Goal: Information Seeking & Learning: Check status

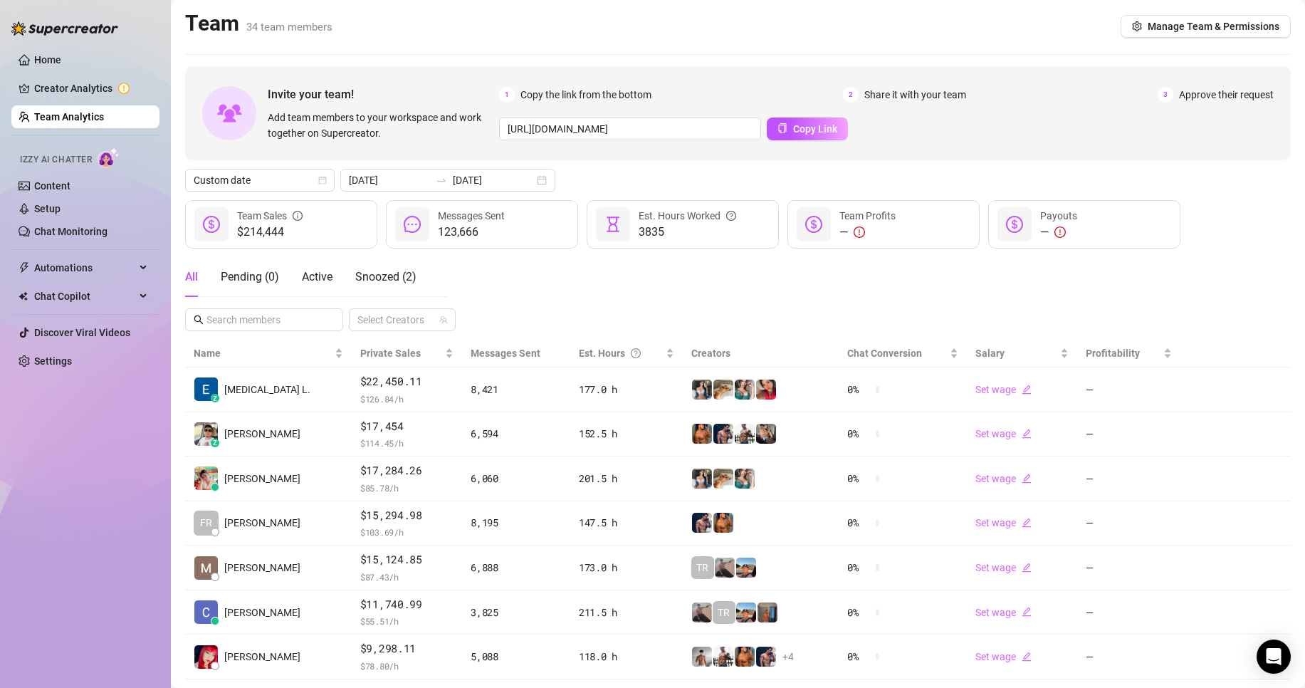
scroll to position [208, 0]
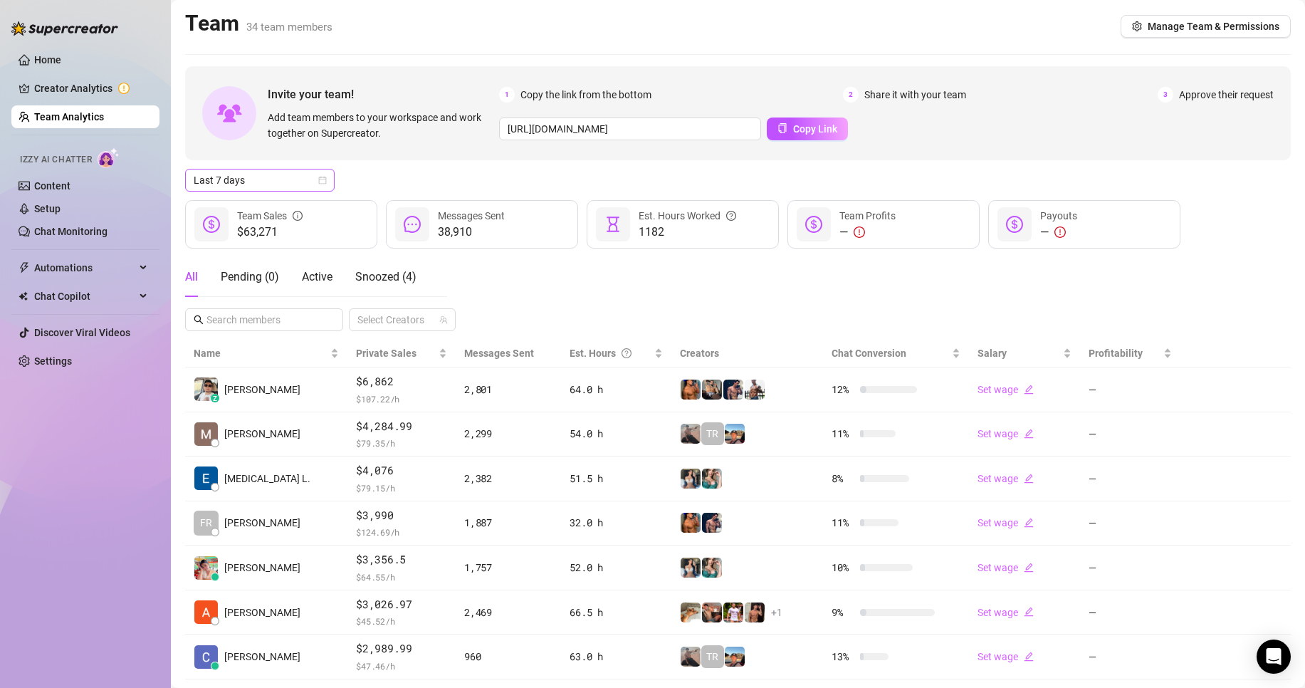
click at [253, 182] on span "Last 7 days" at bounding box center [260, 180] width 132 height 21
click at [241, 292] on div "Custom date" at bounding box center [260, 299] width 144 height 23
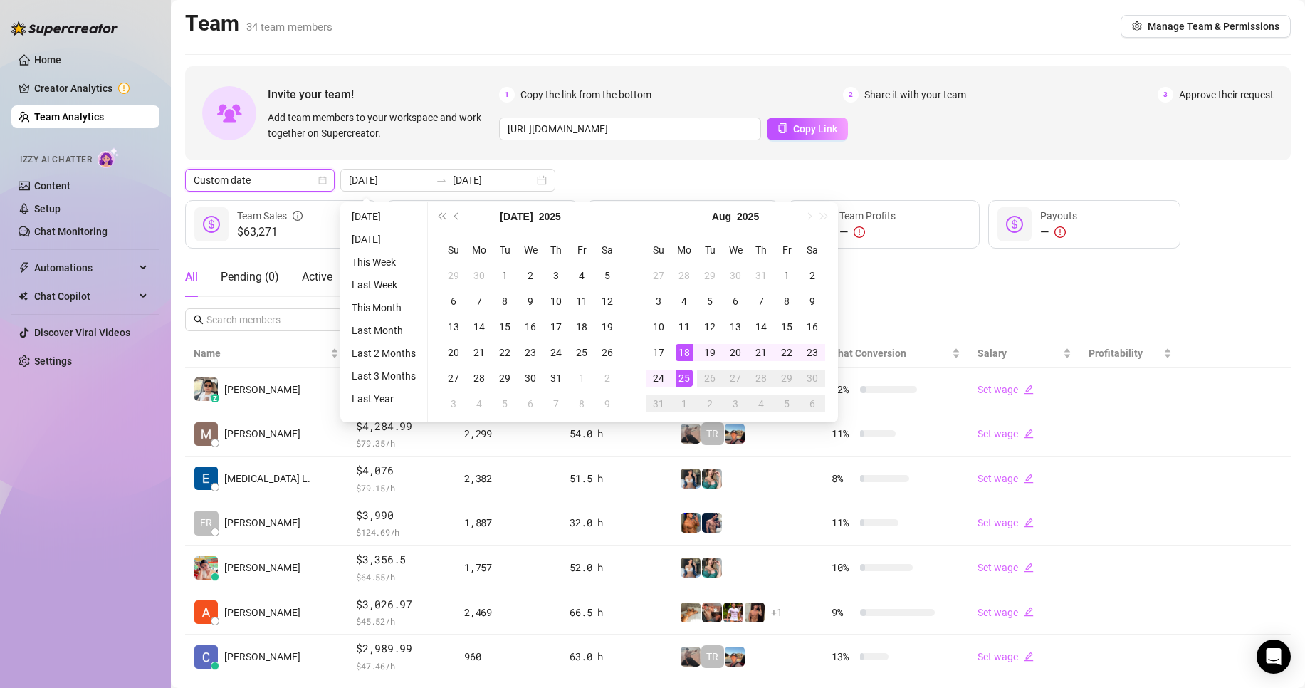
type input "[DATE]"
click at [682, 382] on div "25" at bounding box center [684, 378] width 17 height 17
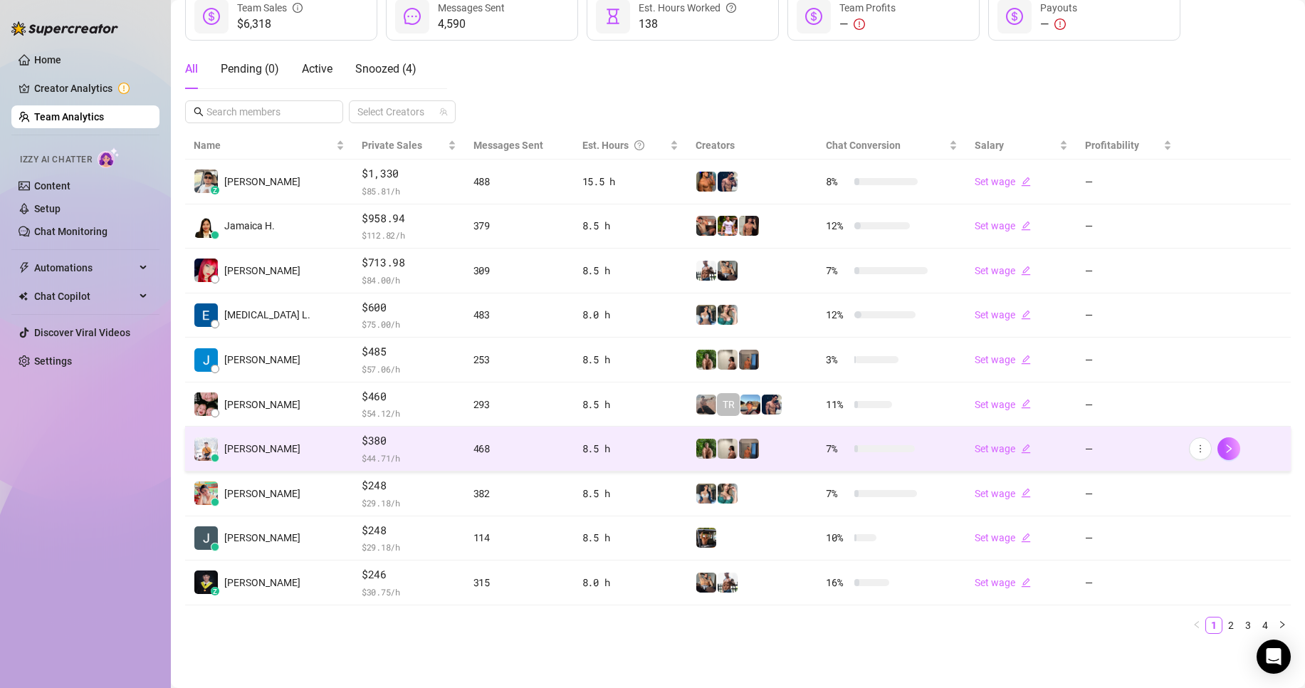
scroll to position [208, 0]
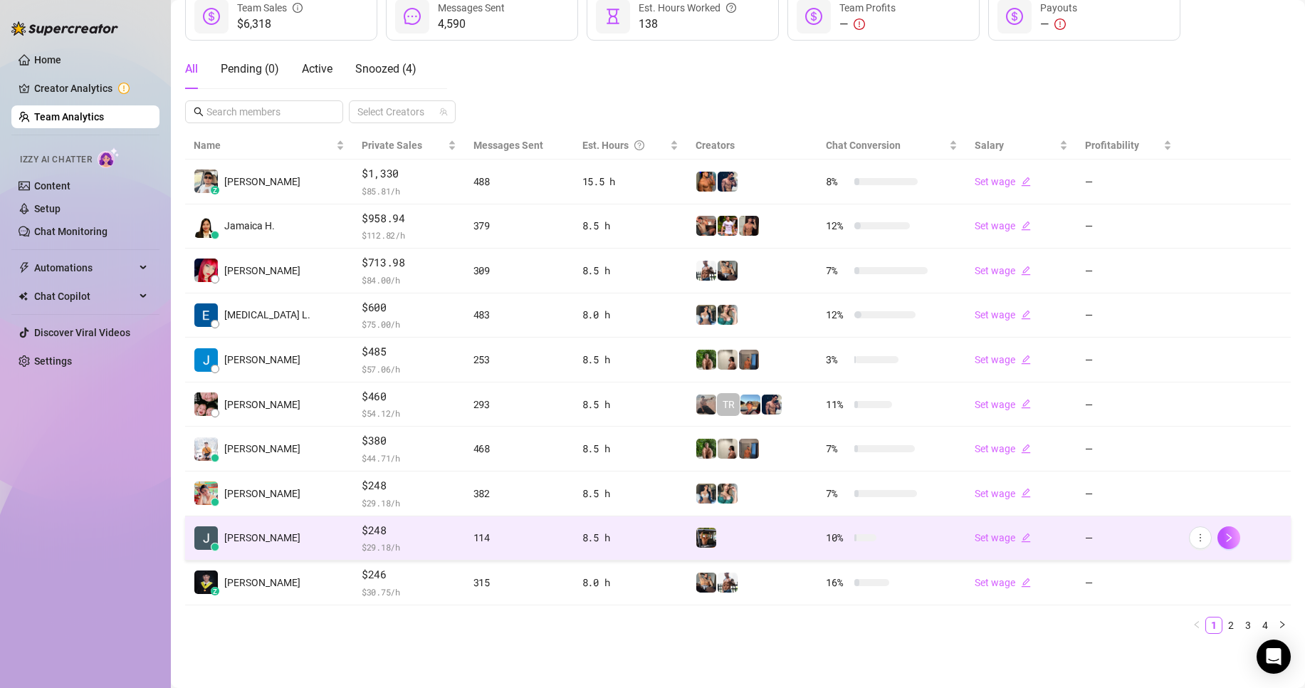
click at [394, 533] on span "$248" at bounding box center [409, 530] width 95 height 17
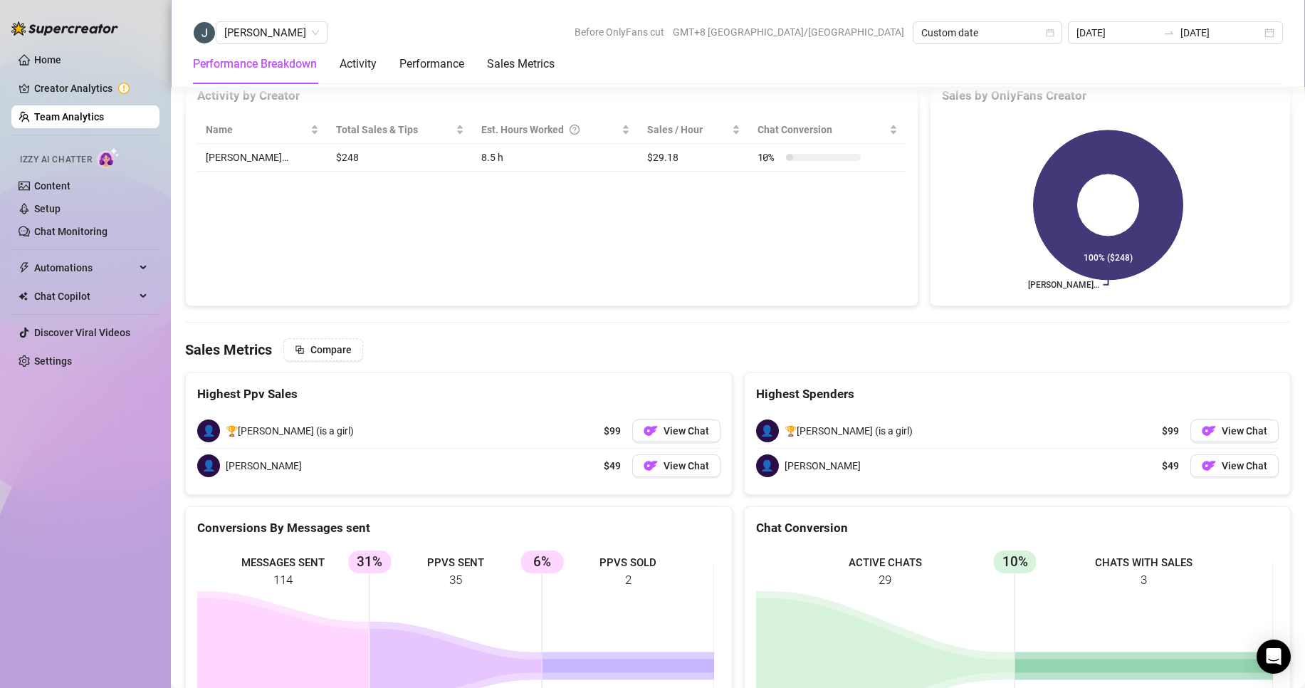
scroll to position [1371, 0]
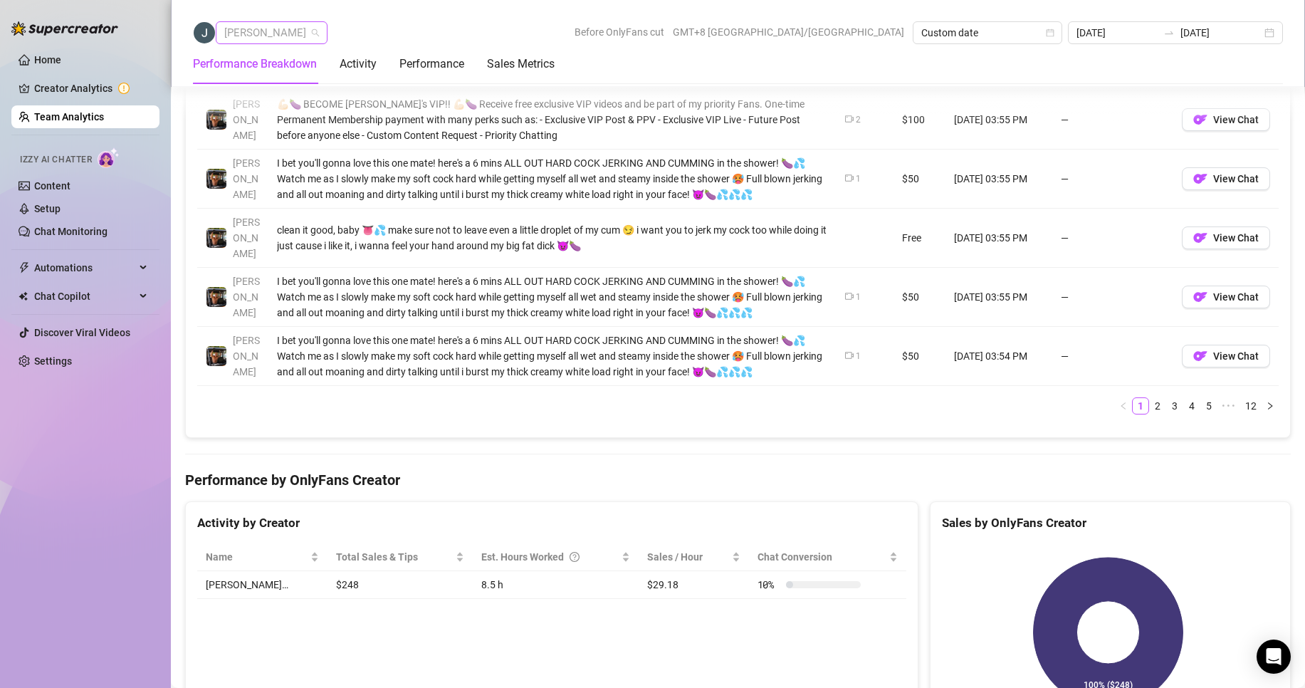
click at [256, 33] on span "[PERSON_NAME]" at bounding box center [271, 32] width 95 height 21
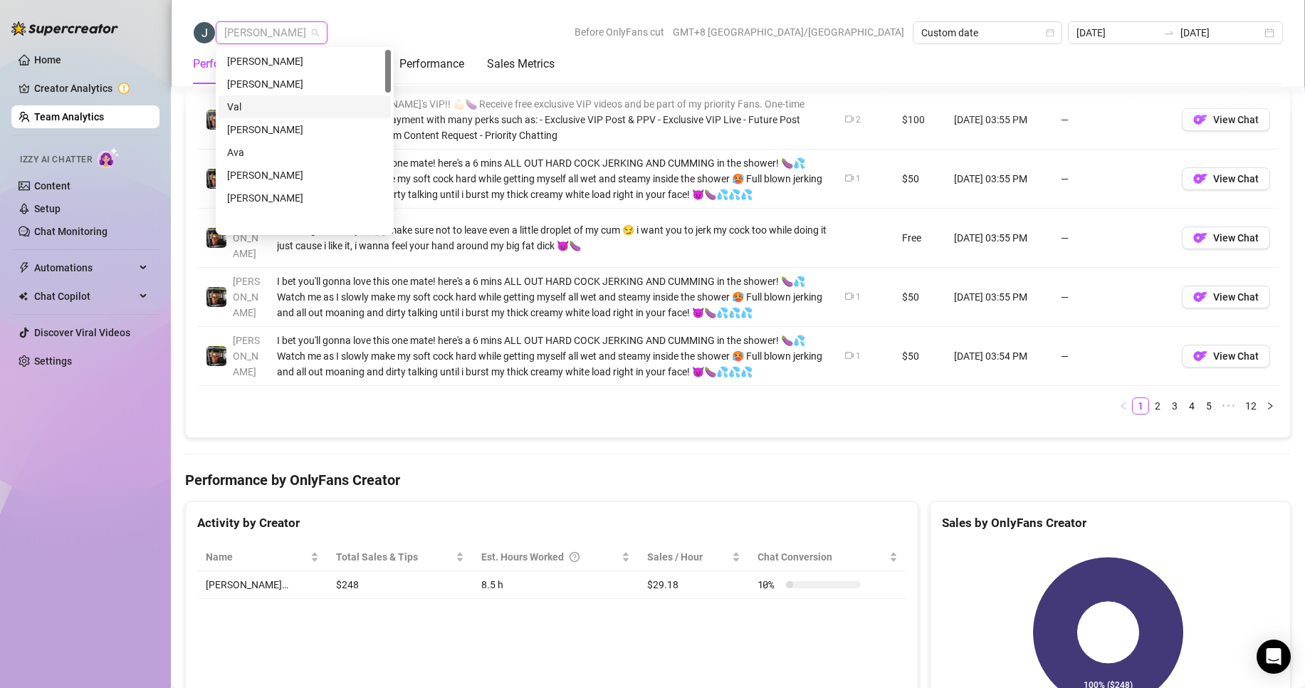
scroll to position [0, 0]
click at [260, 58] on div "[PERSON_NAME]" at bounding box center [304, 61] width 155 height 16
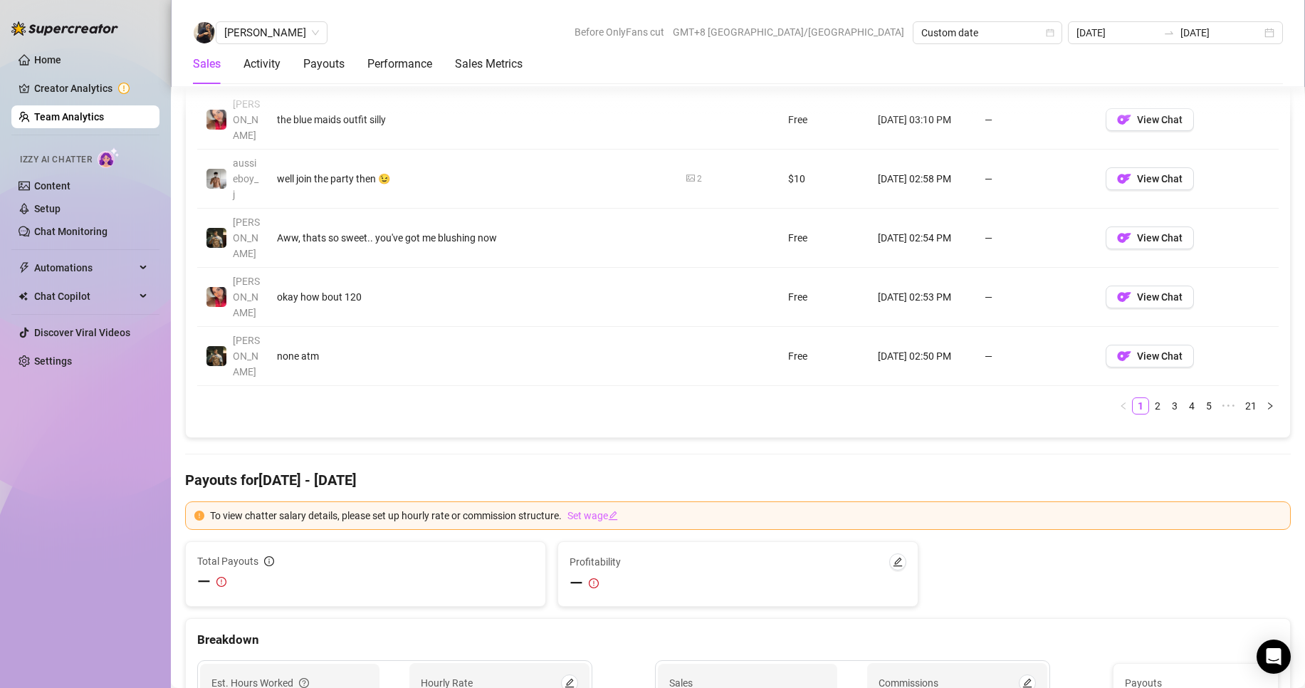
scroll to position [1157, 0]
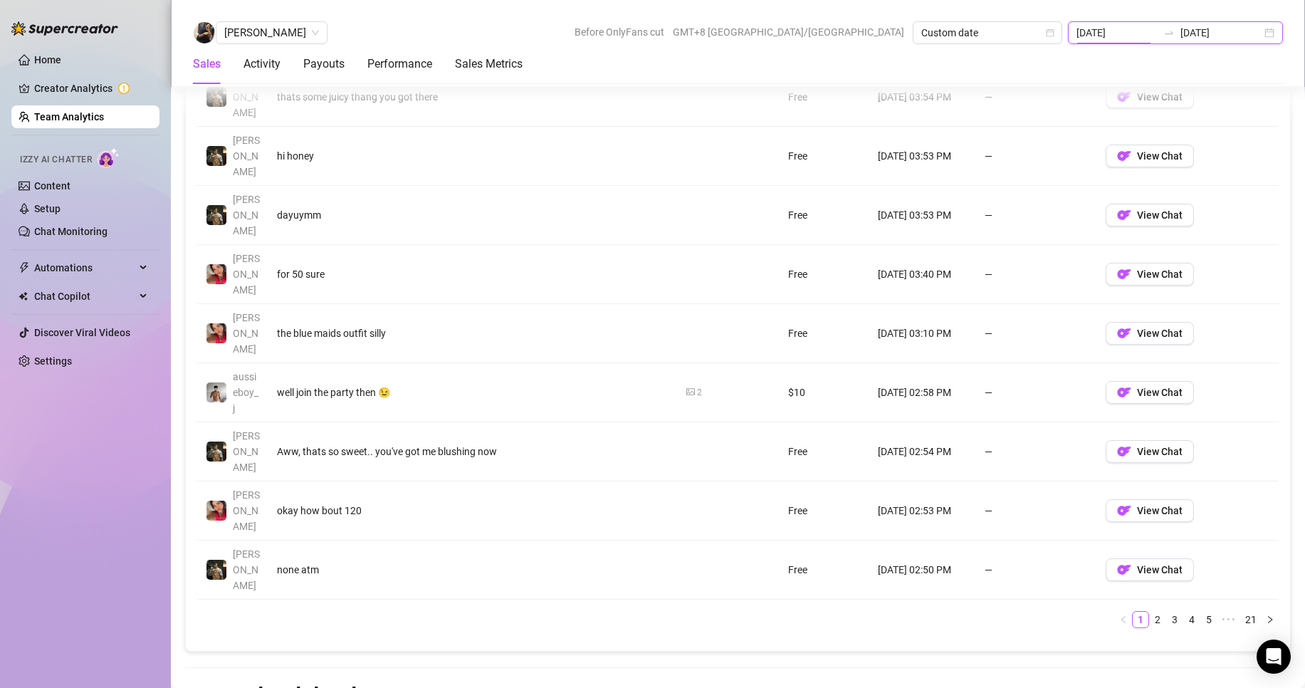
click at [1147, 33] on input "[DATE]" at bounding box center [1117, 33] width 81 height 16
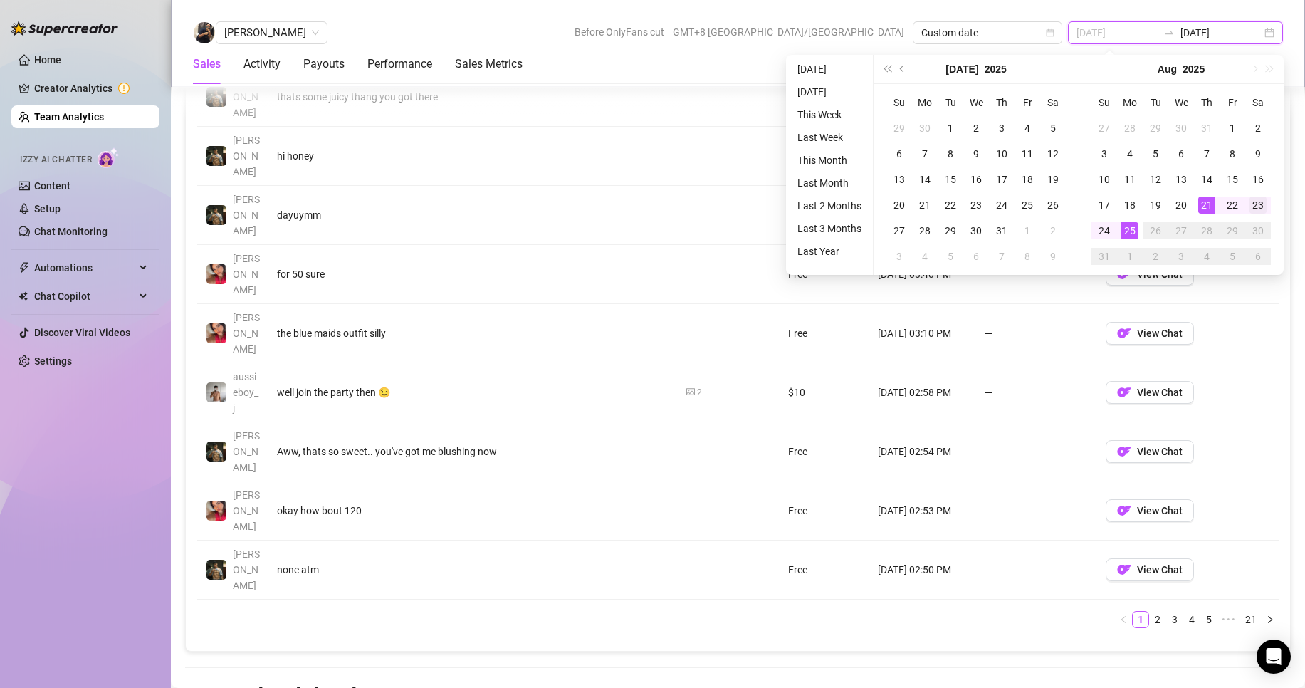
type input "[DATE]"
click at [1249, 205] on td "23" at bounding box center [1259, 205] width 26 height 26
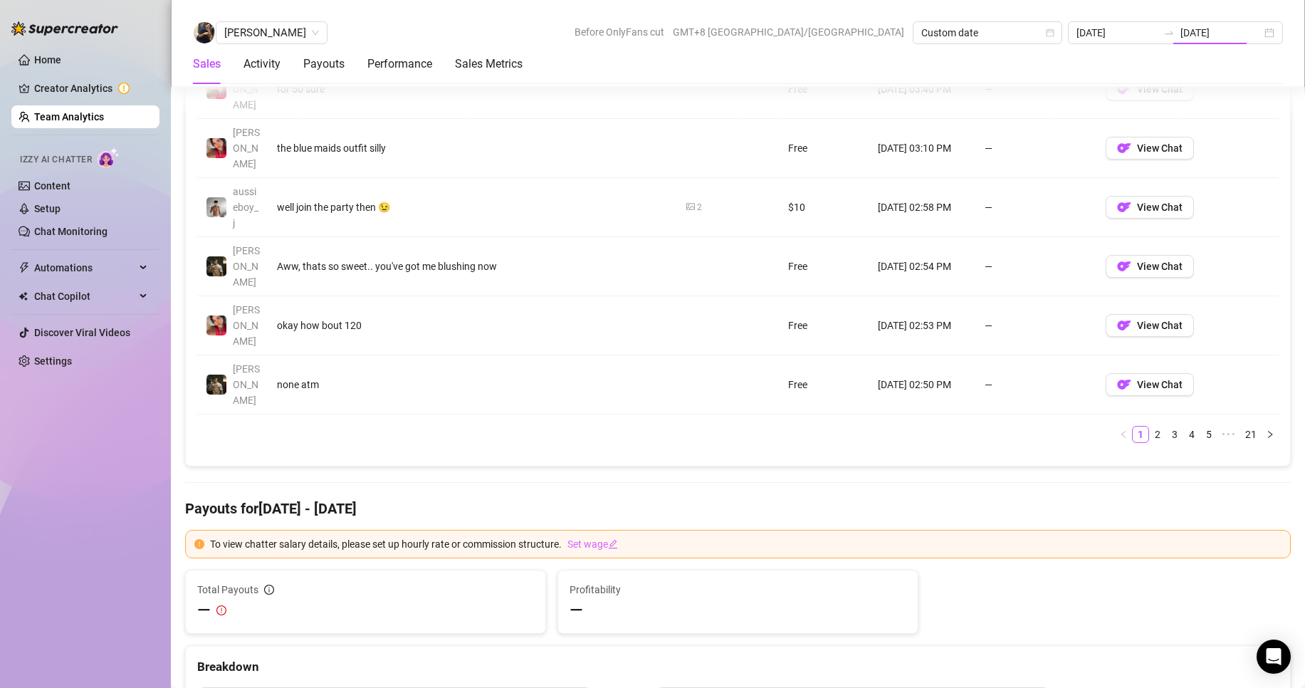
type input "[DATE]"
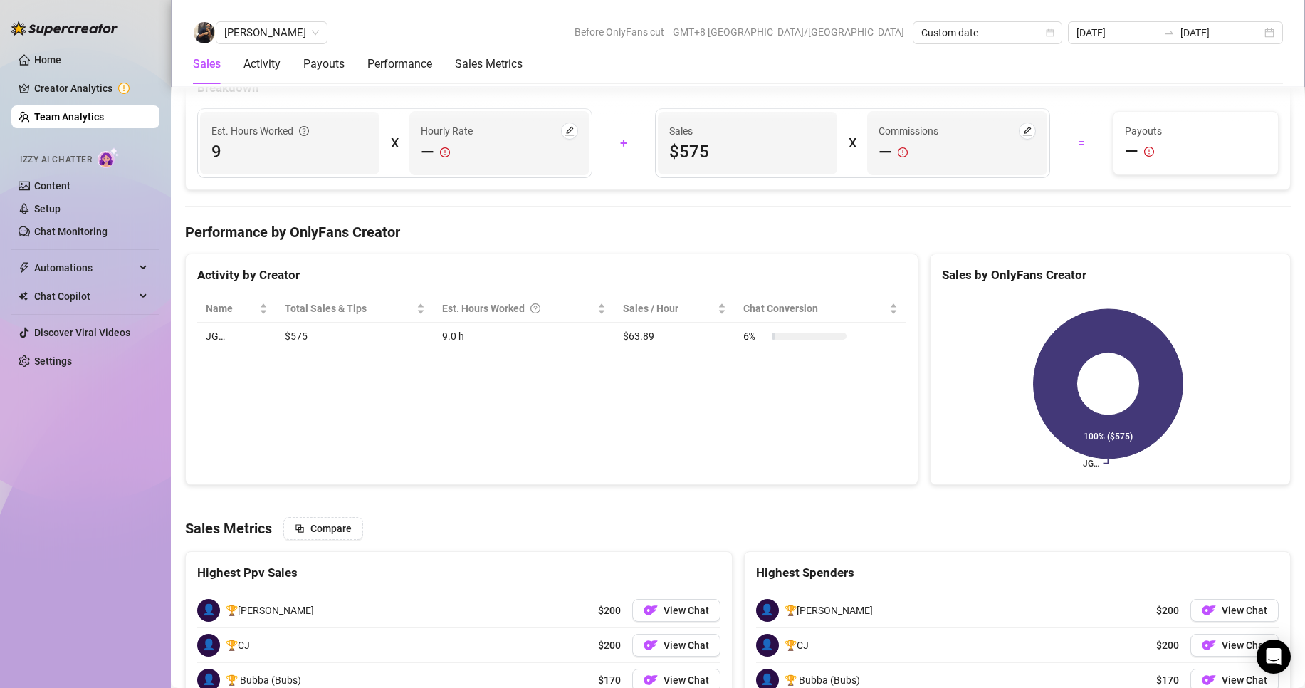
scroll to position [2208, 0]
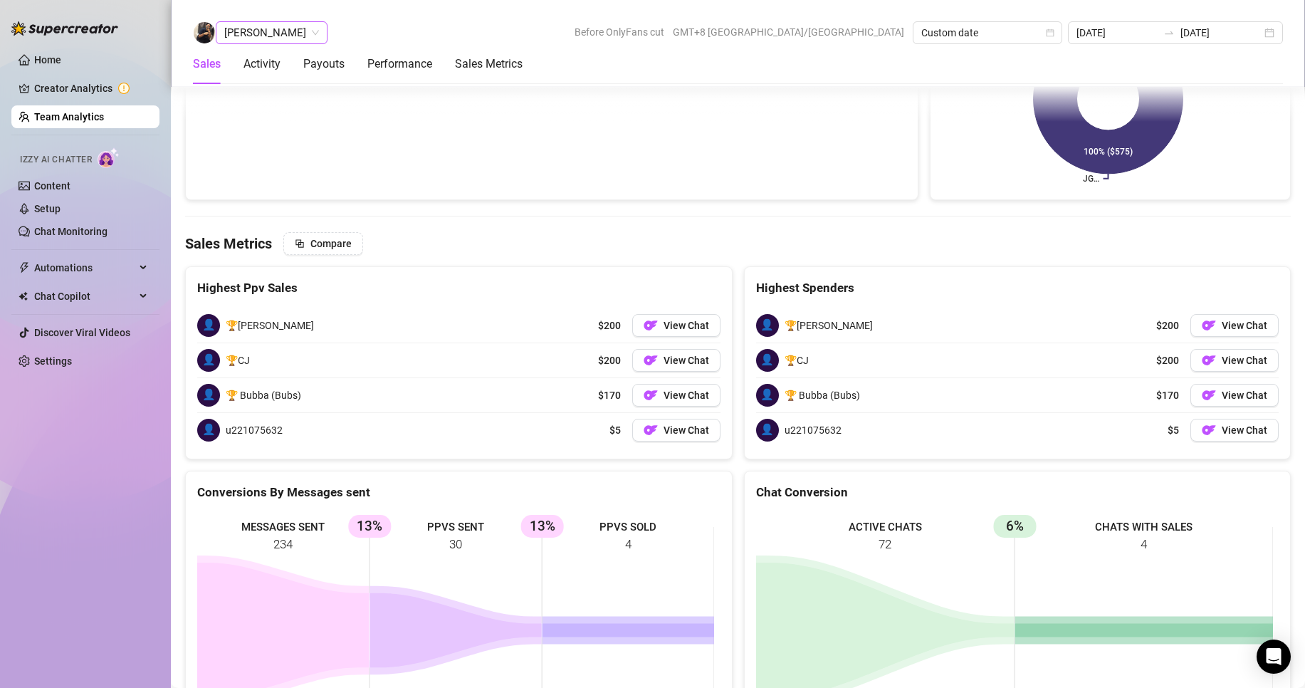
click at [248, 35] on span "[PERSON_NAME]" at bounding box center [271, 32] width 95 height 21
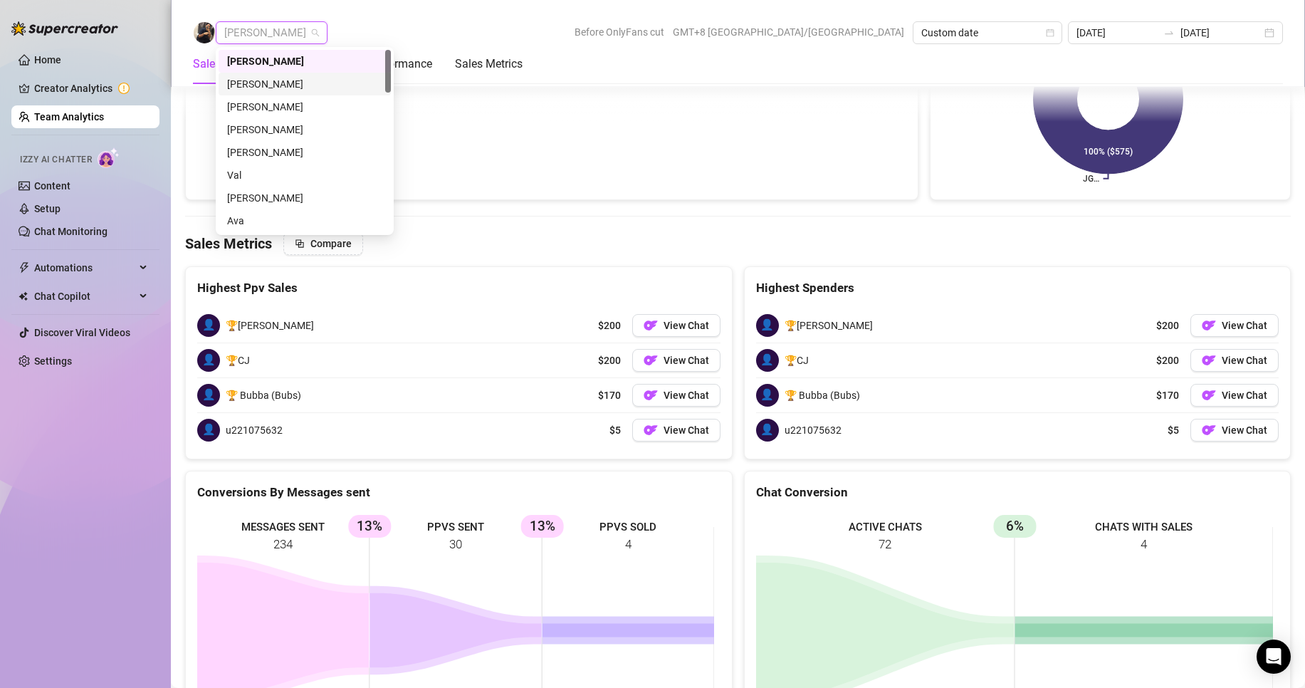
click at [246, 73] on div "[PERSON_NAME]" at bounding box center [305, 84] width 172 height 23
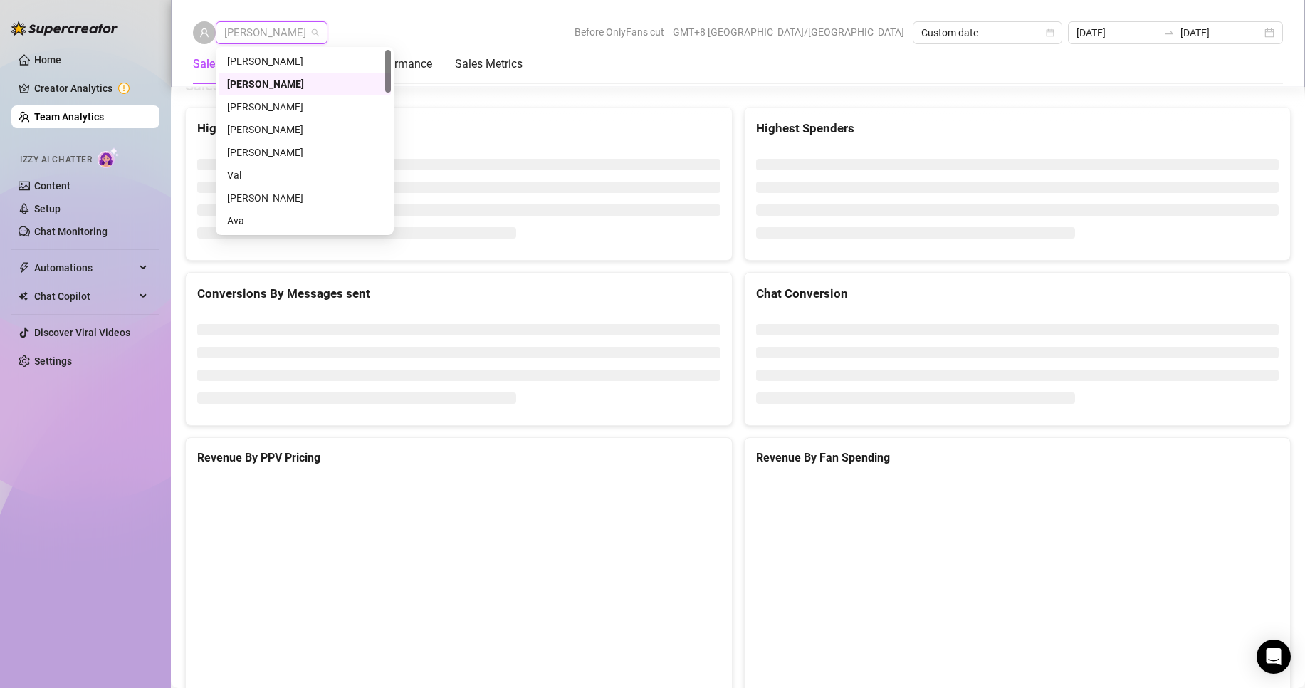
click at [259, 32] on span "[PERSON_NAME]" at bounding box center [271, 32] width 95 height 21
click at [275, 106] on div "[PERSON_NAME]" at bounding box center [304, 107] width 155 height 16
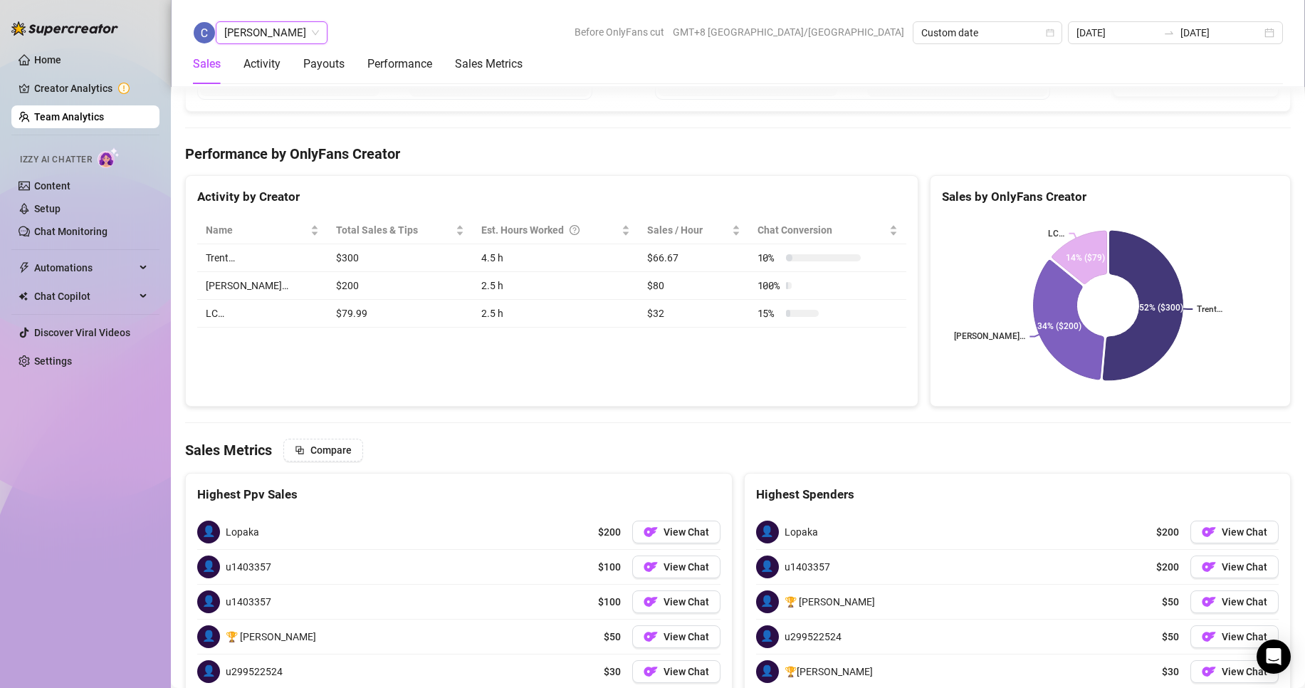
scroll to position [2300, 0]
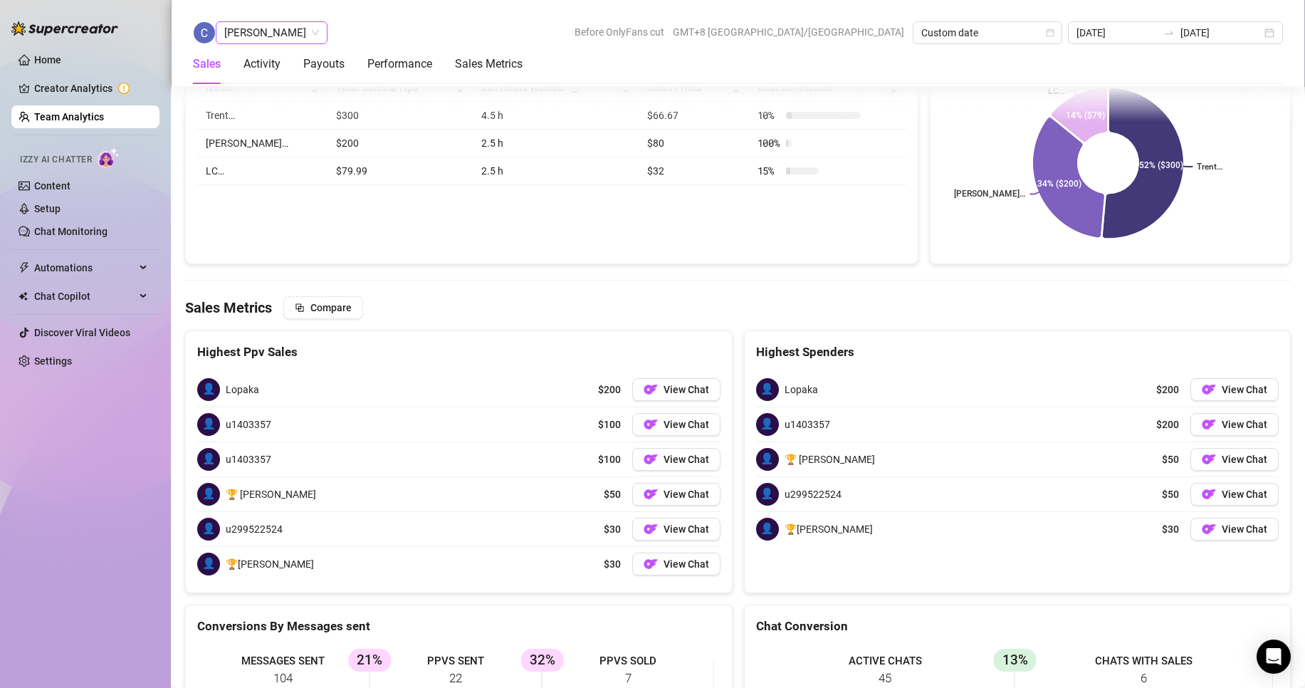
click at [254, 30] on span "[PERSON_NAME]" at bounding box center [271, 32] width 95 height 21
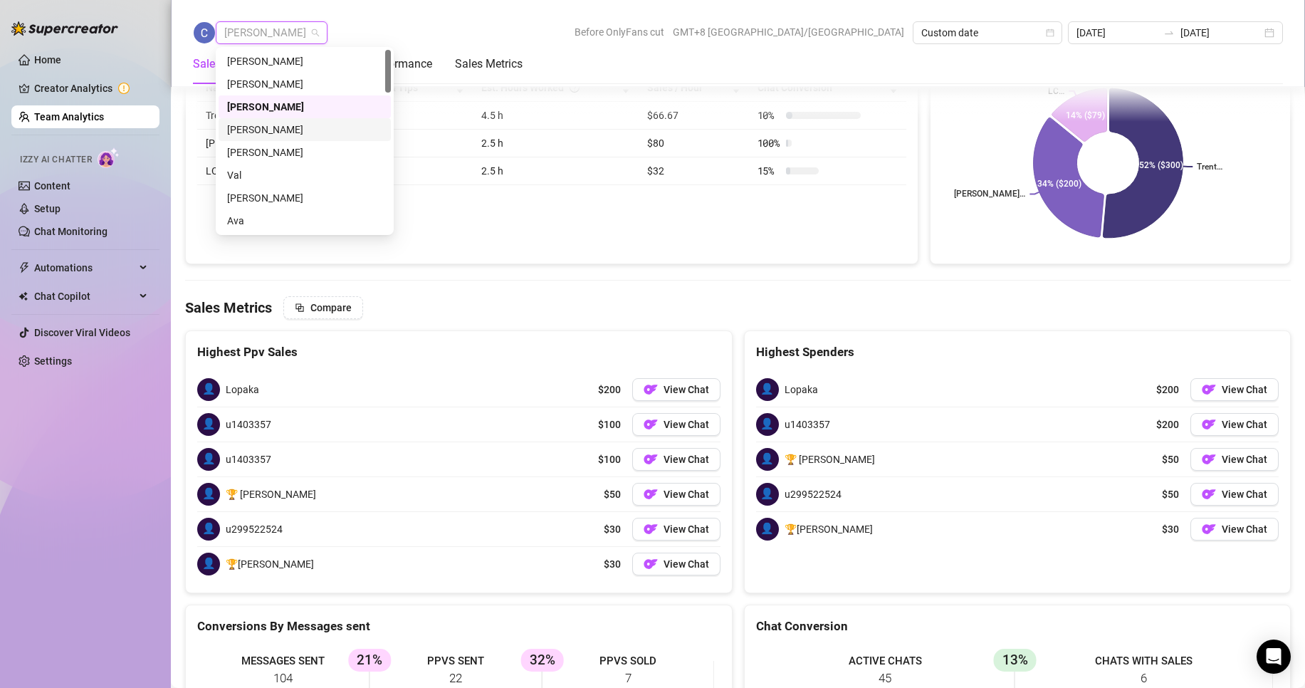
click at [269, 131] on div "[PERSON_NAME]" at bounding box center [304, 130] width 155 height 16
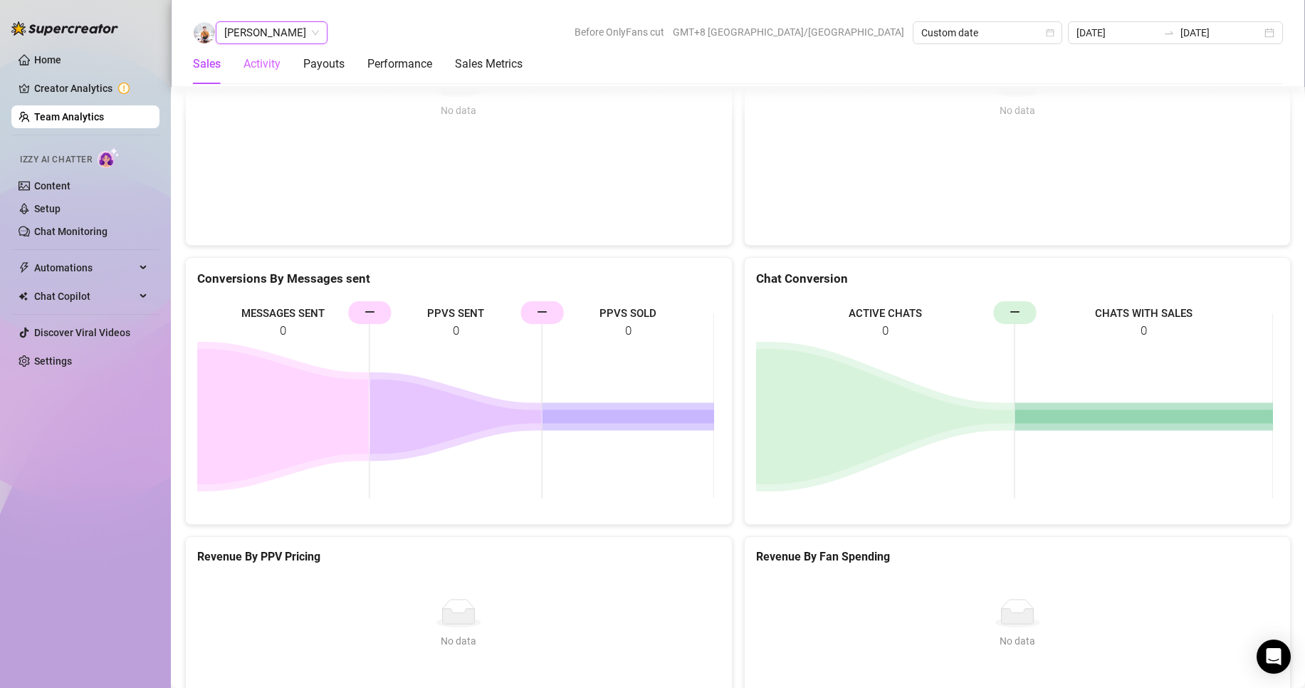
scroll to position [2274, 0]
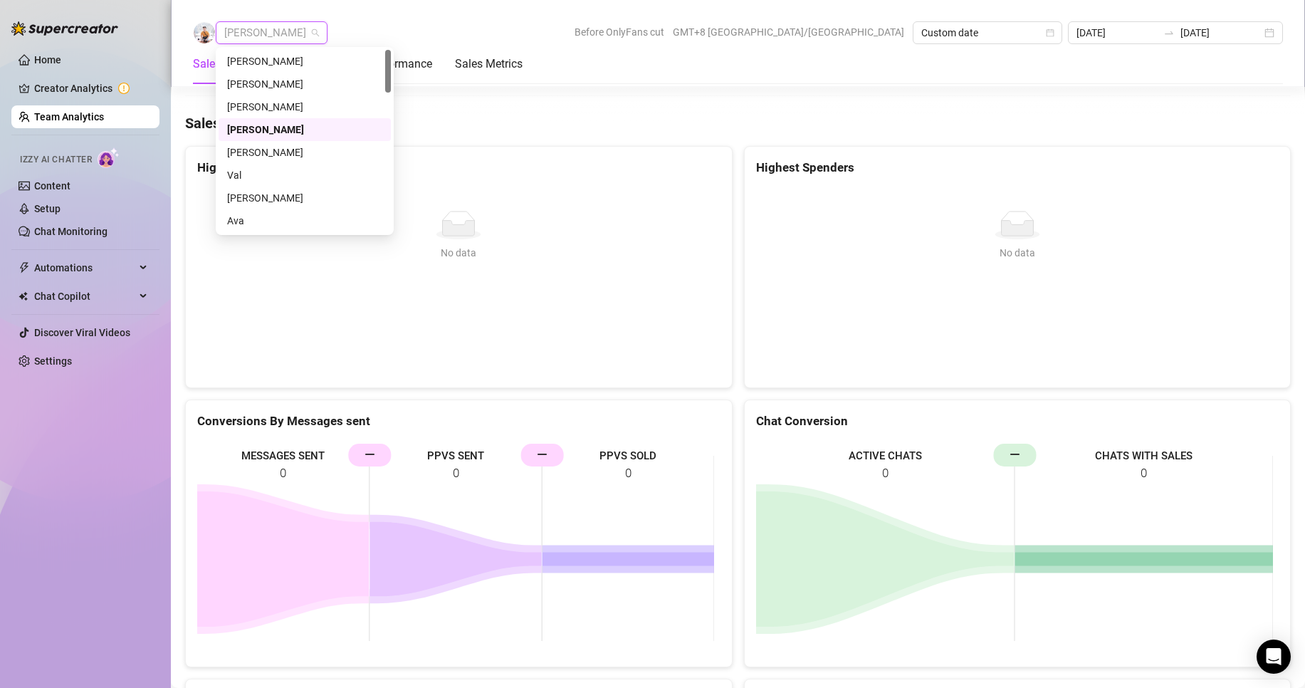
click at [254, 43] on div "[PERSON_NAME]" at bounding box center [272, 32] width 112 height 23
drag, startPoint x: 258, startPoint y: 150, endPoint x: 238, endPoint y: 163, distance: 24.1
click at [305, 156] on div "[PERSON_NAME]" at bounding box center [304, 153] width 155 height 16
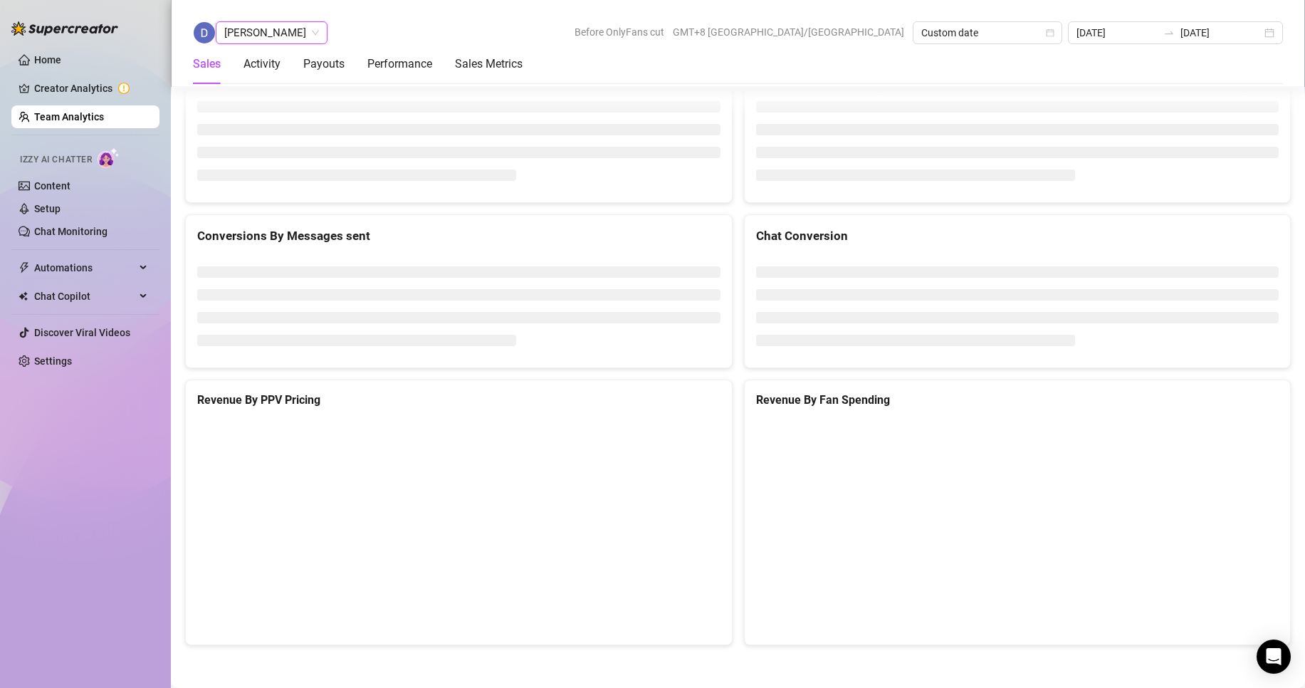
click at [236, 168] on ul at bounding box center [458, 141] width 523 height 80
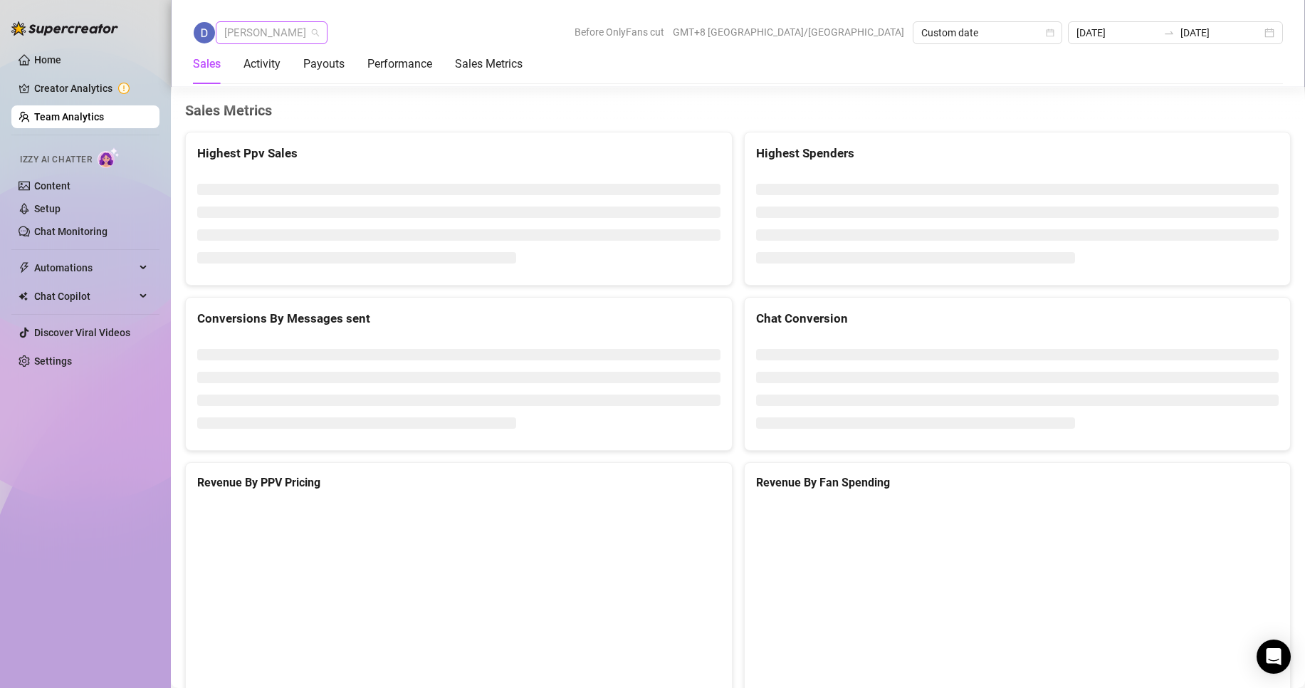
click at [246, 40] on span "[PERSON_NAME]" at bounding box center [271, 32] width 95 height 21
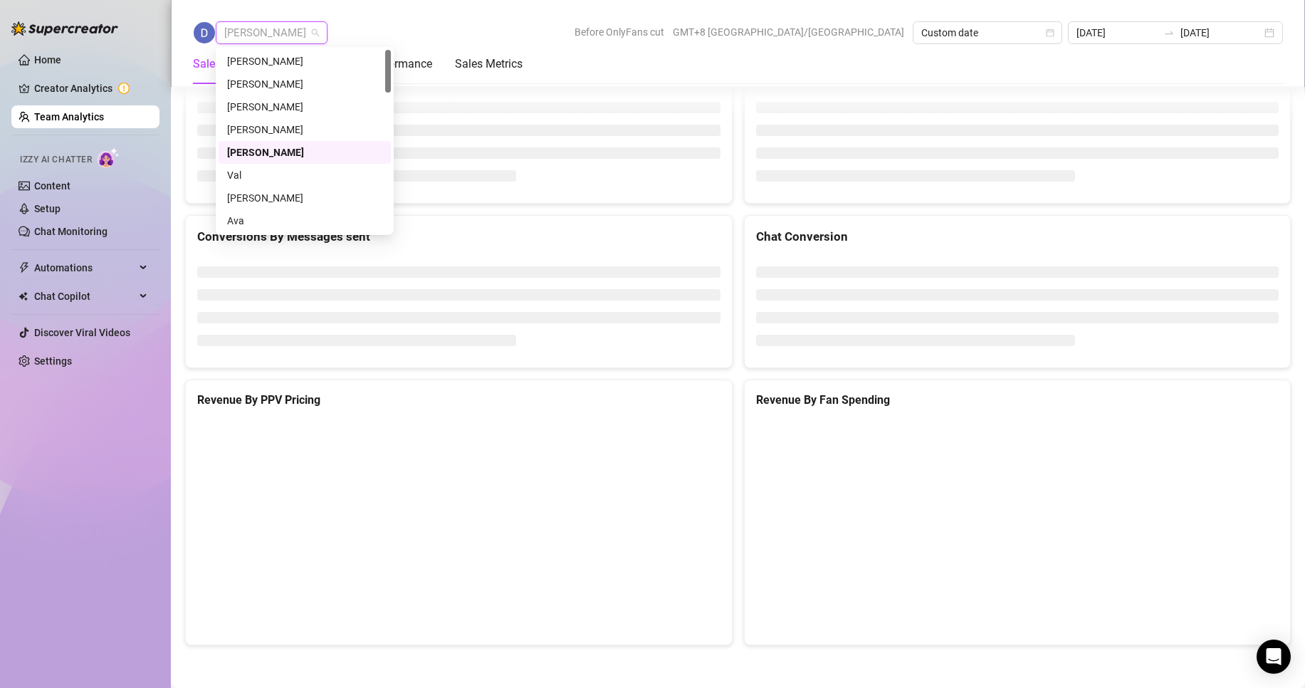
click at [236, 167] on div "Val" at bounding box center [305, 175] width 172 height 23
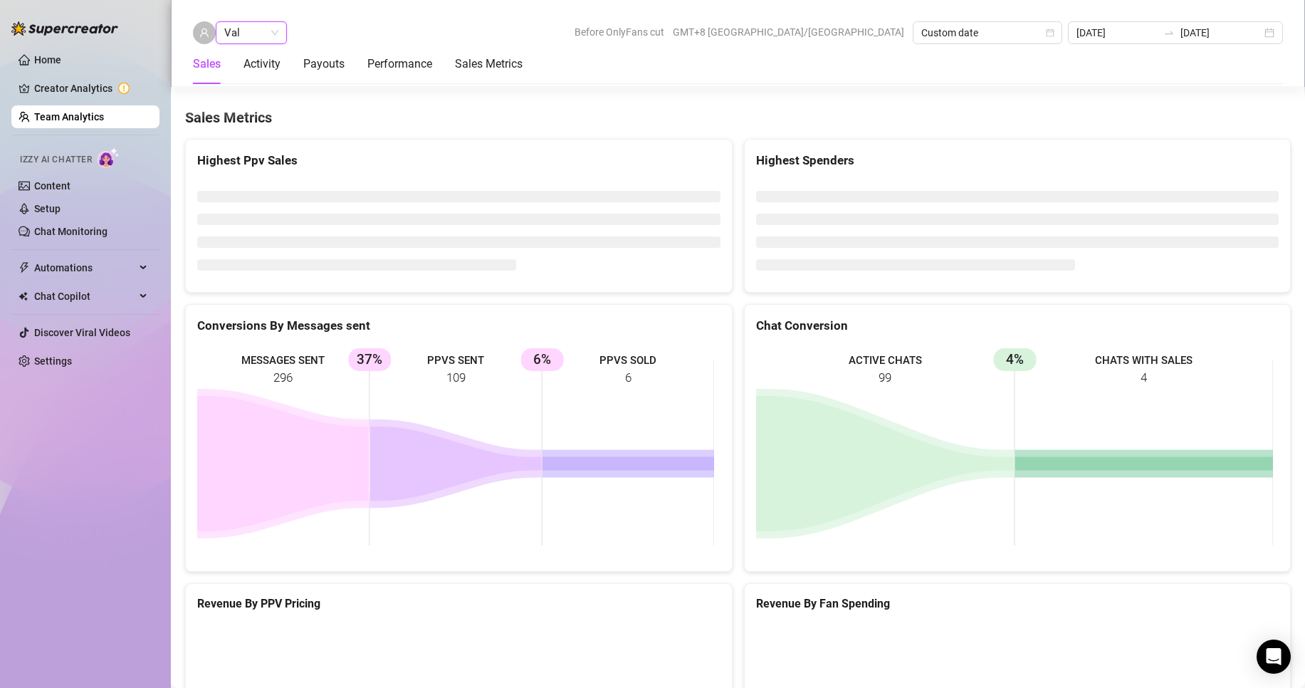
scroll to position [2318, 0]
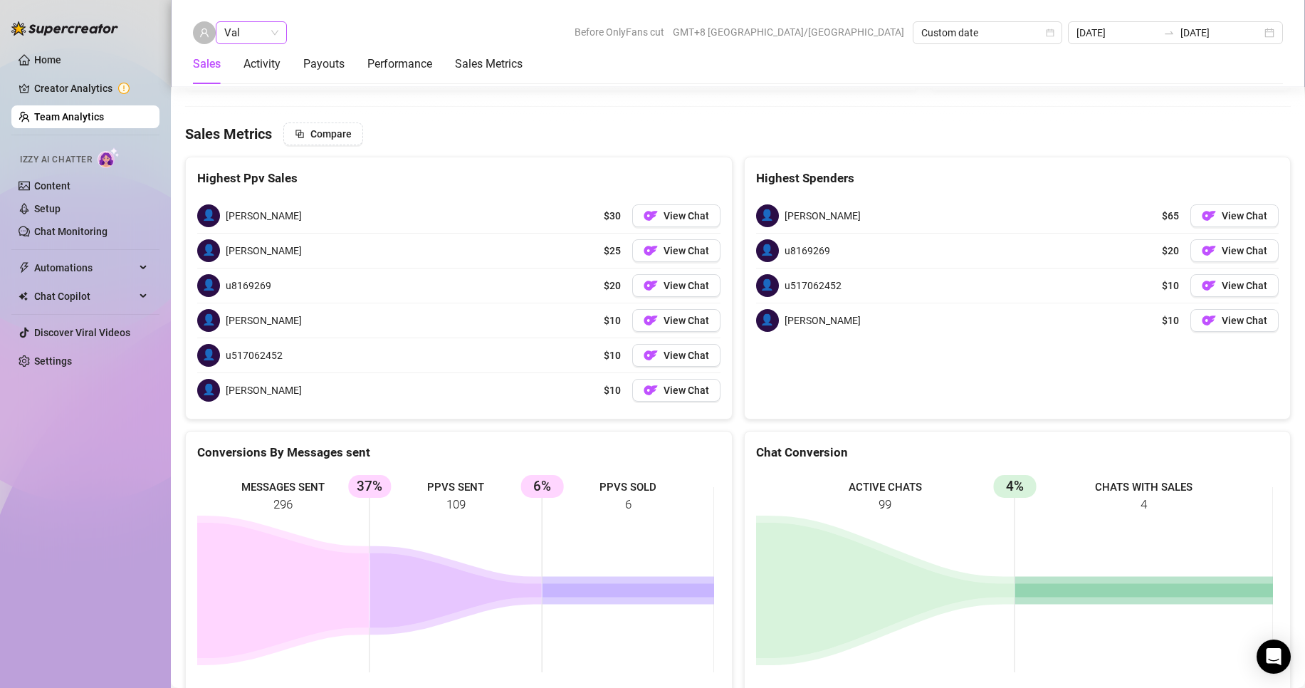
click at [234, 26] on span "Val" at bounding box center [251, 32] width 54 height 21
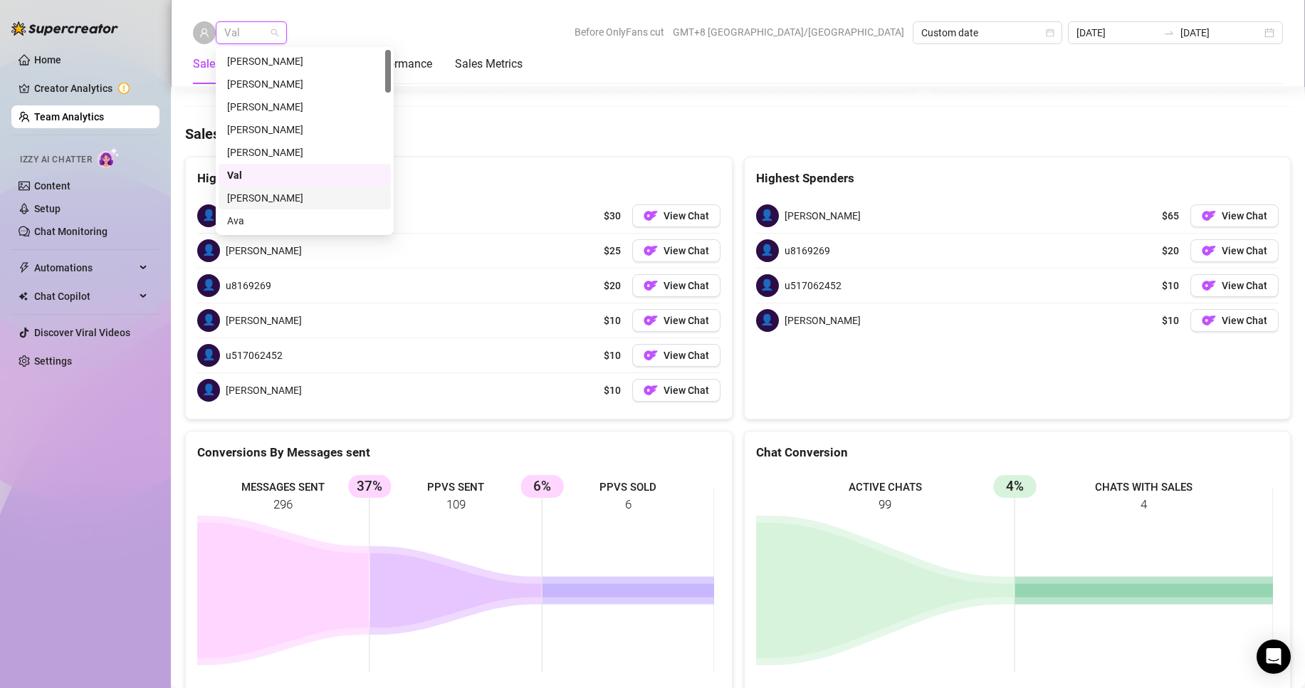
click at [263, 193] on div "[PERSON_NAME]" at bounding box center [304, 198] width 155 height 16
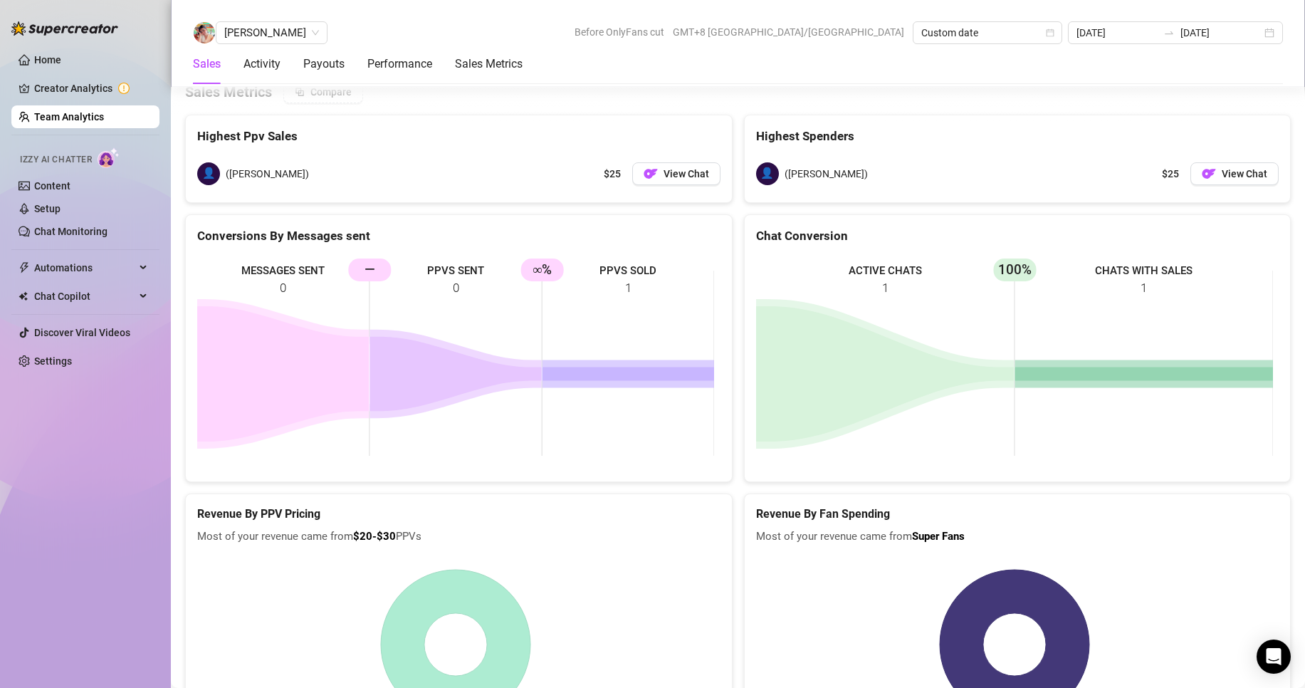
scroll to position [2188, 0]
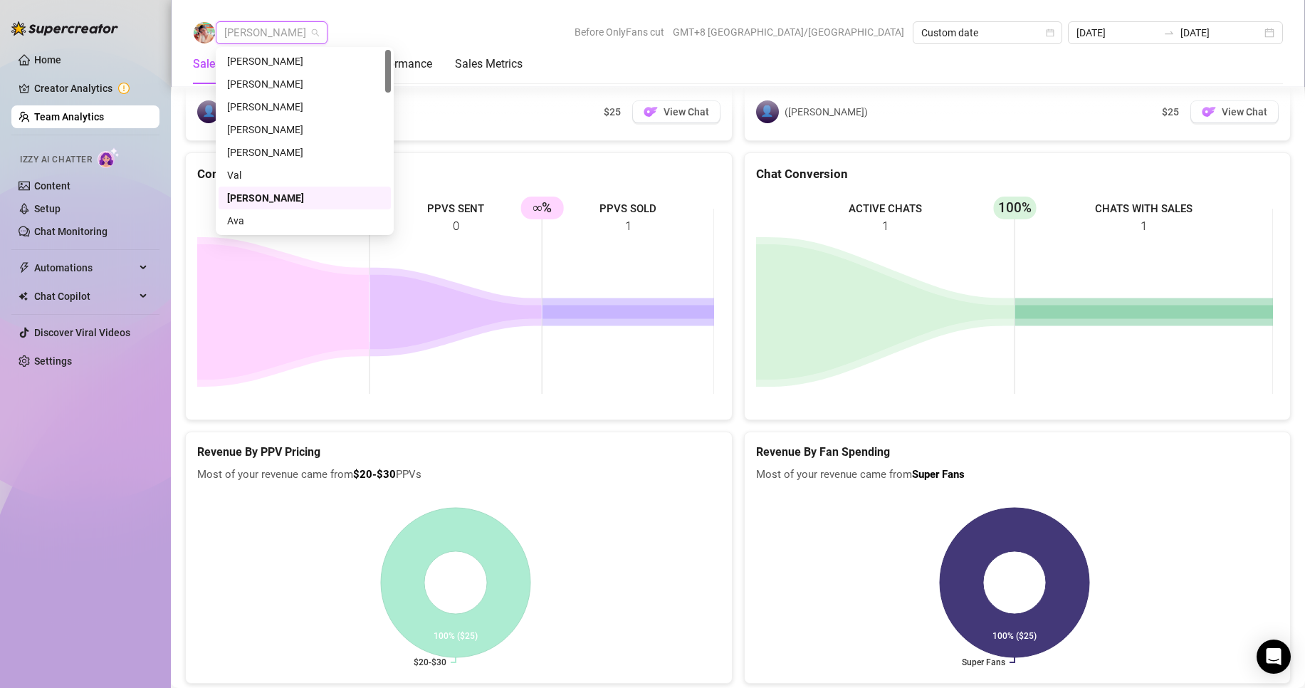
click at [258, 38] on span "[PERSON_NAME]" at bounding box center [271, 32] width 95 height 21
click at [255, 171] on div "[PERSON_NAME]" at bounding box center [304, 173] width 155 height 16
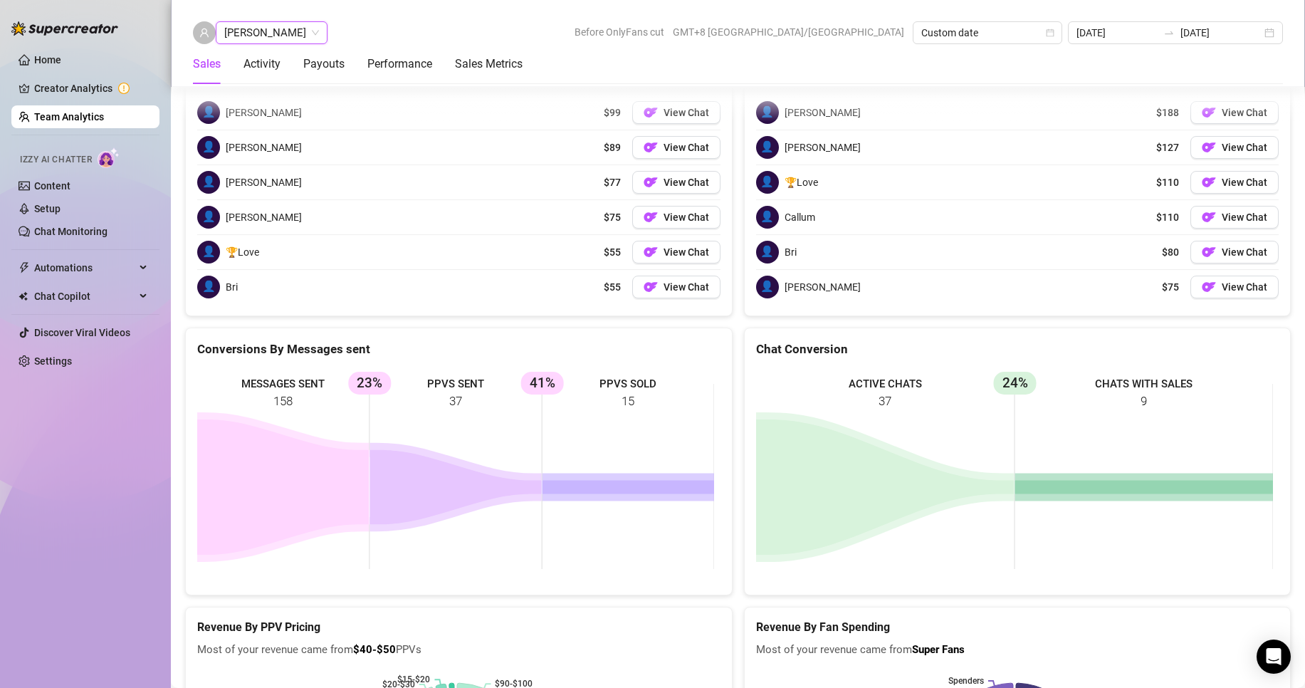
scroll to position [1969, 0]
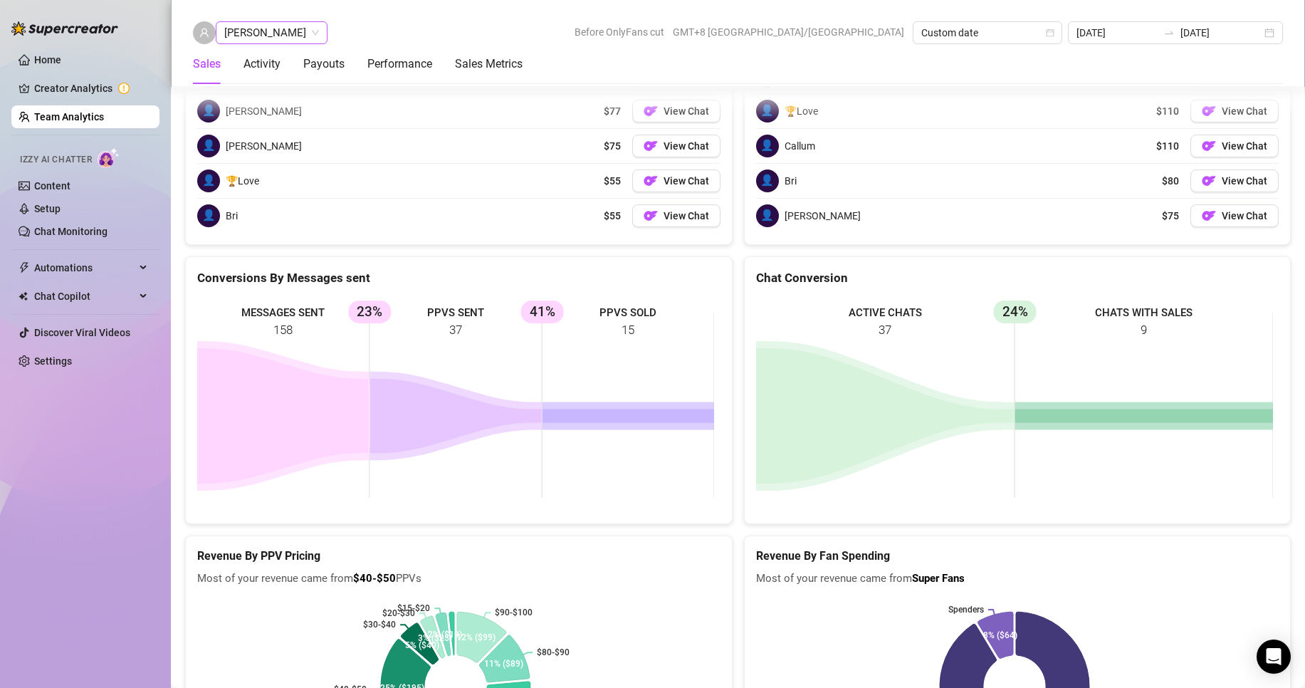
click at [261, 30] on span "[PERSON_NAME]" at bounding box center [271, 32] width 95 height 21
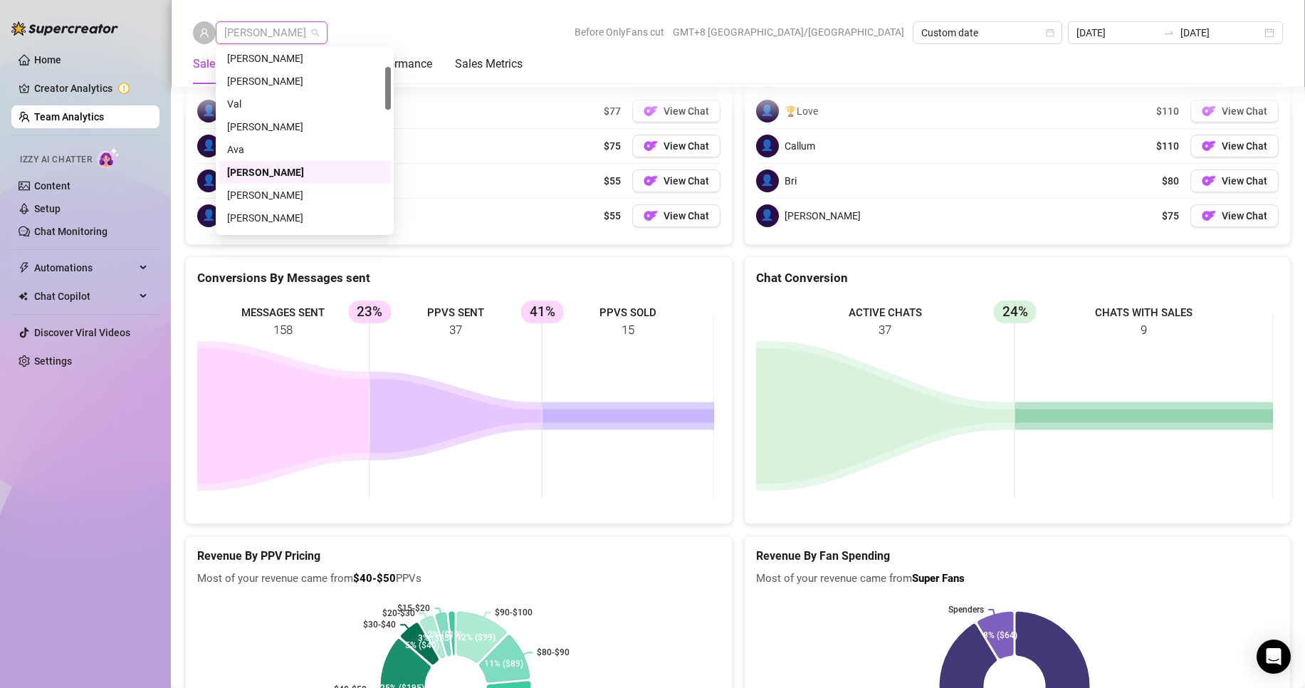
scroll to position [142, 0]
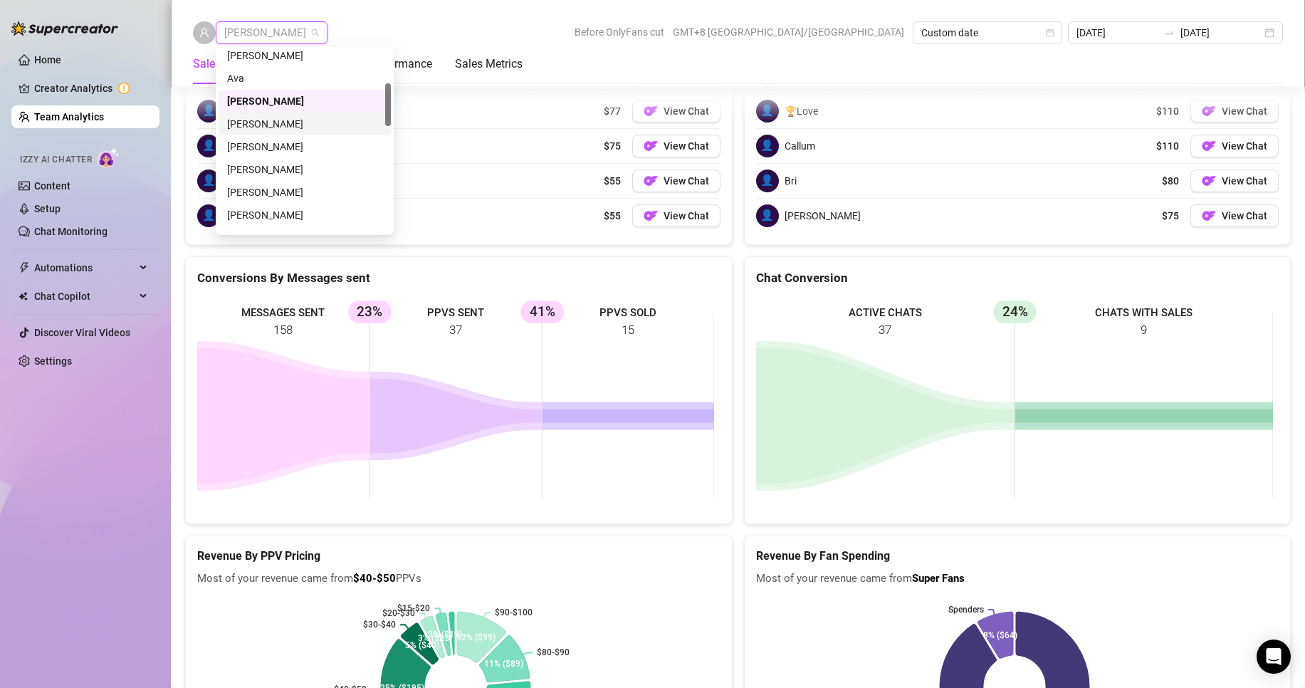
click at [252, 124] on div "[PERSON_NAME]" at bounding box center [304, 124] width 155 height 16
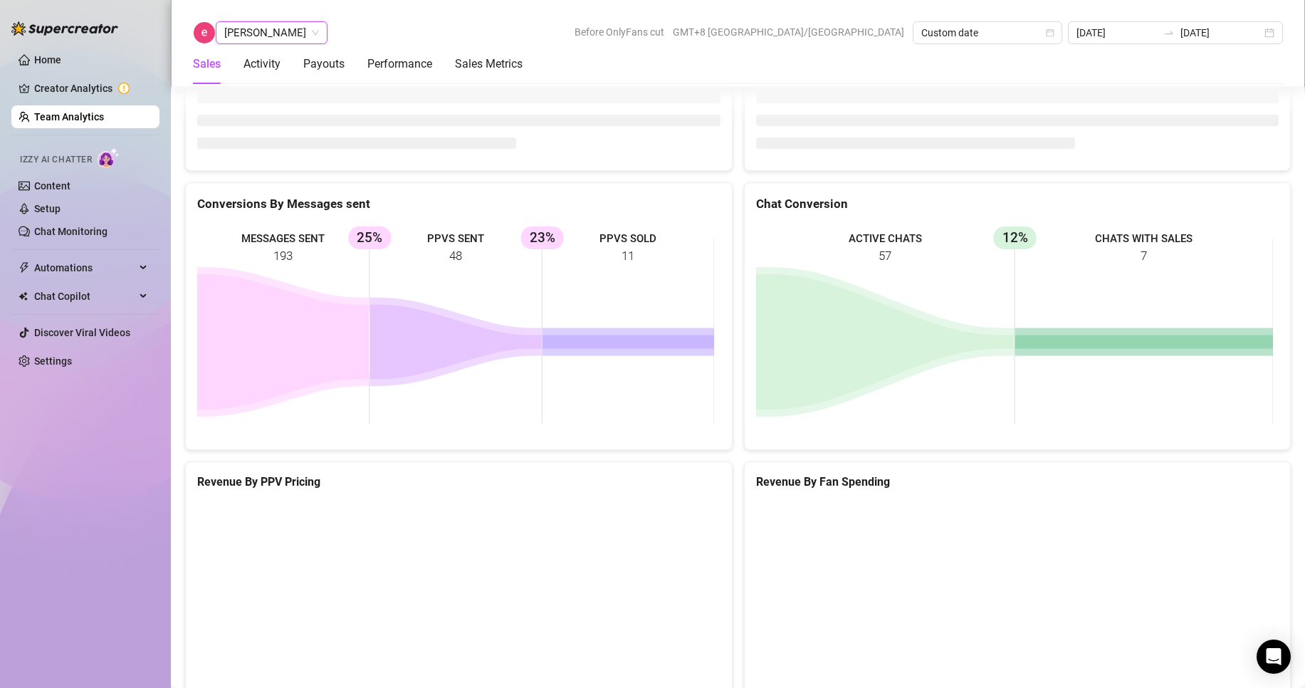
scroll to position [1899, 0]
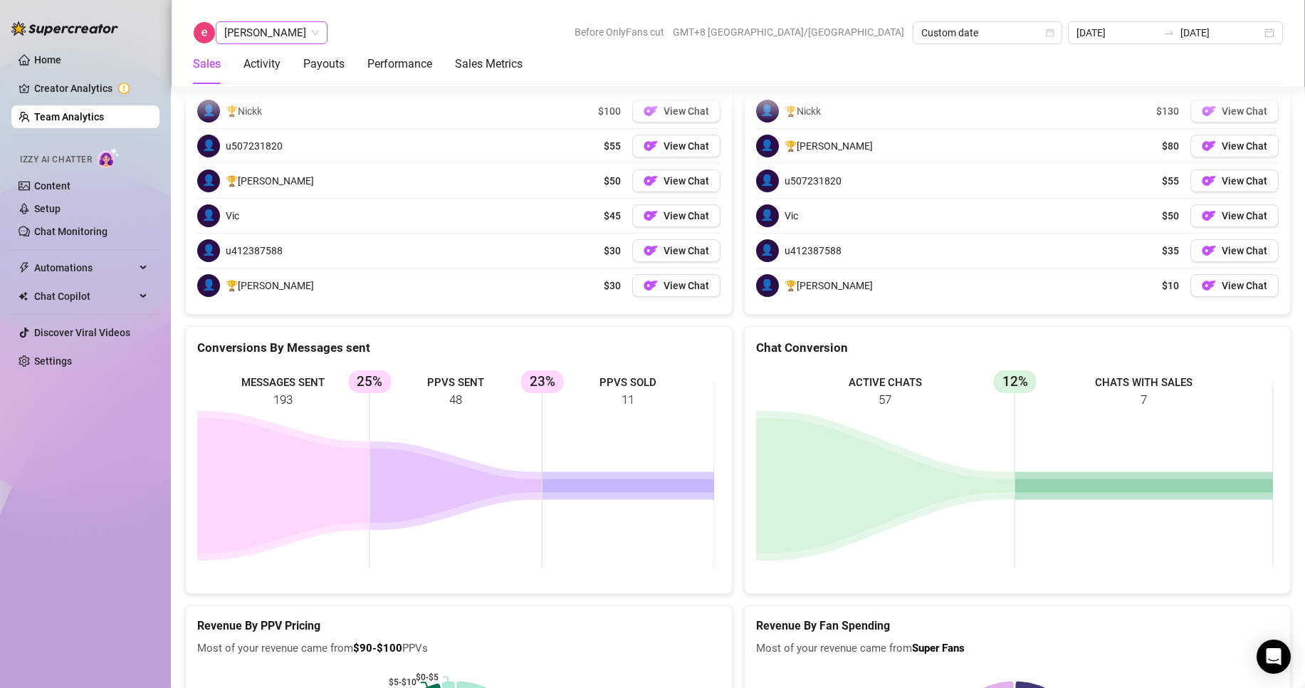
click at [256, 35] on span "[PERSON_NAME]" at bounding box center [271, 32] width 95 height 21
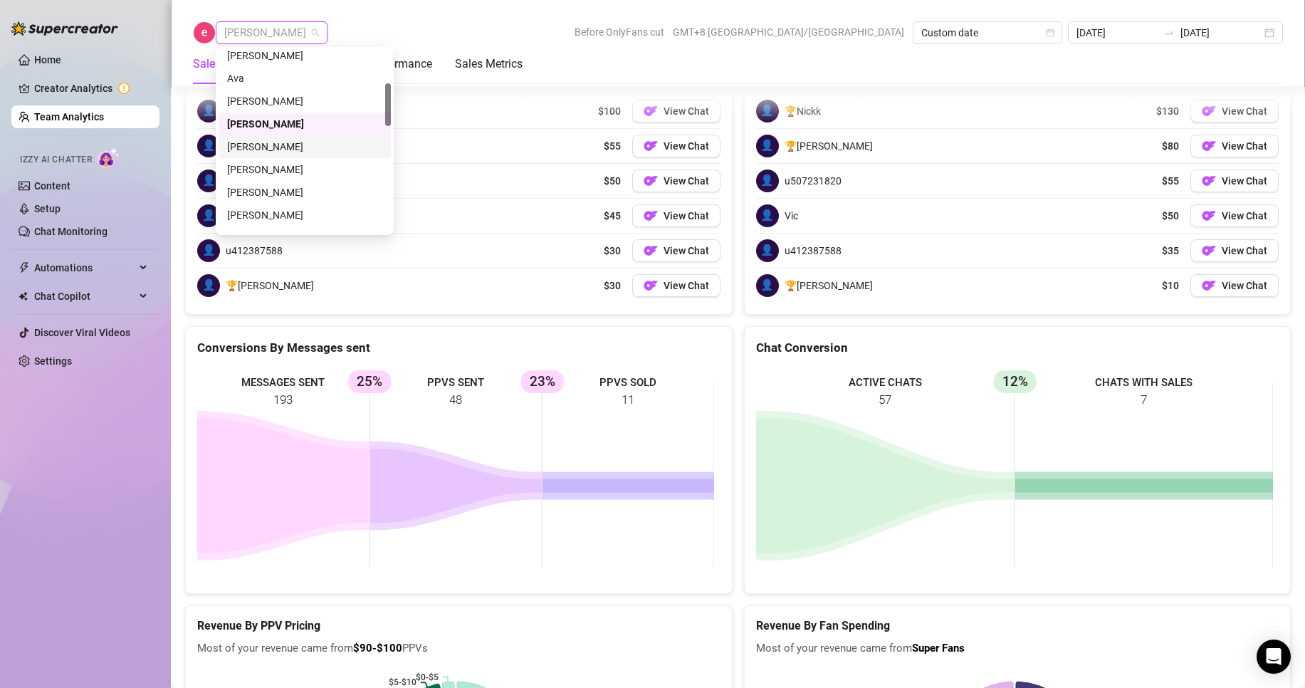
click at [277, 152] on div "[PERSON_NAME]" at bounding box center [304, 147] width 155 height 16
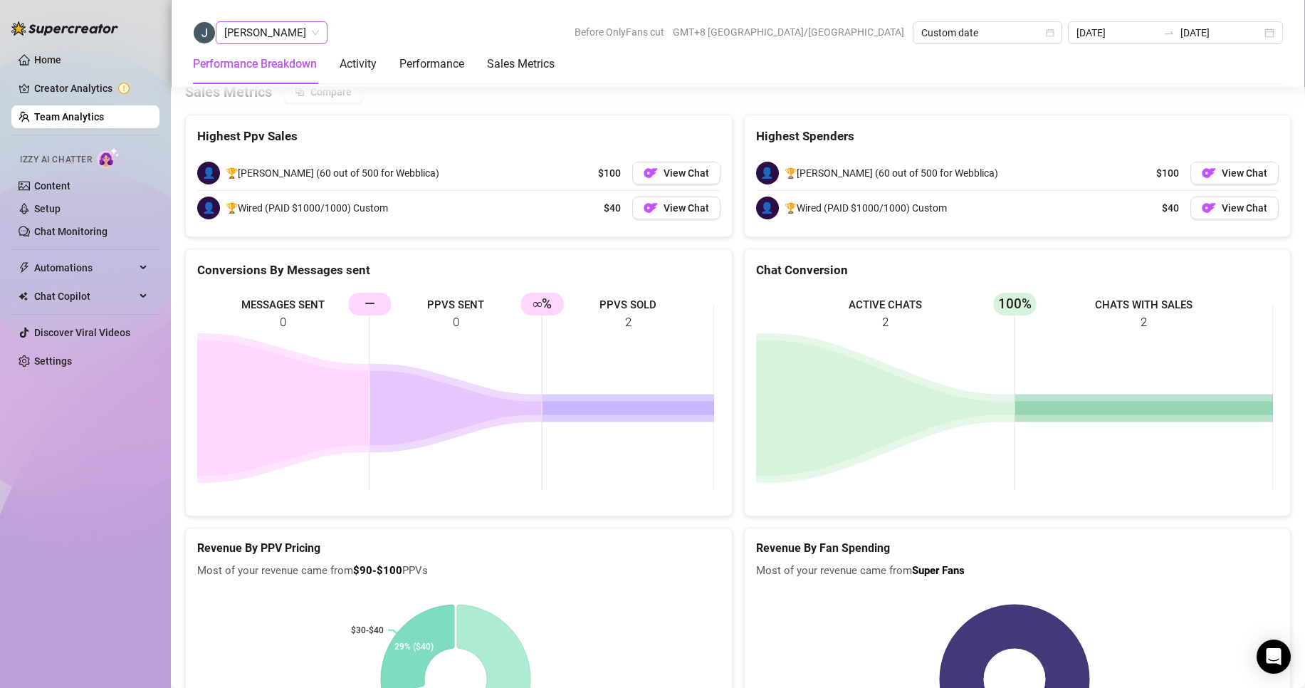
scroll to position [1924, 0]
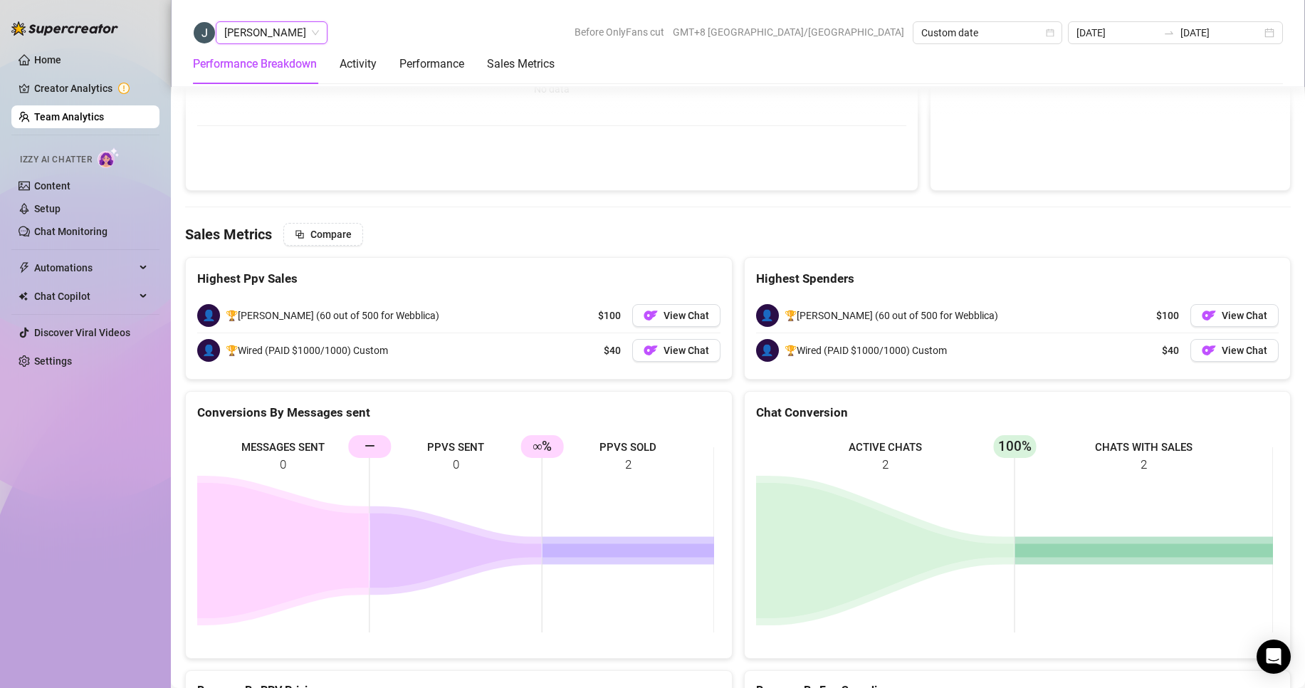
click at [269, 33] on span "[PERSON_NAME]" at bounding box center [271, 32] width 95 height 21
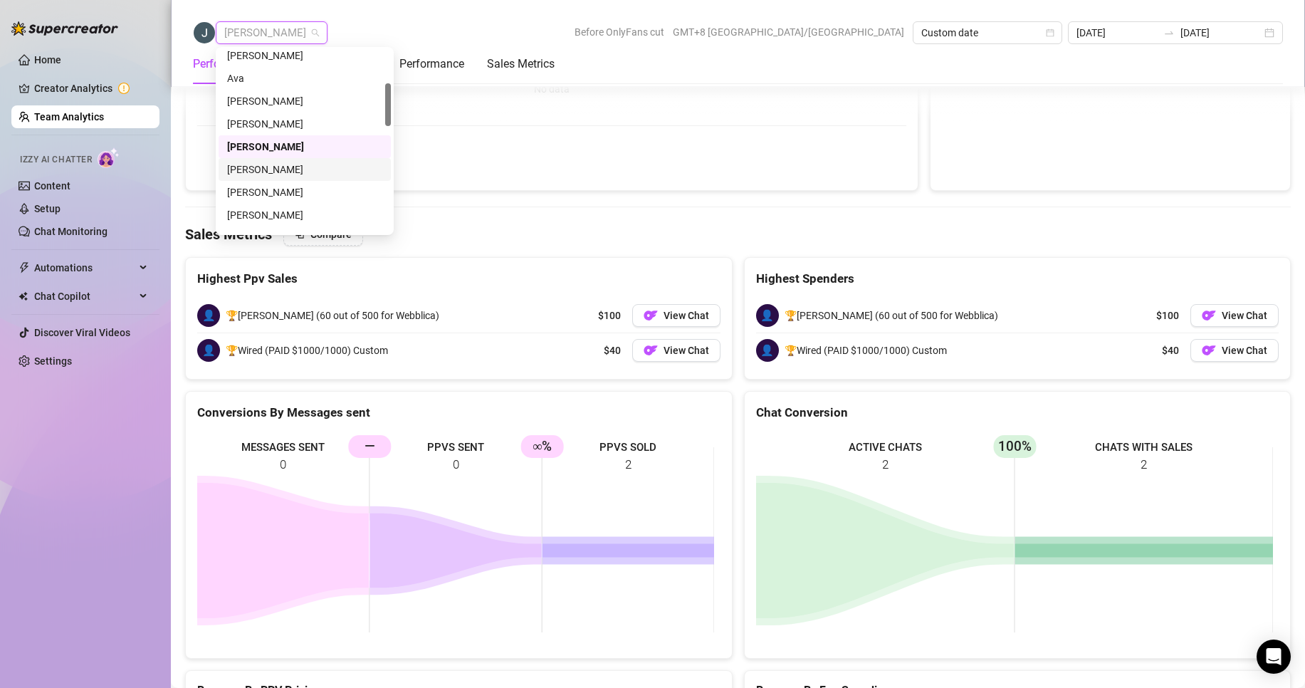
click at [265, 163] on div "[PERSON_NAME]" at bounding box center [304, 170] width 155 height 16
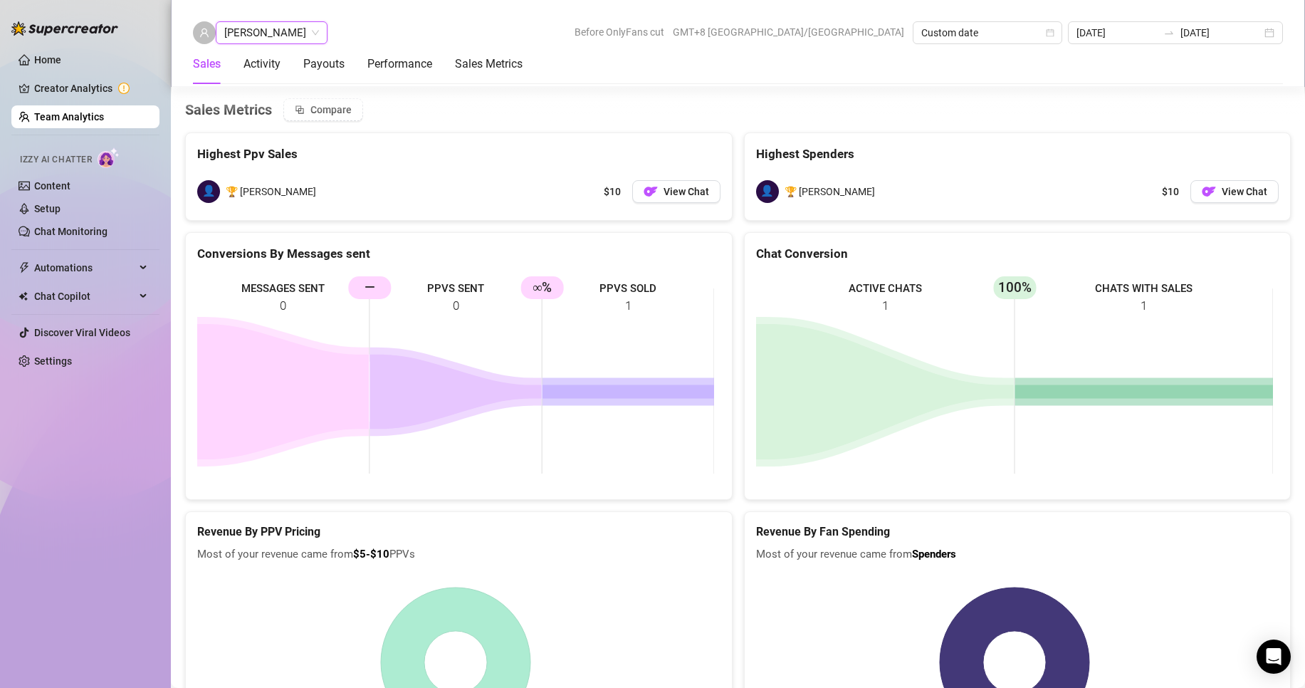
scroll to position [1836, 0]
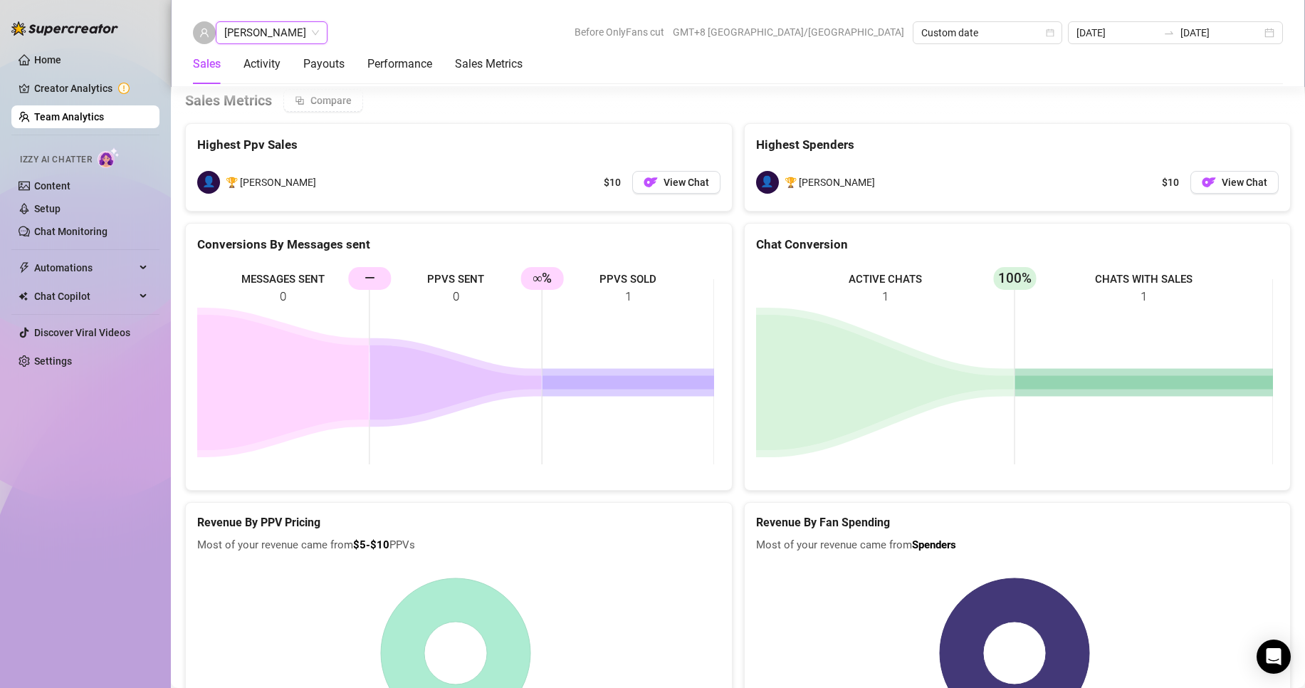
click at [285, 31] on span "[PERSON_NAME]" at bounding box center [271, 32] width 95 height 21
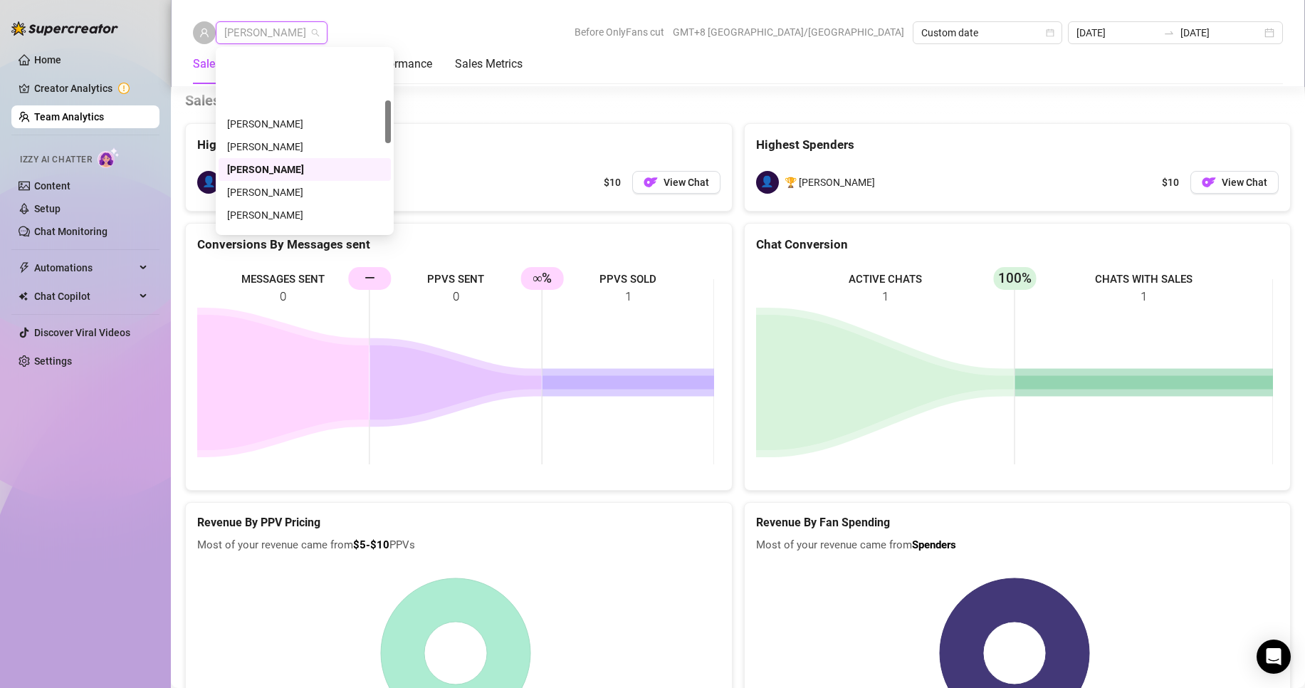
scroll to position [214, 0]
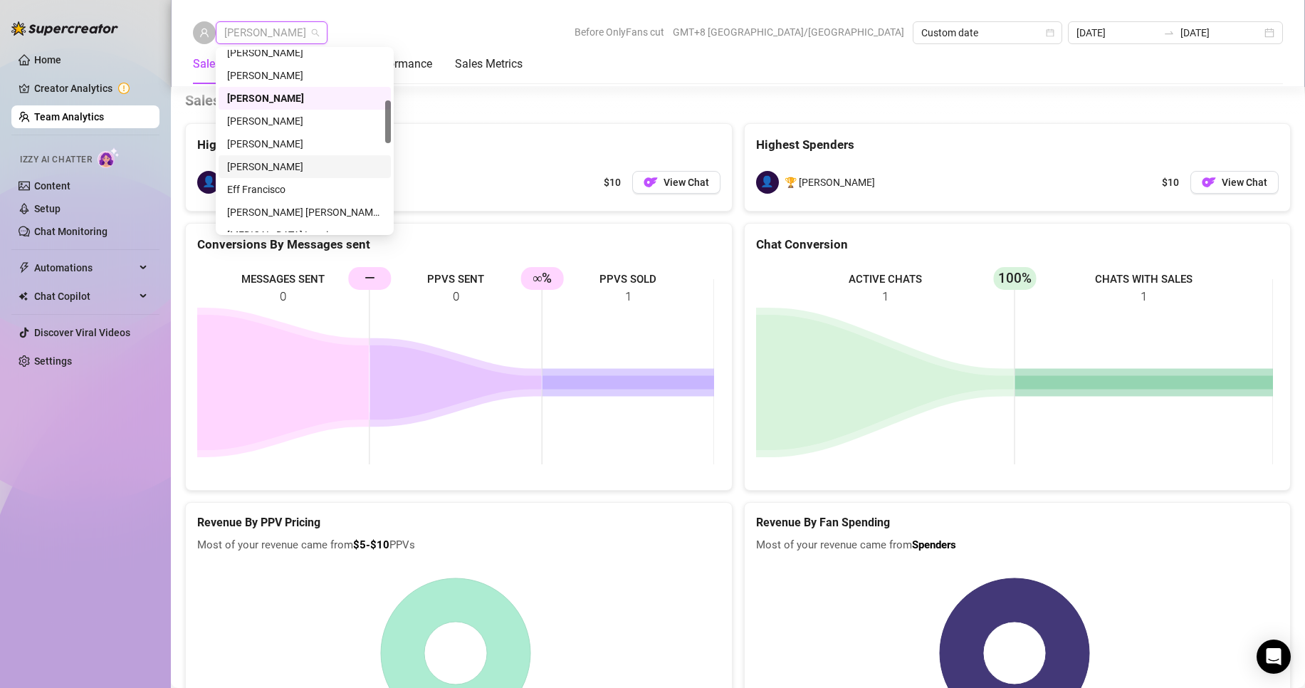
drag, startPoint x: 251, startPoint y: 165, endPoint x: 278, endPoint y: 170, distance: 28.1
click at [251, 166] on div "[PERSON_NAME]" at bounding box center [304, 167] width 155 height 16
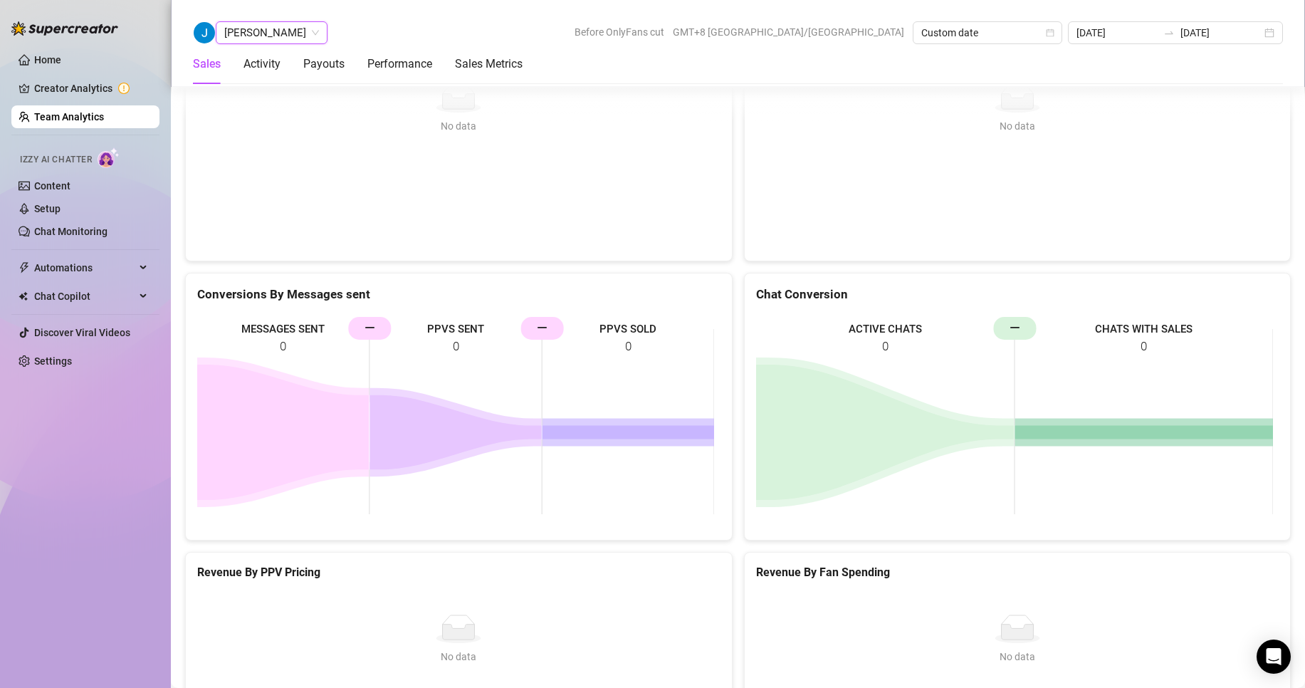
scroll to position [2274, 0]
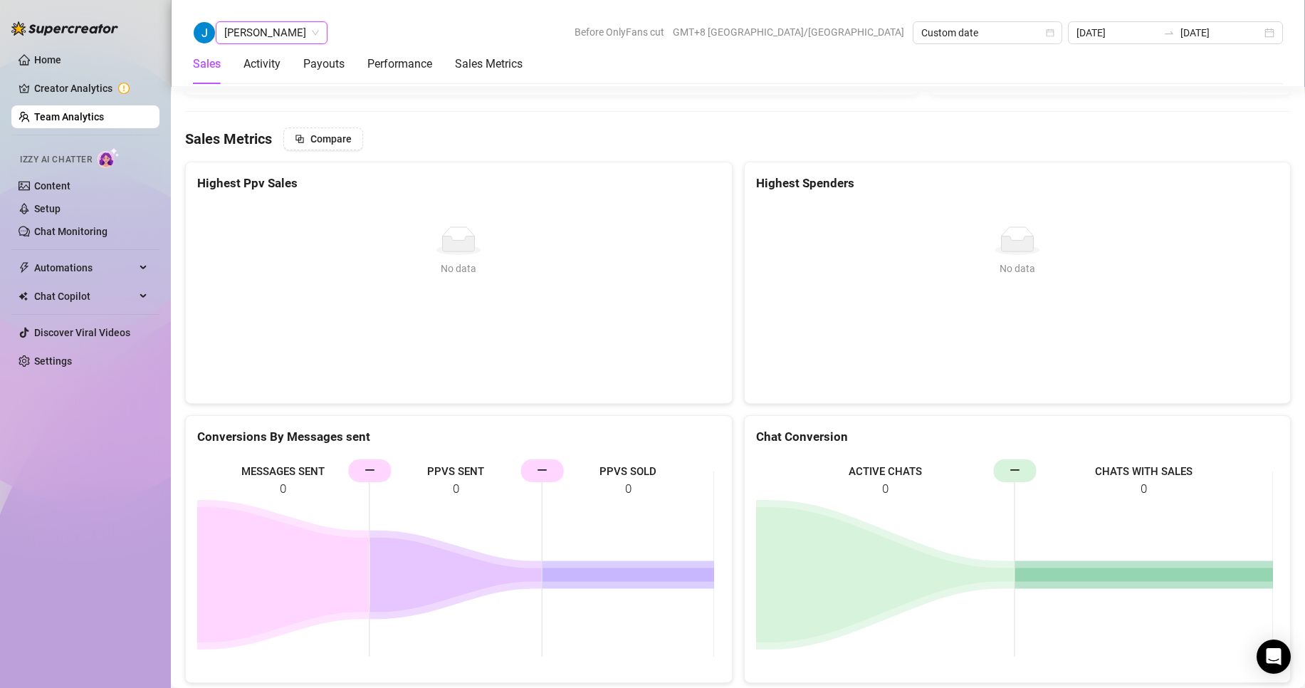
click at [269, 38] on span "[PERSON_NAME]" at bounding box center [271, 32] width 95 height 21
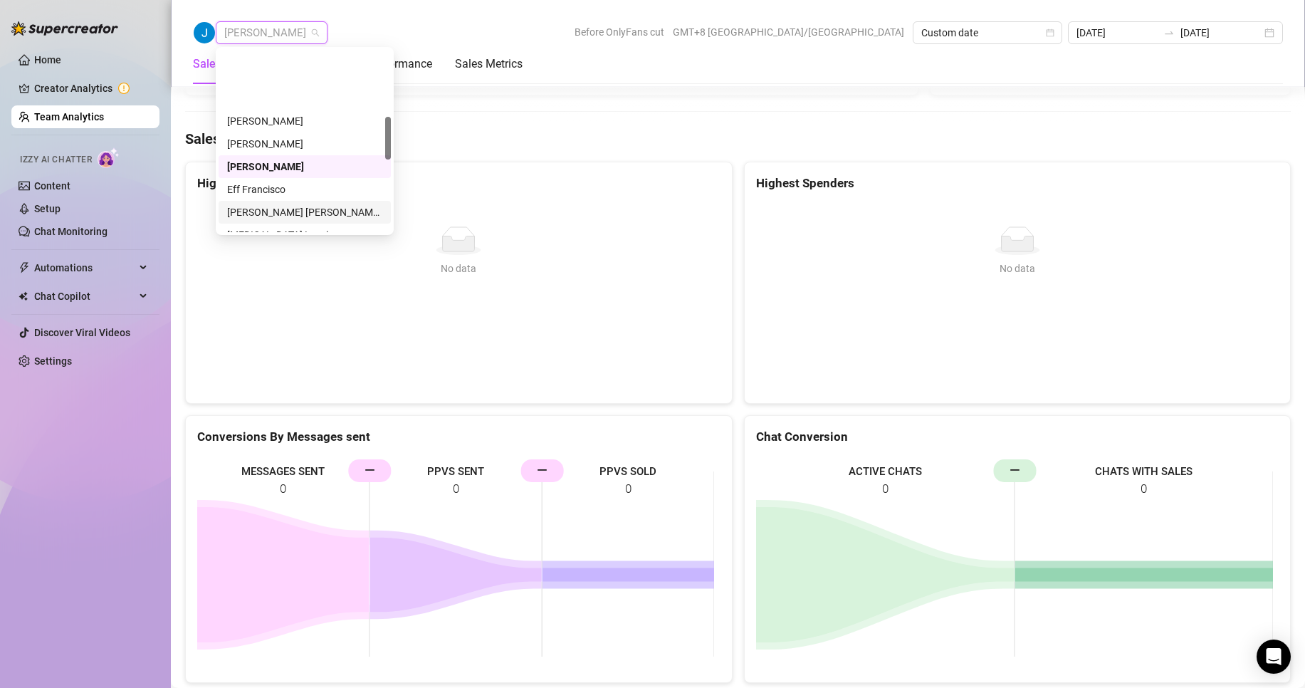
scroll to position [285, 0]
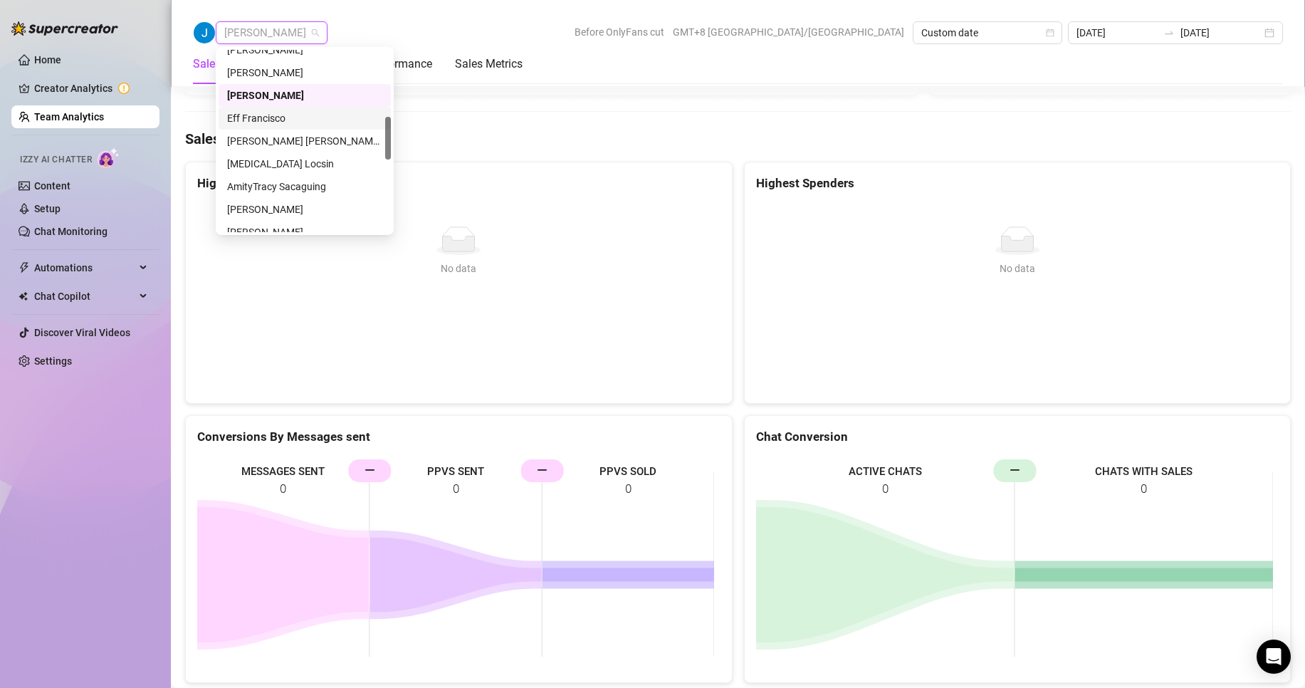
click at [259, 117] on div "Eff Francisco" at bounding box center [304, 118] width 155 height 16
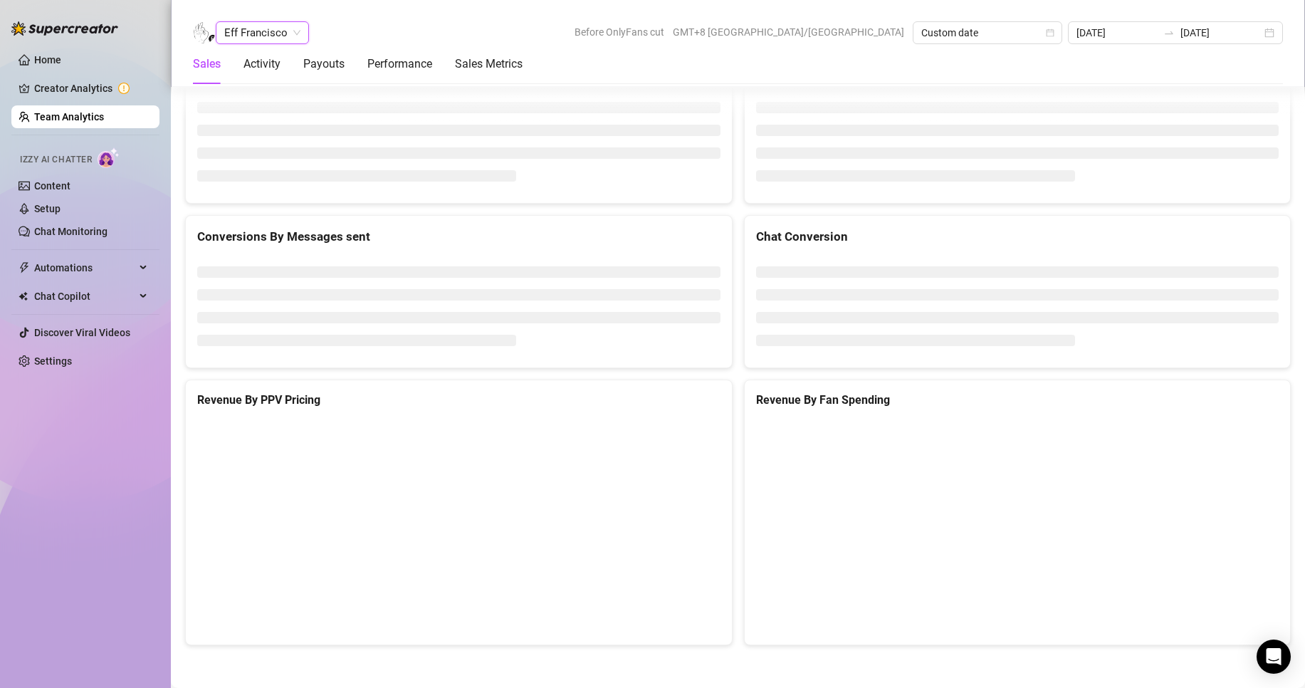
scroll to position [1899, 0]
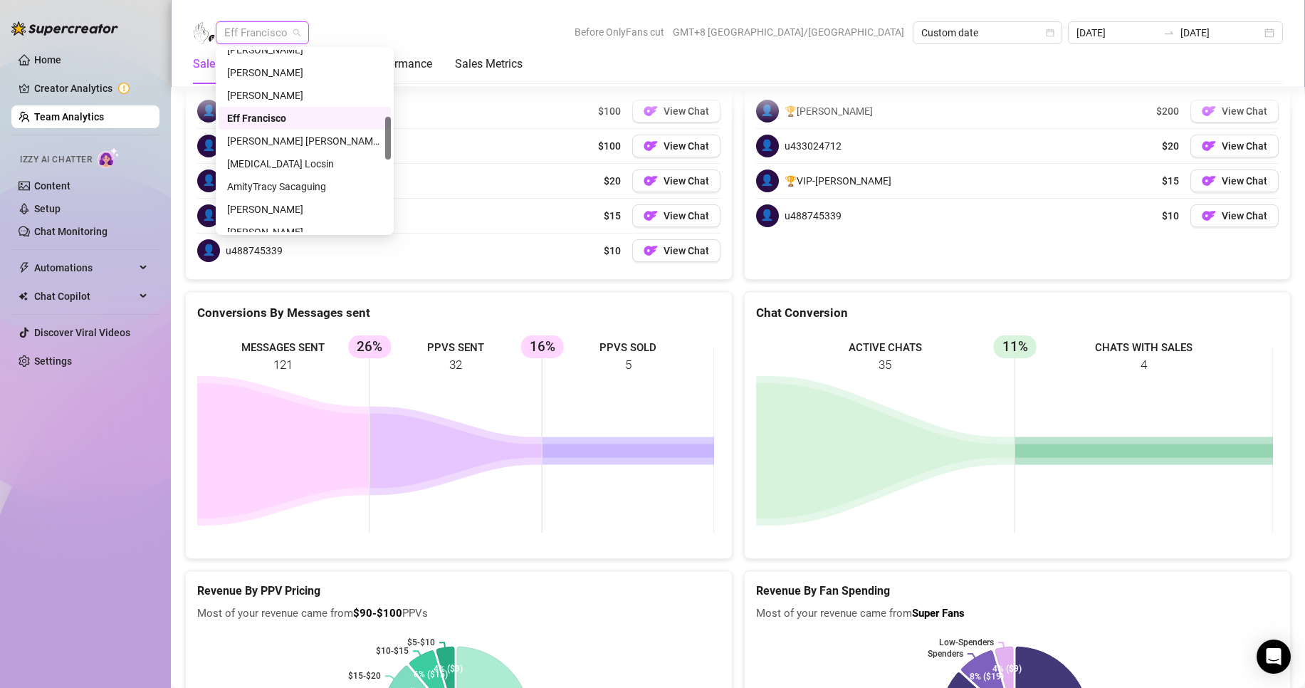
click at [290, 37] on span "Eff Francisco" at bounding box center [262, 32] width 76 height 21
click at [257, 141] on div "[PERSON_NAME] [PERSON_NAME] Tarcena" at bounding box center [304, 141] width 155 height 16
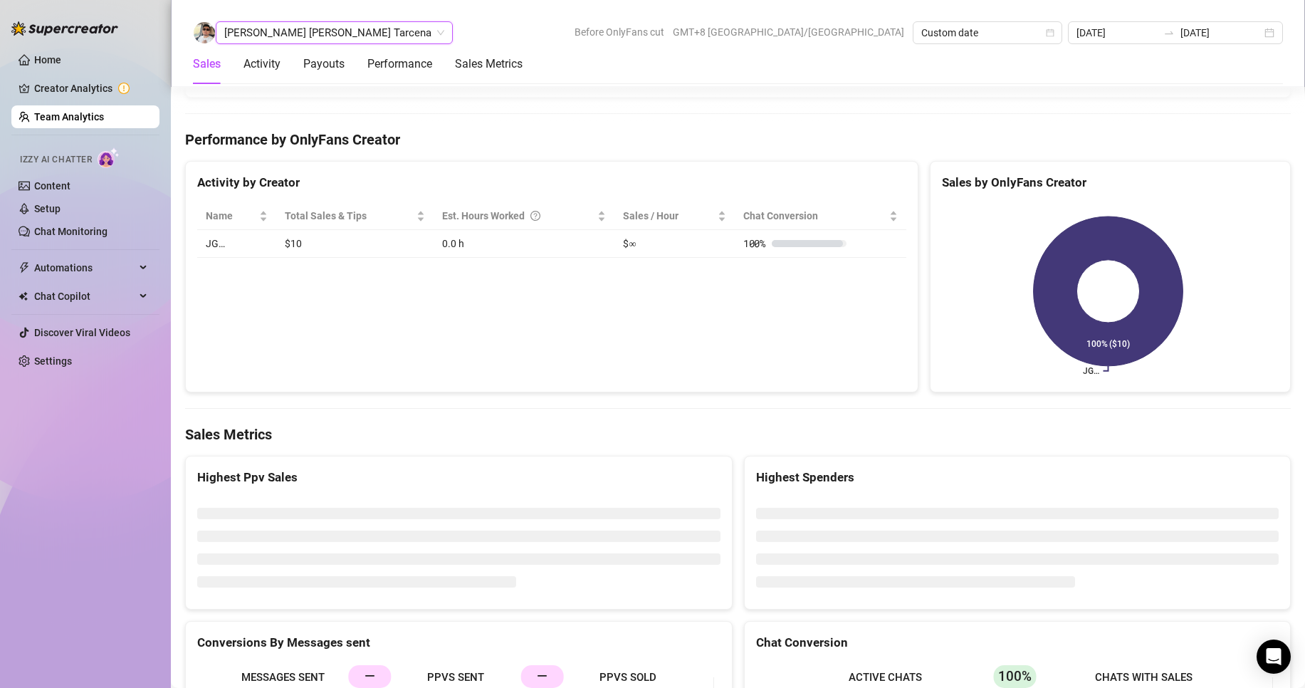
scroll to position [2237, 0]
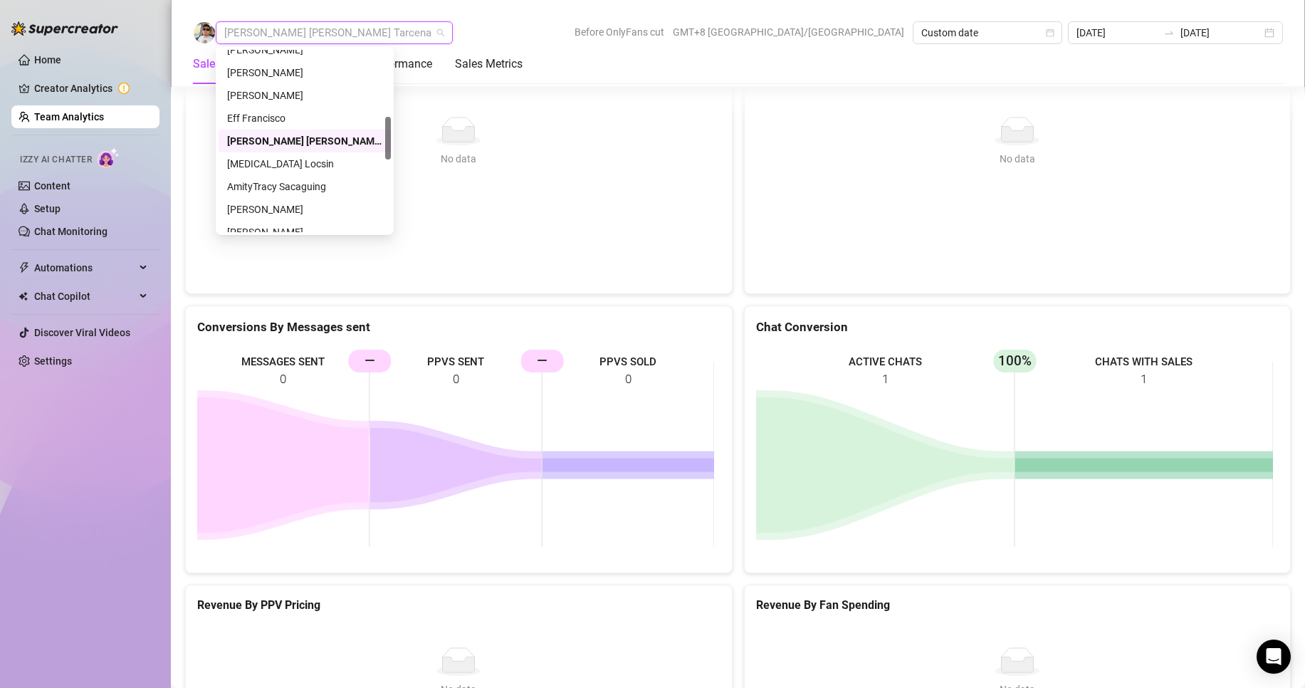
click at [293, 26] on span "[PERSON_NAME] [PERSON_NAME] Tarcena" at bounding box center [334, 32] width 220 height 21
click at [259, 160] on div "[MEDICAL_DATA] Locsin" at bounding box center [304, 164] width 155 height 16
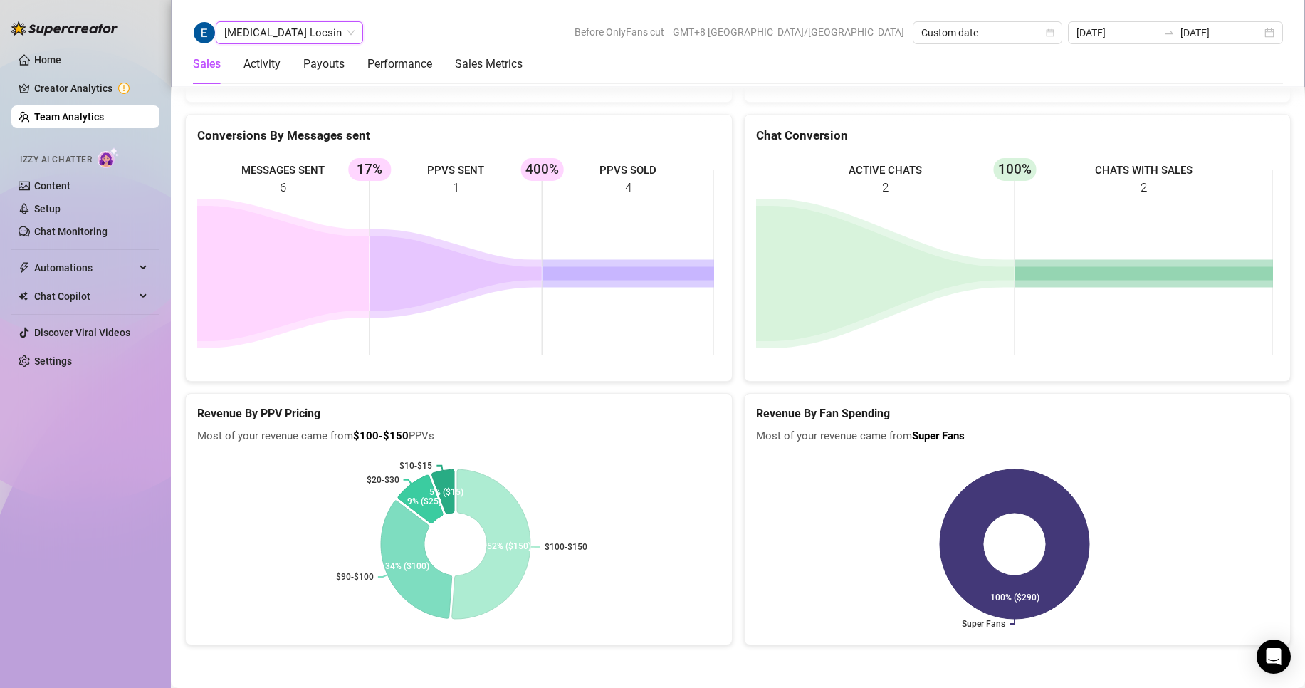
scroll to position [2251, 0]
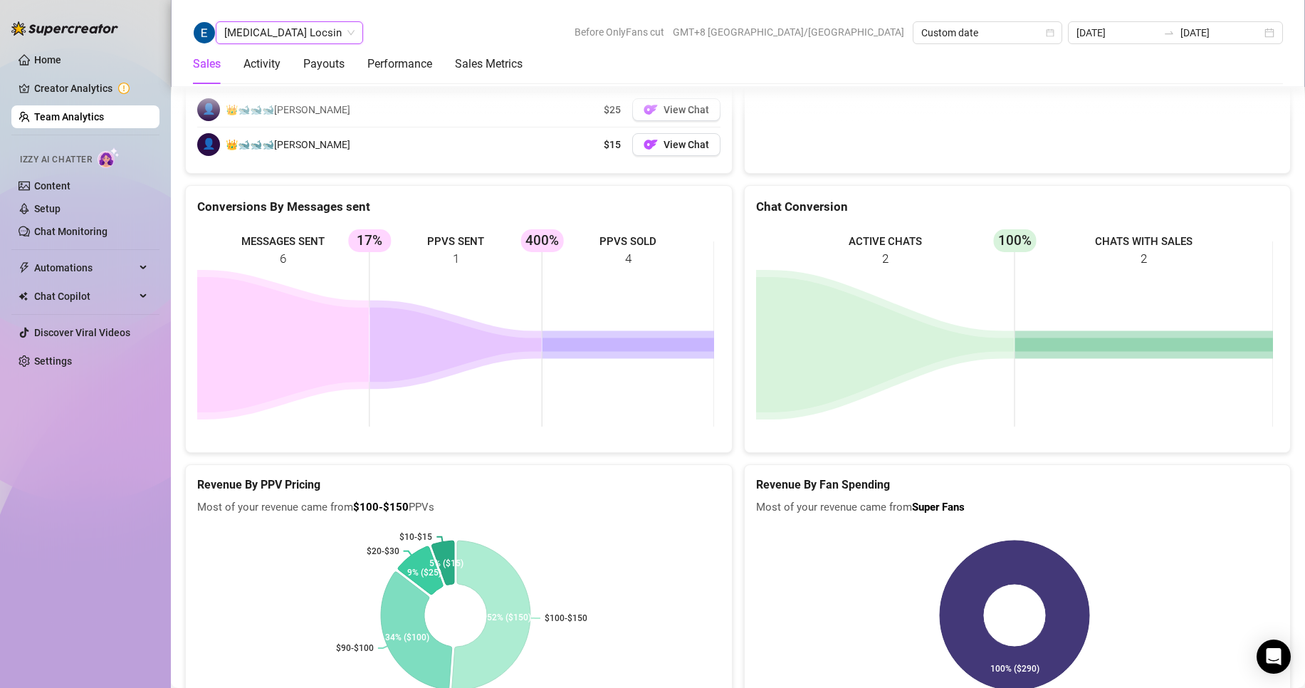
click at [279, 39] on span "[MEDICAL_DATA] Locsin" at bounding box center [289, 32] width 130 height 21
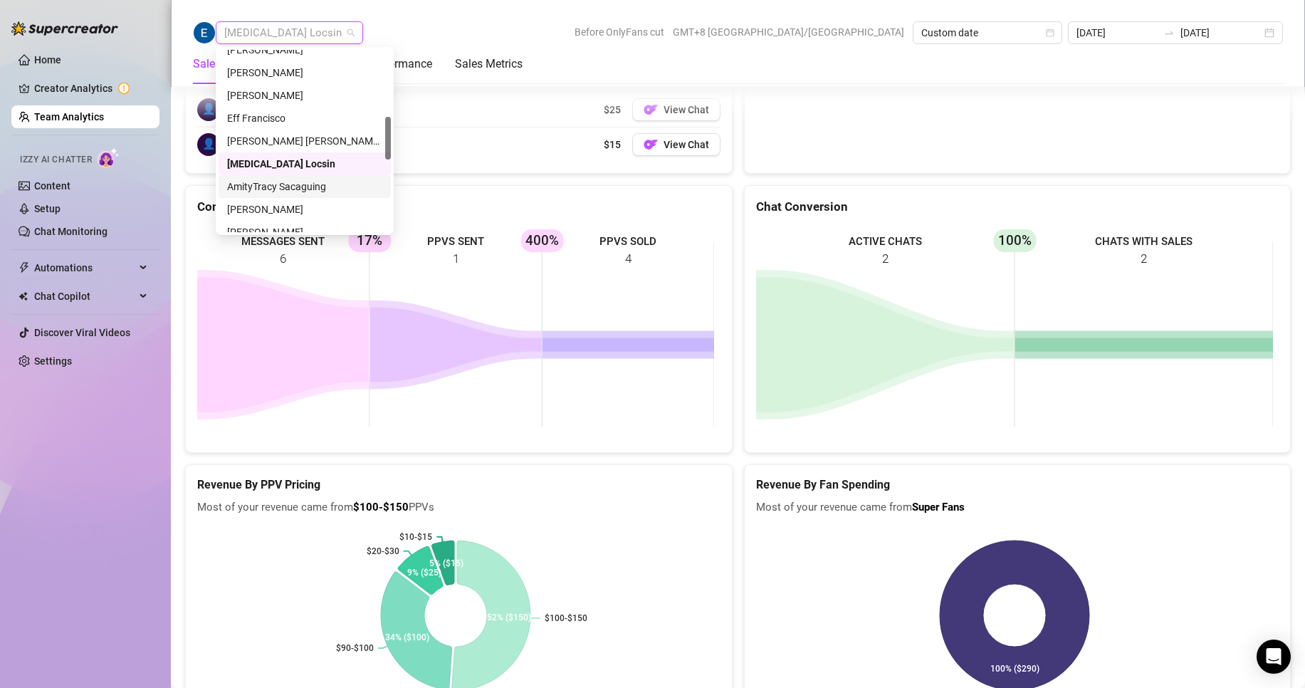
click at [276, 190] on div "AmityTracy Sacaguing" at bounding box center [304, 187] width 155 height 16
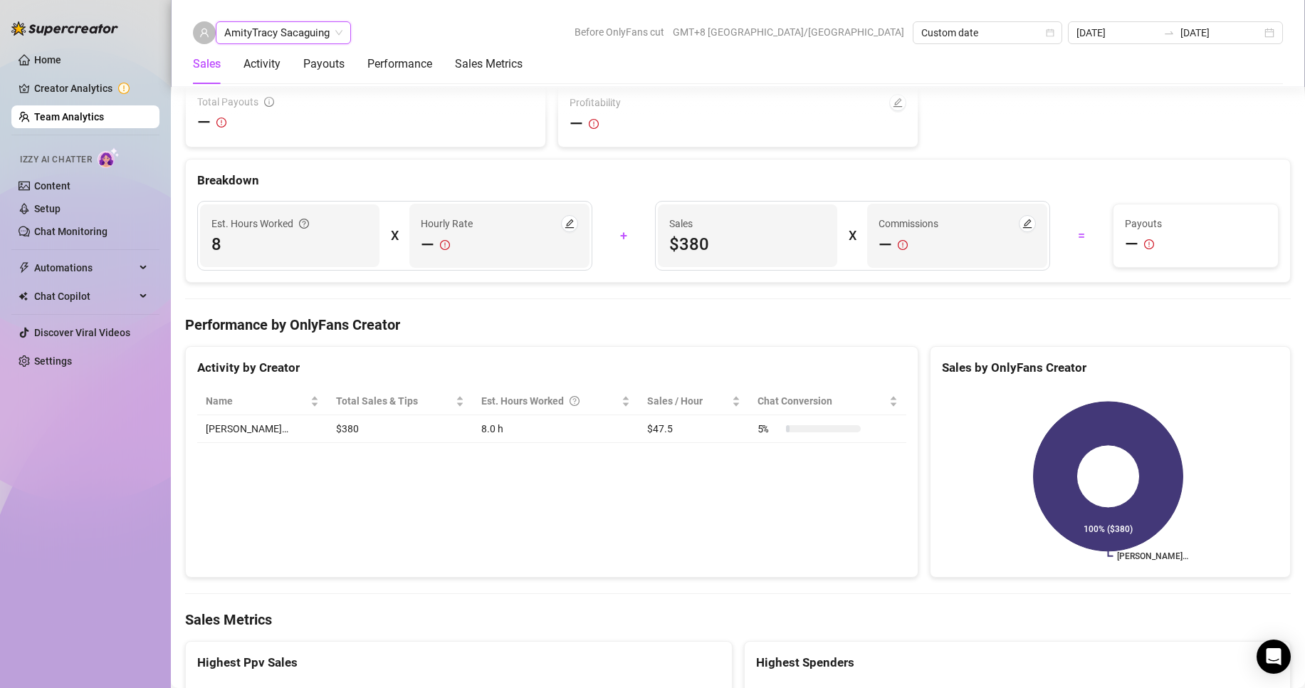
scroll to position [2180, 0]
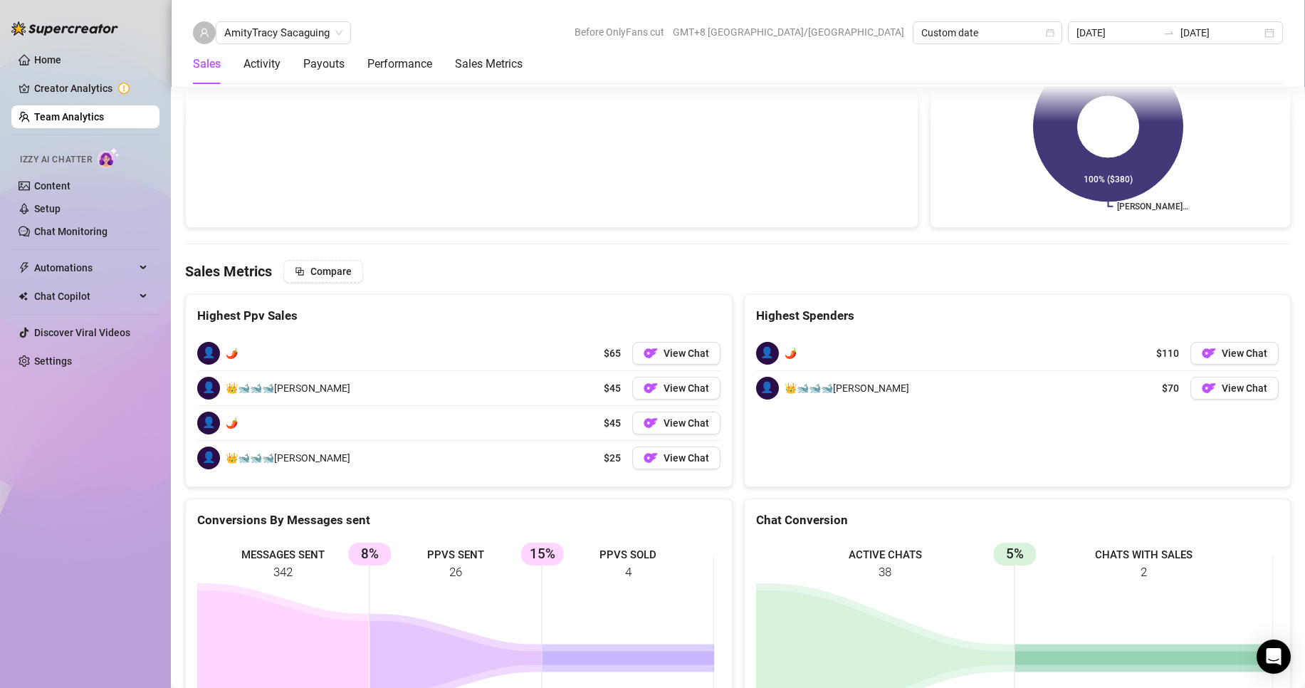
click at [293, 46] on div "Sales Activity Payouts Performance Sales Metrics" at bounding box center [358, 64] width 330 height 40
click at [295, 35] on span "AmityTracy Sacaguing" at bounding box center [283, 32] width 118 height 21
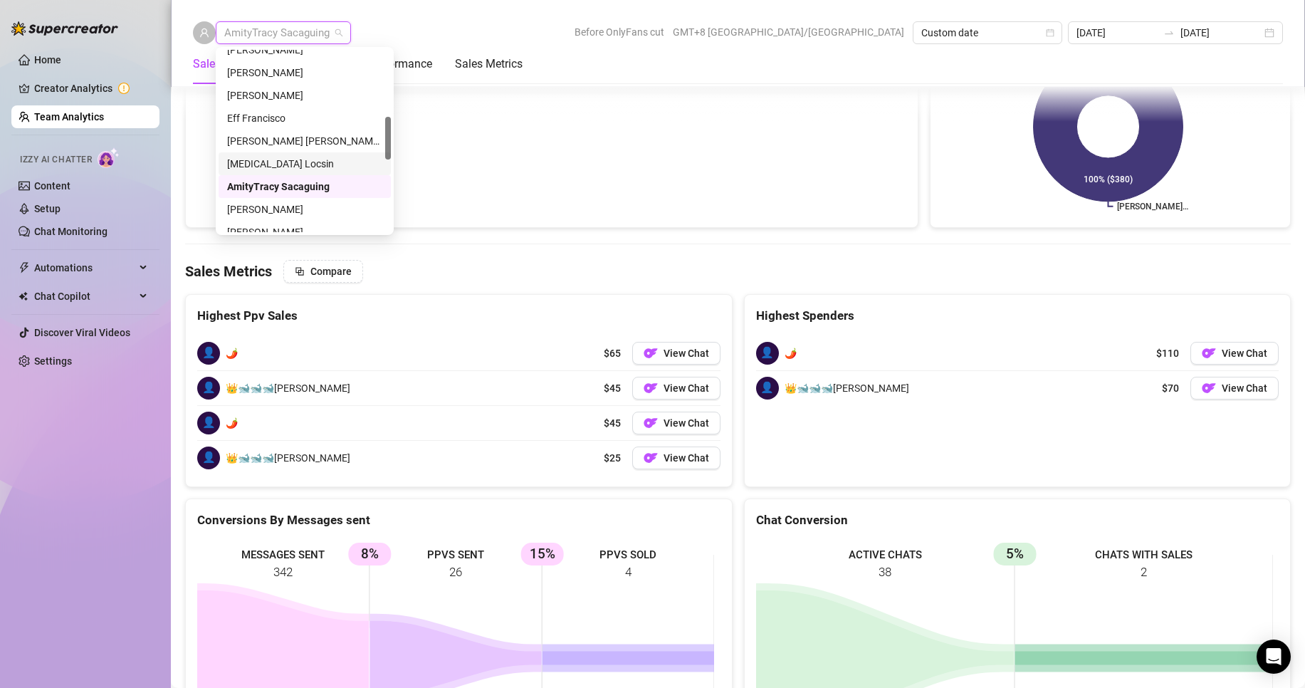
scroll to position [356, 0]
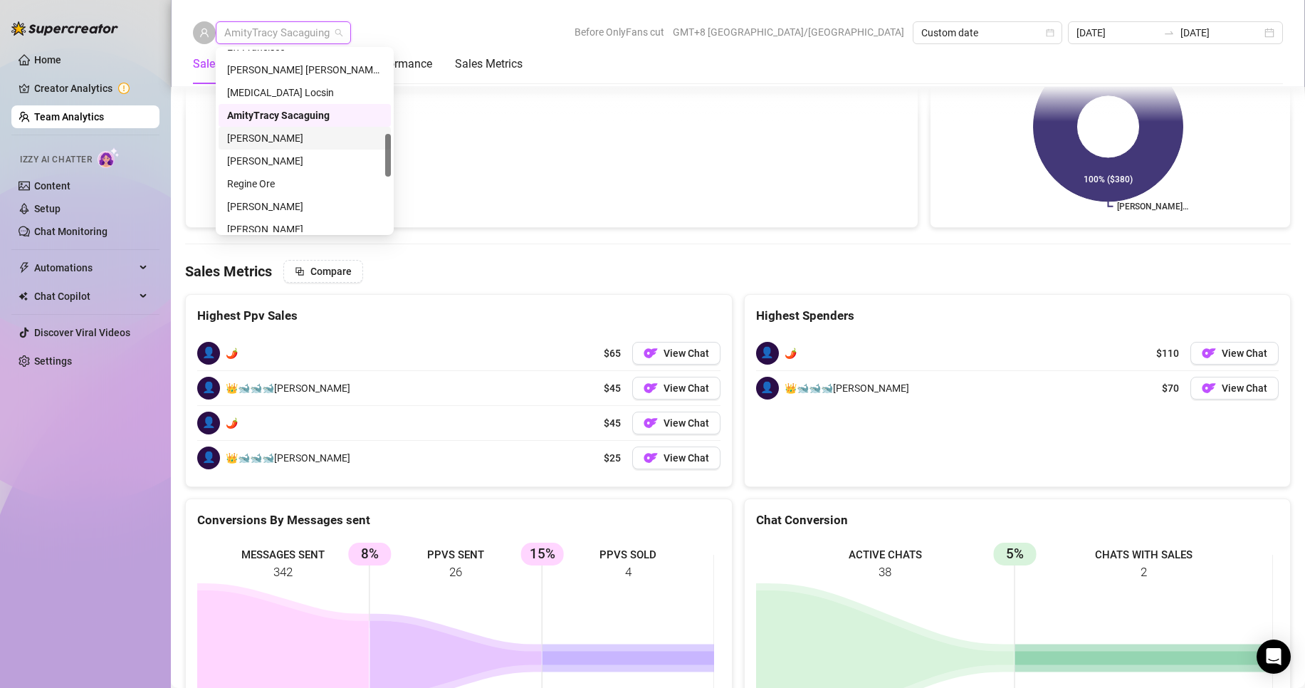
click at [269, 139] on div "[PERSON_NAME]" at bounding box center [304, 138] width 155 height 16
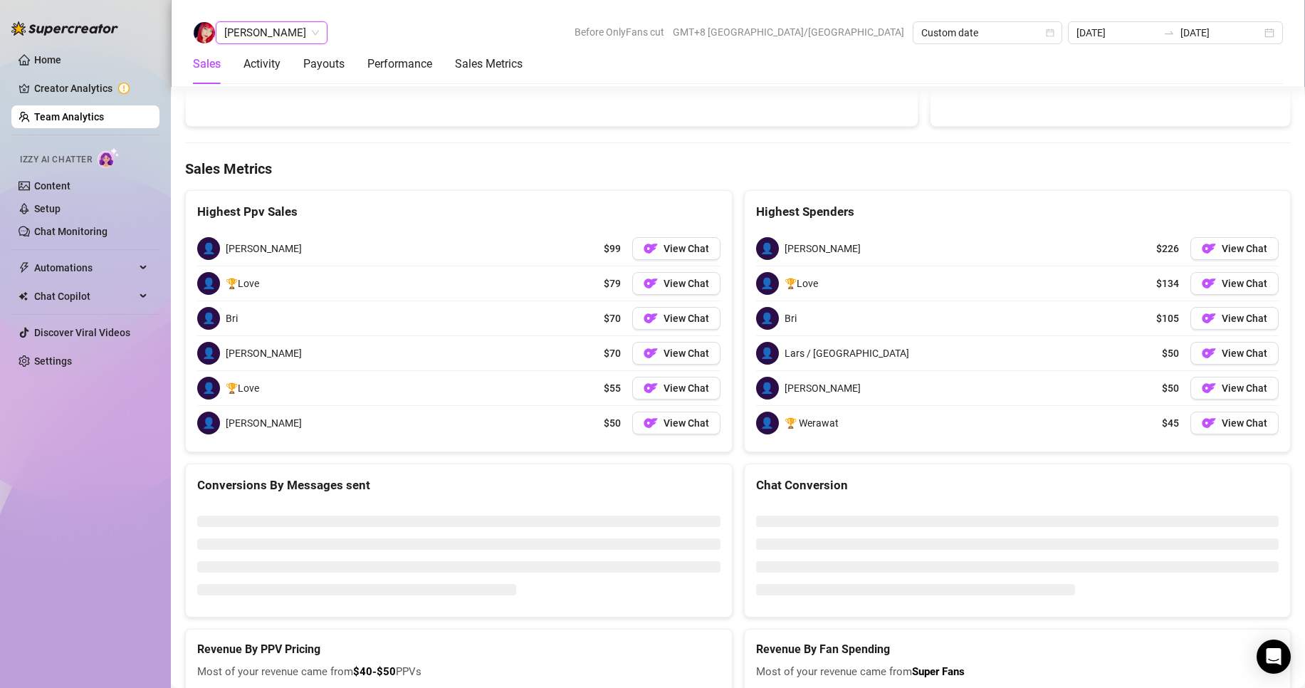
scroll to position [2281, 0]
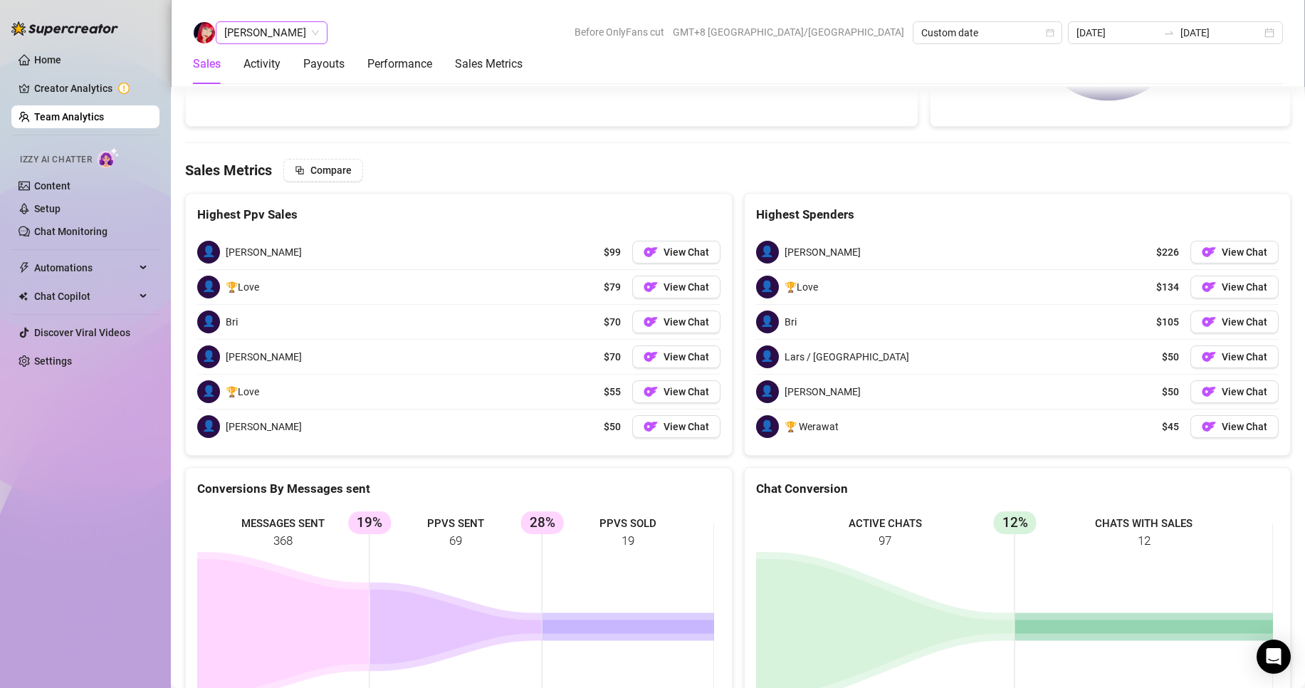
click at [290, 31] on span "[PERSON_NAME]" at bounding box center [271, 32] width 95 height 21
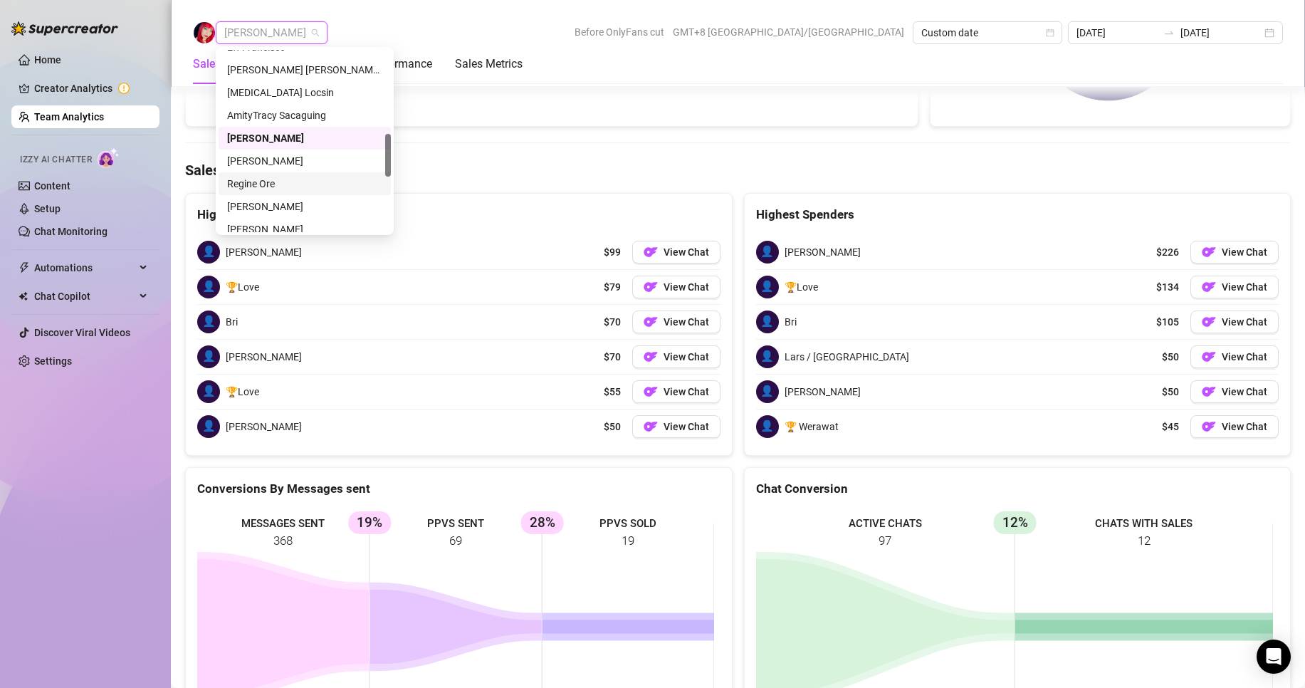
click at [263, 186] on div "Regine Ore" at bounding box center [304, 184] width 155 height 16
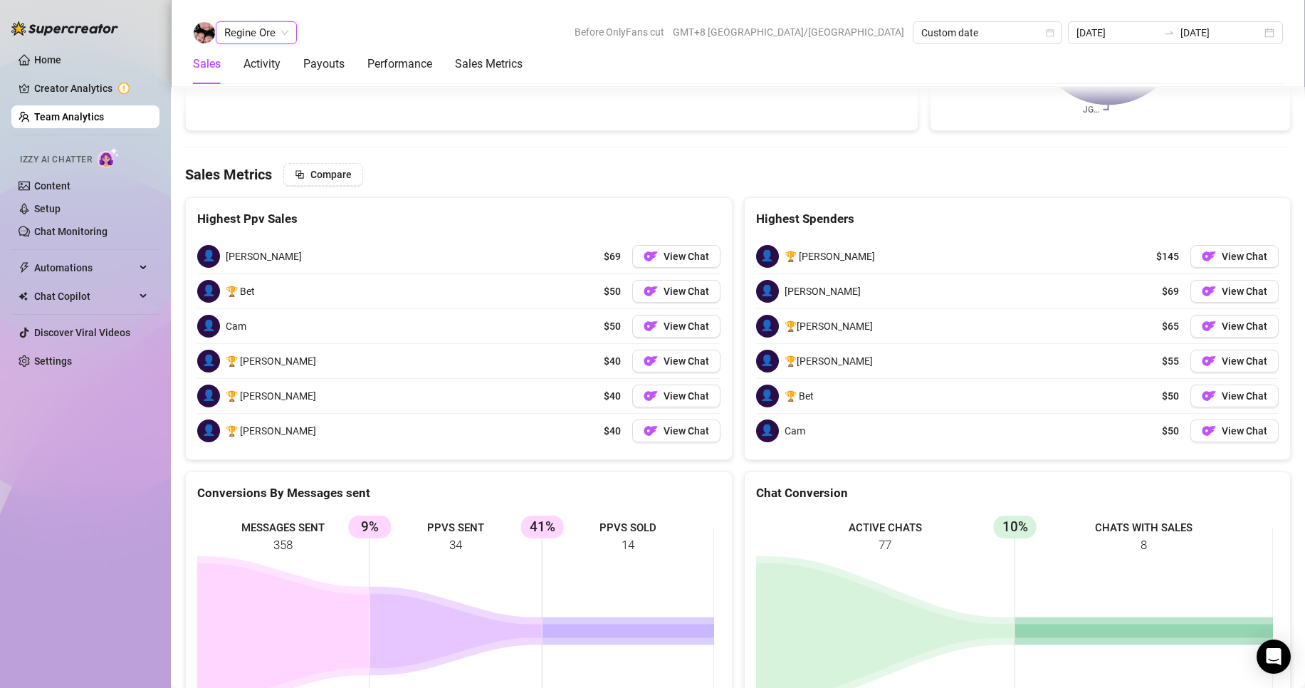
scroll to position [2180, 0]
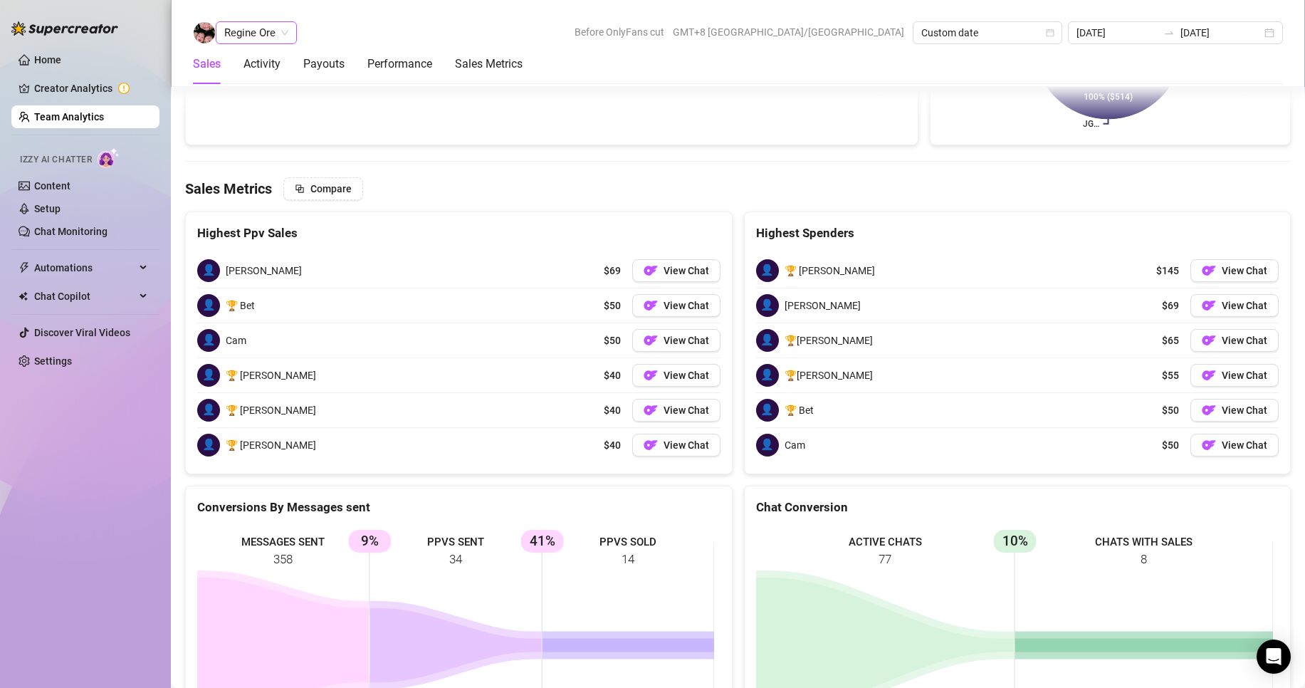
click at [266, 29] on span "Regine Ore" at bounding box center [256, 32] width 64 height 21
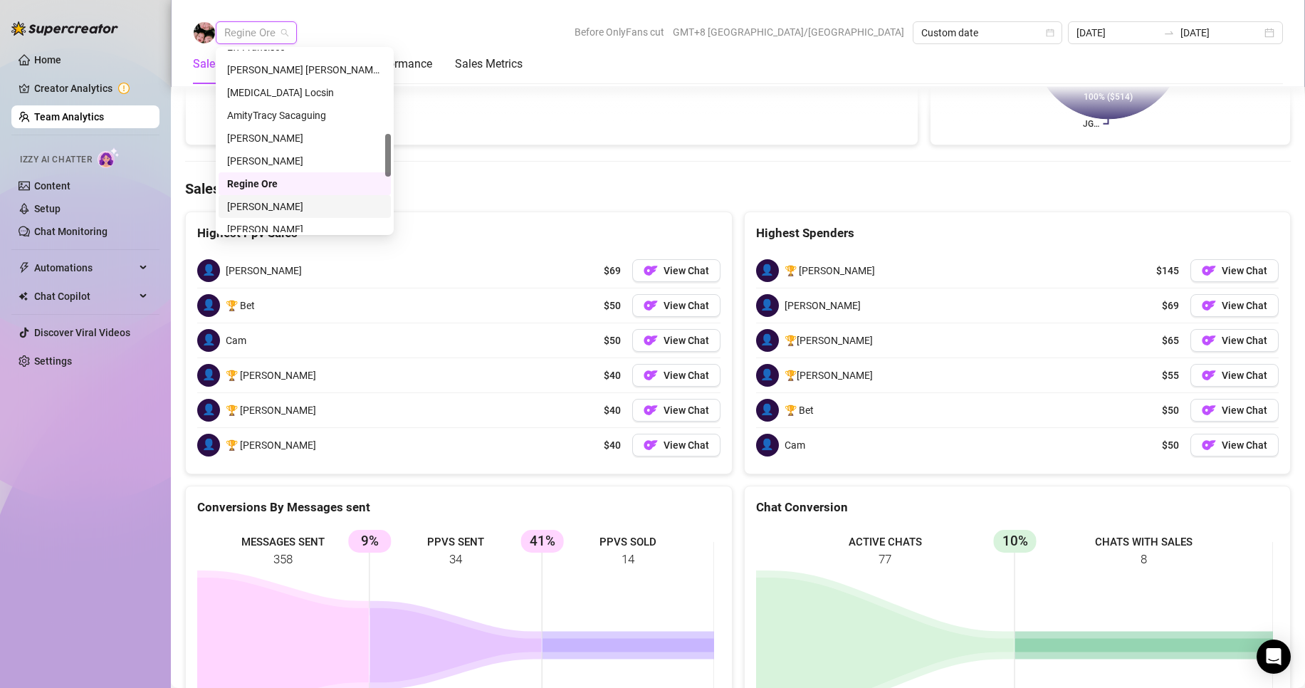
click at [264, 203] on div "[PERSON_NAME]" at bounding box center [304, 207] width 155 height 16
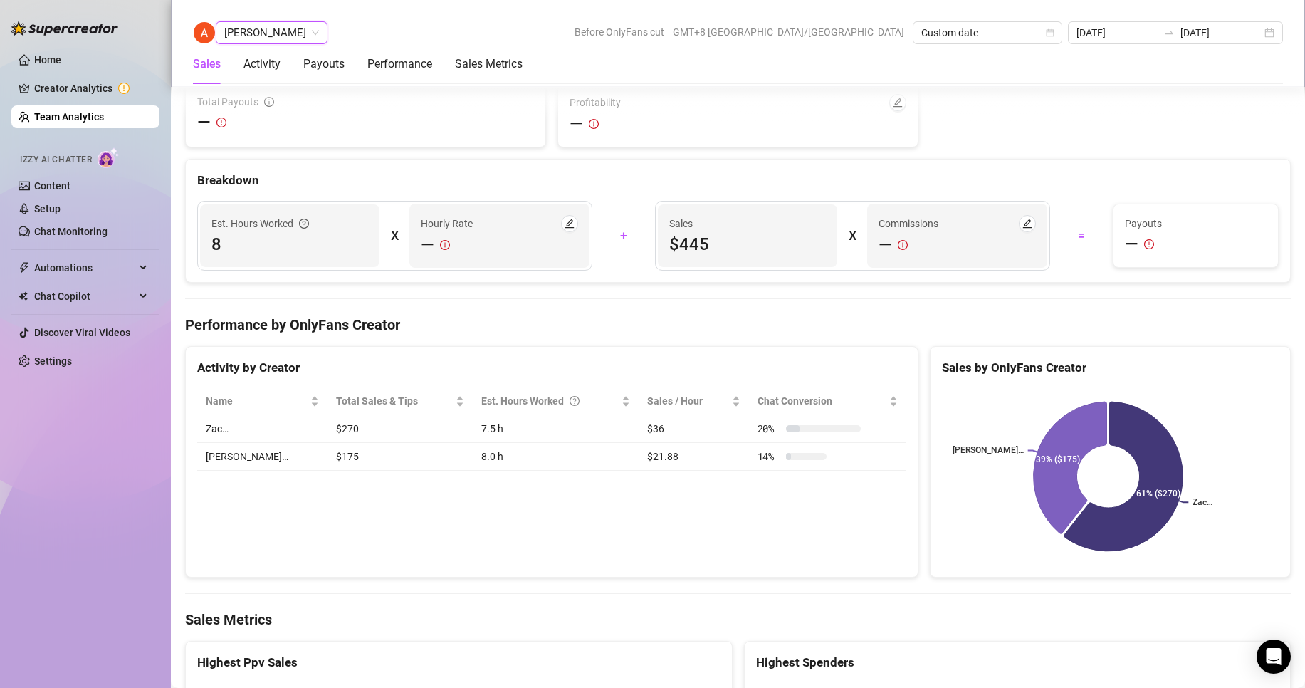
scroll to position [2214, 0]
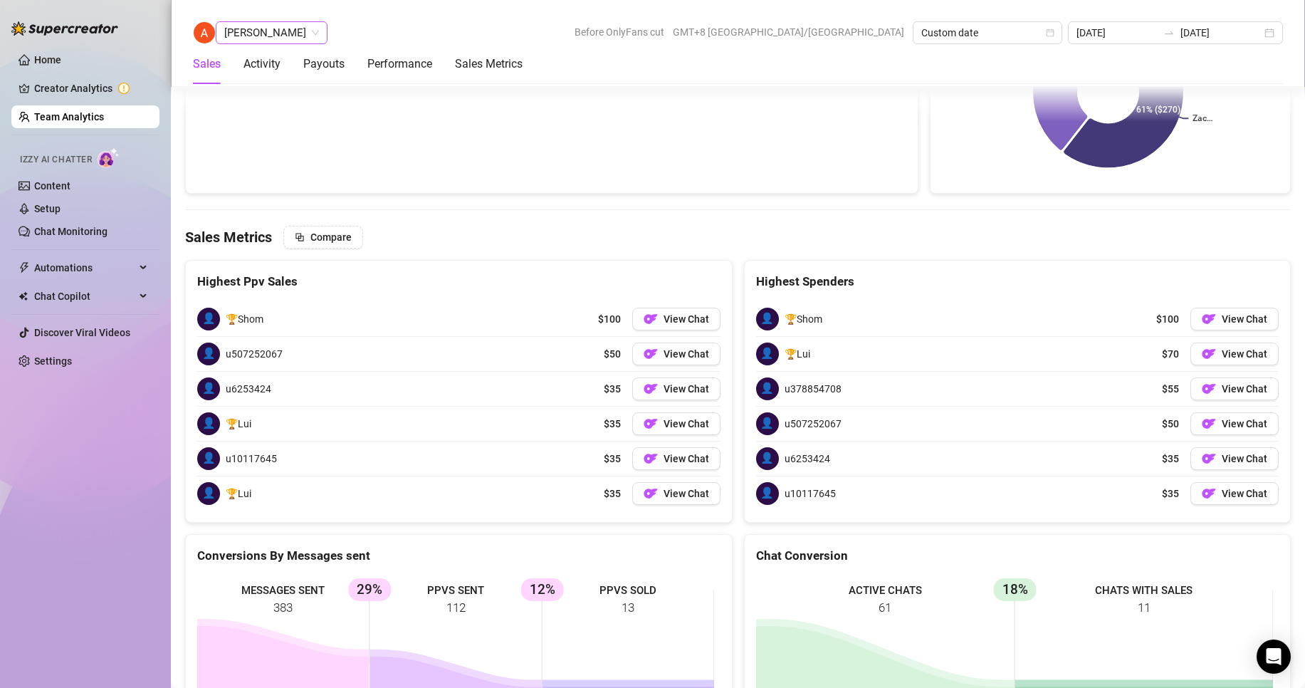
click at [272, 25] on span "[PERSON_NAME]" at bounding box center [271, 32] width 95 height 21
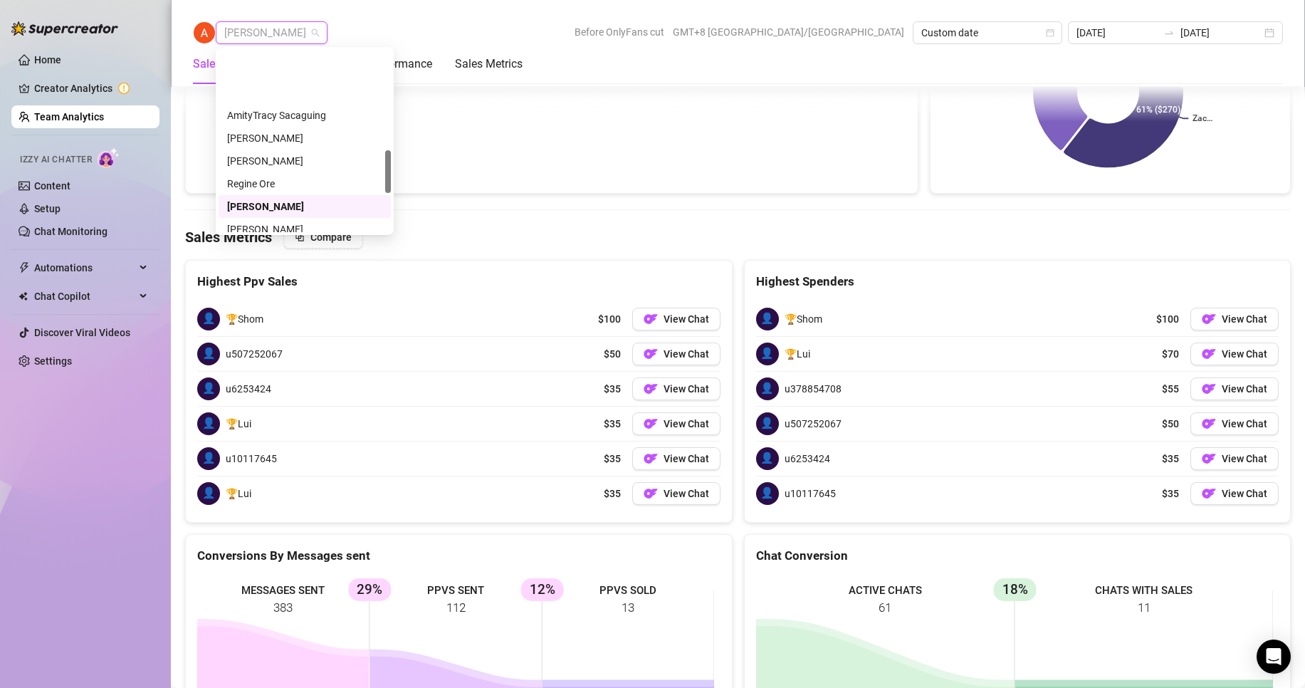
scroll to position [427, 0]
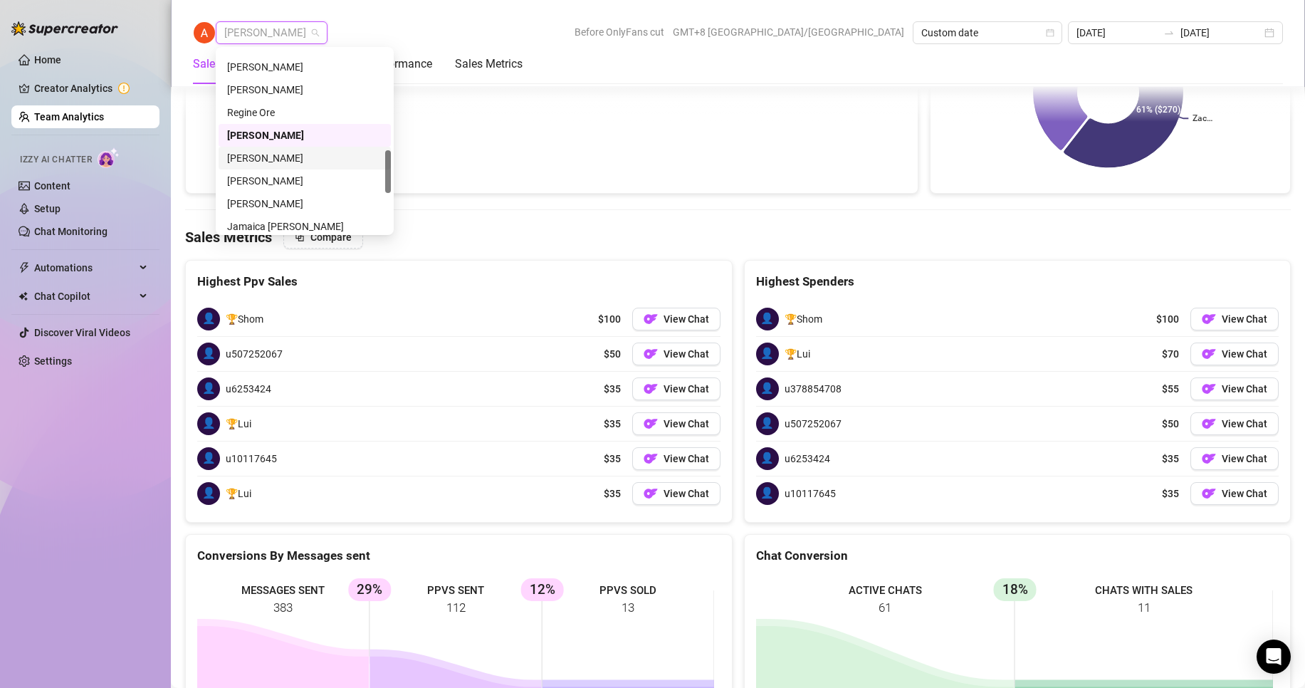
click at [262, 154] on div "[PERSON_NAME]" at bounding box center [304, 158] width 155 height 16
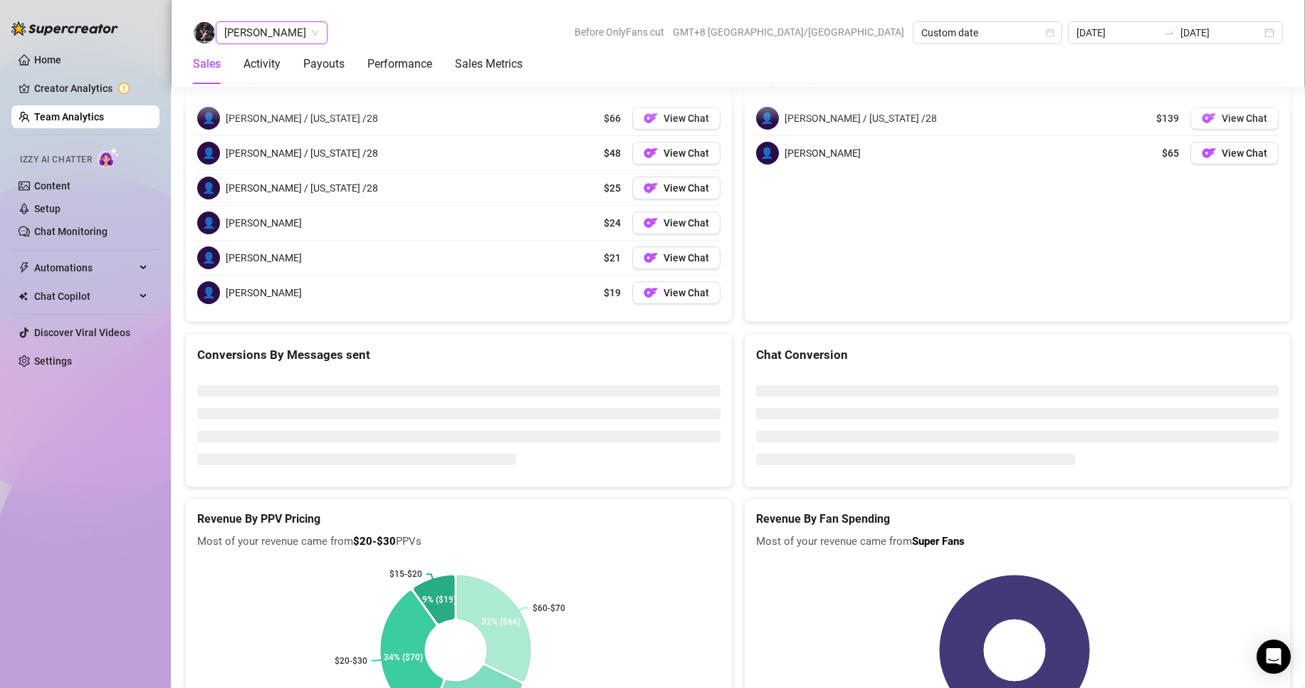
scroll to position [1899, 0]
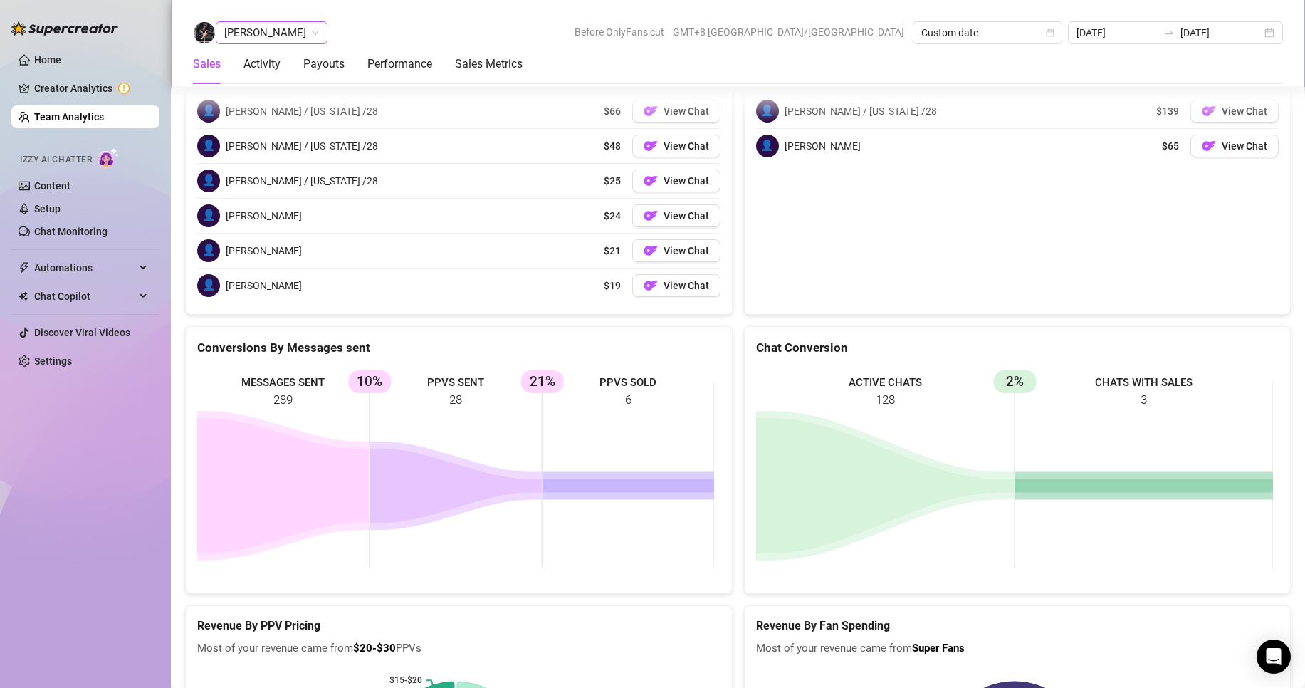
click at [278, 33] on span "[PERSON_NAME]" at bounding box center [271, 32] width 95 height 21
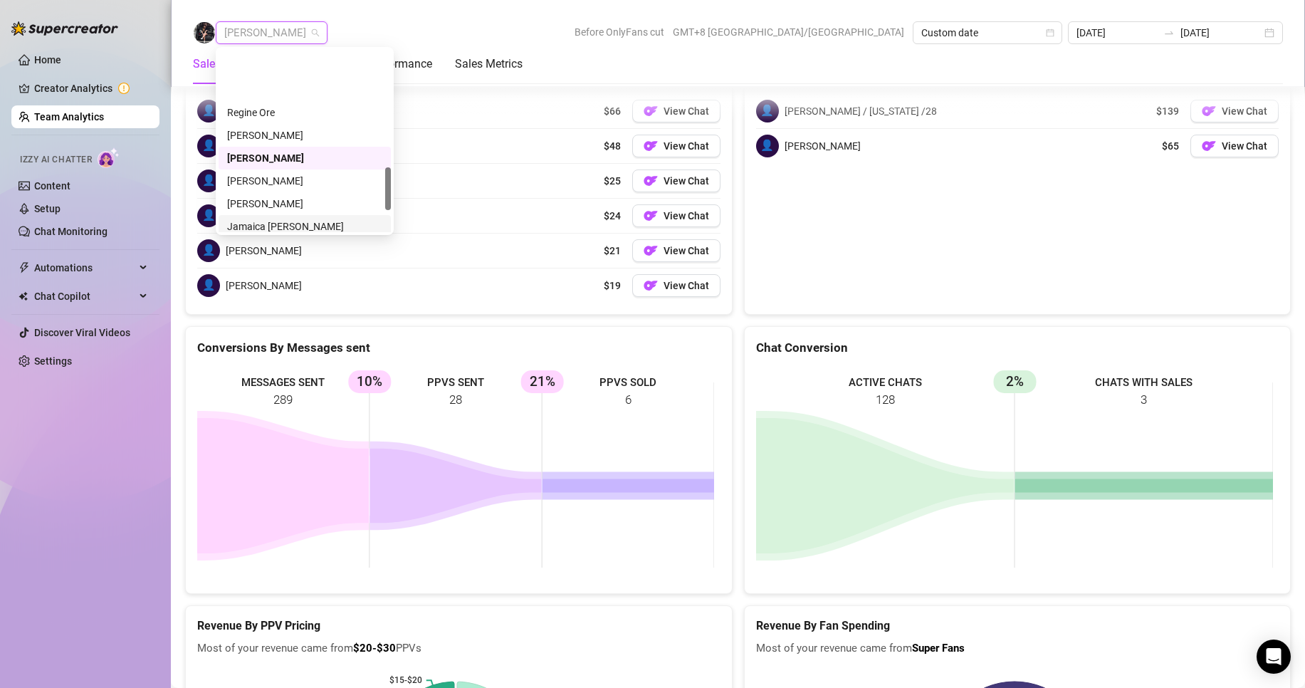
scroll to position [499, 0]
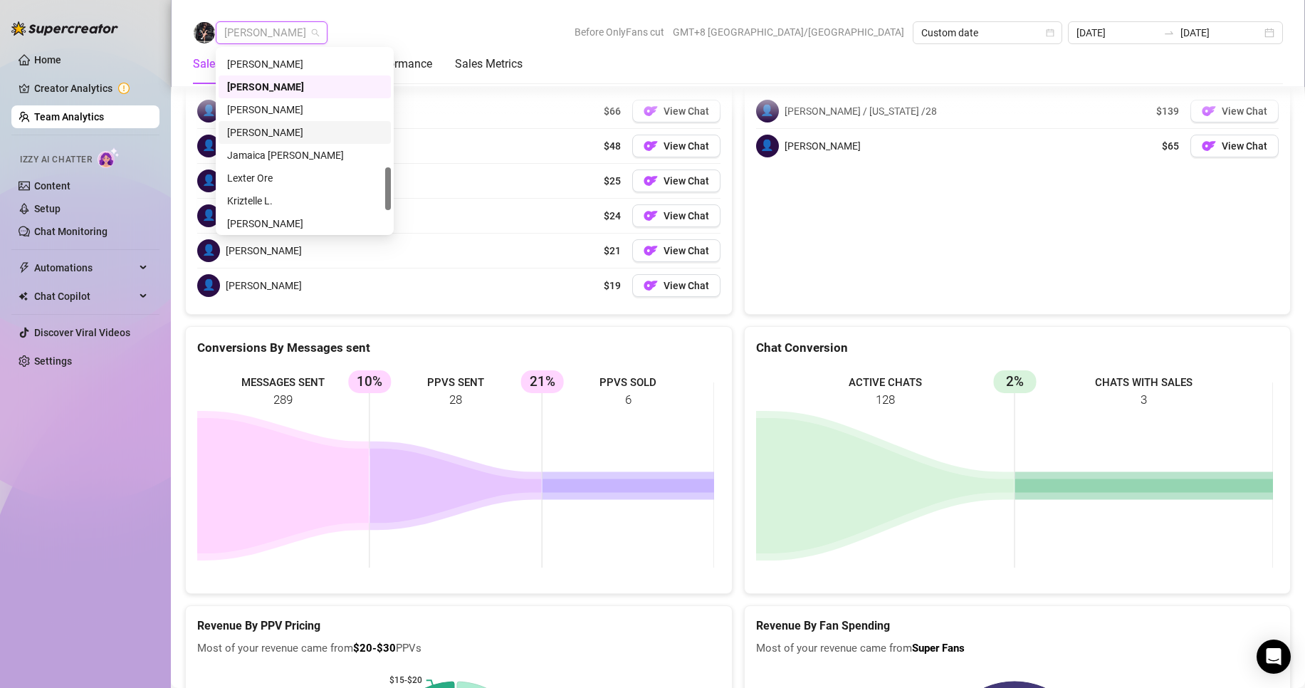
click at [263, 129] on div "[PERSON_NAME]" at bounding box center [304, 133] width 155 height 16
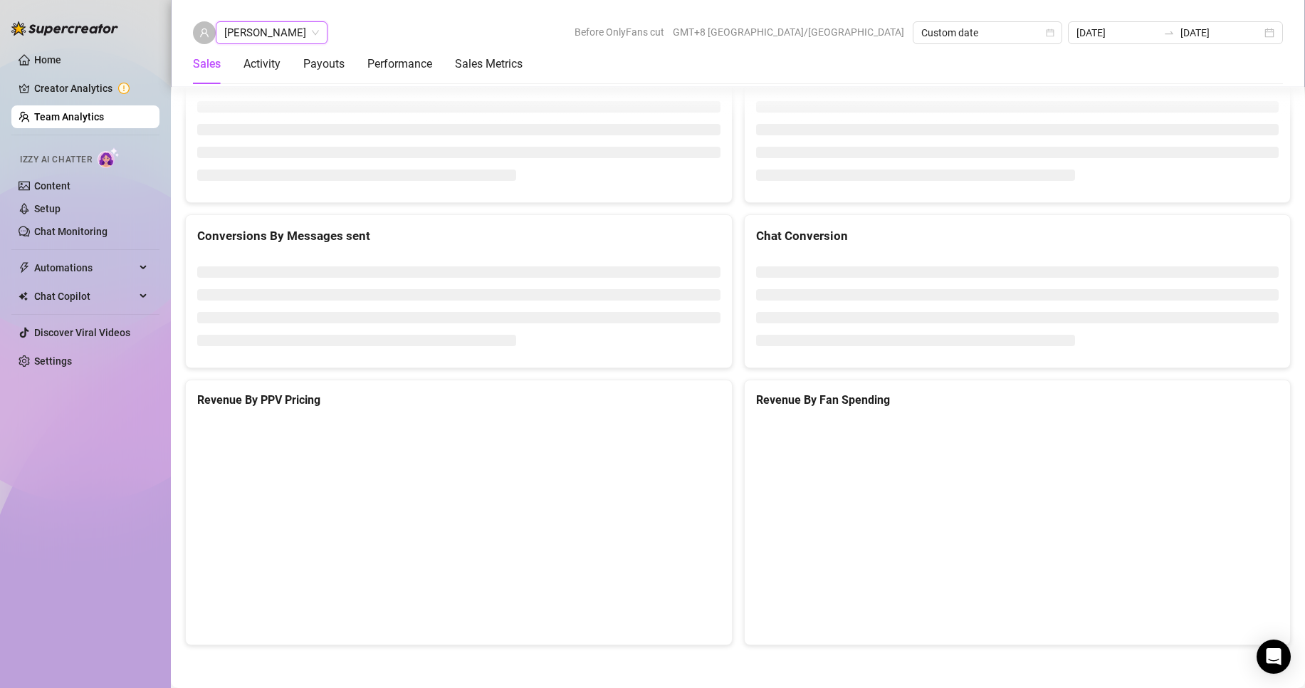
click at [259, 29] on span "[PERSON_NAME]" at bounding box center [271, 32] width 95 height 21
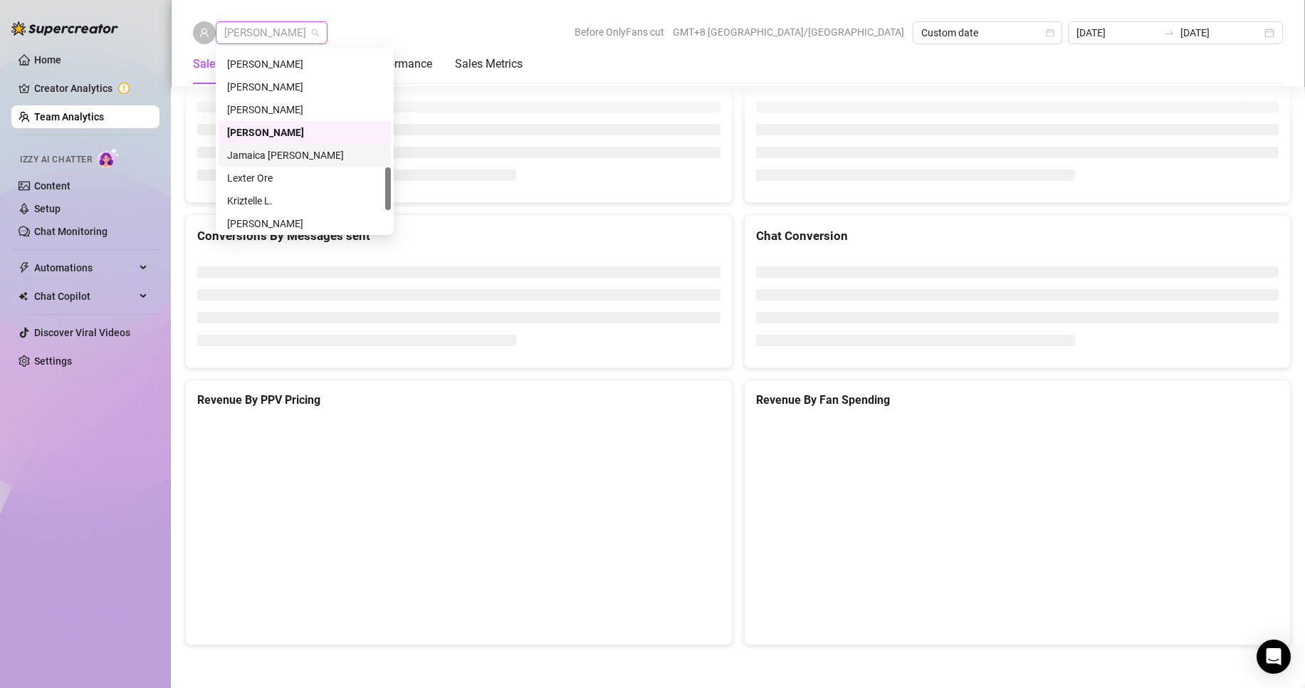
click at [270, 150] on div "Jamaica [PERSON_NAME]" at bounding box center [304, 155] width 155 height 16
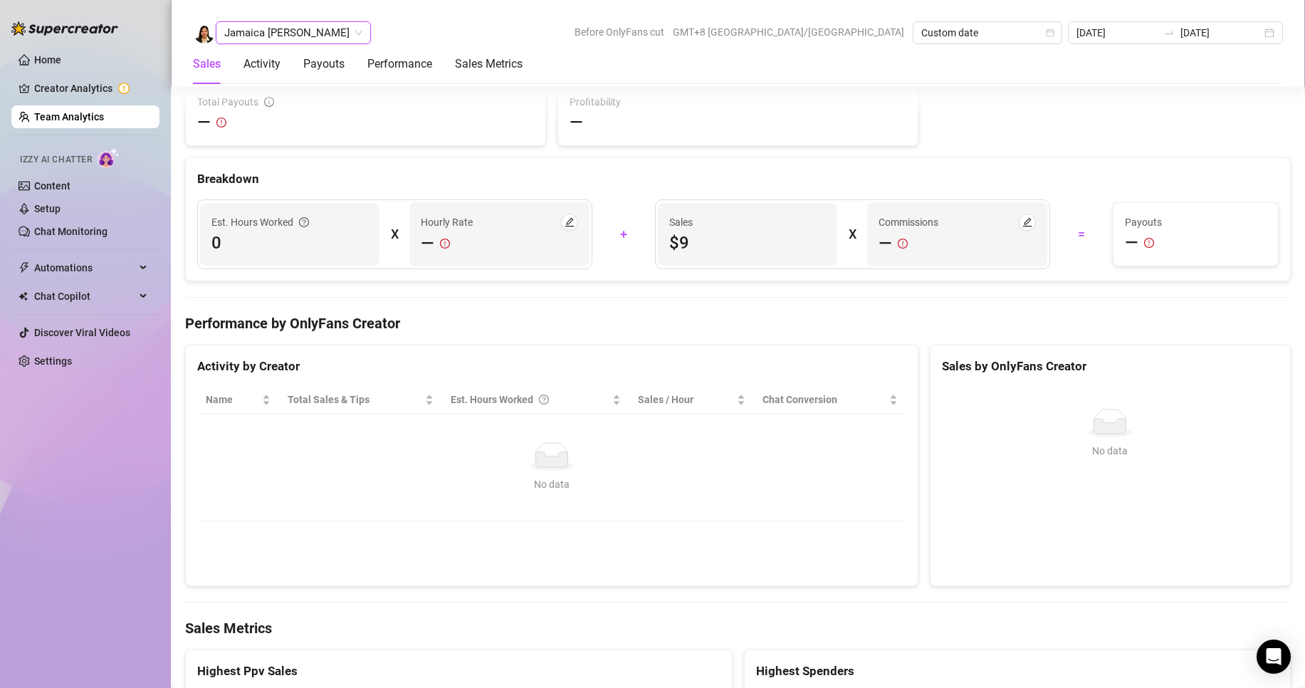
scroll to position [2281, 0]
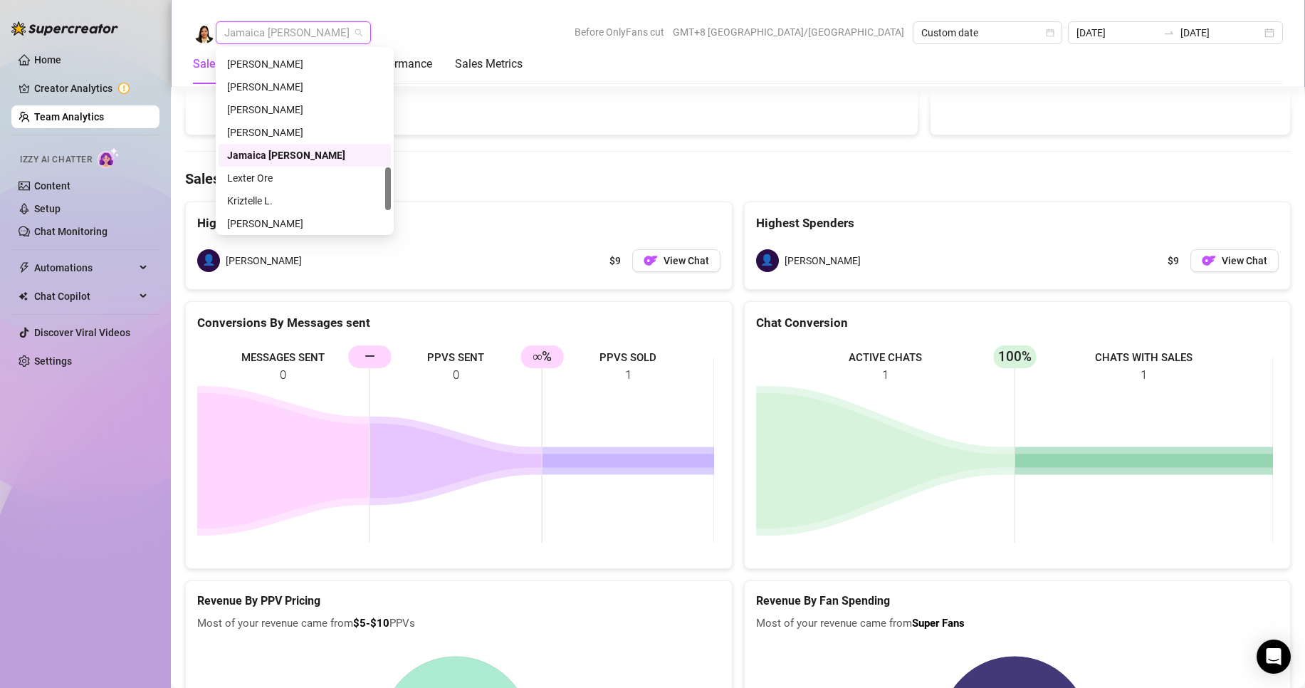
click at [282, 41] on span "Jamaica [PERSON_NAME]" at bounding box center [293, 32] width 138 height 21
click at [261, 174] on div "Lexter Ore" at bounding box center [304, 178] width 155 height 16
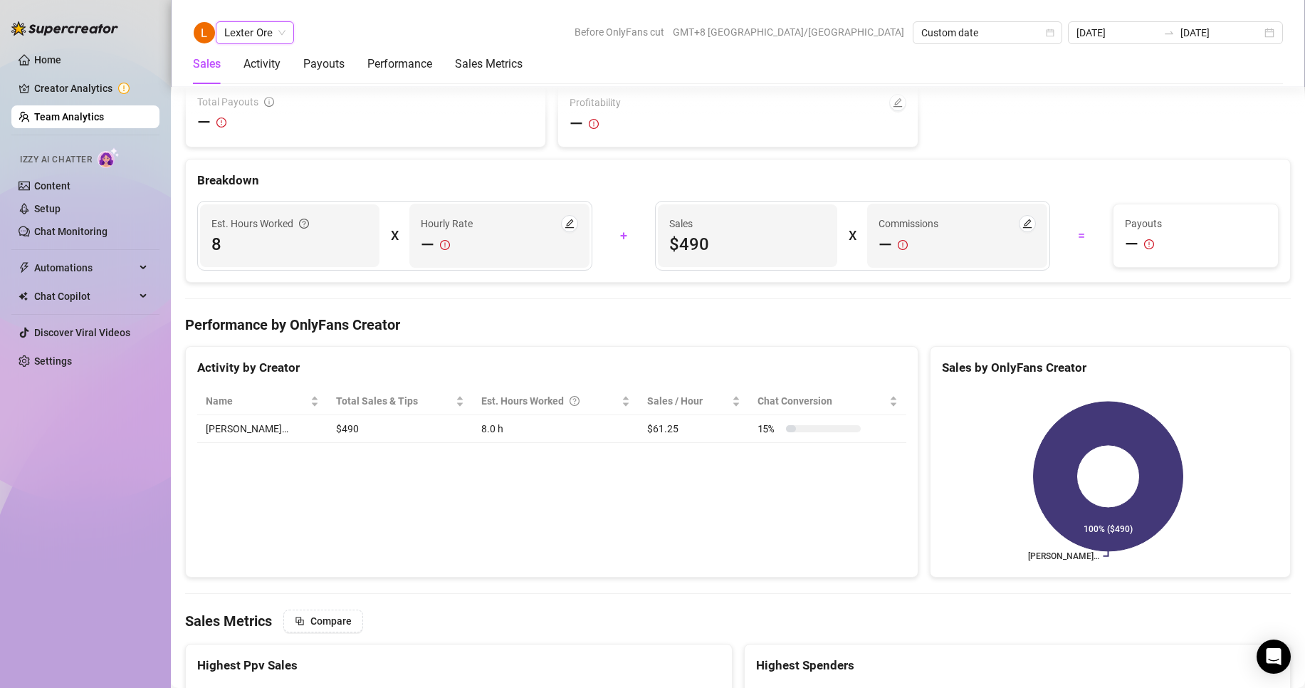
scroll to position [2189, 0]
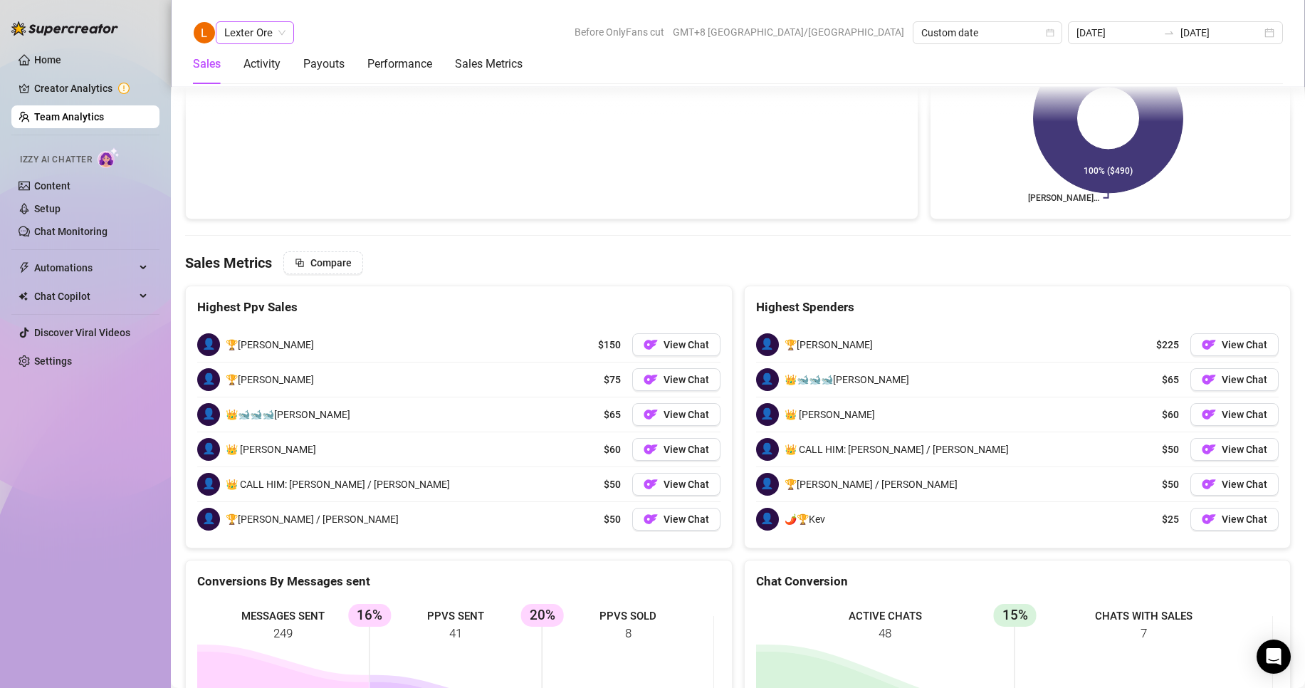
click at [258, 31] on span "Lexter Ore" at bounding box center [254, 32] width 61 height 21
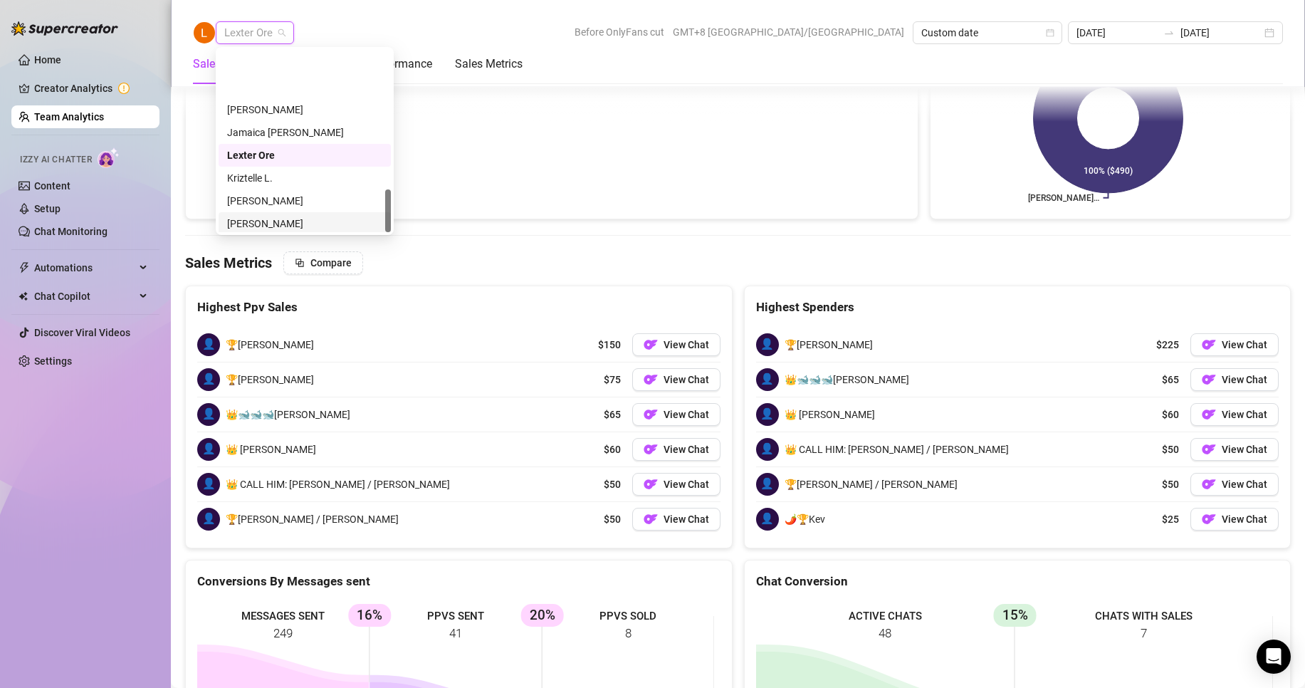
scroll to position [593, 0]
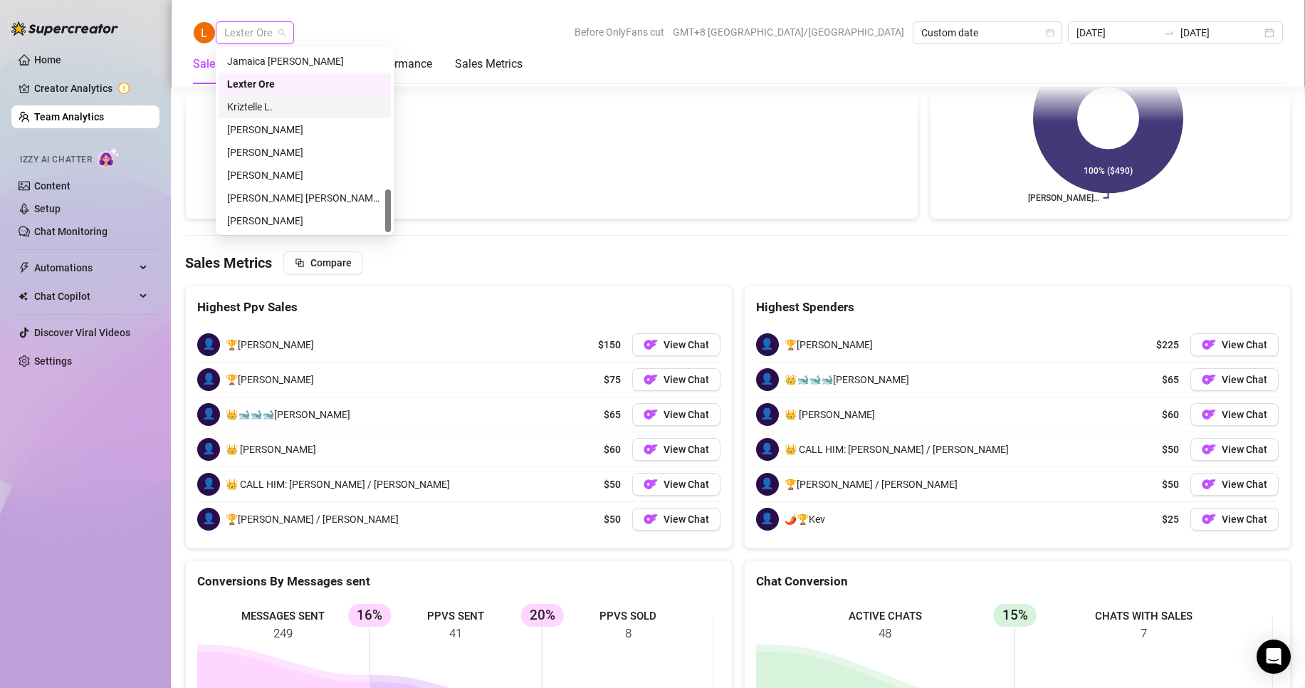
click at [254, 105] on div "Kriztelle L." at bounding box center [304, 107] width 155 height 16
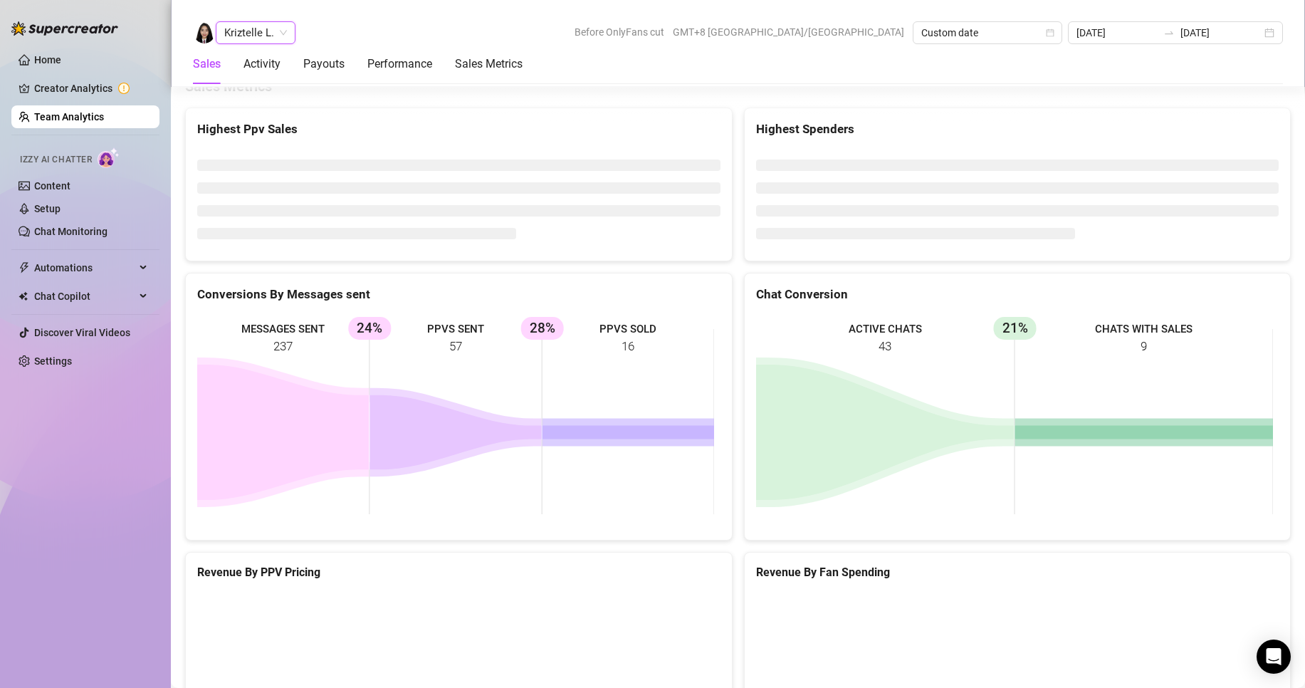
scroll to position [1899, 0]
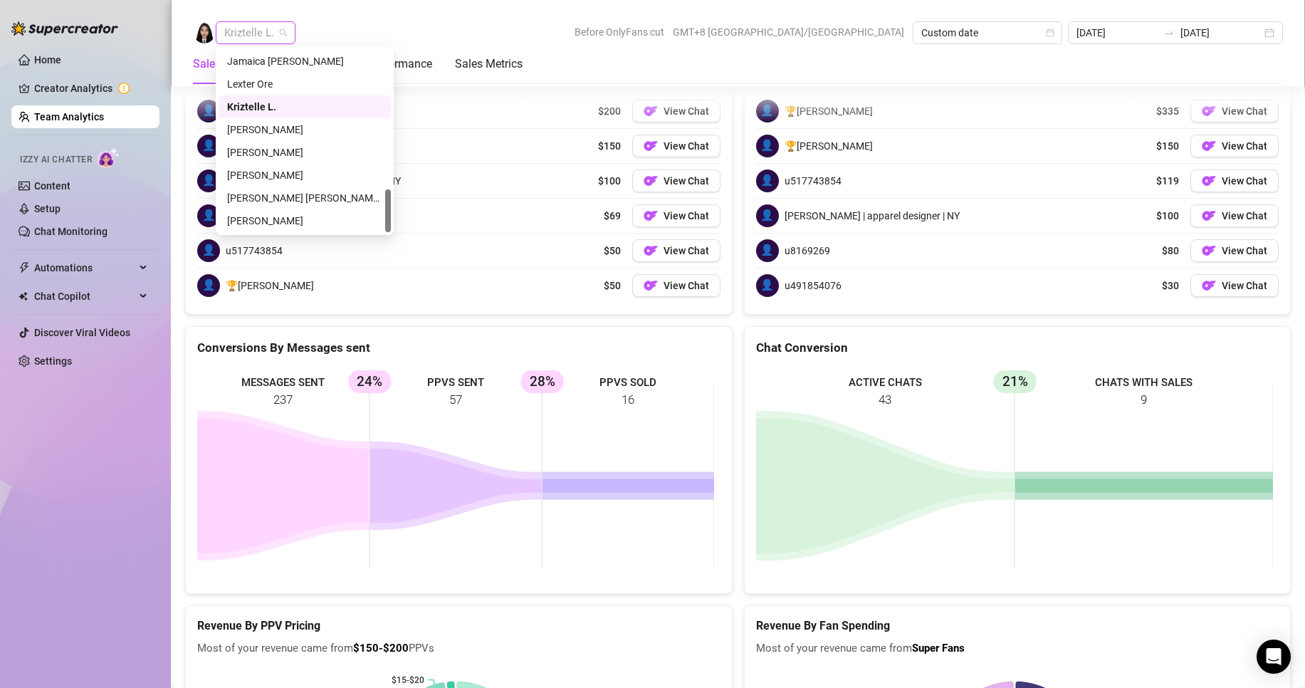
click at [261, 26] on span "Kriztelle L." at bounding box center [255, 32] width 63 height 21
click at [265, 148] on div "[PERSON_NAME]" at bounding box center [304, 153] width 155 height 16
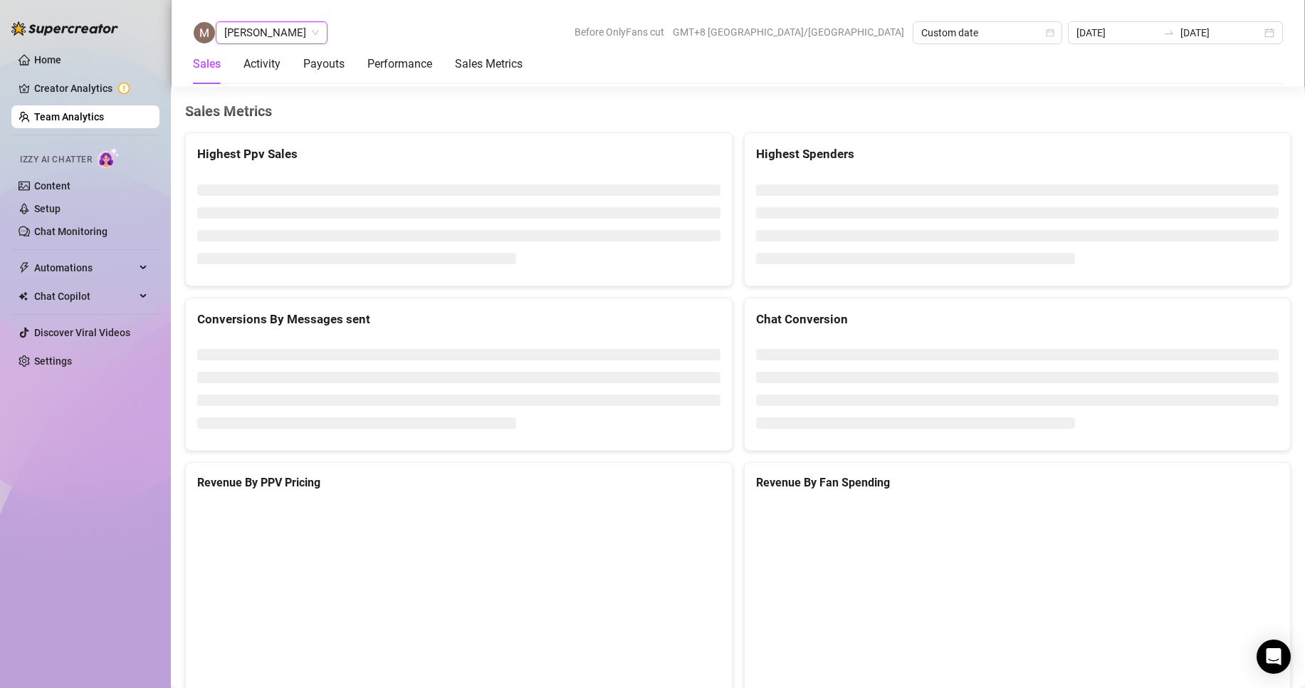
scroll to position [1899, 0]
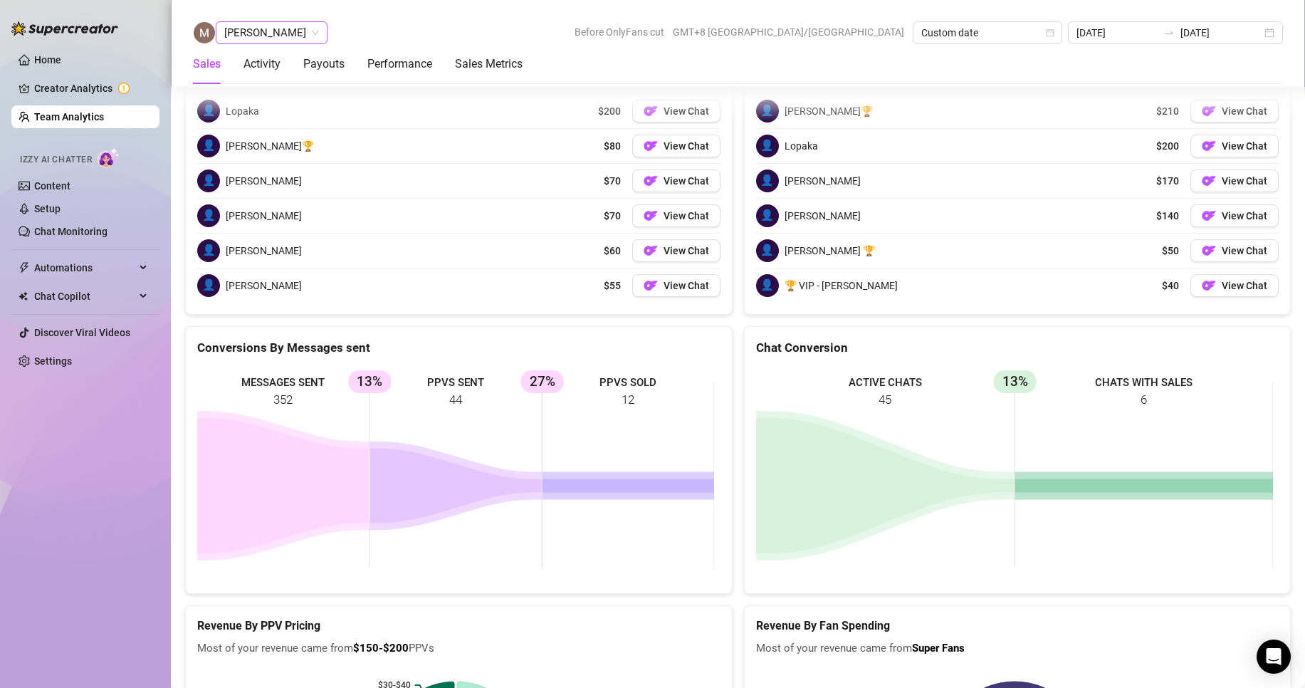
click at [269, 30] on span "[PERSON_NAME]" at bounding box center [271, 32] width 95 height 21
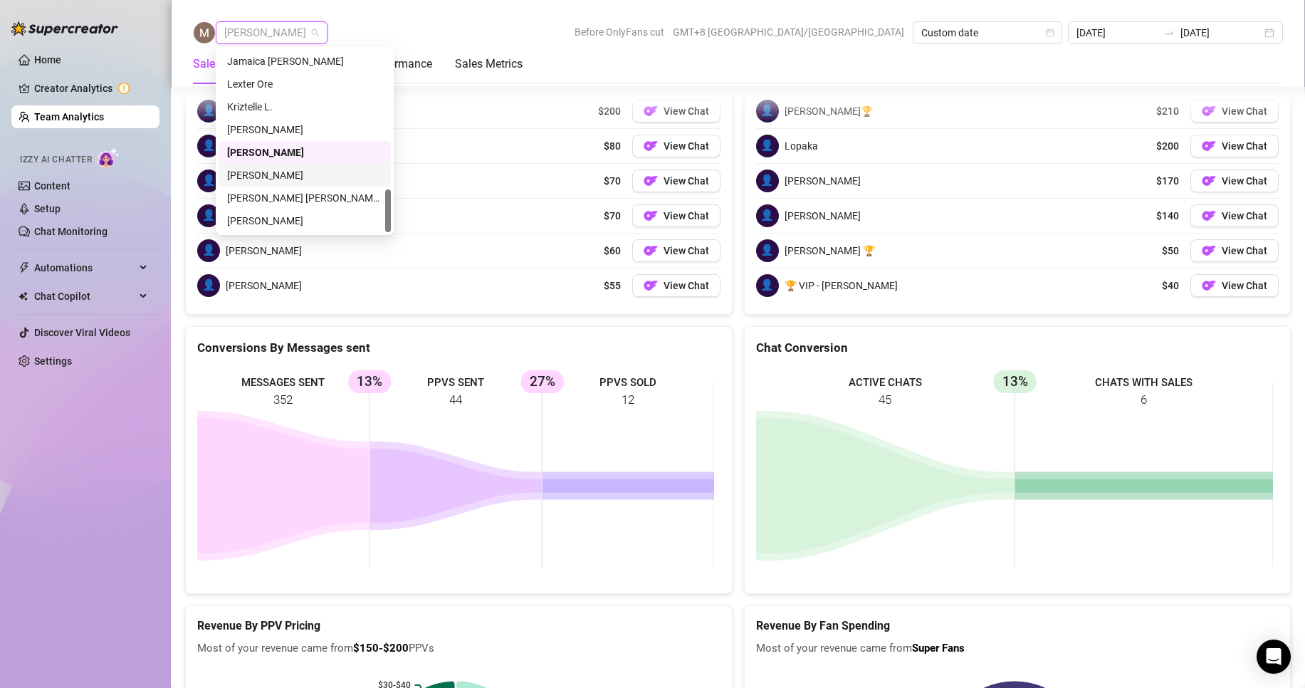
click at [247, 175] on div "[PERSON_NAME]" at bounding box center [304, 175] width 155 height 16
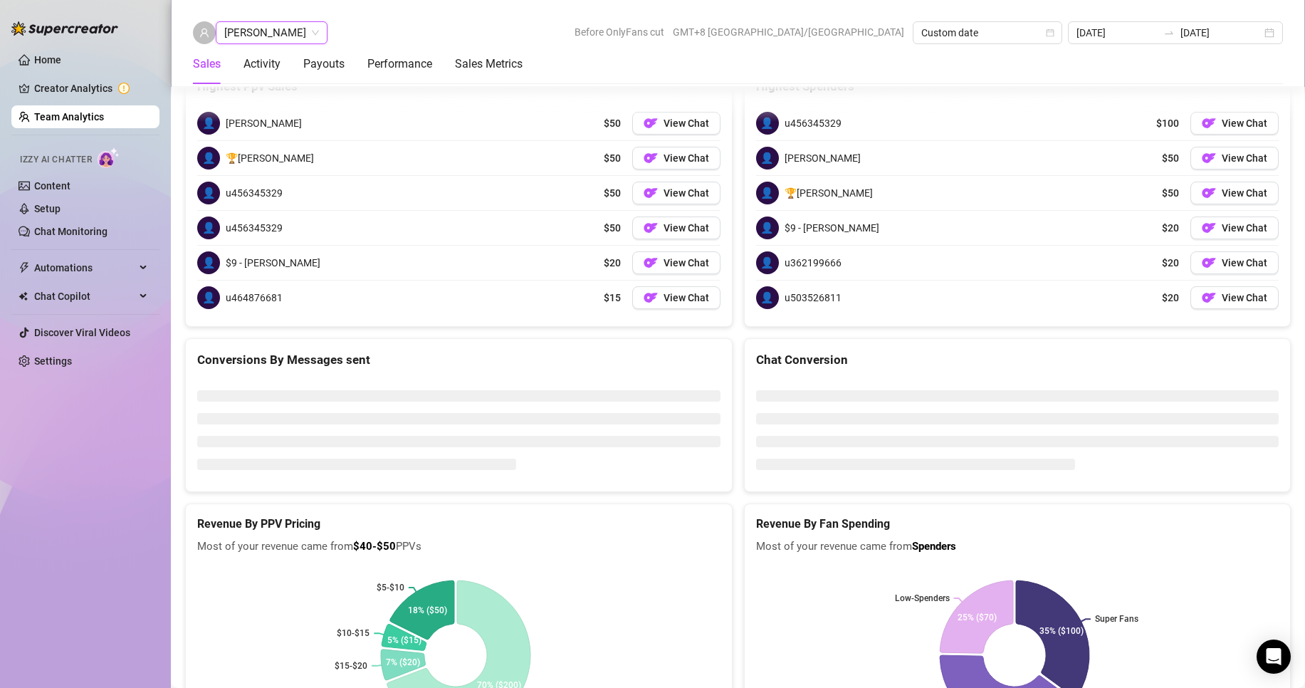
scroll to position [1835, 0]
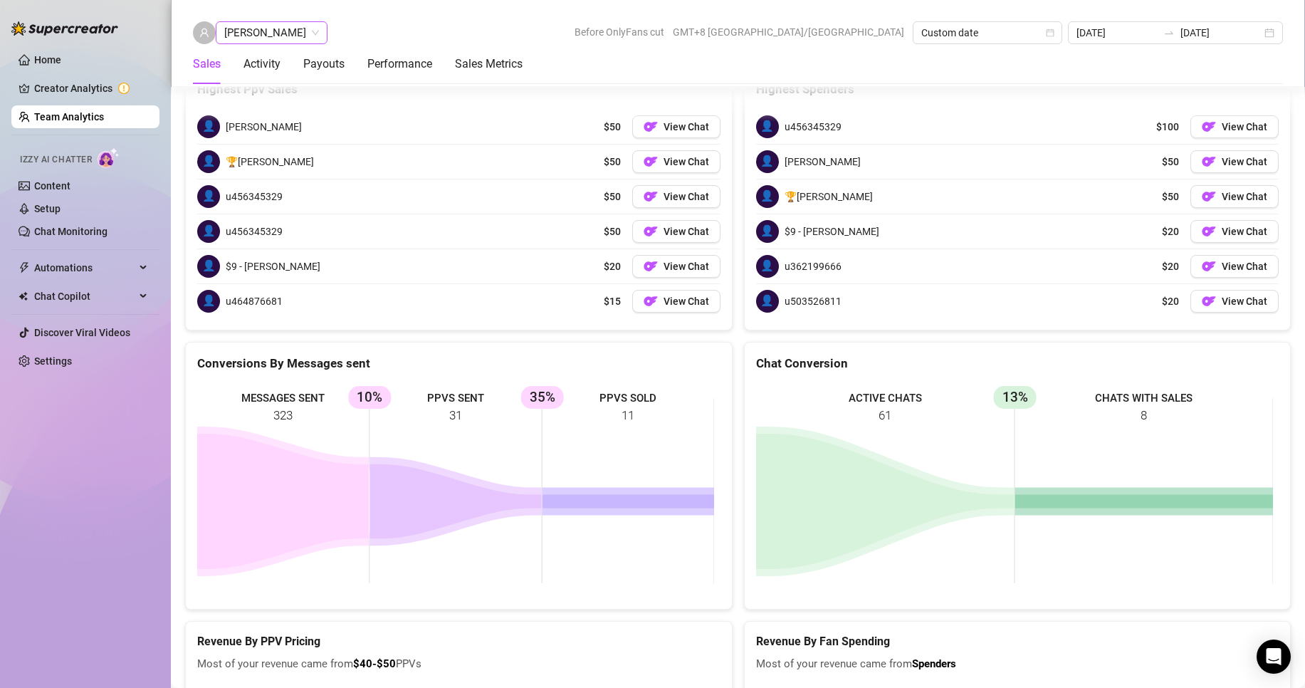
click at [261, 32] on span "[PERSON_NAME]" at bounding box center [271, 32] width 95 height 21
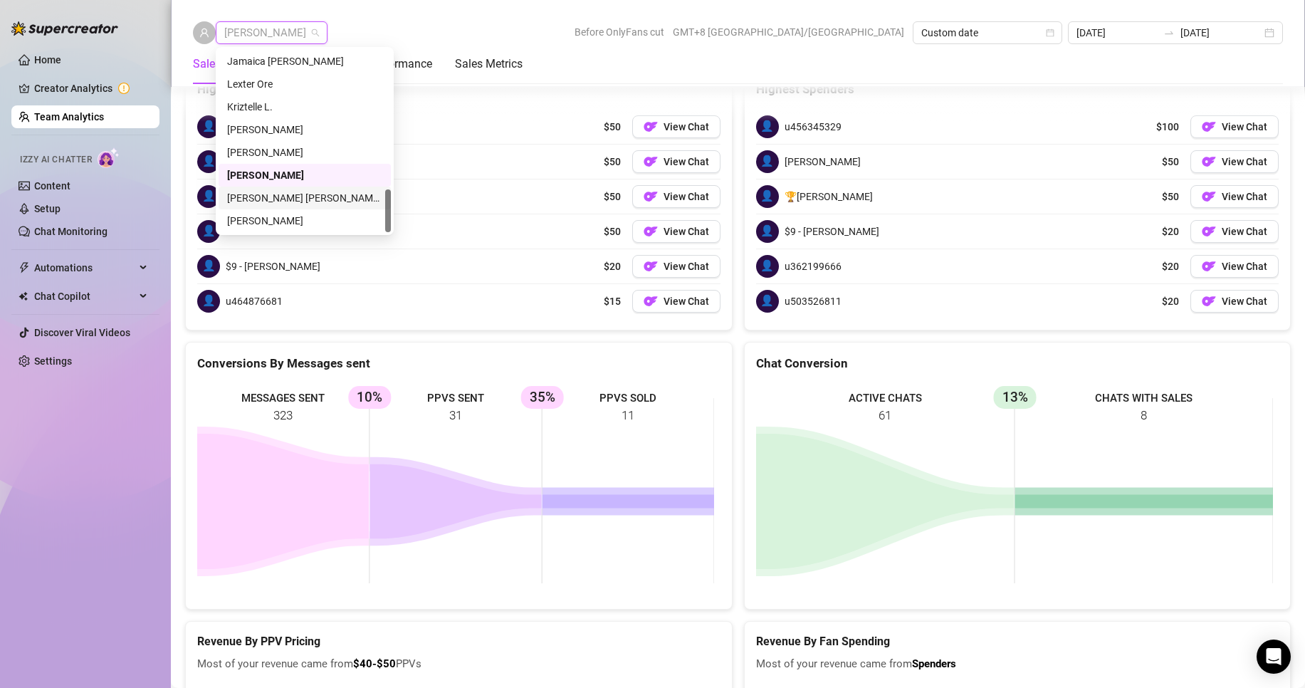
click at [268, 190] on div "[PERSON_NAME] [PERSON_NAME] Tayre" at bounding box center [304, 198] width 155 height 16
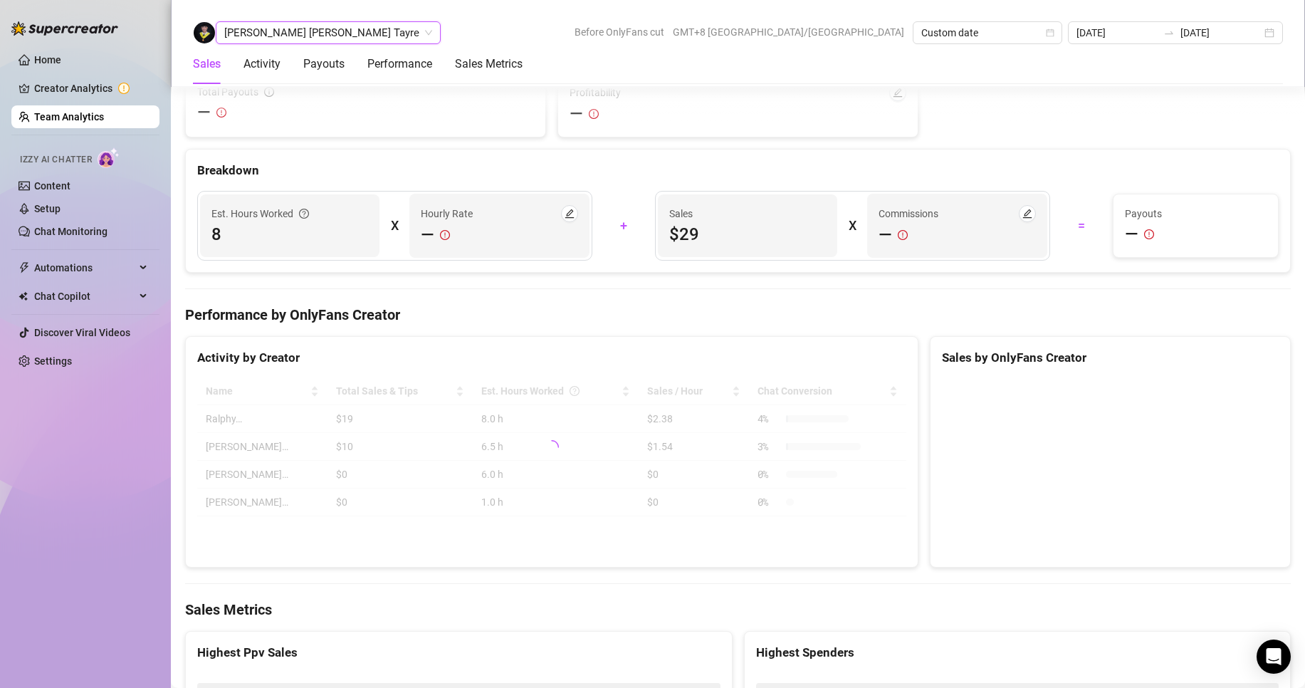
scroll to position [2266, 0]
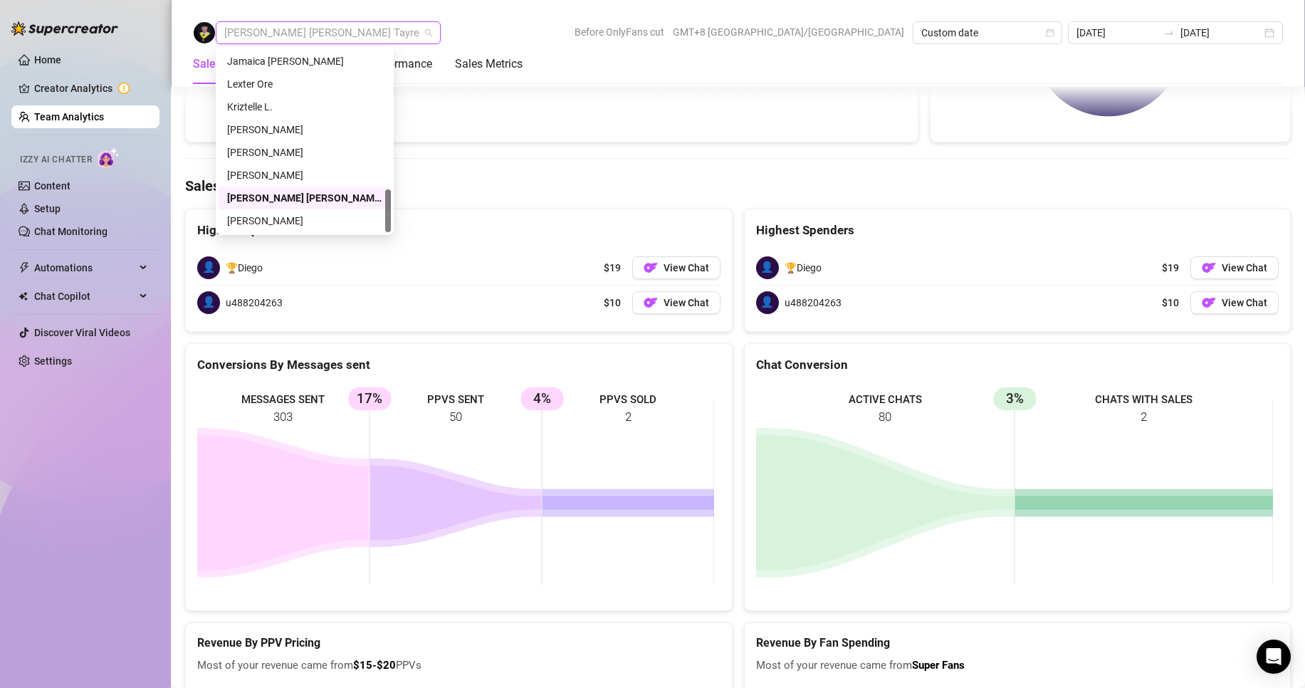
click at [308, 31] on span "[PERSON_NAME] [PERSON_NAME] Tayre" at bounding box center [328, 32] width 208 height 21
click at [270, 61] on div "[PERSON_NAME]" at bounding box center [304, 61] width 155 height 16
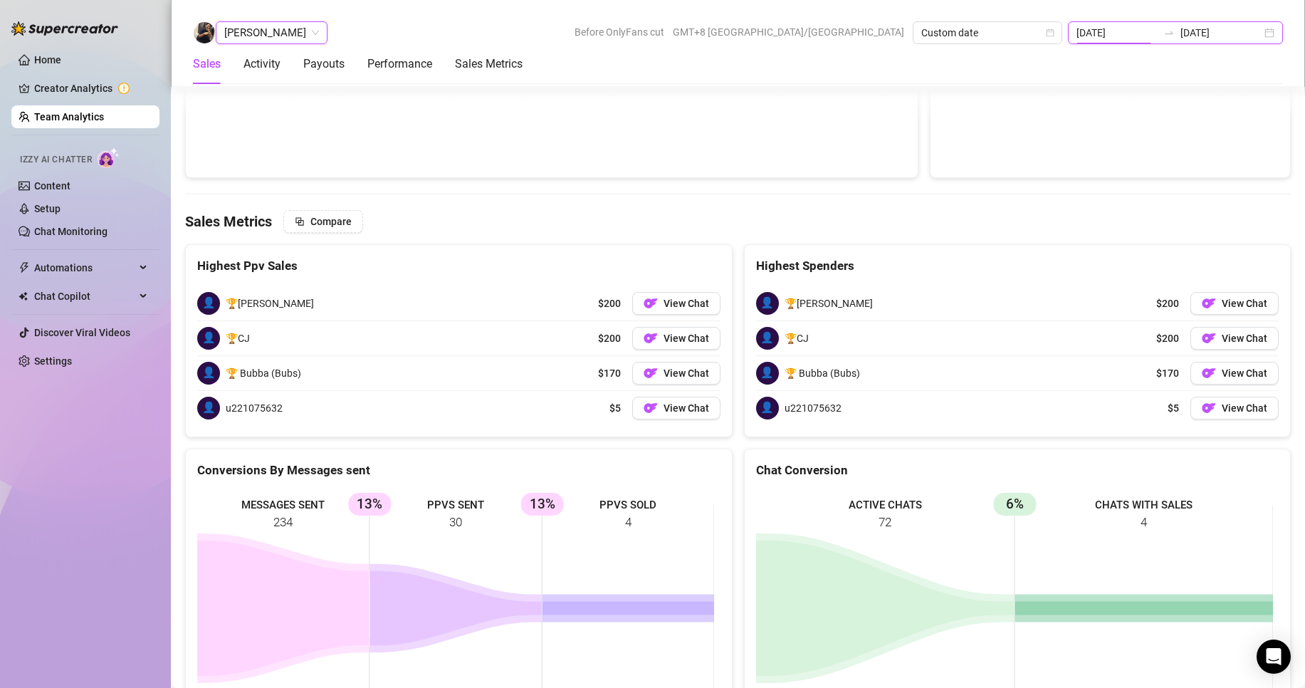
click at [1104, 26] on input "[DATE]" at bounding box center [1117, 33] width 81 height 16
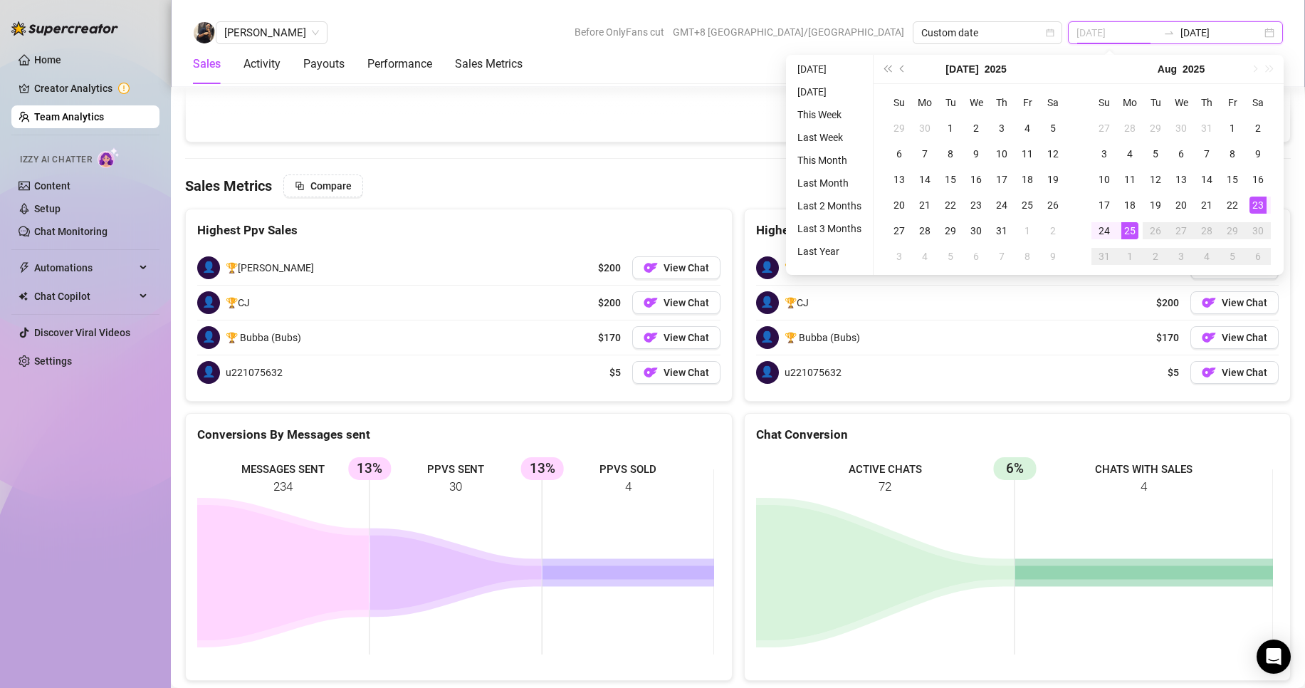
scroll to position [2230, 0]
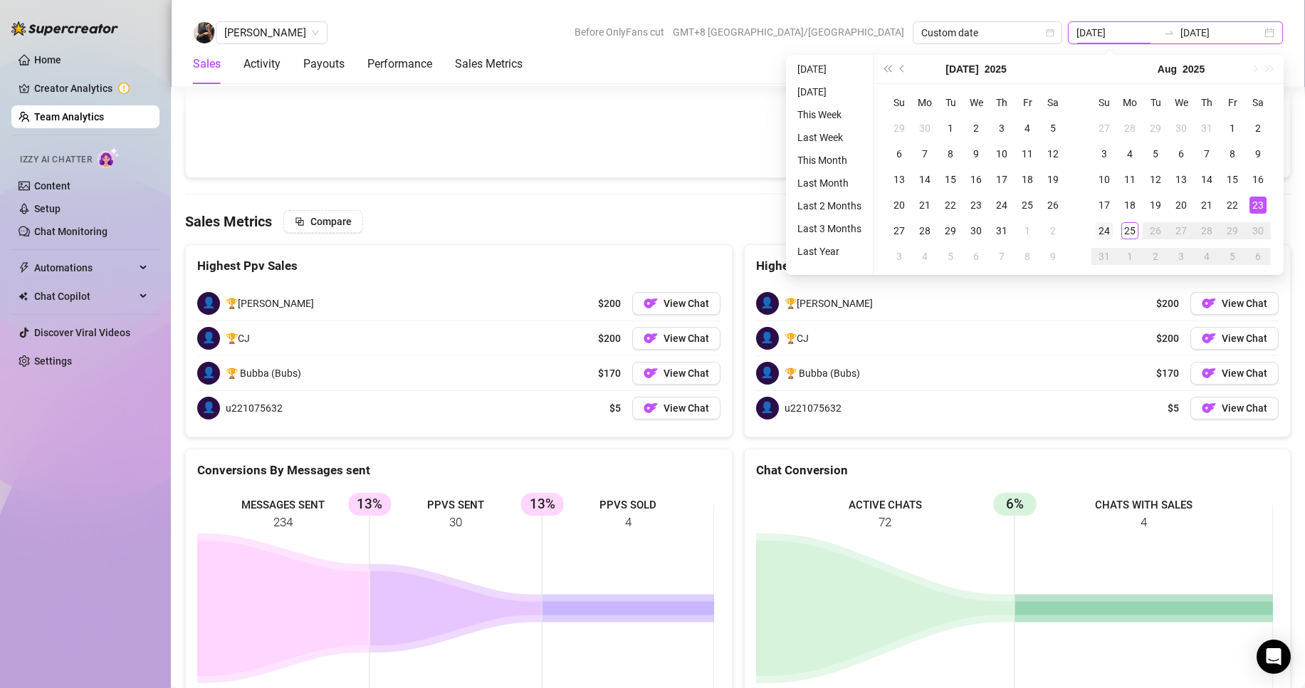
type input "[DATE]"
click at [1106, 234] on div "24" at bounding box center [1104, 230] width 17 height 17
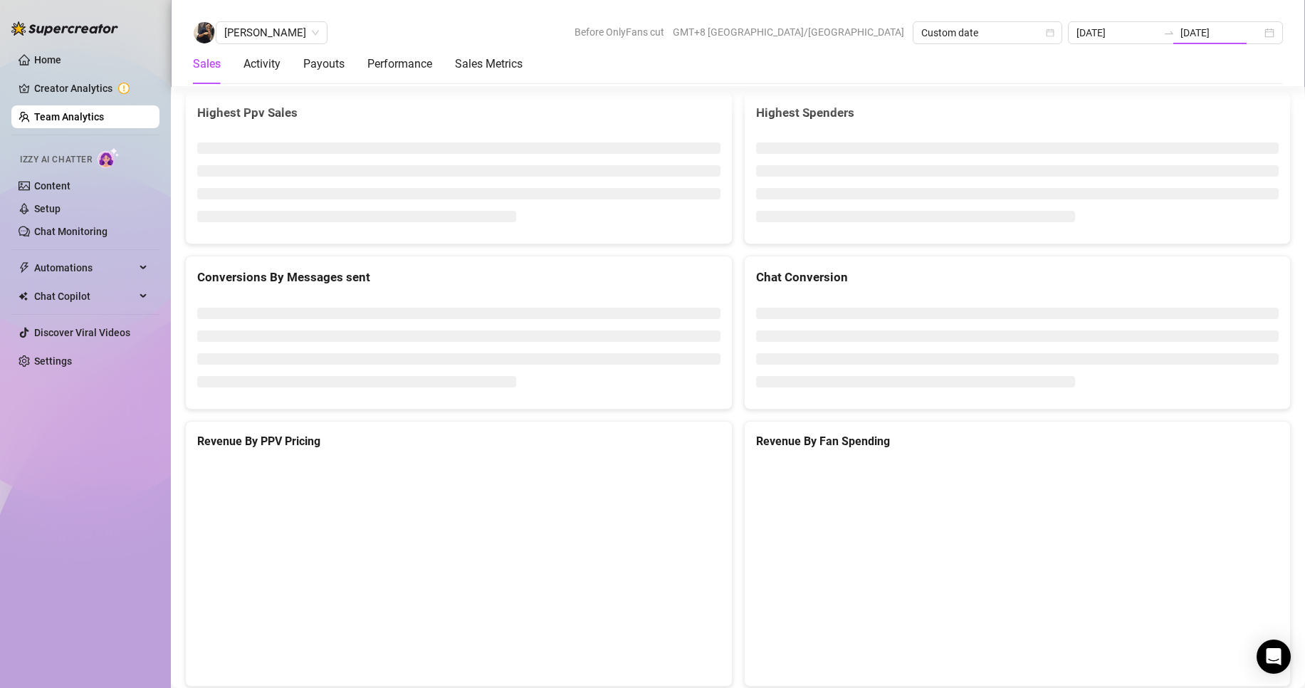
type input "[DATE]"
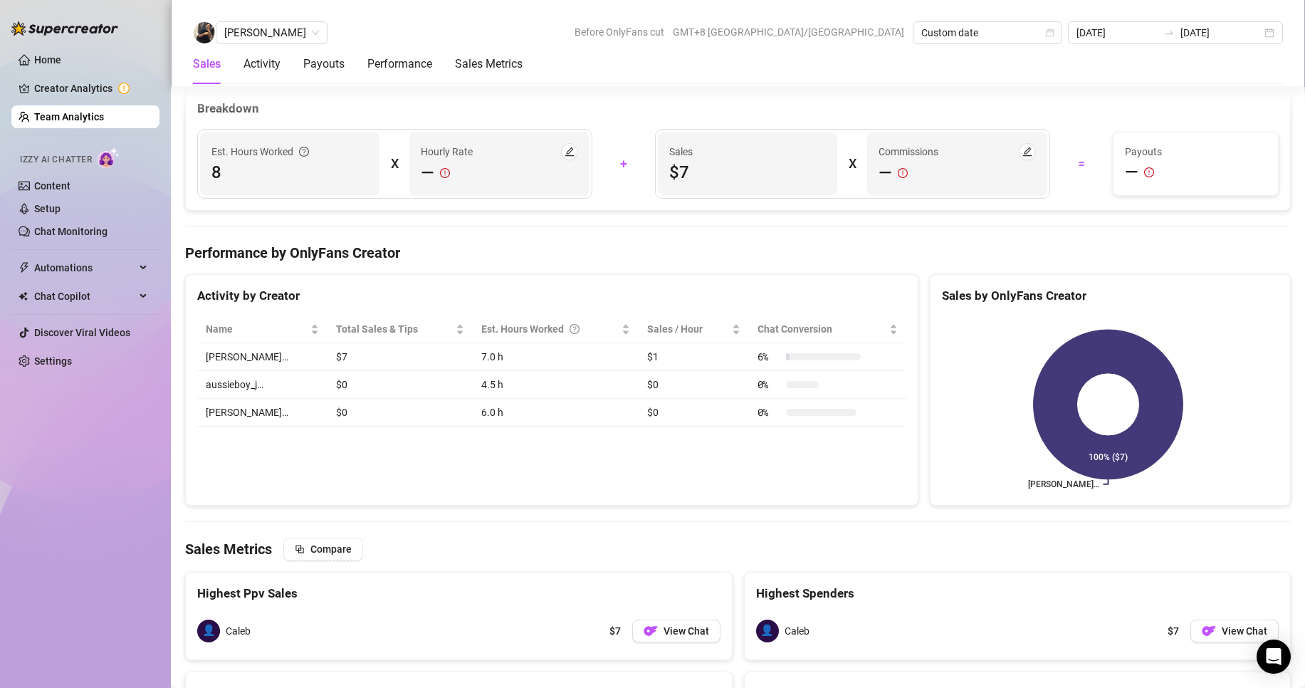
scroll to position [1974, 0]
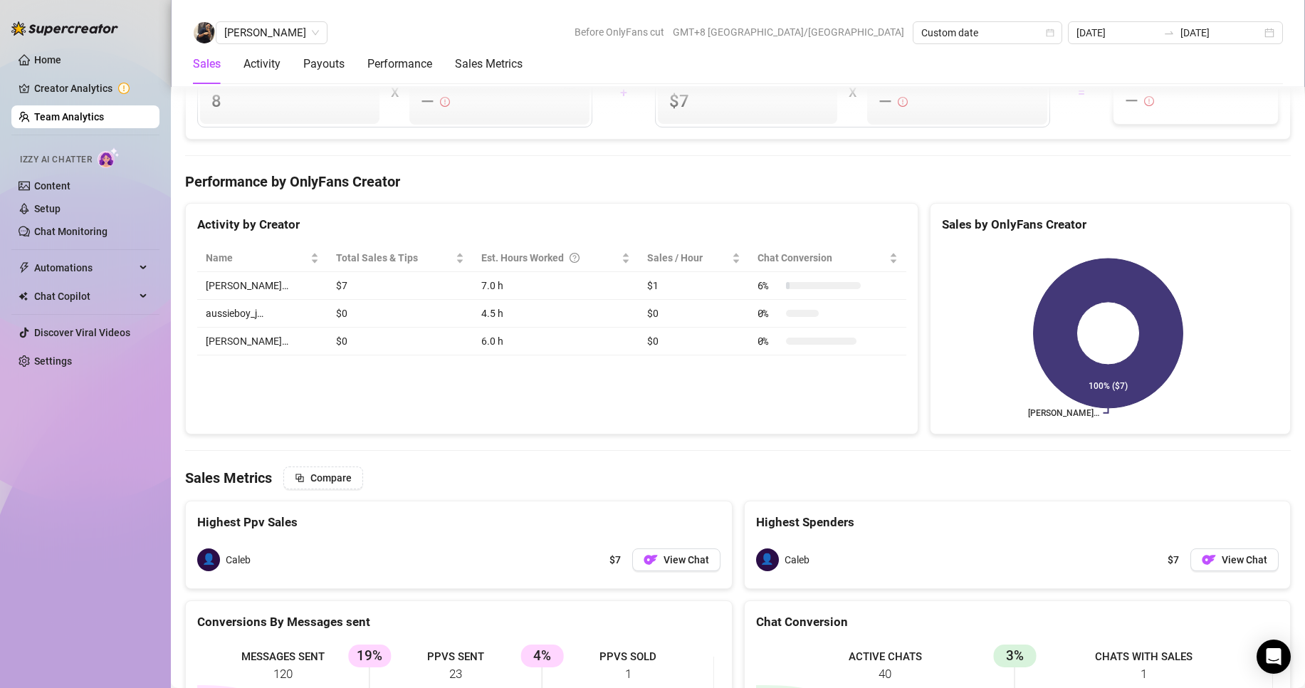
drag, startPoint x: 269, startPoint y: 28, endPoint x: 278, endPoint y: 49, distance: 23.3
click at [270, 28] on span "[PERSON_NAME]" at bounding box center [271, 32] width 95 height 21
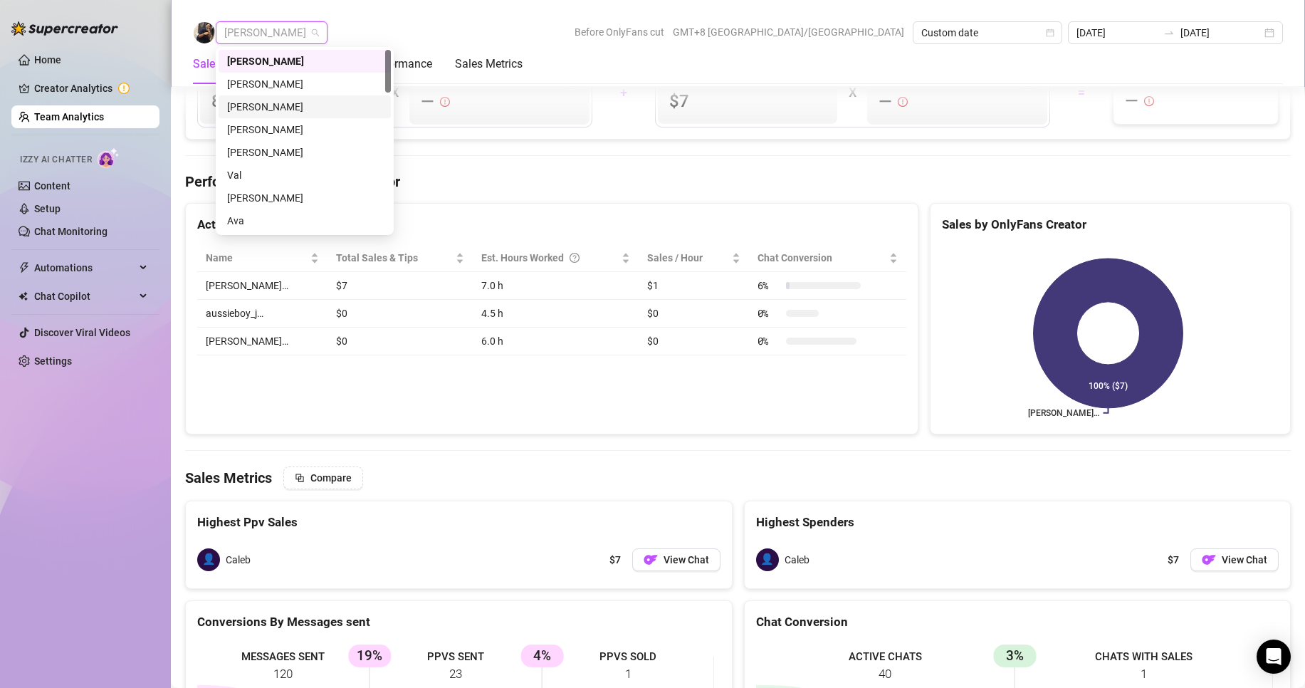
click at [273, 101] on div "[PERSON_NAME]" at bounding box center [304, 107] width 155 height 16
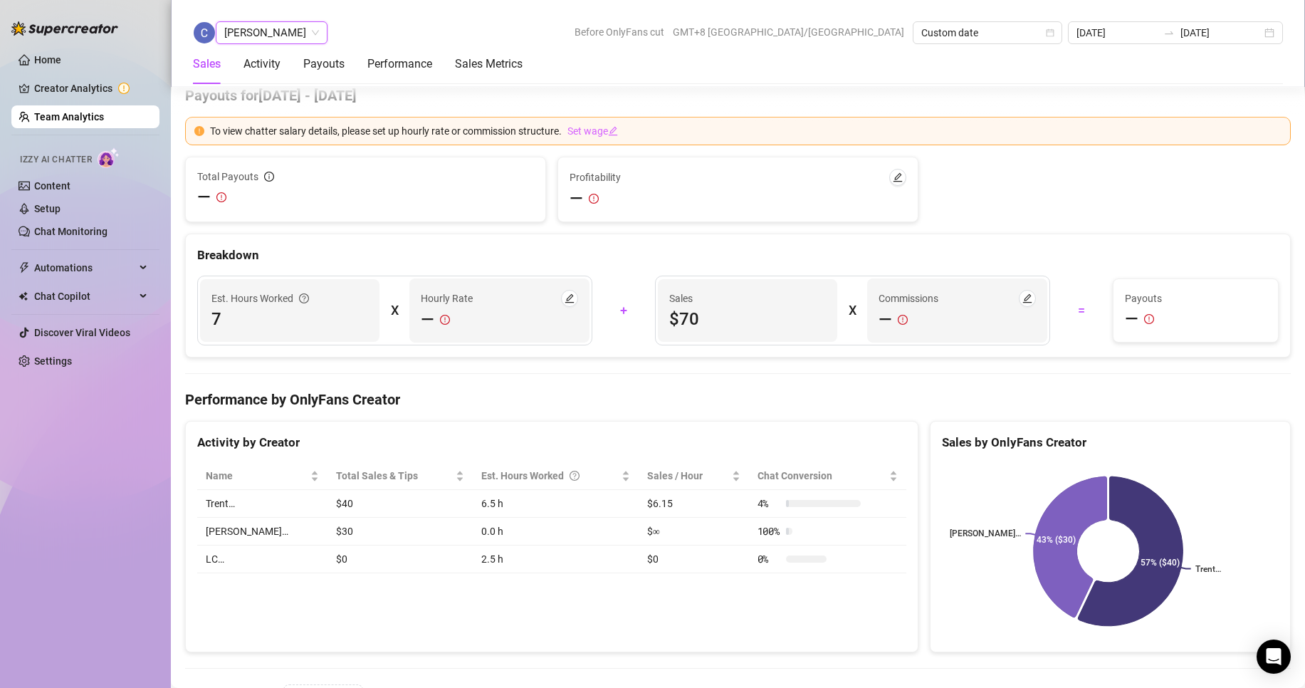
scroll to position [1924, 0]
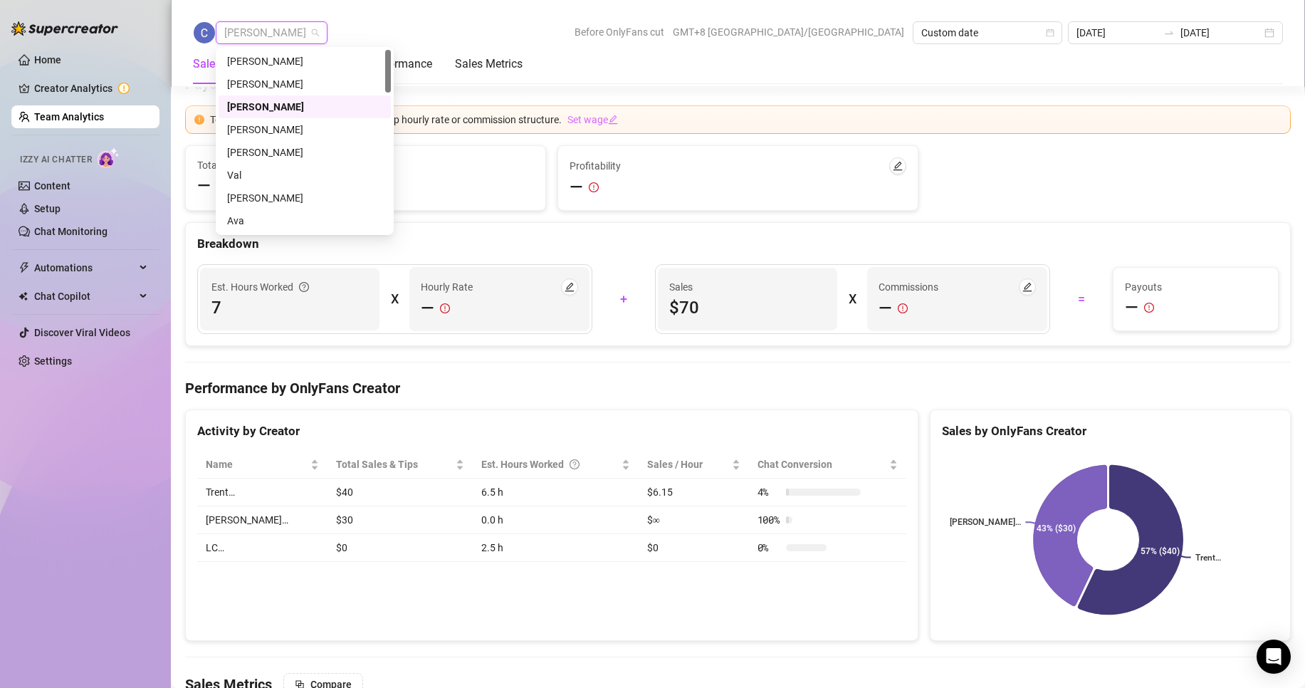
click at [315, 35] on span "[PERSON_NAME]" at bounding box center [271, 32] width 95 height 21
click at [266, 128] on div "[PERSON_NAME]" at bounding box center [304, 130] width 155 height 16
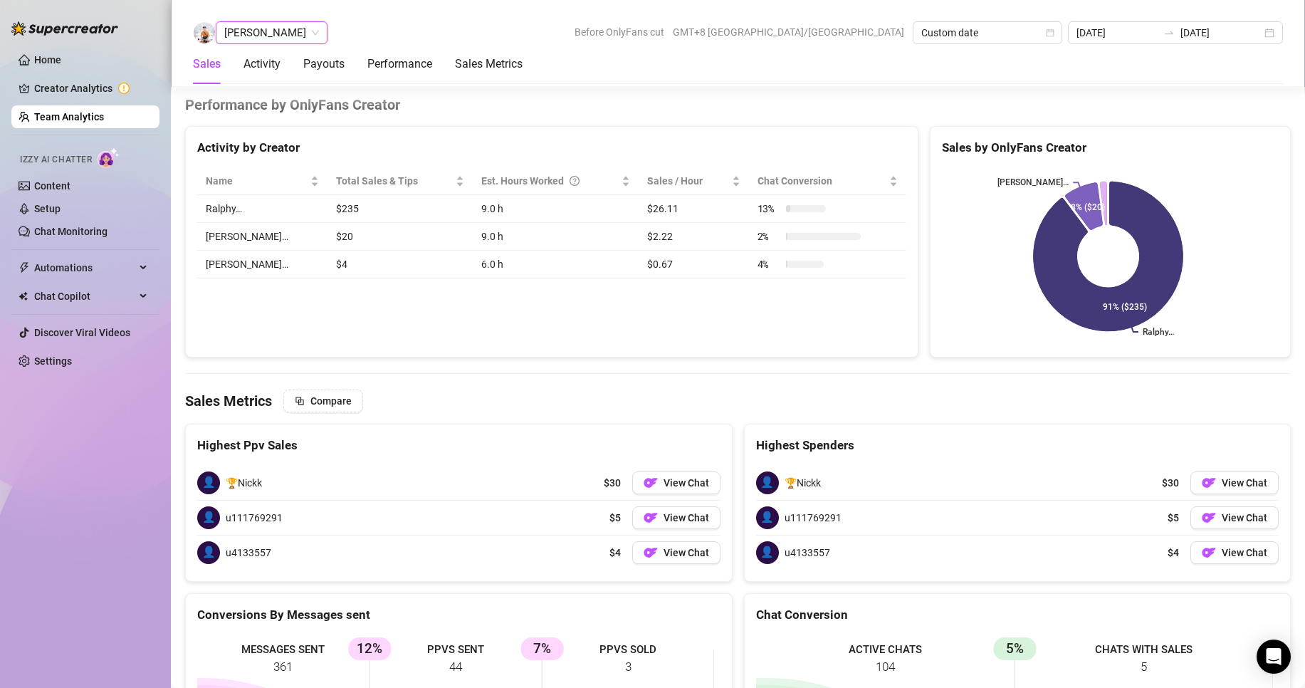
scroll to position [2009, 0]
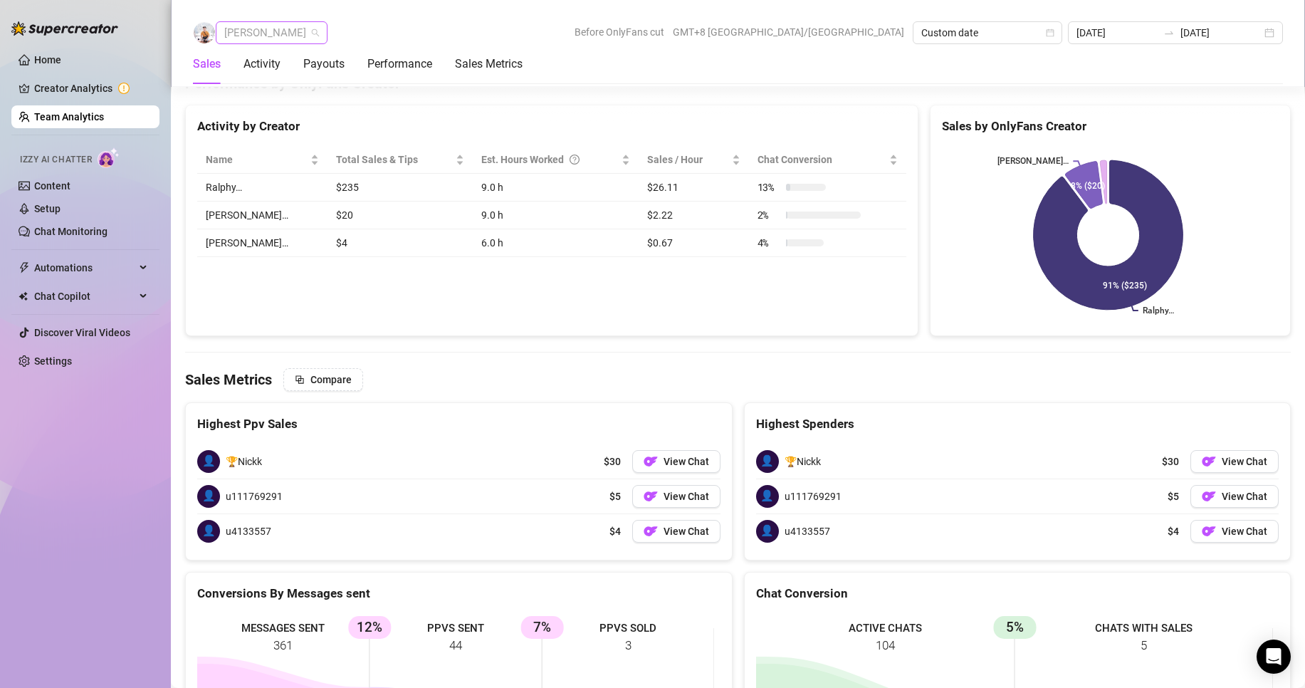
click at [275, 40] on span "[PERSON_NAME]" at bounding box center [271, 32] width 95 height 21
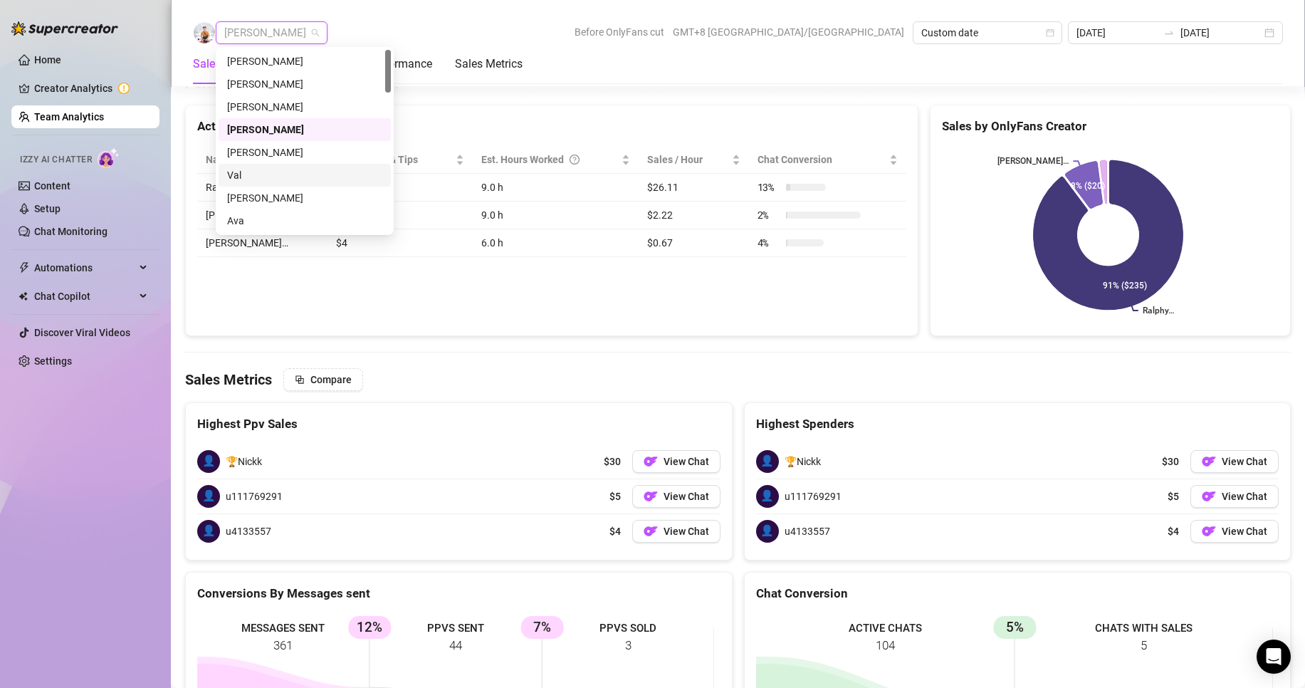
click at [234, 177] on div "Val" at bounding box center [304, 175] width 155 height 16
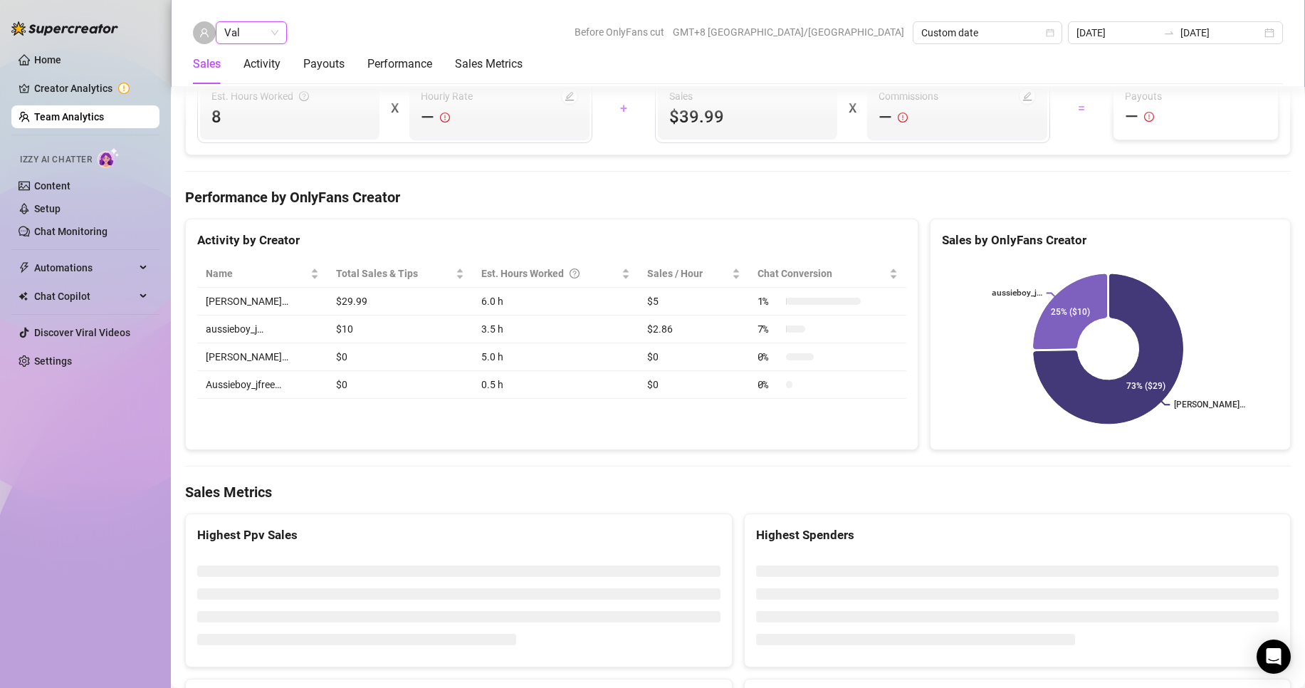
scroll to position [2062, 0]
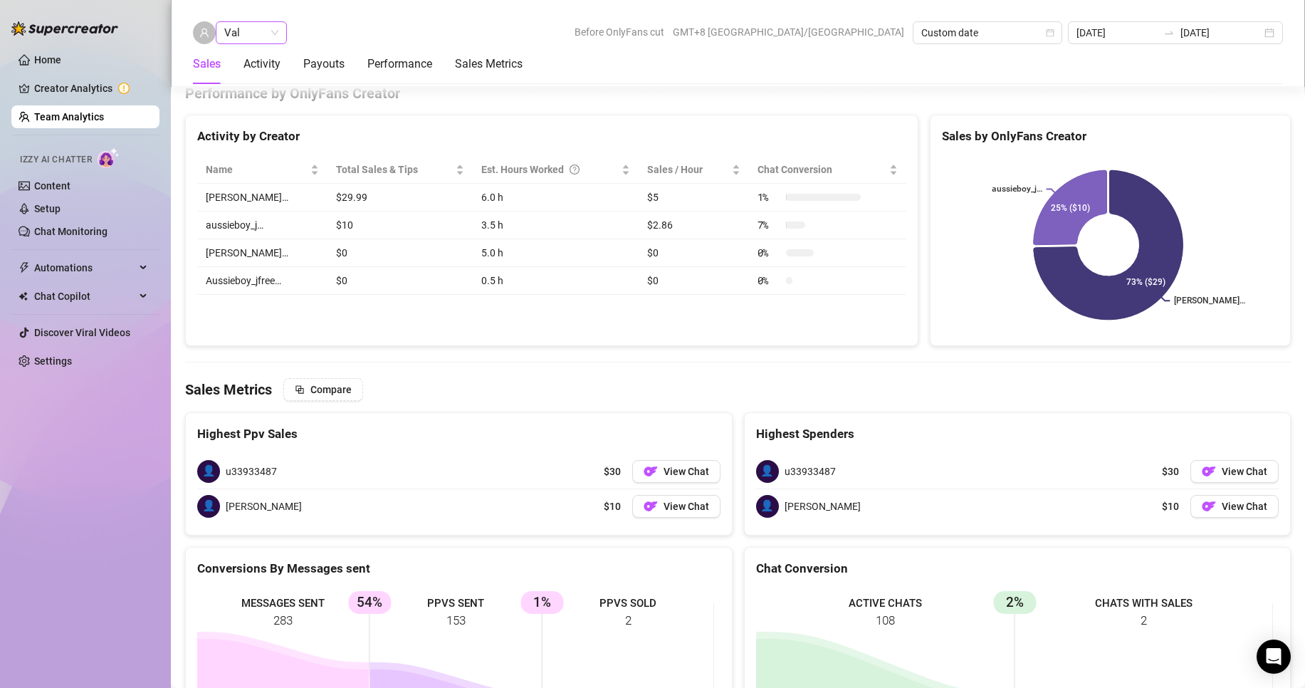
click at [255, 31] on span "Val" at bounding box center [251, 32] width 54 height 21
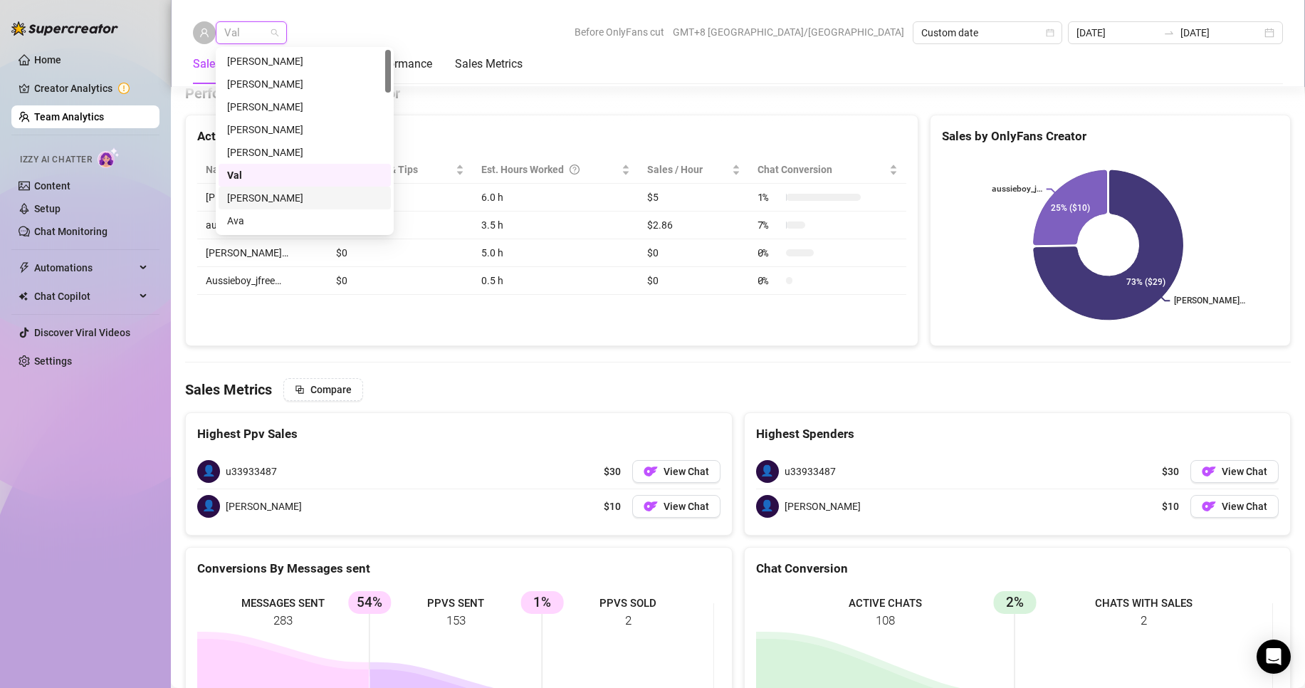
click at [252, 195] on div "[PERSON_NAME]" at bounding box center [304, 198] width 155 height 16
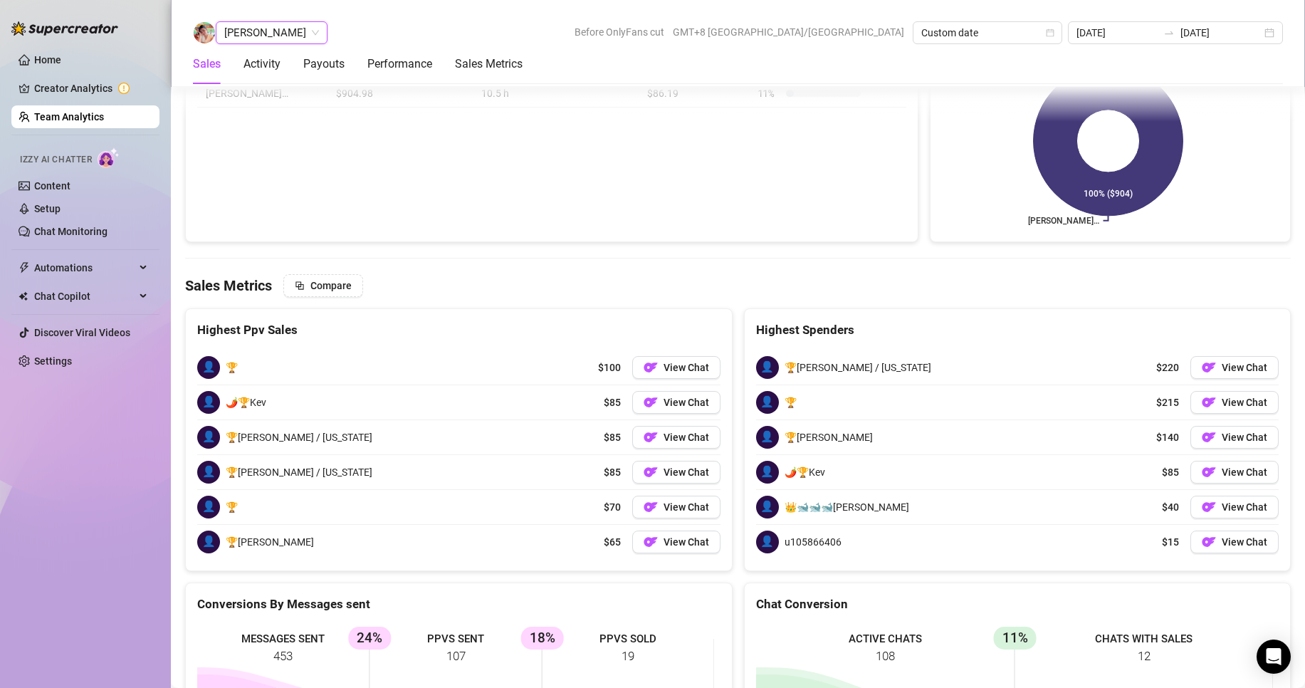
scroll to position [2209, 0]
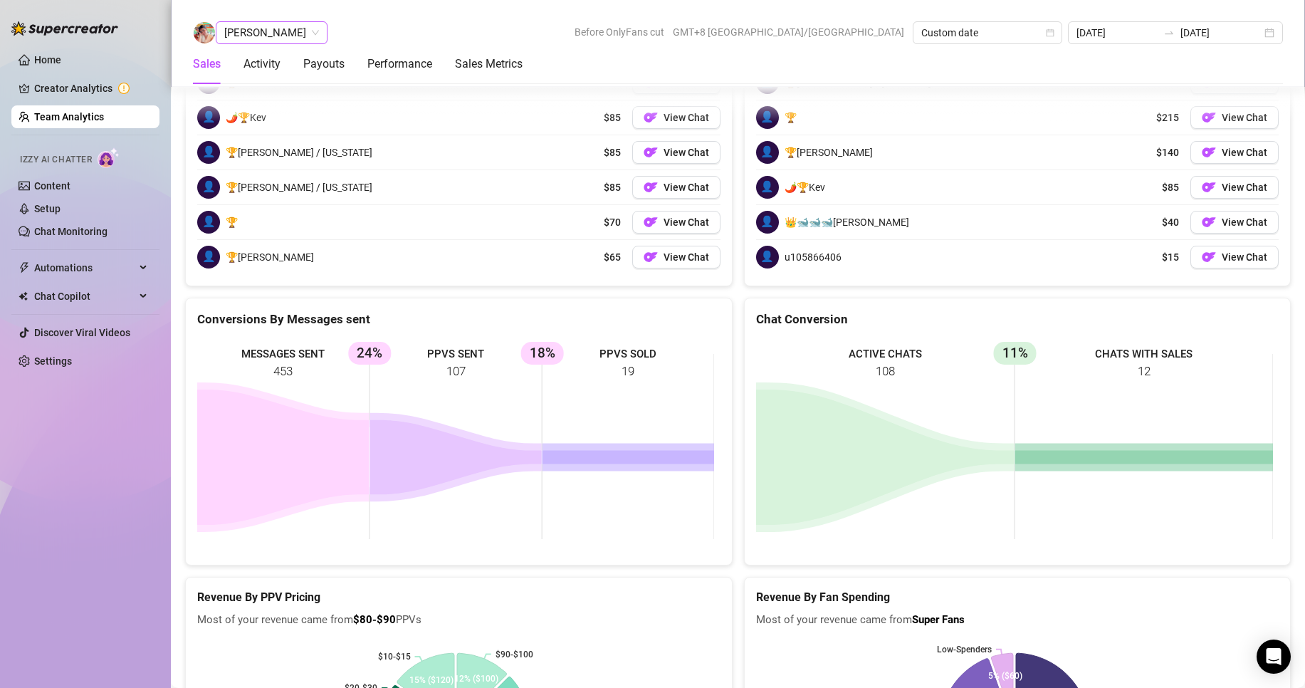
click at [252, 23] on span "[PERSON_NAME]" at bounding box center [271, 32] width 95 height 21
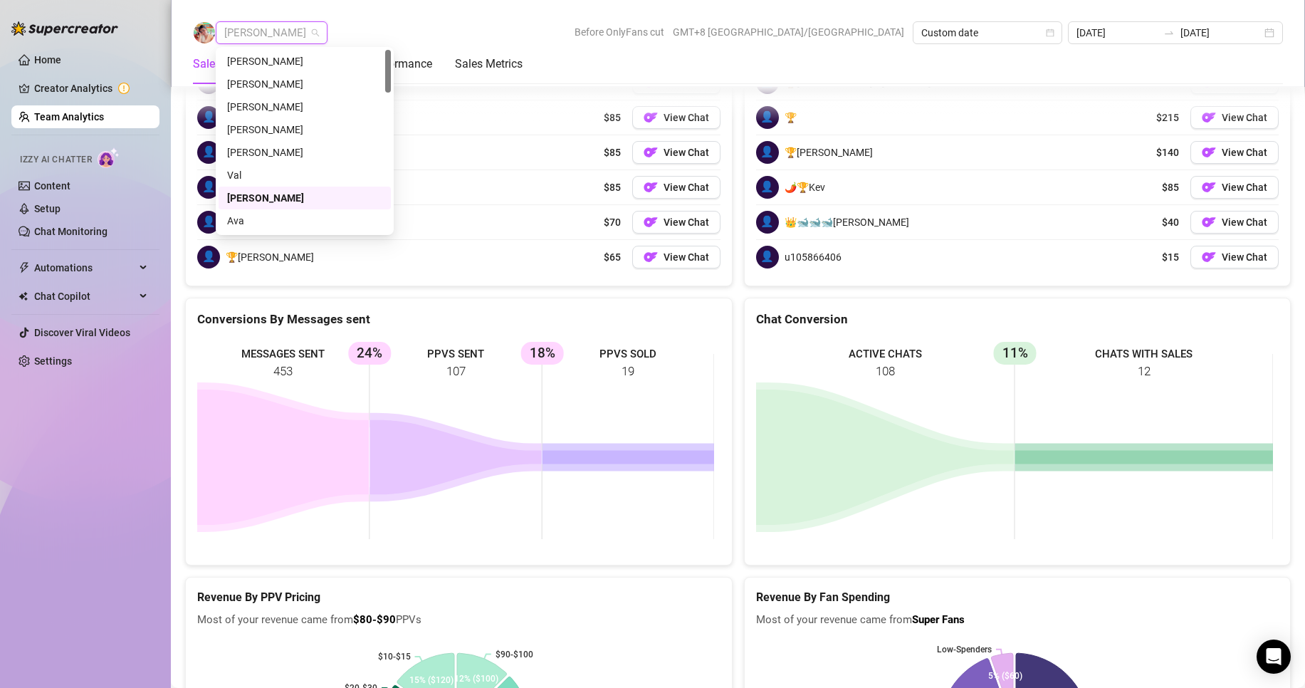
scroll to position [71, 0]
click at [256, 171] on div "[PERSON_NAME]" at bounding box center [304, 173] width 155 height 16
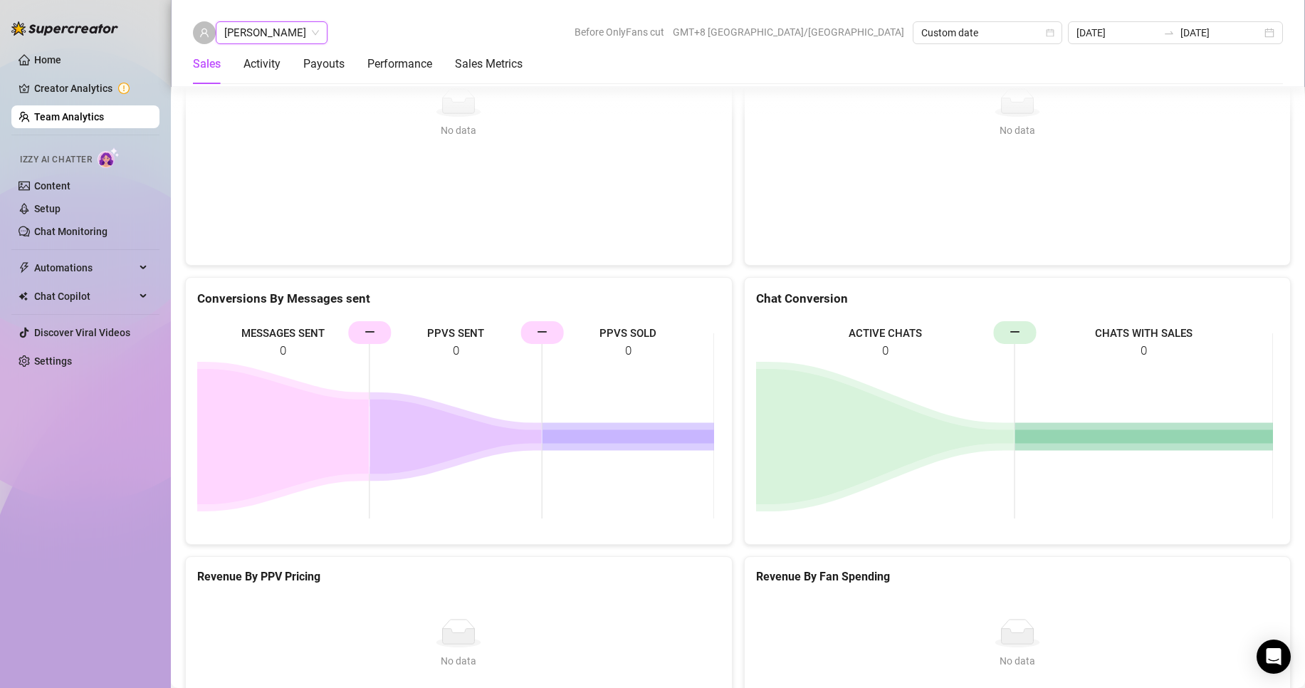
scroll to position [2078, 0]
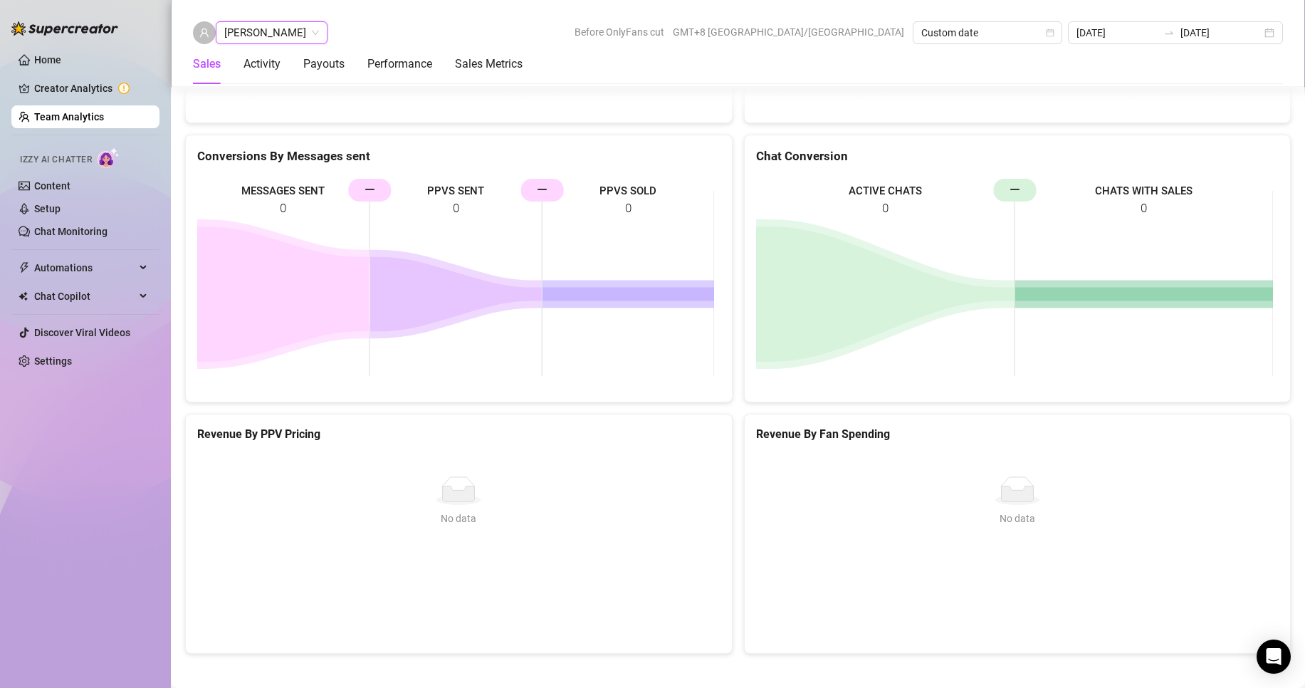
click at [273, 28] on span "[PERSON_NAME]" at bounding box center [271, 32] width 95 height 21
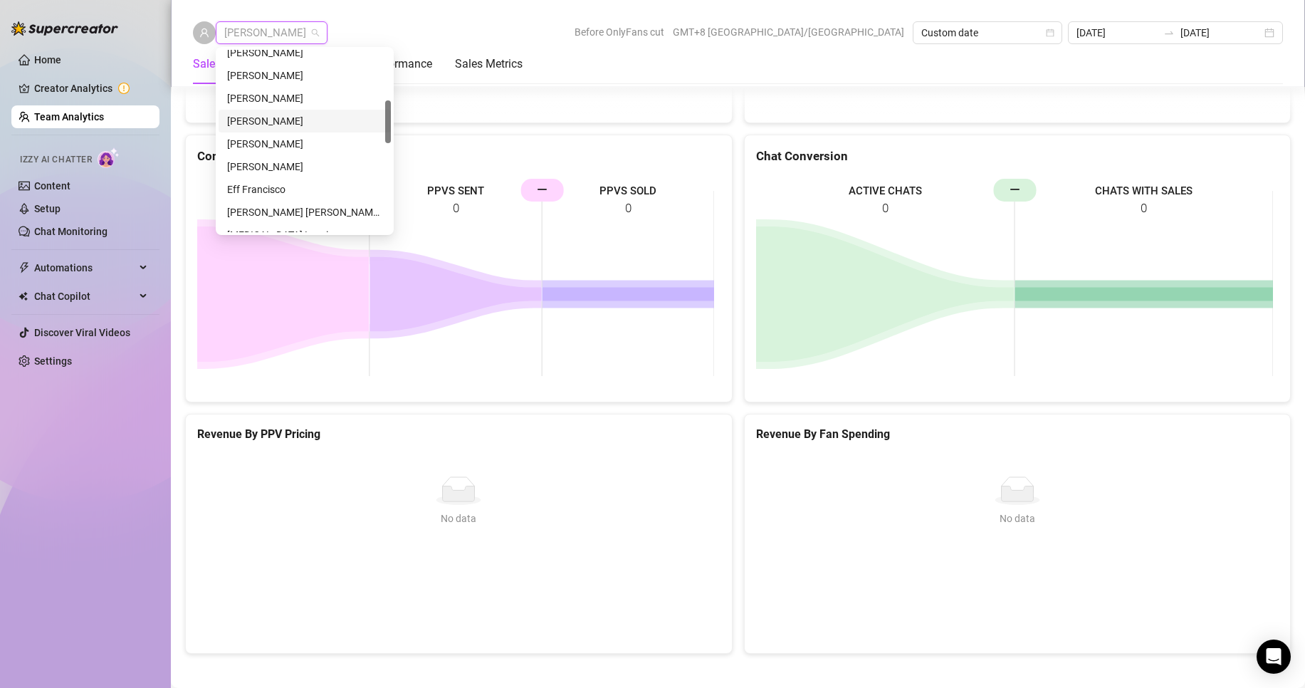
scroll to position [142, 0]
click at [256, 125] on div "[PERSON_NAME]" at bounding box center [304, 124] width 155 height 16
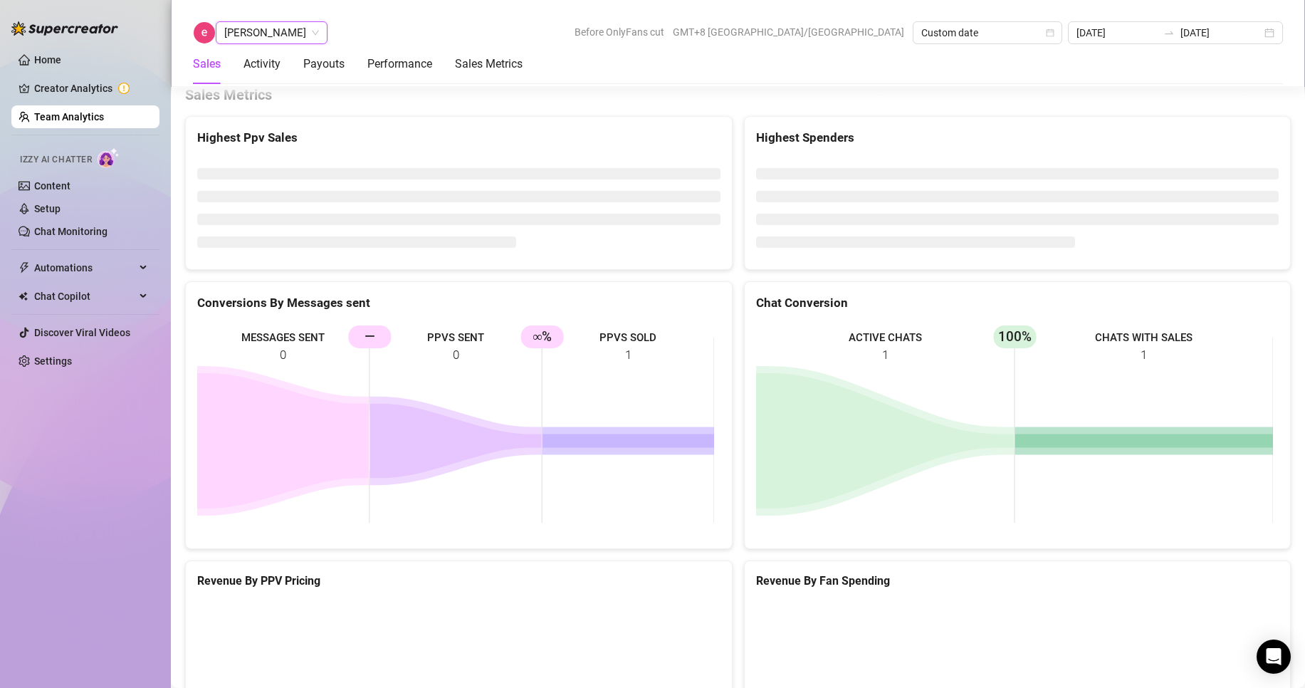
scroll to position [1907, 0]
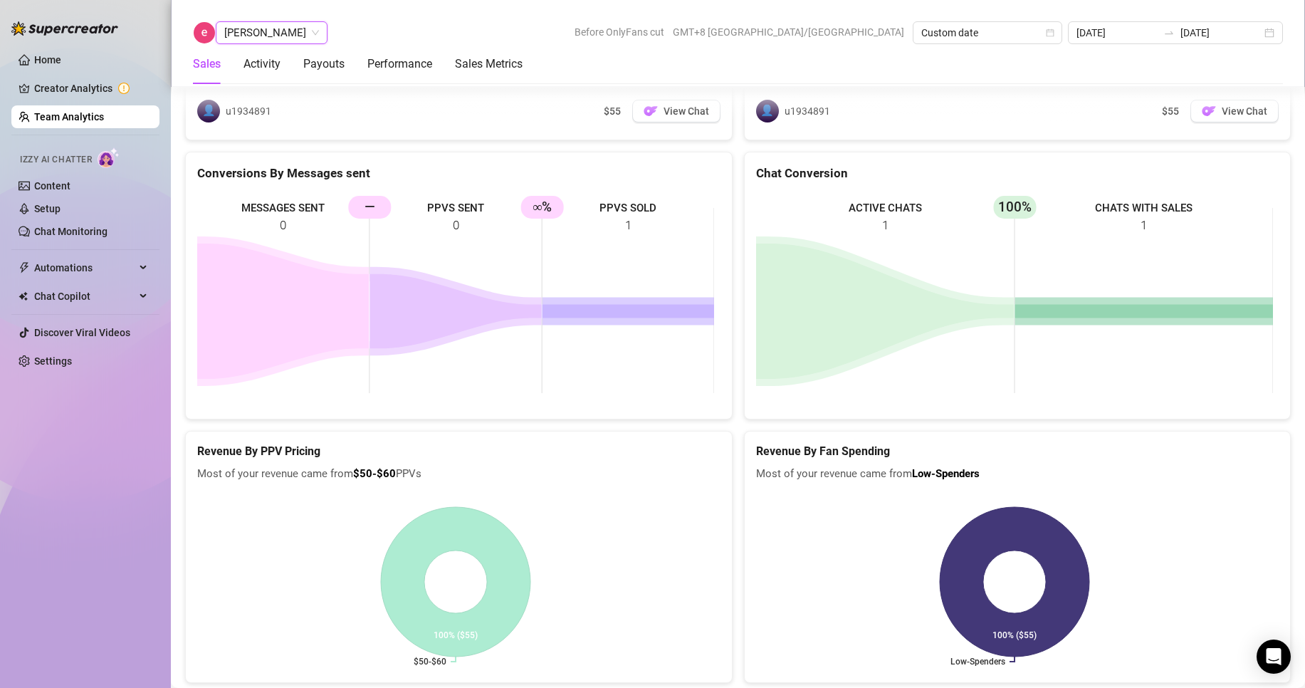
click at [266, 36] on span "[PERSON_NAME]" at bounding box center [271, 32] width 95 height 21
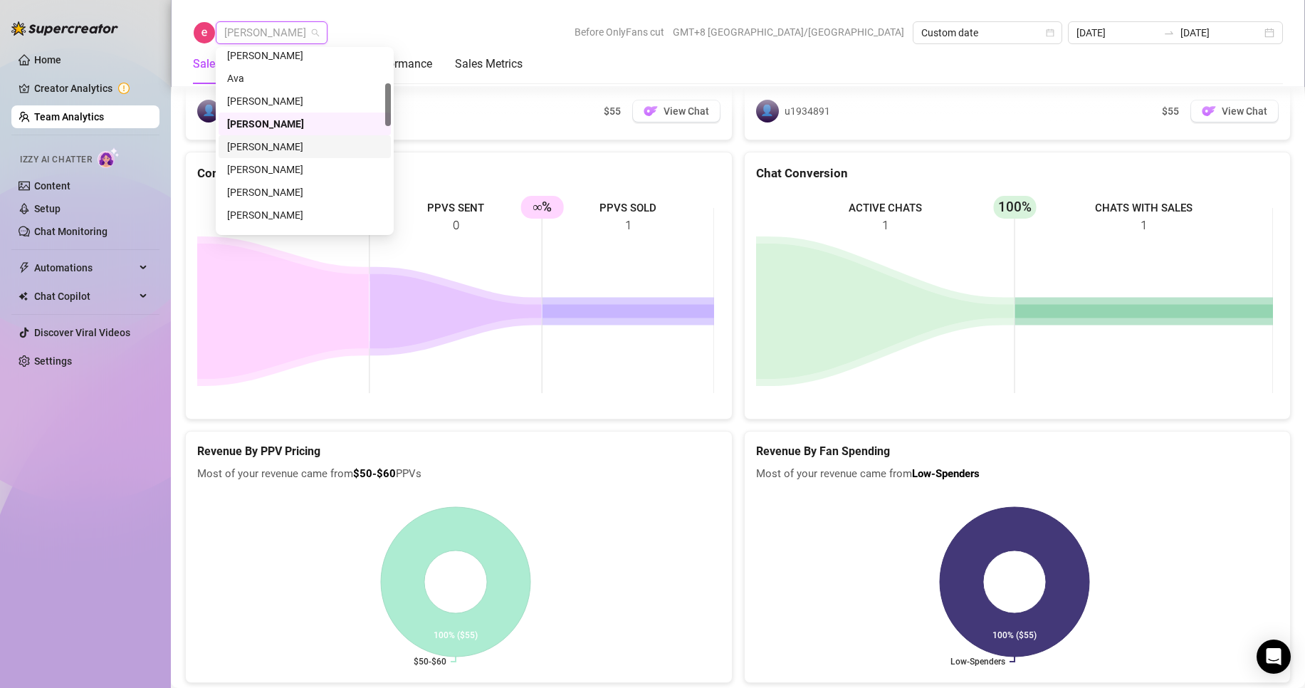
click at [270, 147] on div "[PERSON_NAME]" at bounding box center [304, 147] width 155 height 16
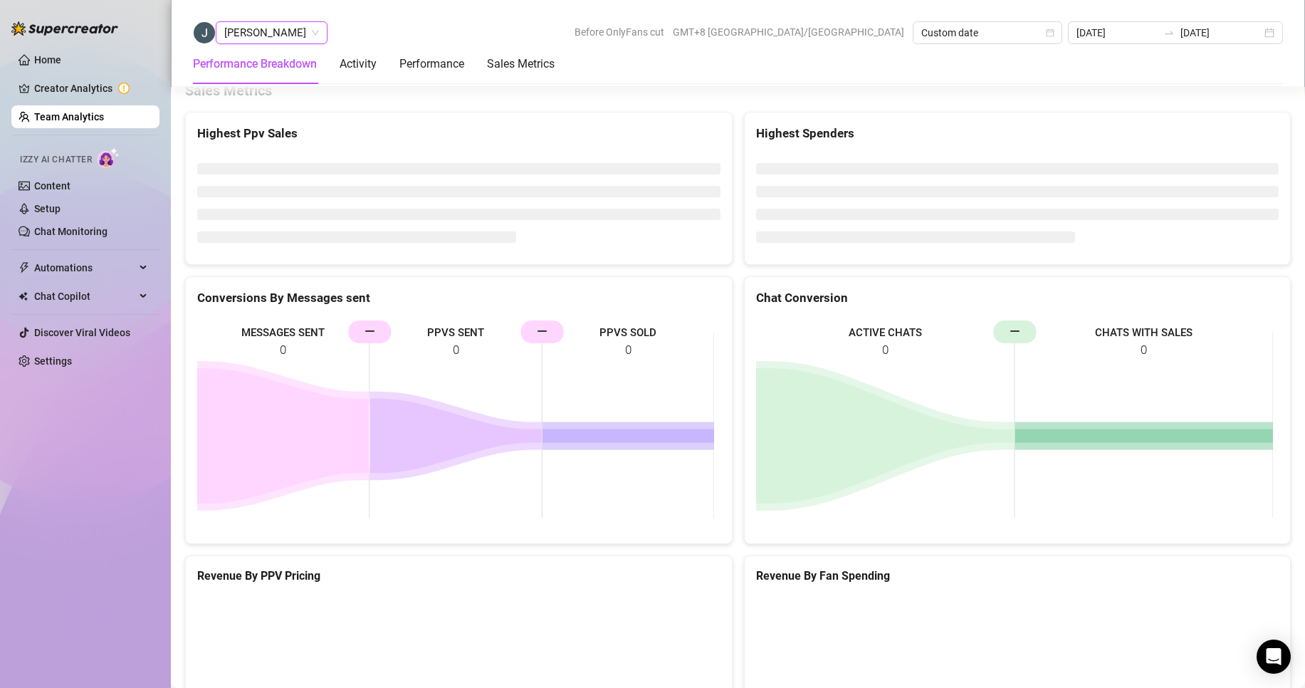
scroll to position [2092, 0]
click at [276, 37] on span "[PERSON_NAME]" at bounding box center [271, 32] width 95 height 21
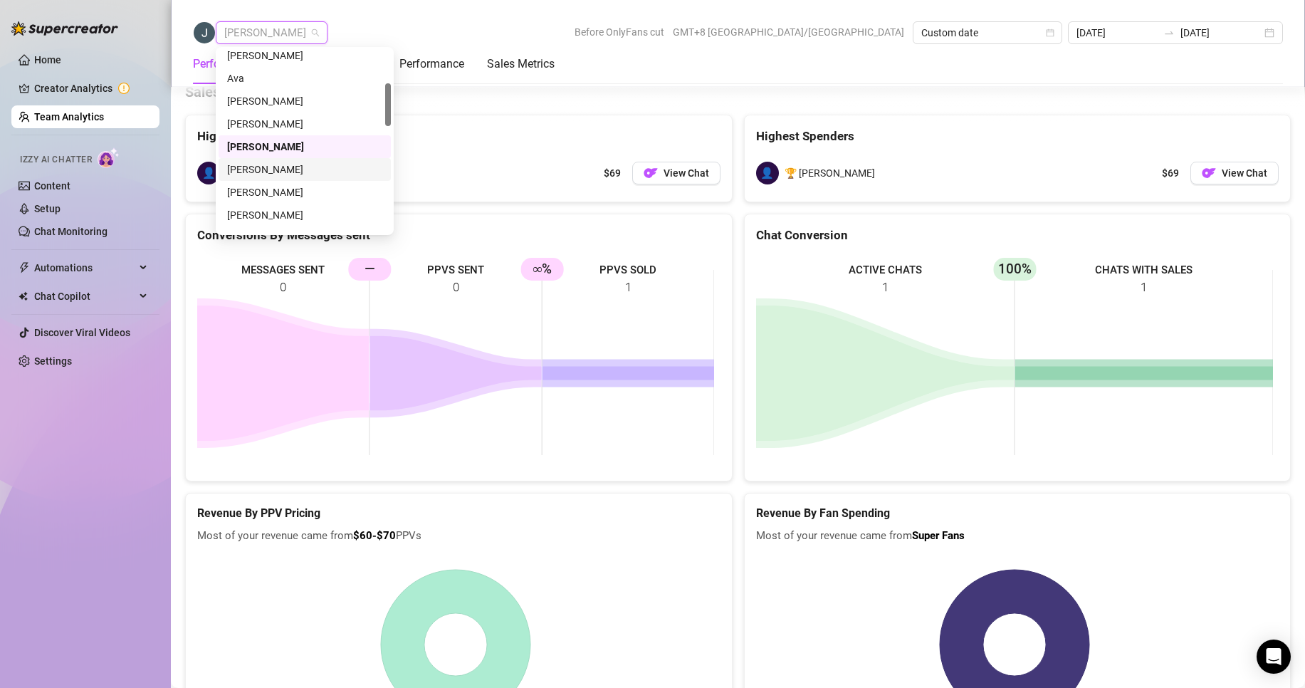
drag, startPoint x: 268, startPoint y: 164, endPoint x: 282, endPoint y: 169, distance: 15.1
click at [268, 164] on div "[PERSON_NAME]" at bounding box center [304, 170] width 155 height 16
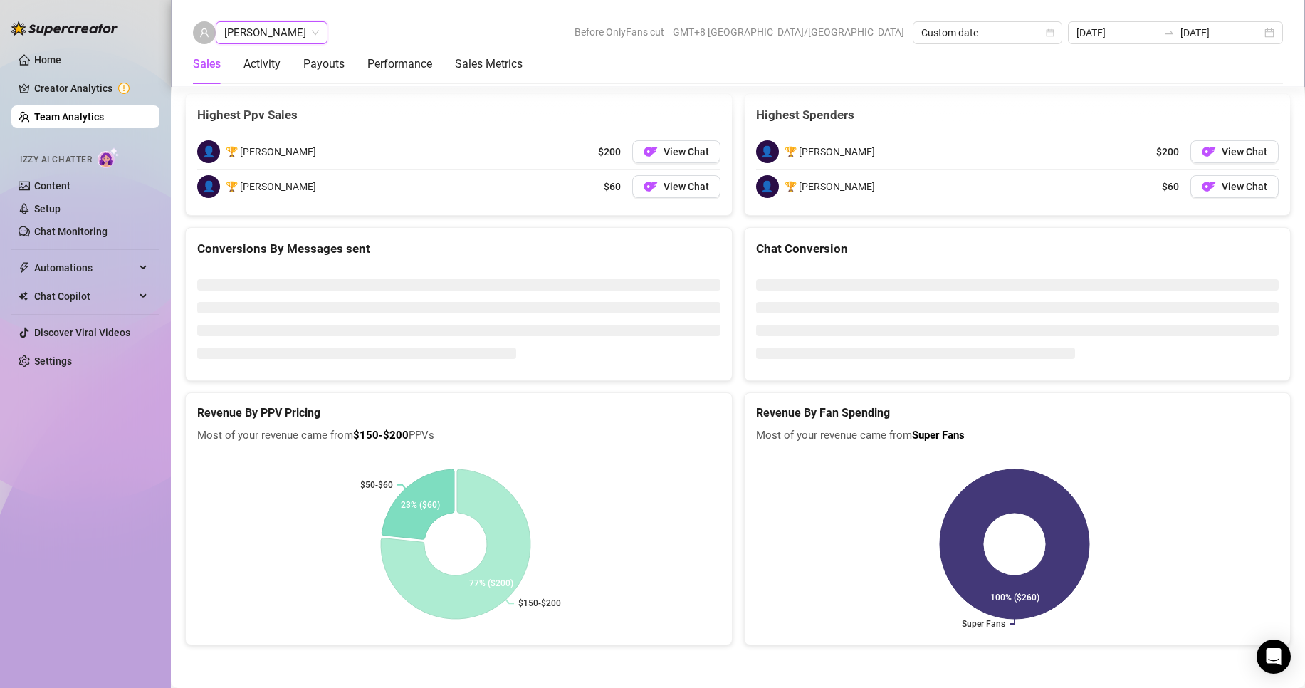
scroll to position [1907, 0]
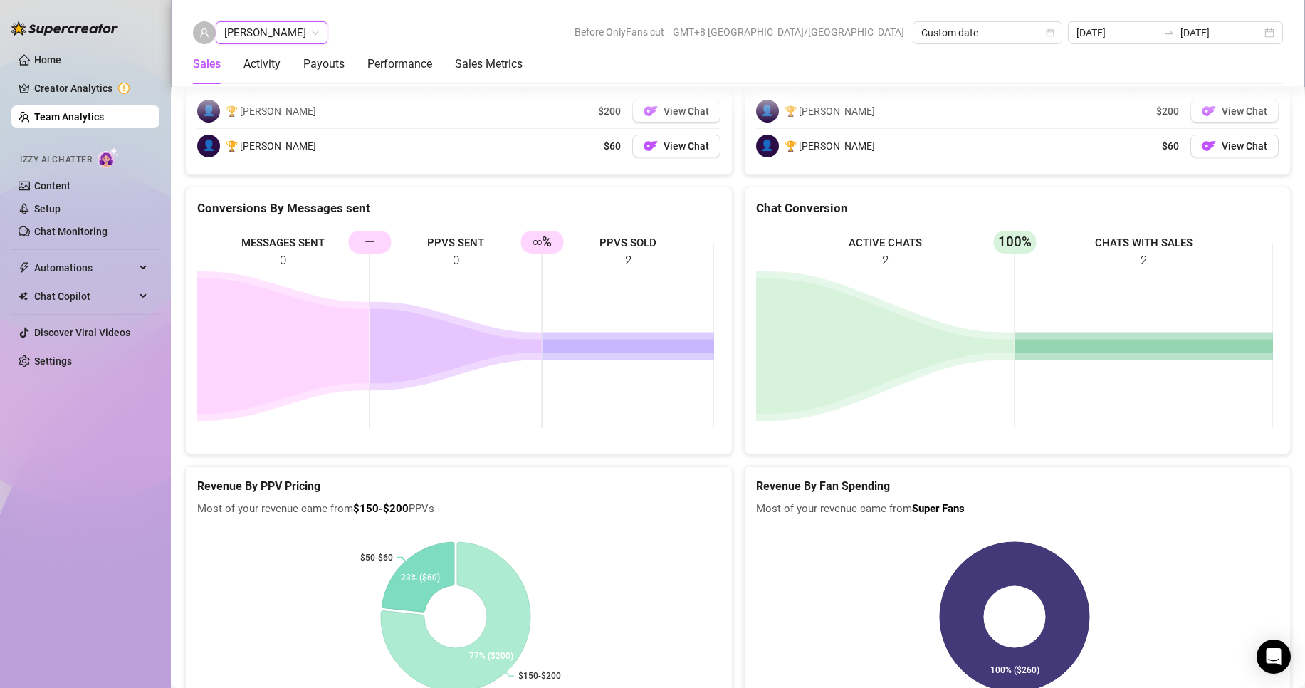
click at [279, 35] on span "[PERSON_NAME]" at bounding box center [271, 32] width 95 height 21
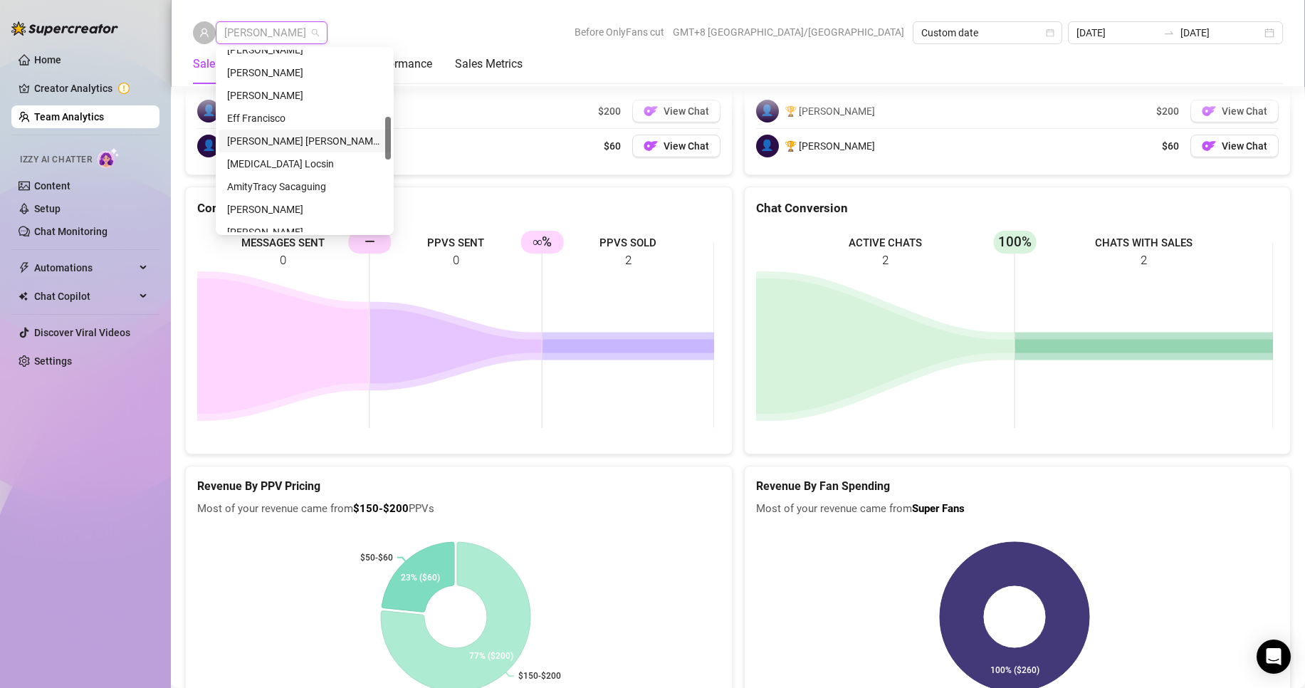
scroll to position [214, 0]
click at [255, 162] on div "[PERSON_NAME]" at bounding box center [304, 167] width 155 height 16
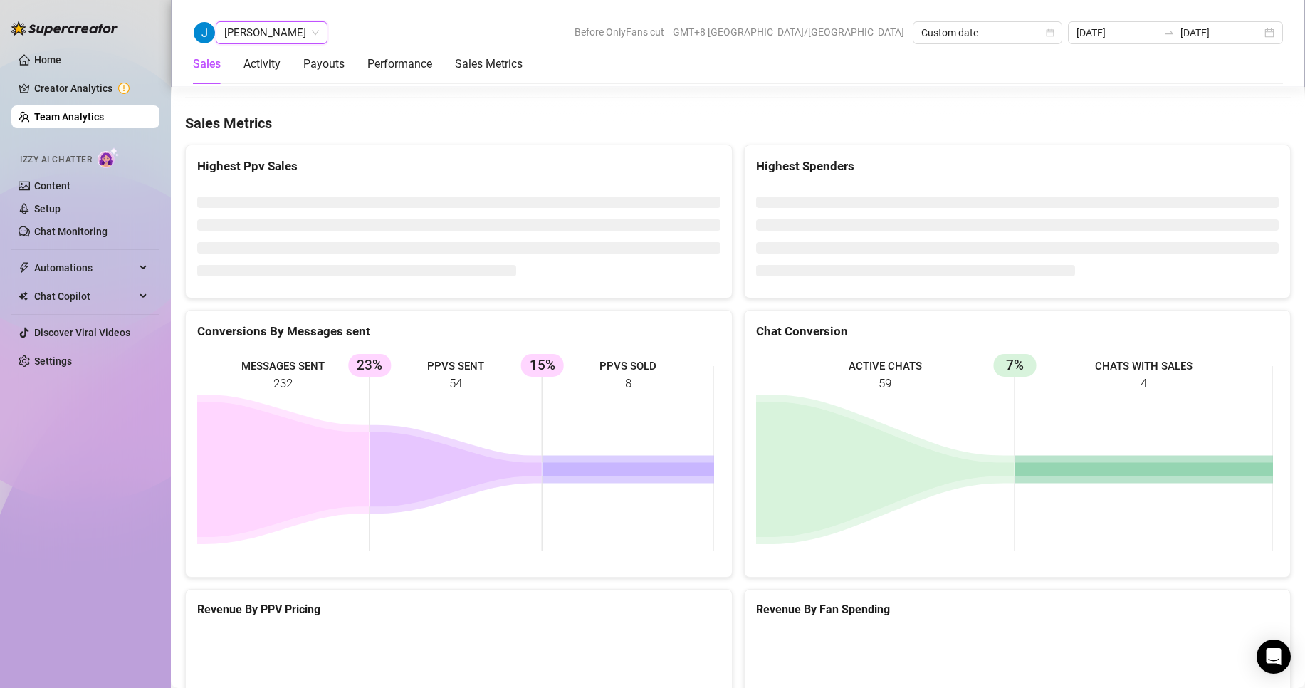
scroll to position [2266, 0]
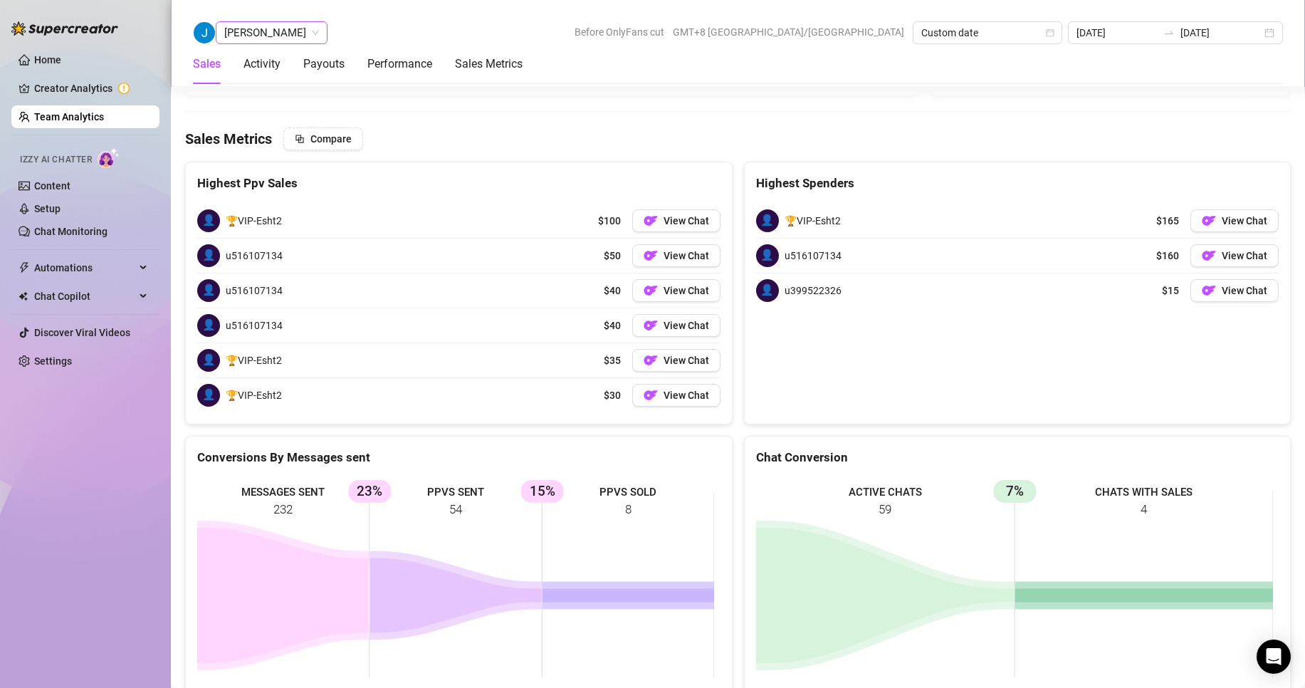
click at [263, 31] on span "[PERSON_NAME]" at bounding box center [271, 32] width 95 height 21
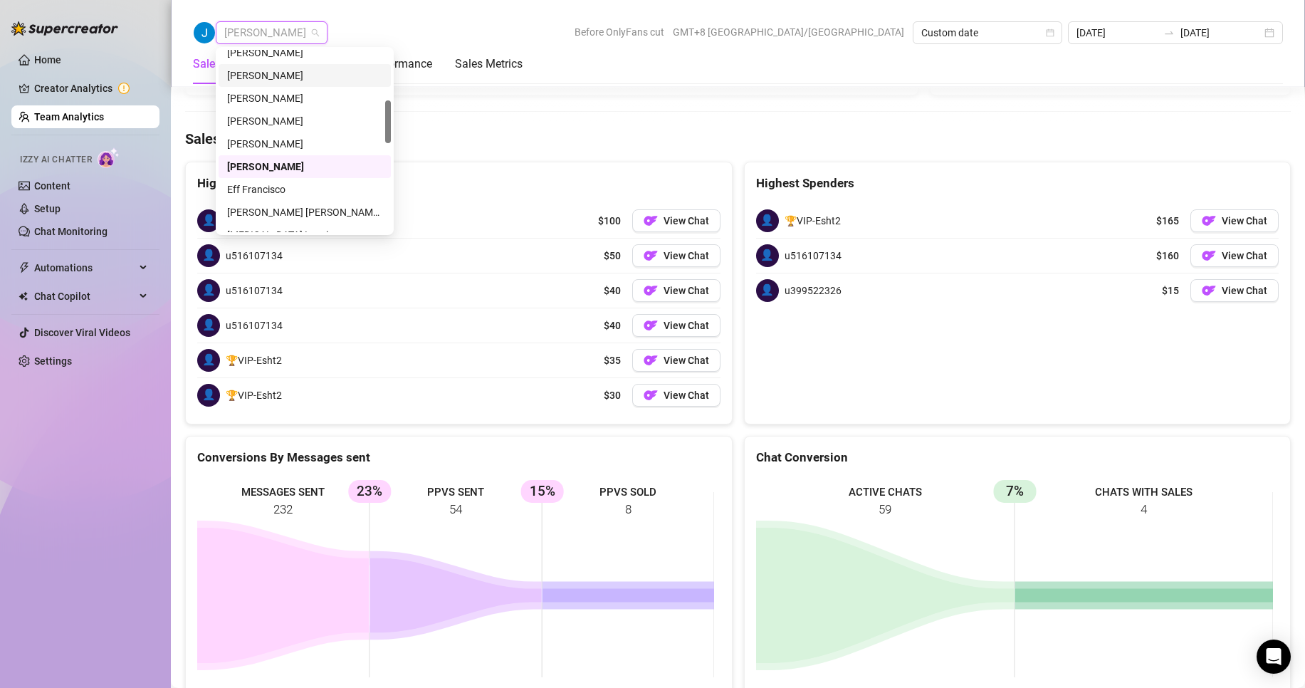
scroll to position [285, 0]
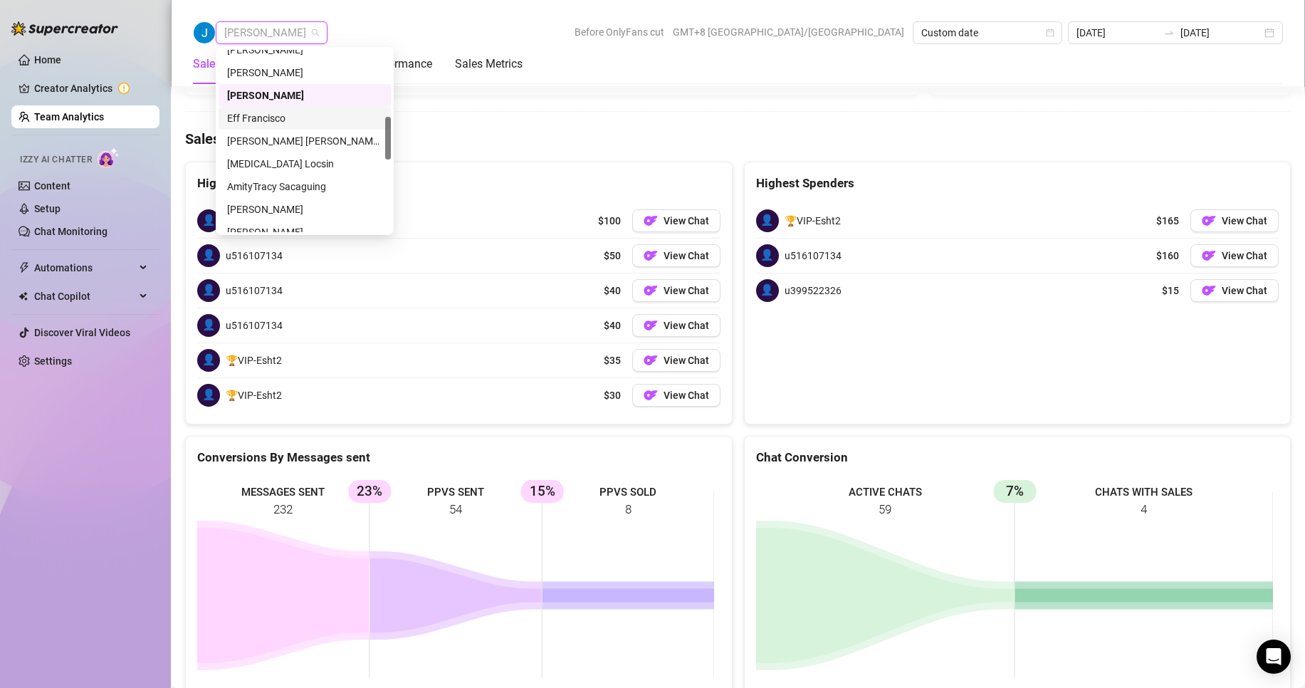
click at [259, 115] on div "Eff Francisco" at bounding box center [304, 118] width 155 height 16
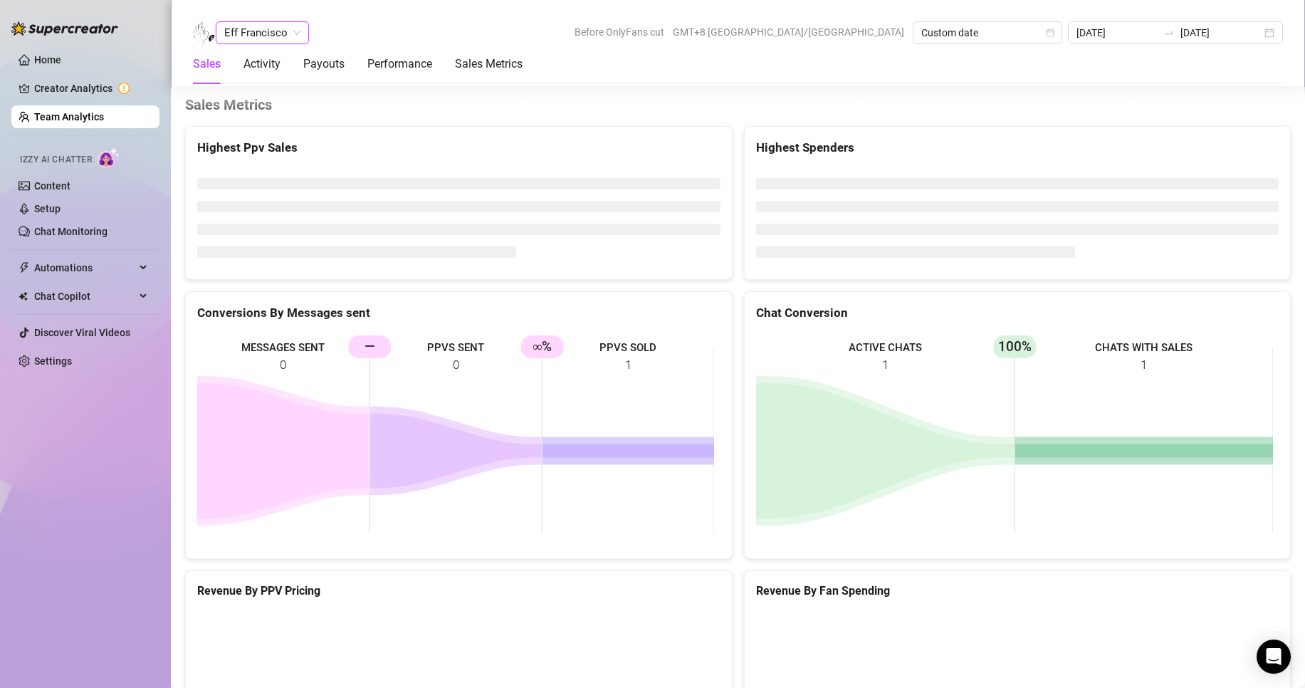
scroll to position [1907, 0]
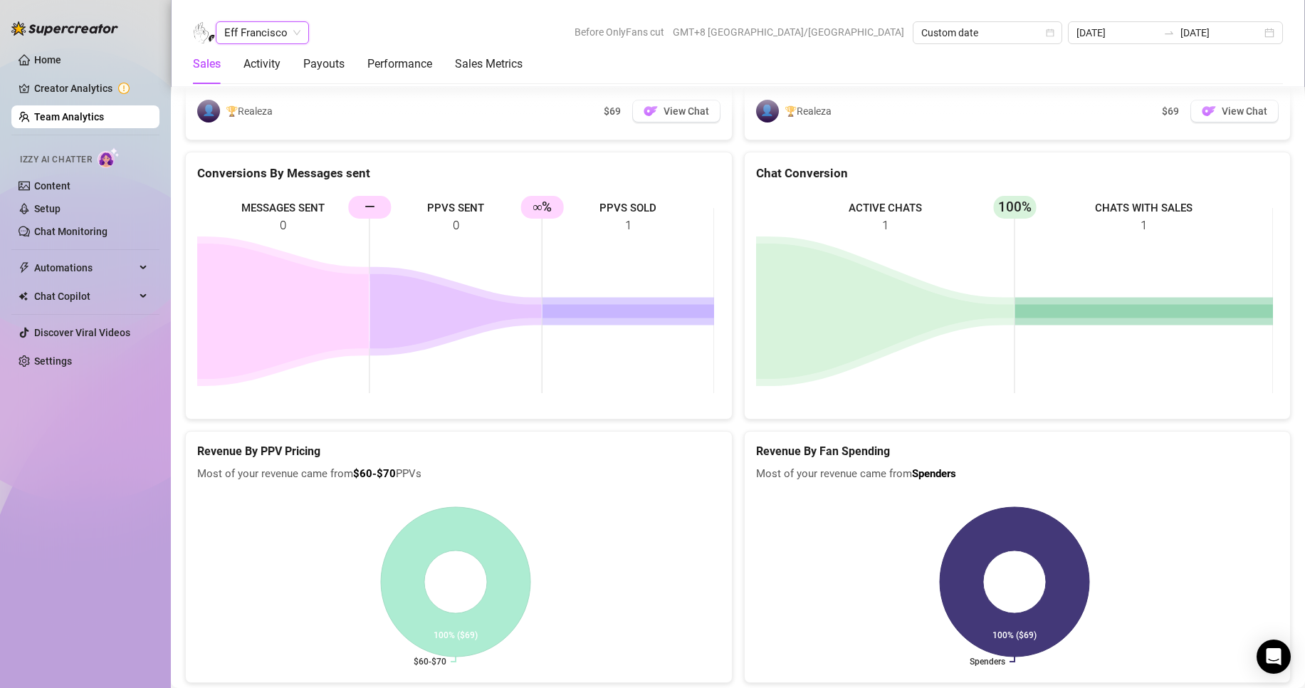
click at [246, 25] on span "Eff Francisco" at bounding box center [262, 32] width 76 height 21
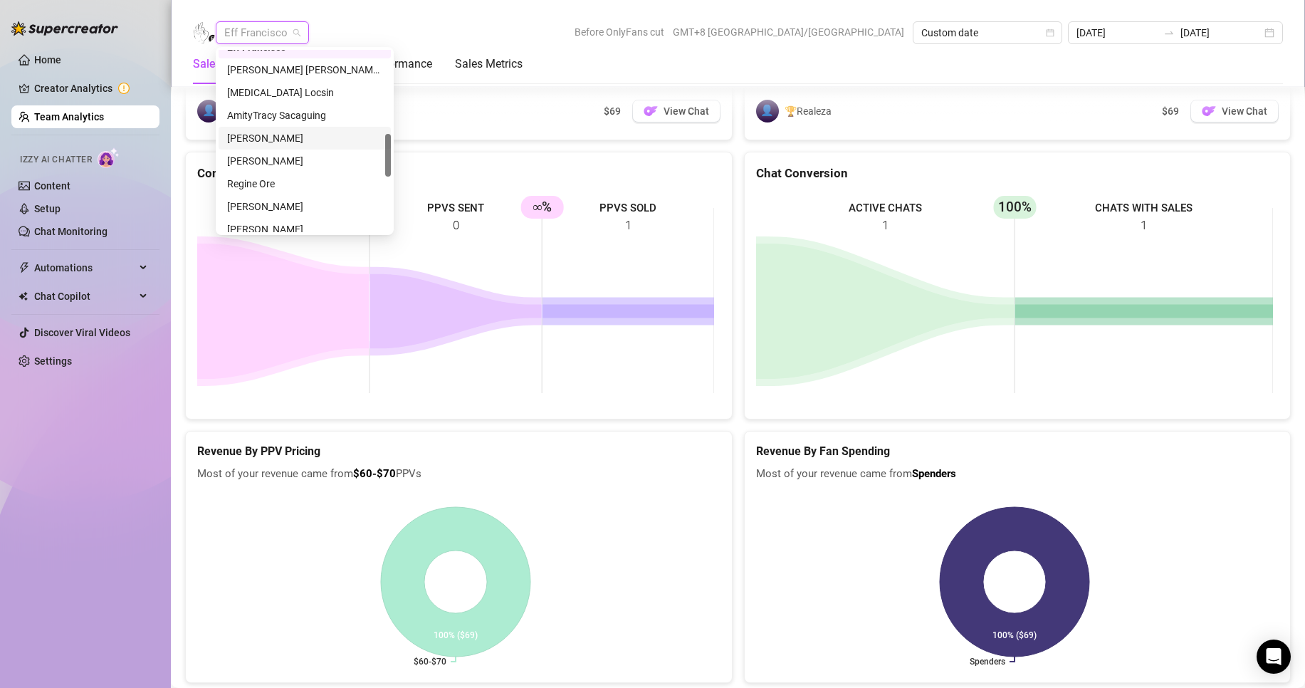
scroll to position [285, 0]
click at [282, 135] on div "[PERSON_NAME] [PERSON_NAME] Tarcena" at bounding box center [304, 141] width 155 height 16
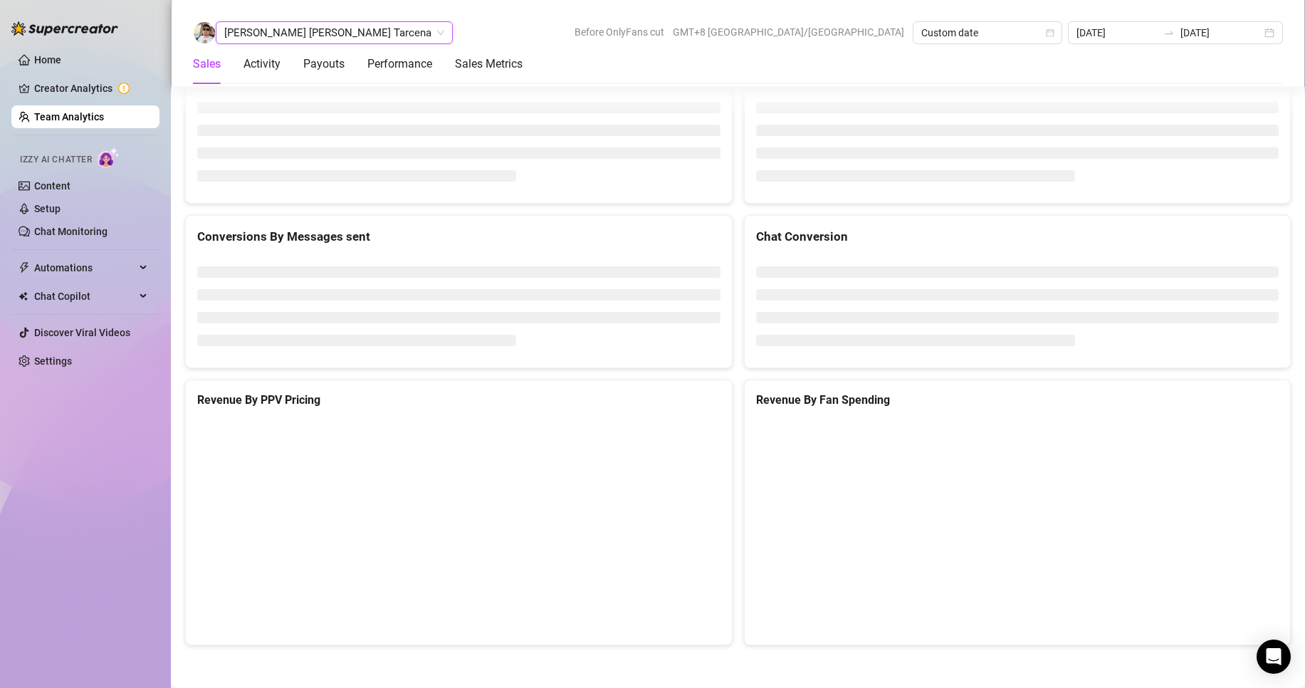
scroll to position [2237, 0]
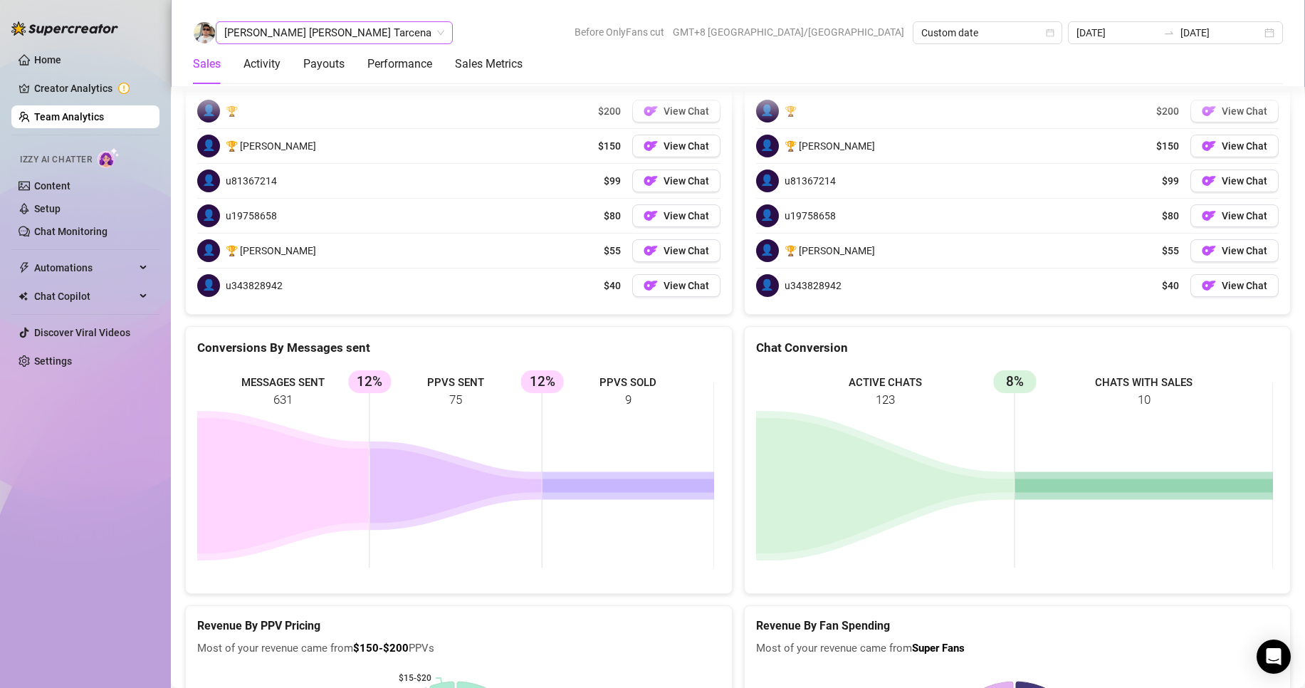
click at [290, 37] on span "[PERSON_NAME] [PERSON_NAME] Tarcena" at bounding box center [334, 32] width 220 height 21
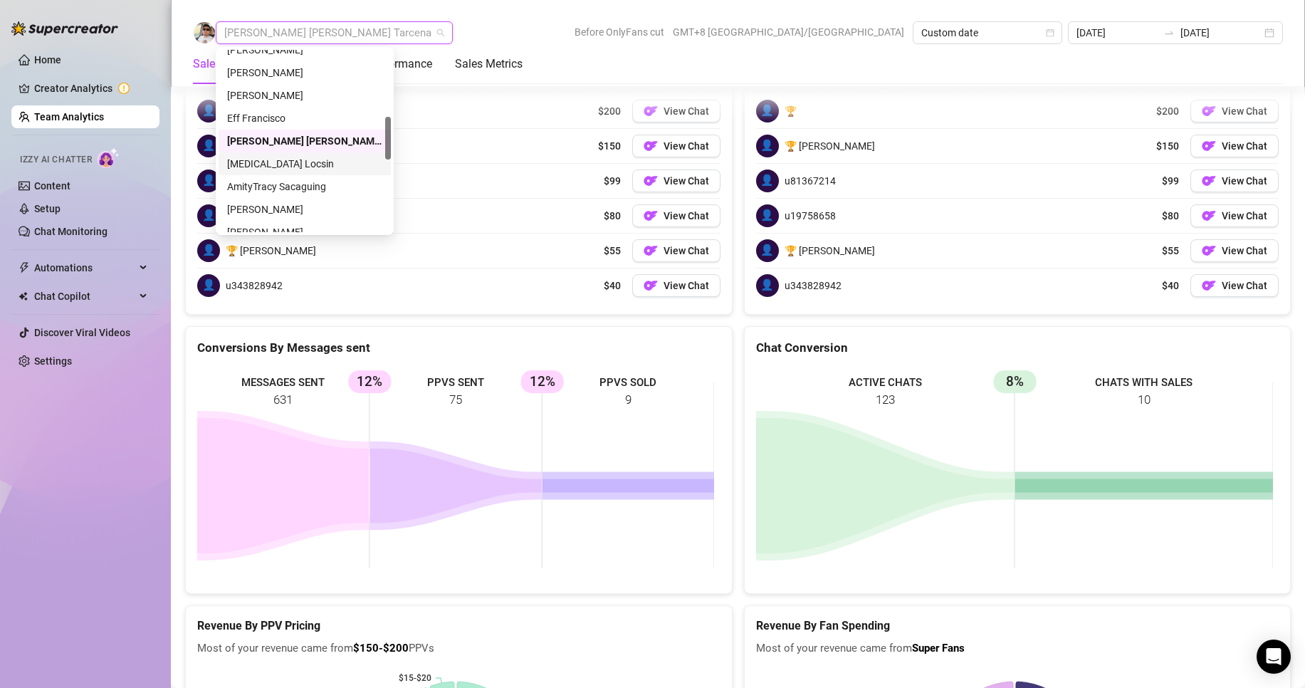
click at [266, 159] on div "[MEDICAL_DATA] Locsin" at bounding box center [304, 164] width 155 height 16
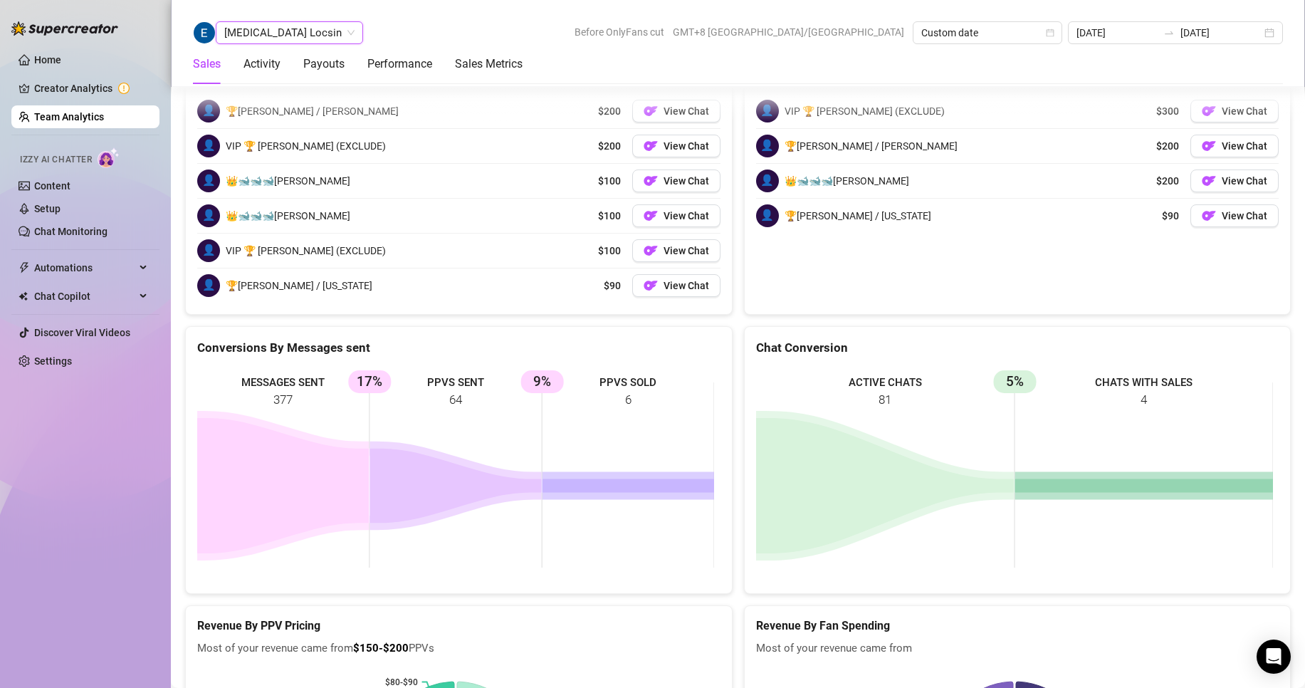
scroll to position [2323, 0]
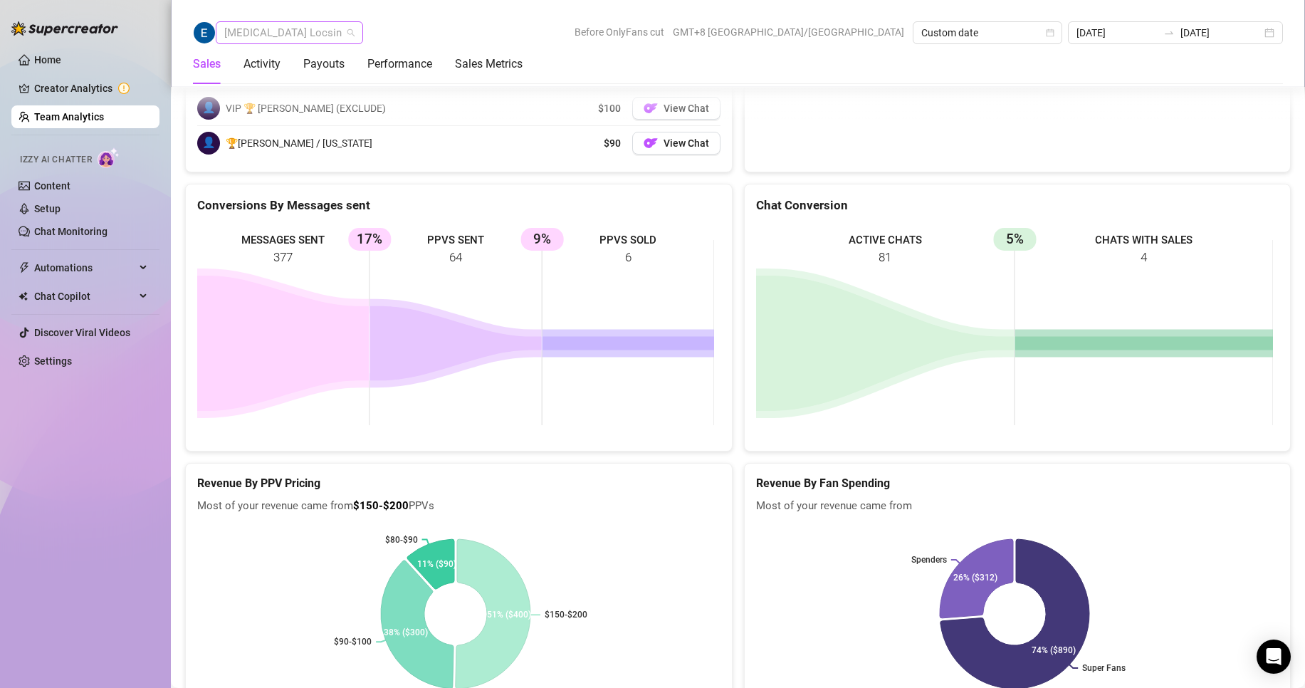
click at [276, 36] on span "[MEDICAL_DATA] Locsin" at bounding box center [289, 32] width 130 height 21
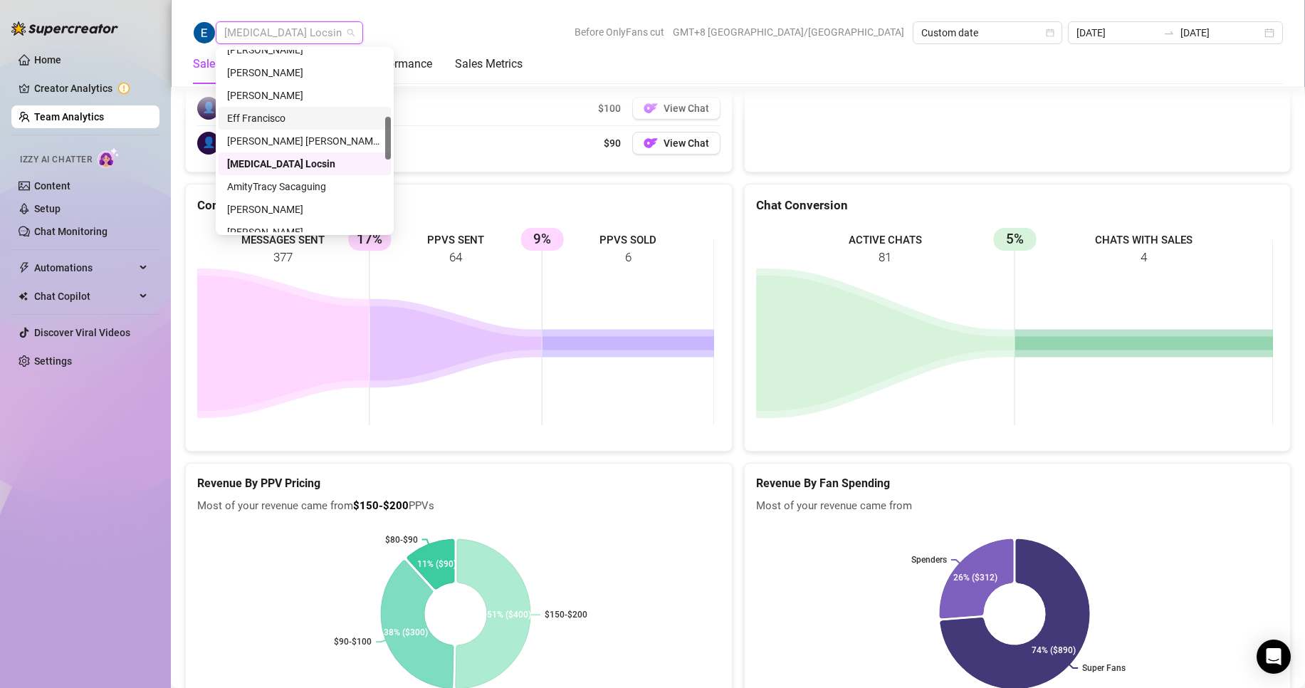
scroll to position [356, 0]
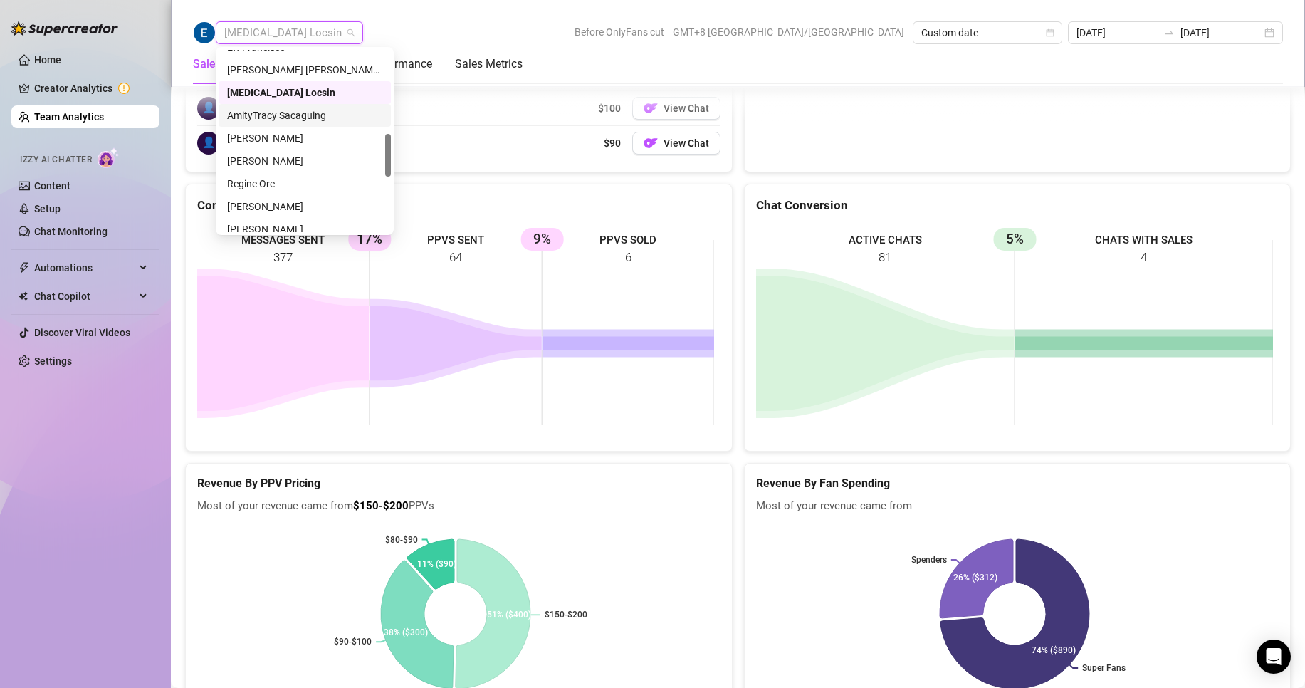
click at [271, 115] on div "AmityTracy Sacaguing" at bounding box center [304, 116] width 155 height 16
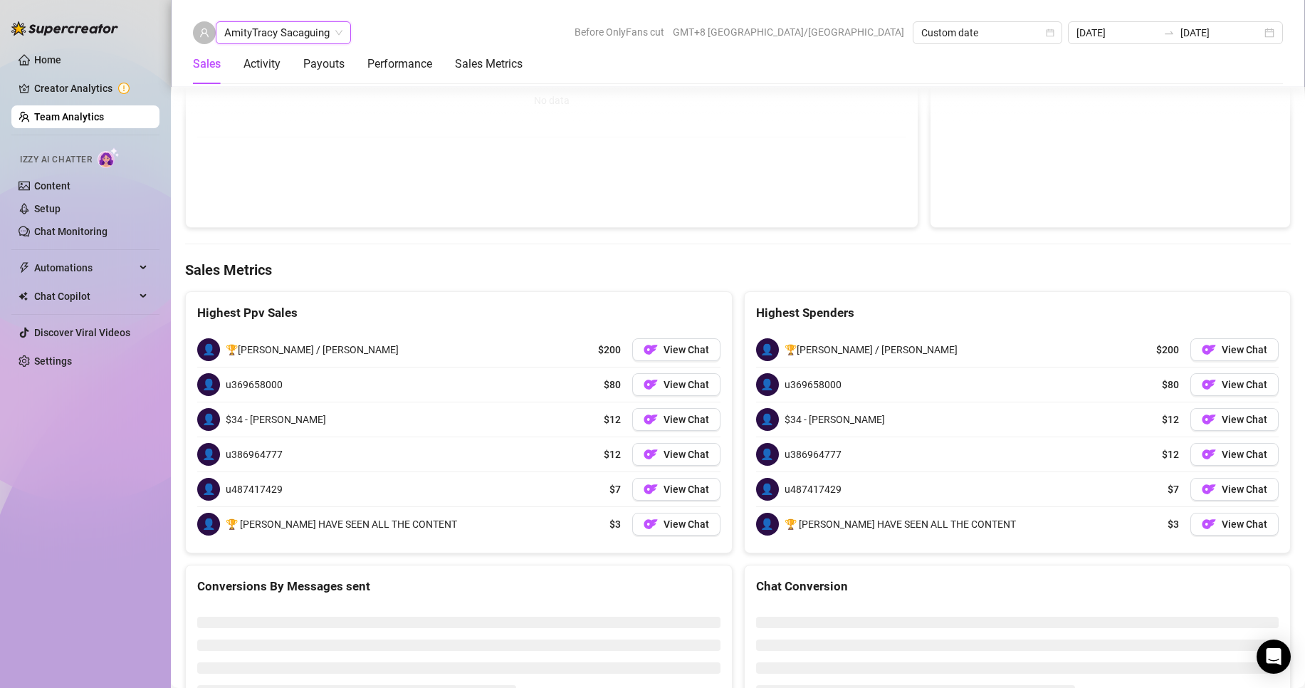
scroll to position [2180, 0]
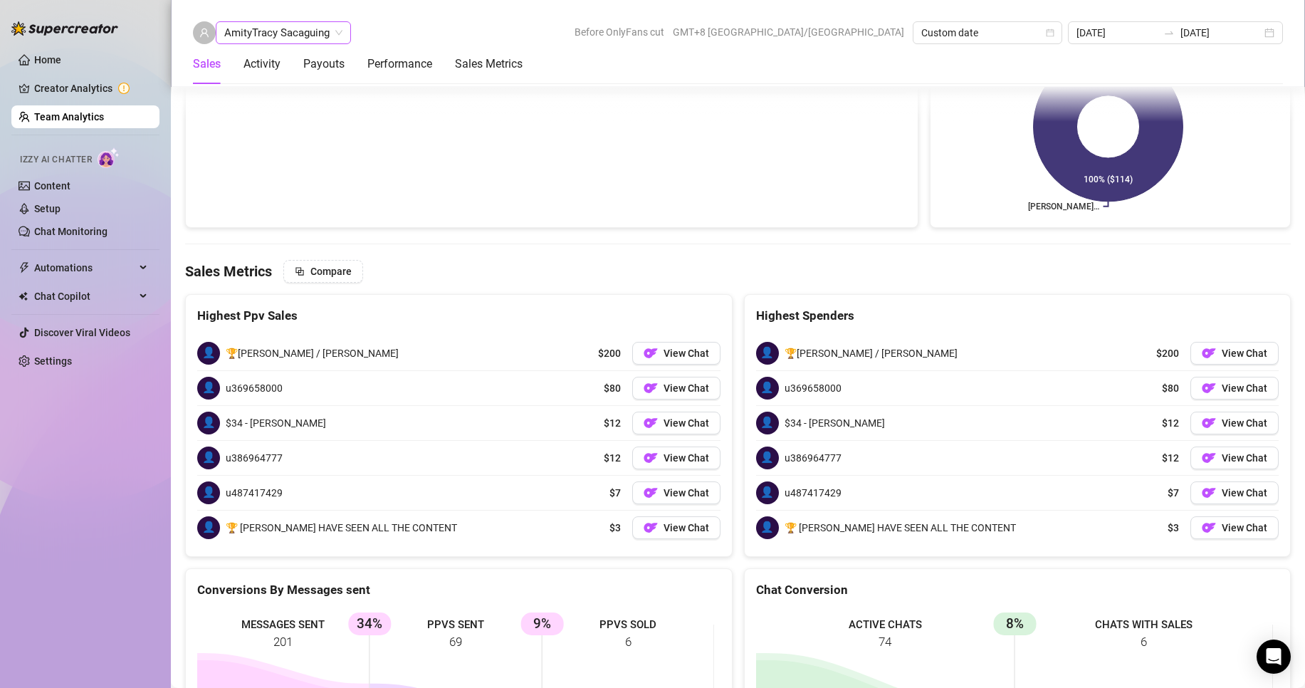
click at [309, 43] on span "AmityTracy Sacaguing" at bounding box center [283, 32] width 118 height 21
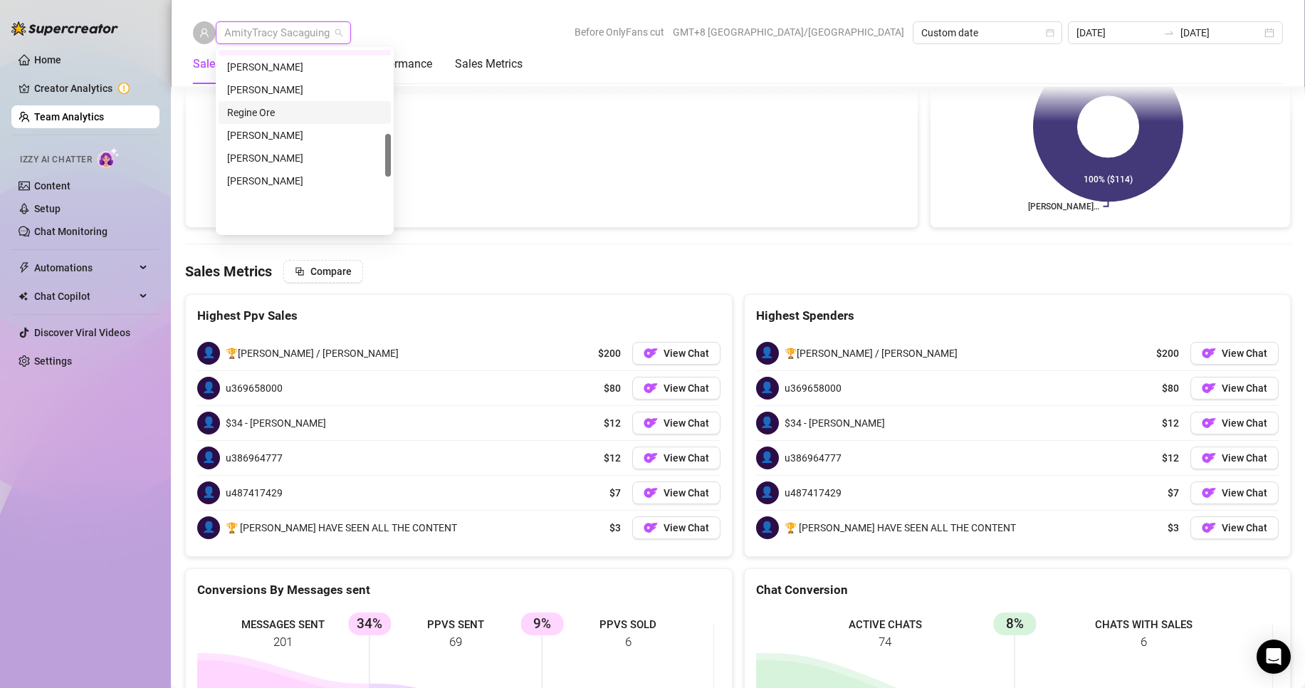
scroll to position [356, 0]
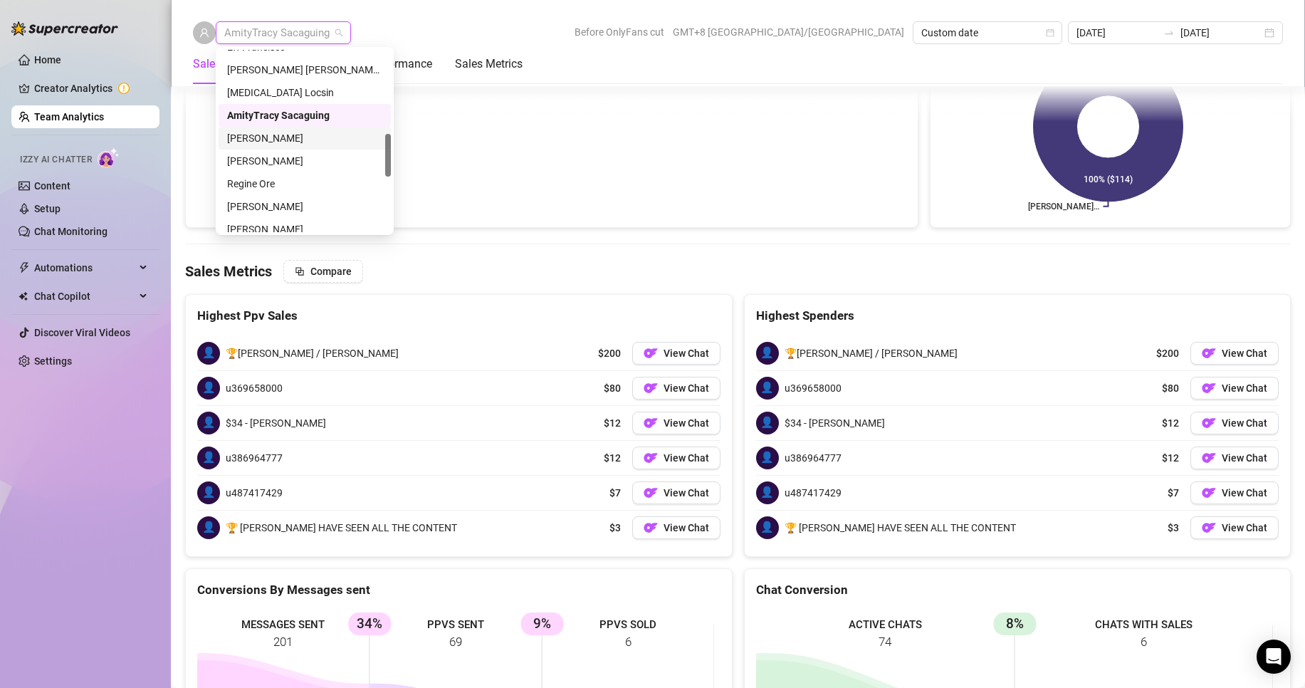
click at [276, 131] on div "[PERSON_NAME]" at bounding box center [304, 138] width 155 height 16
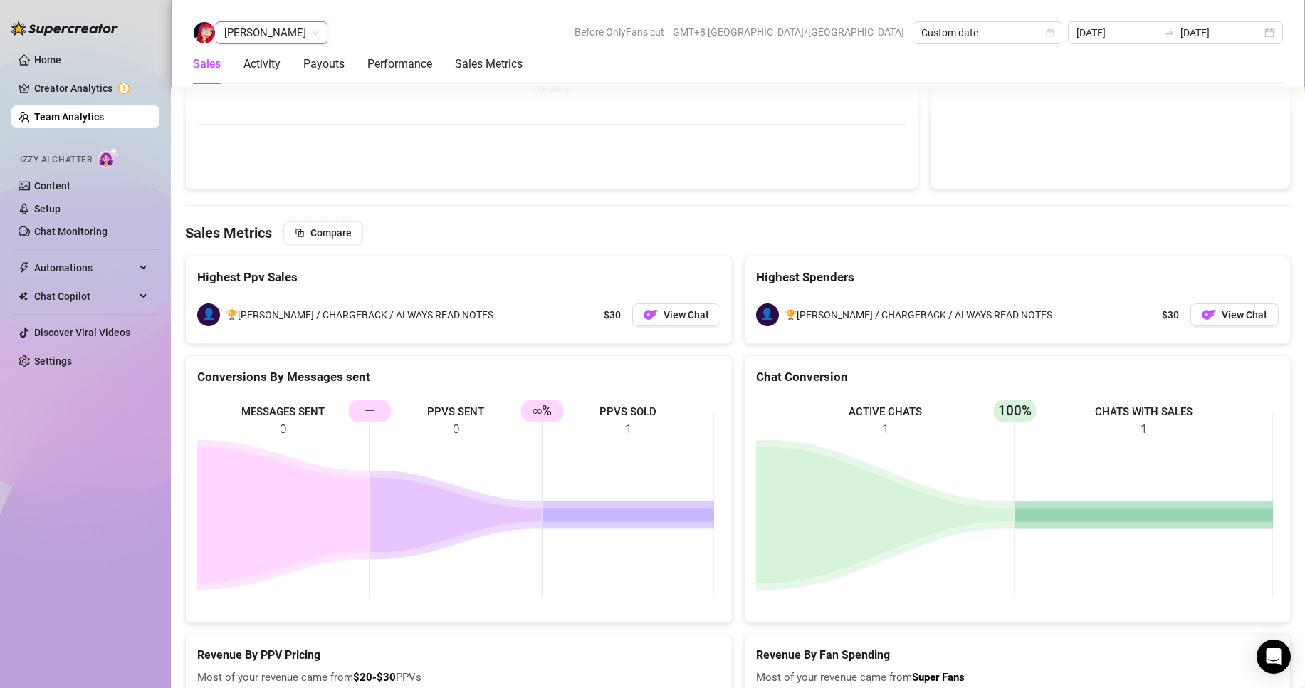
scroll to position [2290, 0]
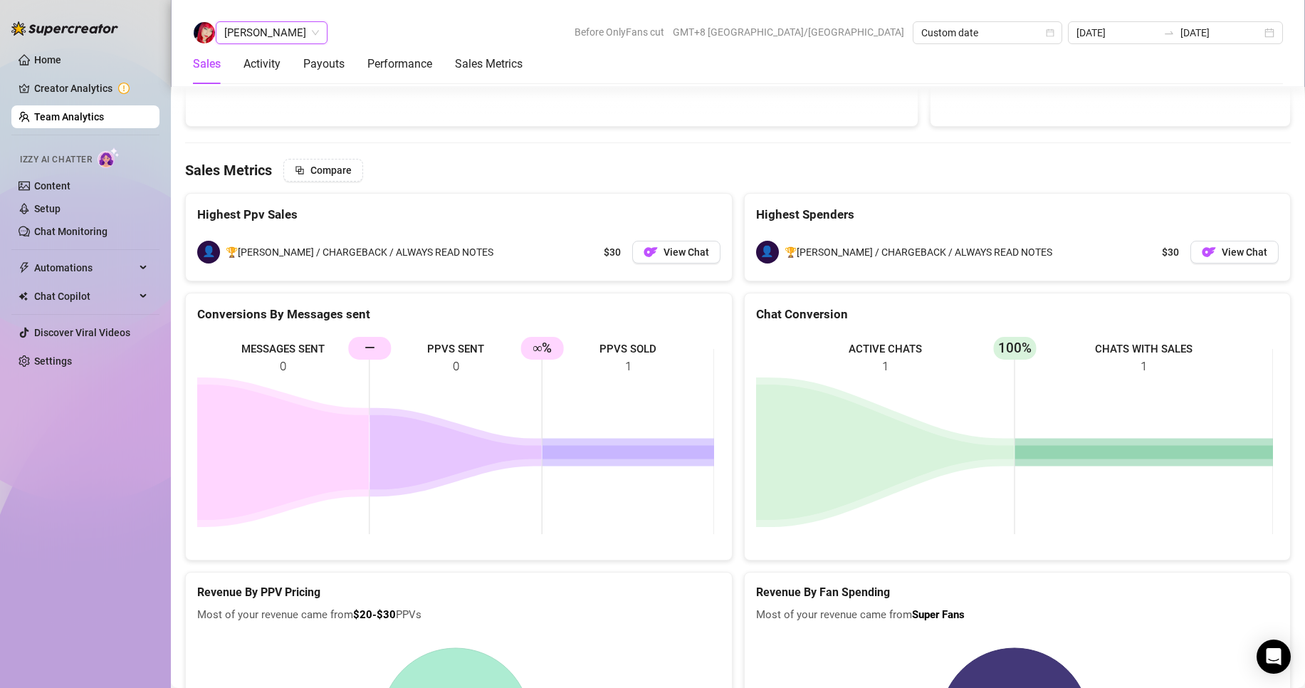
click at [261, 27] on span "[PERSON_NAME]" at bounding box center [271, 32] width 95 height 21
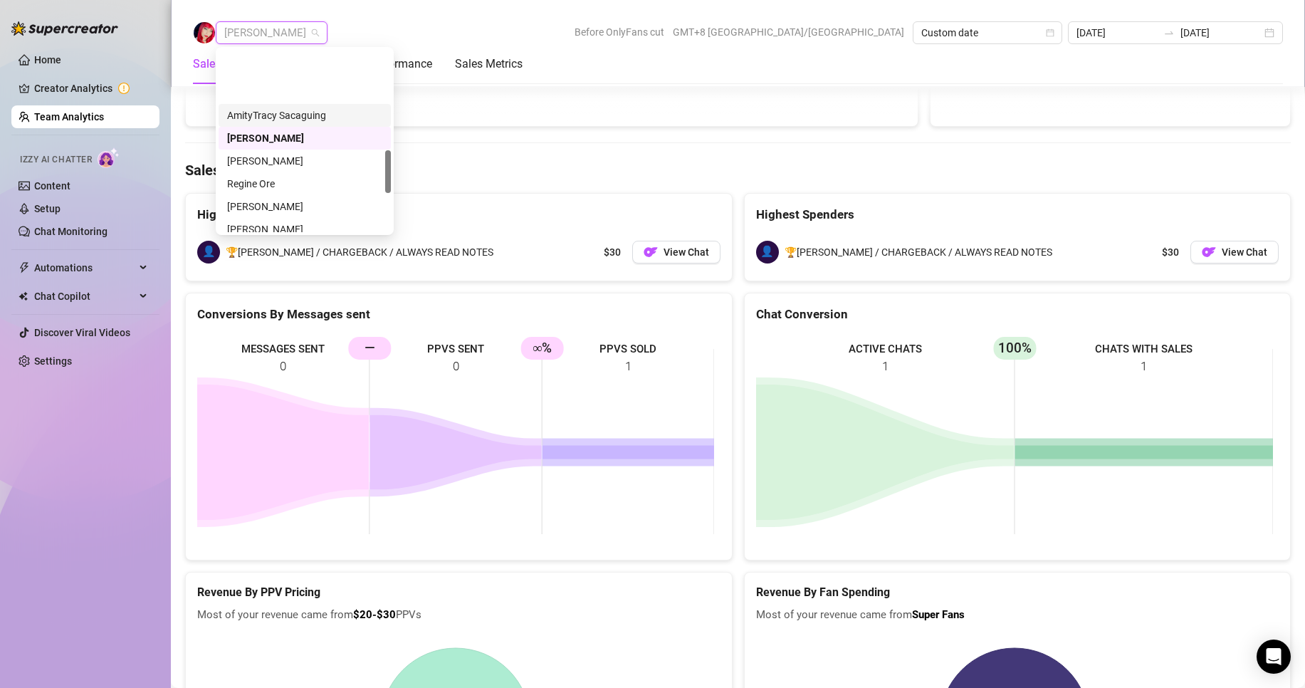
scroll to position [427, 0]
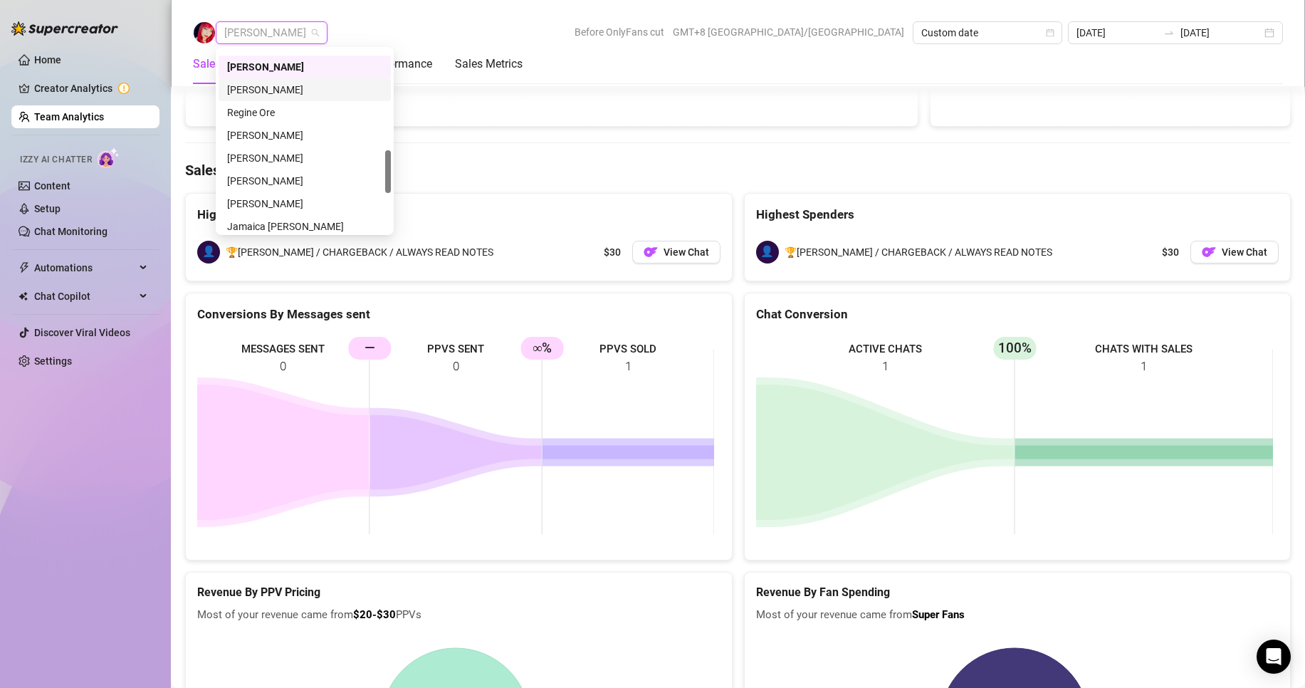
click at [259, 88] on div "[PERSON_NAME]" at bounding box center [304, 90] width 155 height 16
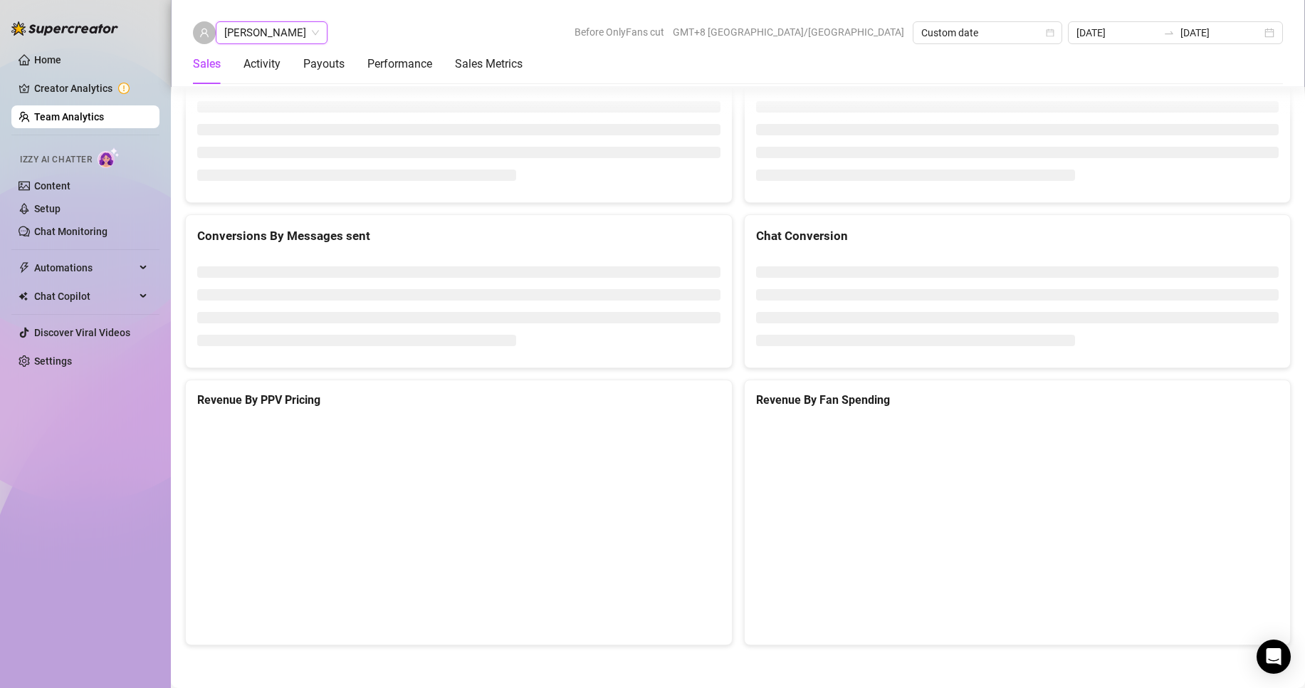
click at [275, 29] on span "[PERSON_NAME]" at bounding box center [271, 32] width 95 height 21
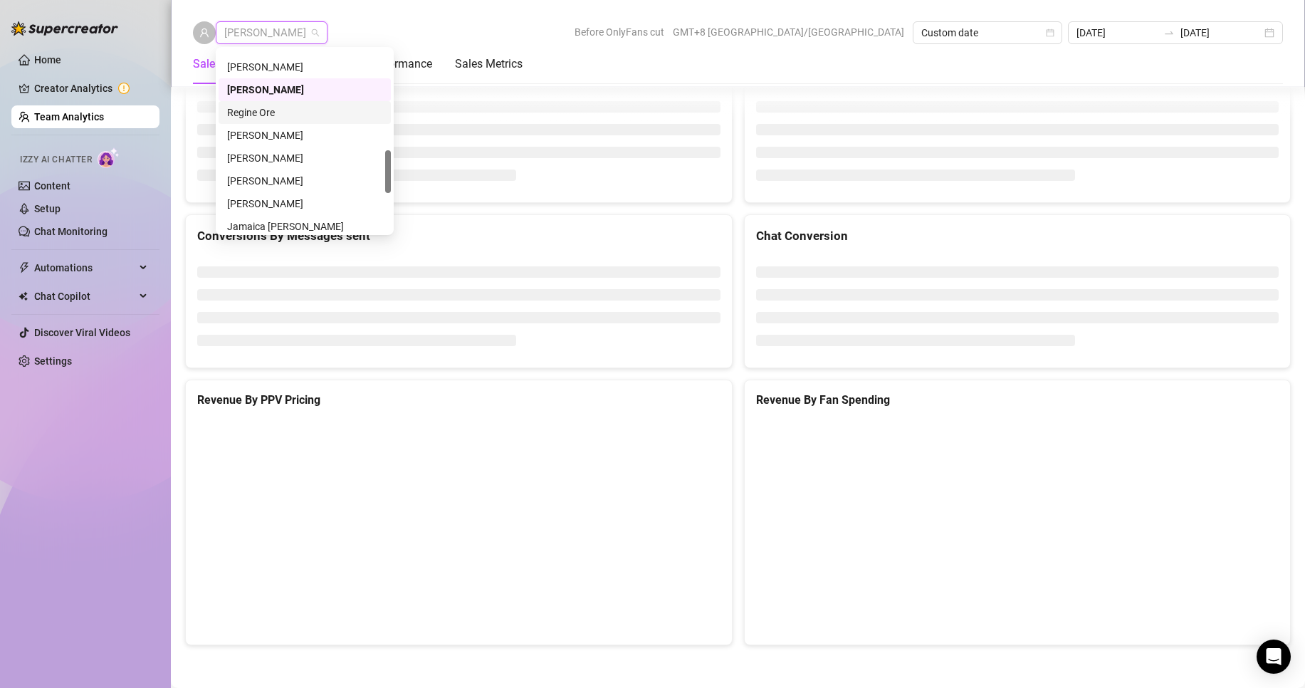
click at [251, 115] on div "Regine Ore" at bounding box center [304, 113] width 155 height 16
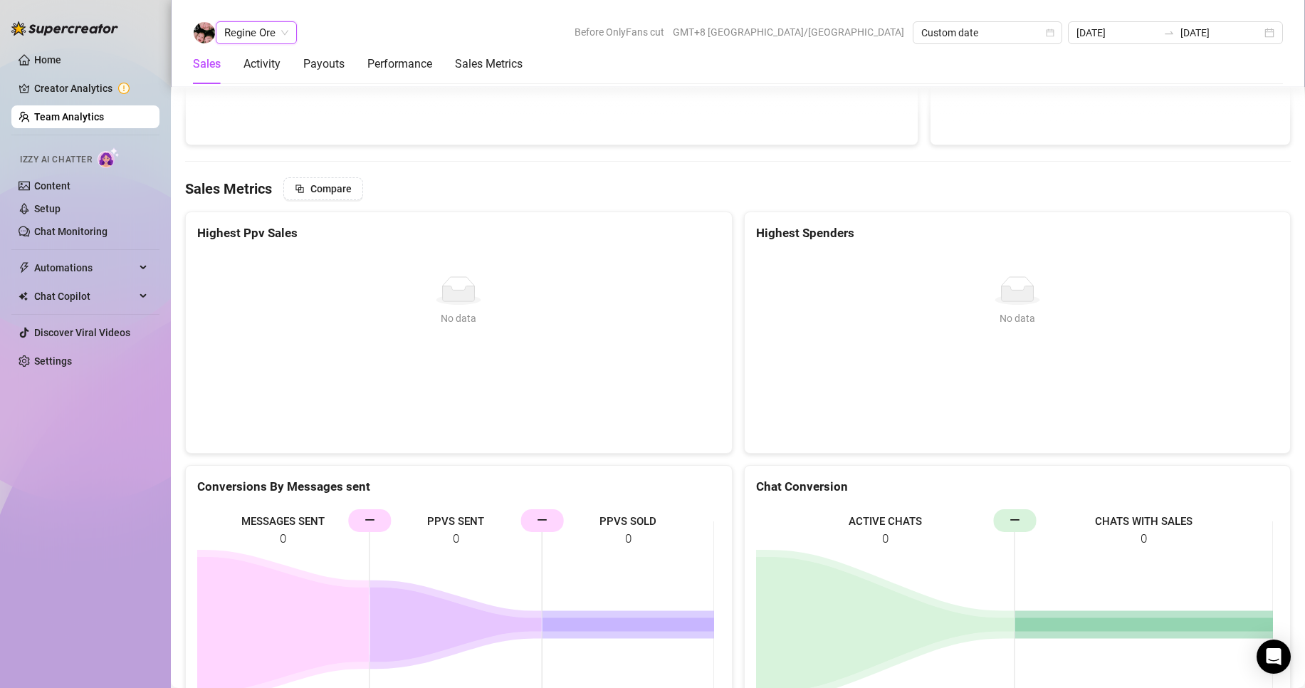
scroll to position [2260, 0]
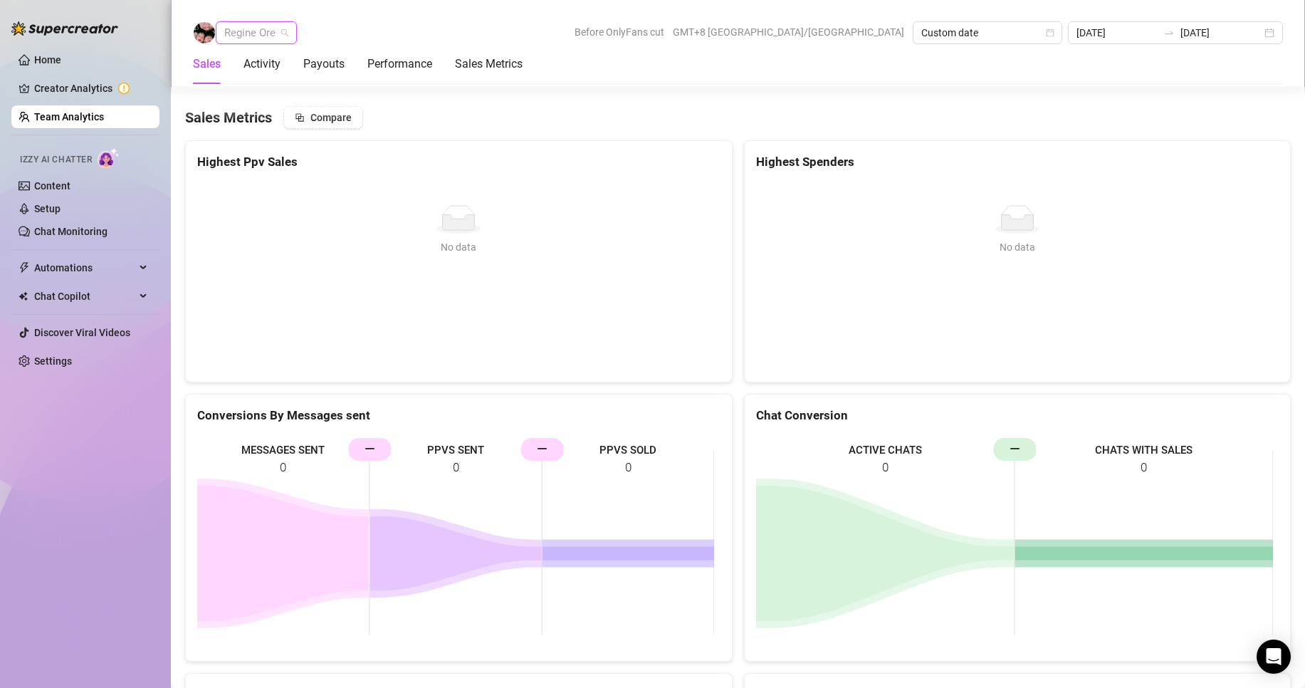
click at [263, 37] on span "Regine Ore" at bounding box center [256, 32] width 64 height 21
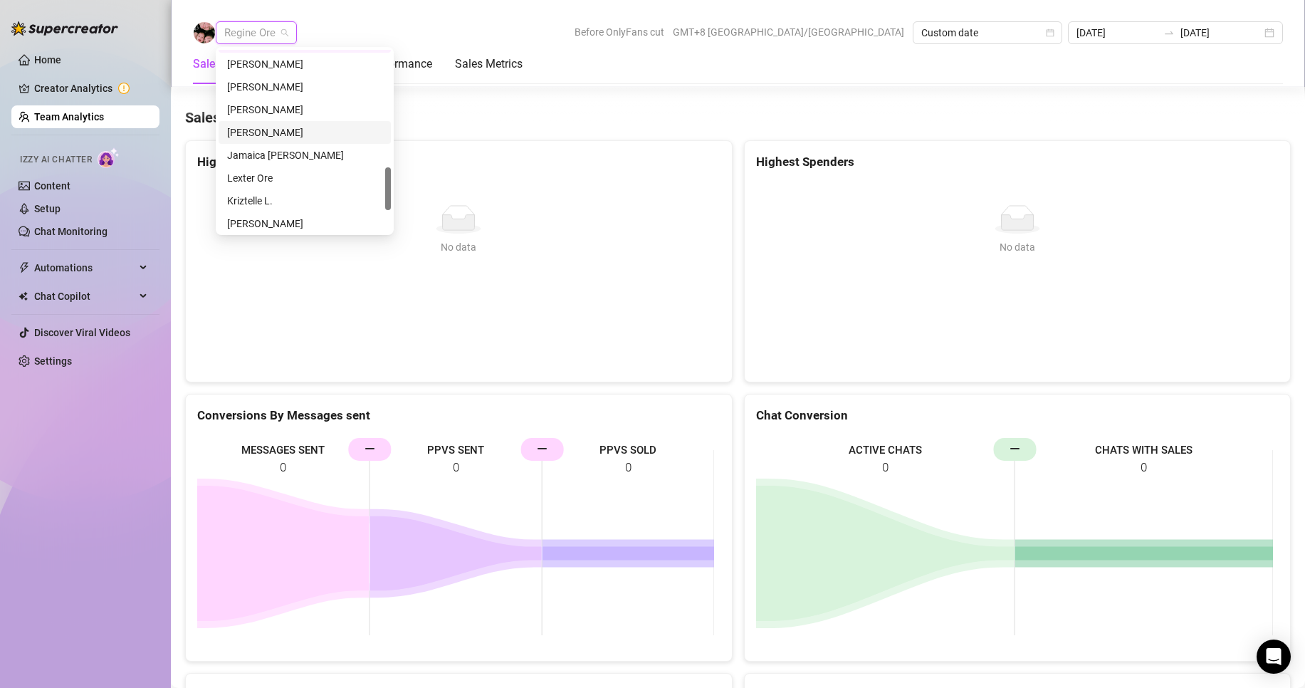
scroll to position [427, 0]
click at [265, 133] on div "[PERSON_NAME]" at bounding box center [304, 135] width 155 height 16
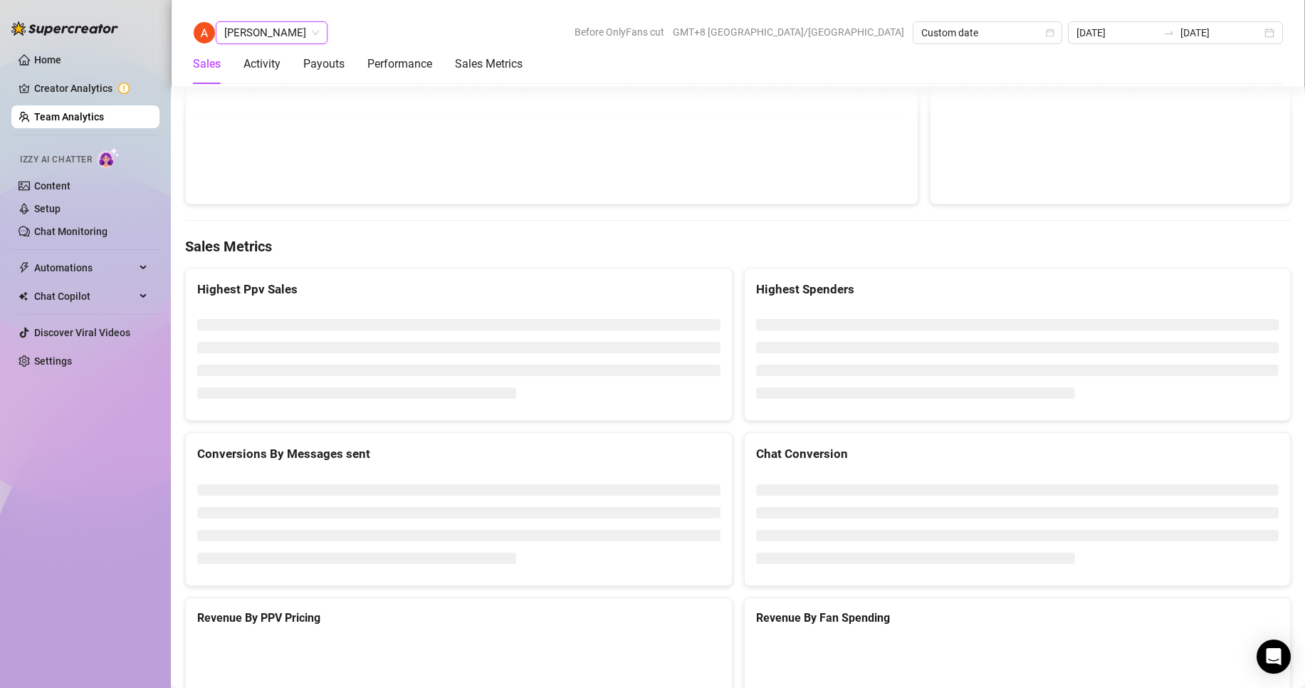
scroll to position [2214, 0]
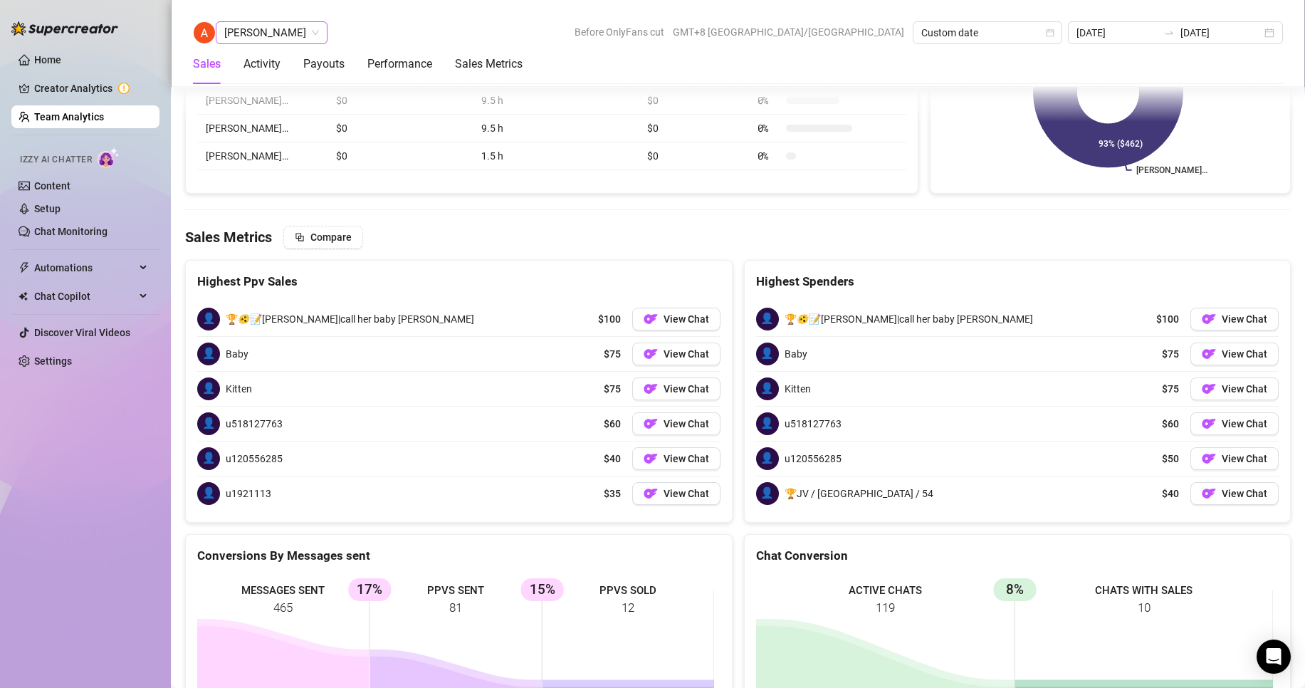
click at [297, 36] on span "[PERSON_NAME]" at bounding box center [271, 32] width 95 height 21
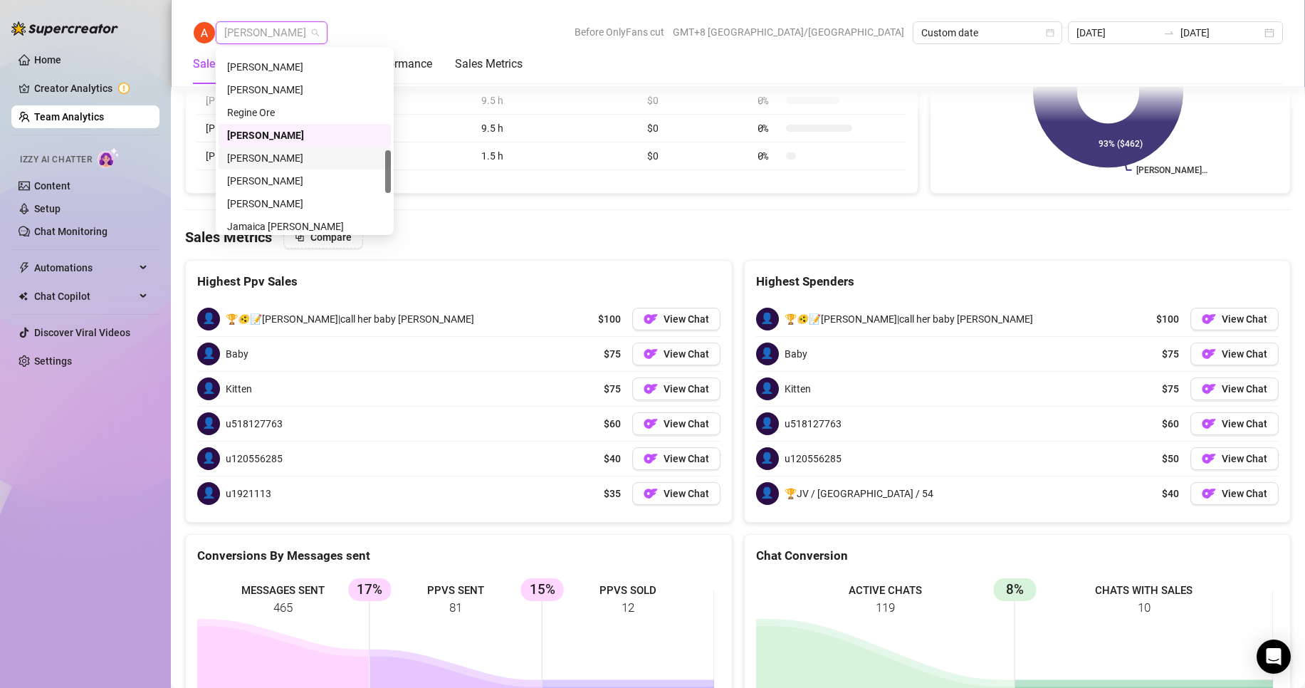
click at [275, 152] on div "[PERSON_NAME]" at bounding box center [304, 158] width 155 height 16
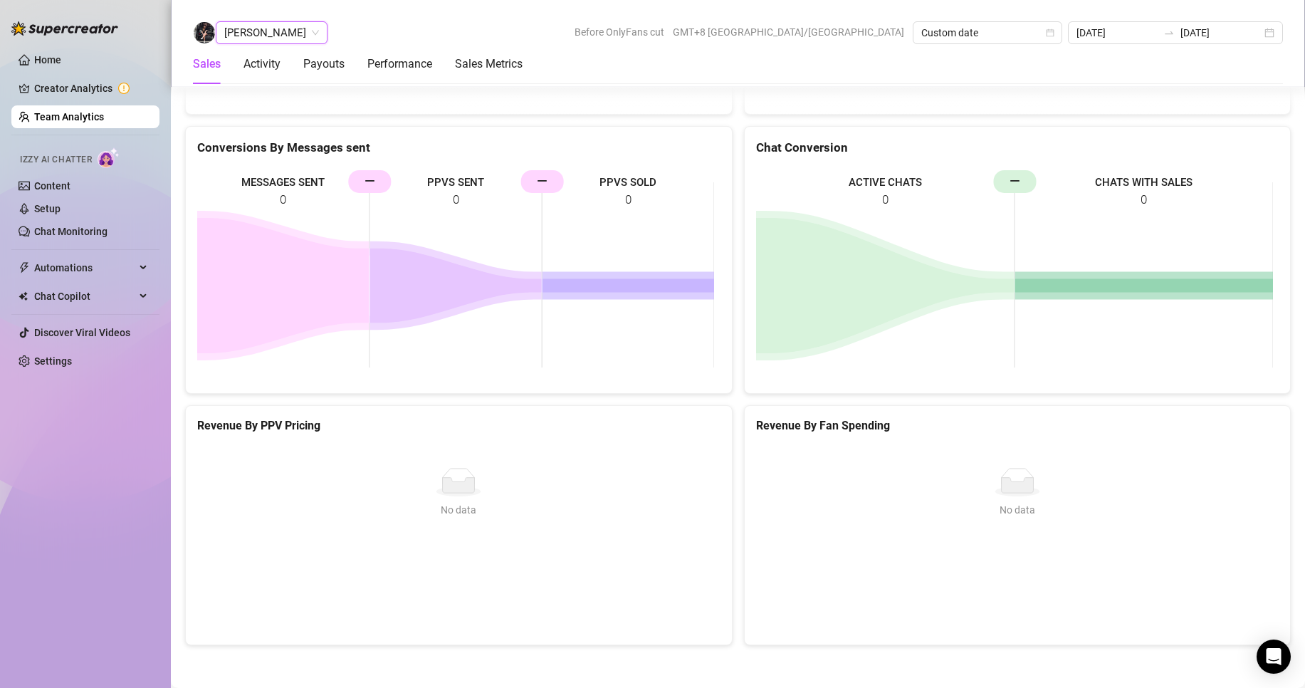
scroll to position [2016, 0]
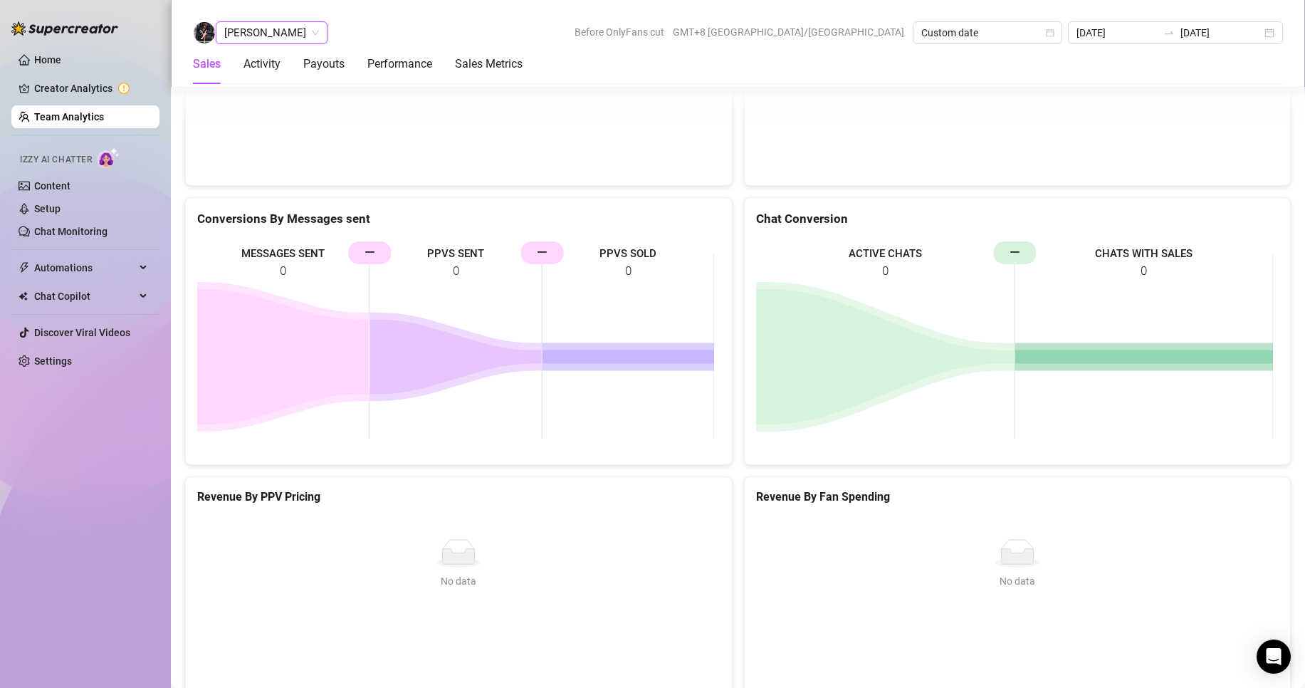
click at [270, 32] on span "[PERSON_NAME]" at bounding box center [271, 32] width 95 height 21
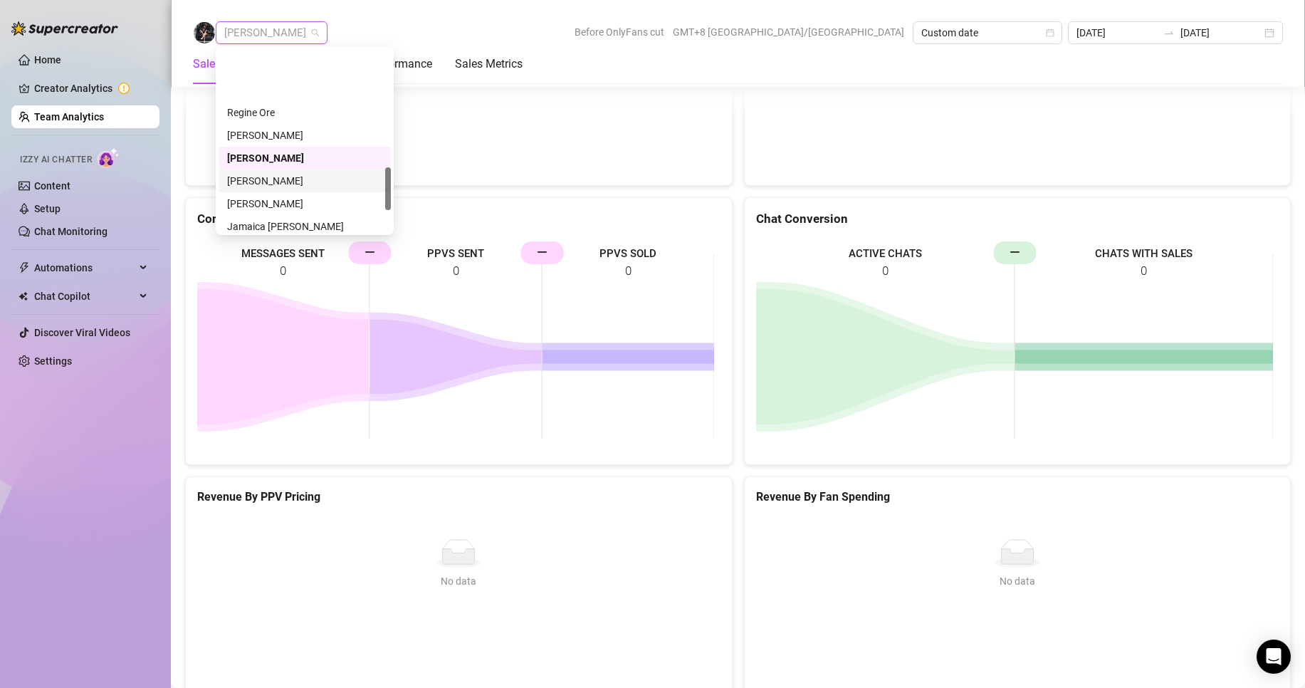
scroll to position [499, 0]
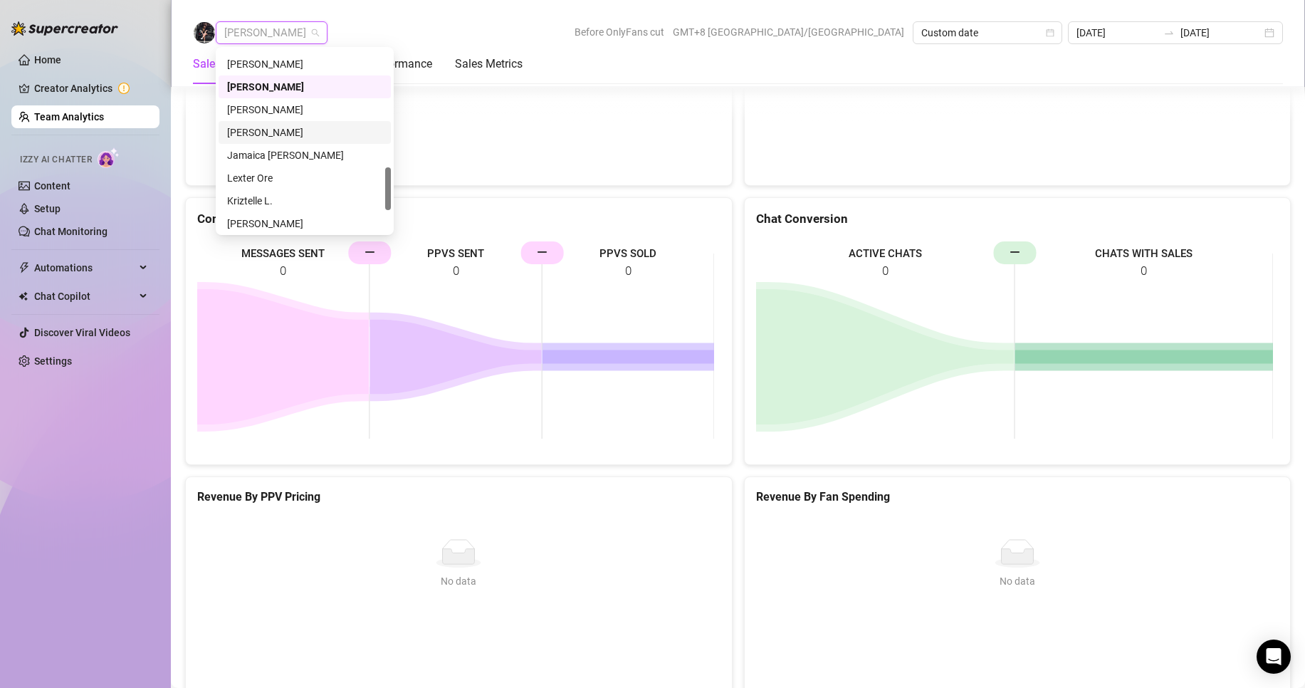
click at [271, 129] on div "[PERSON_NAME]" at bounding box center [304, 133] width 155 height 16
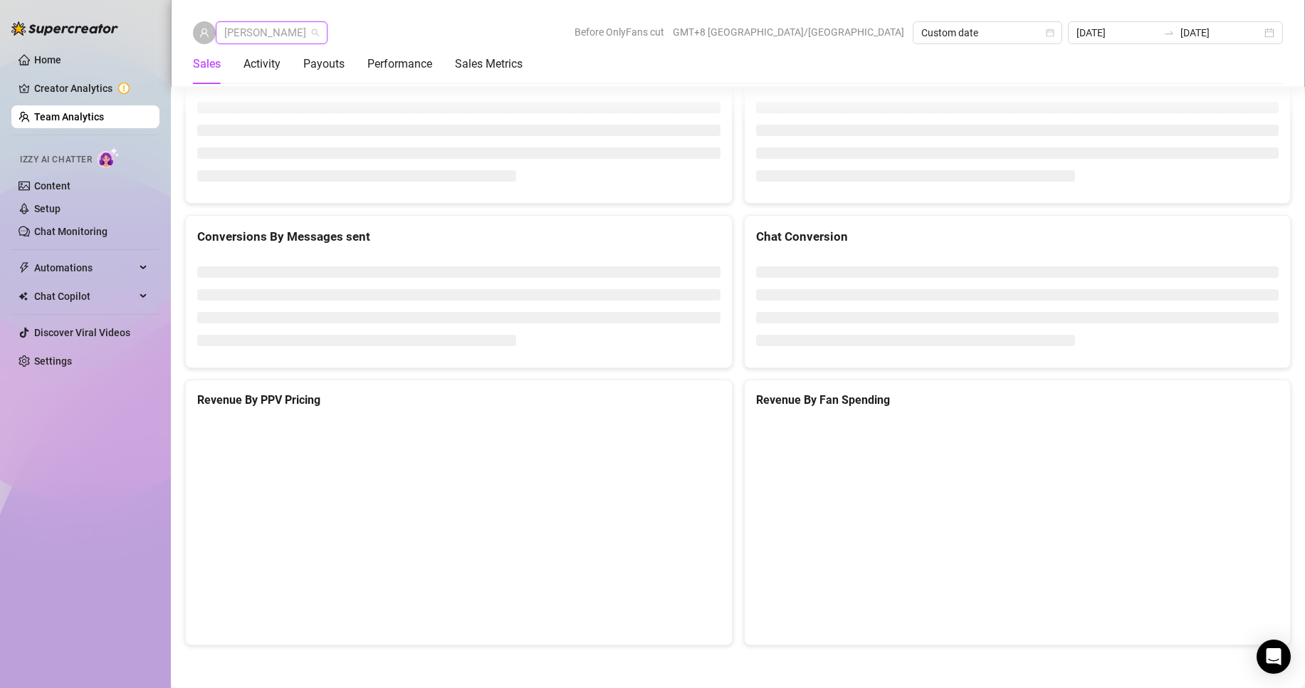
click at [264, 36] on span "[PERSON_NAME]" at bounding box center [271, 32] width 95 height 21
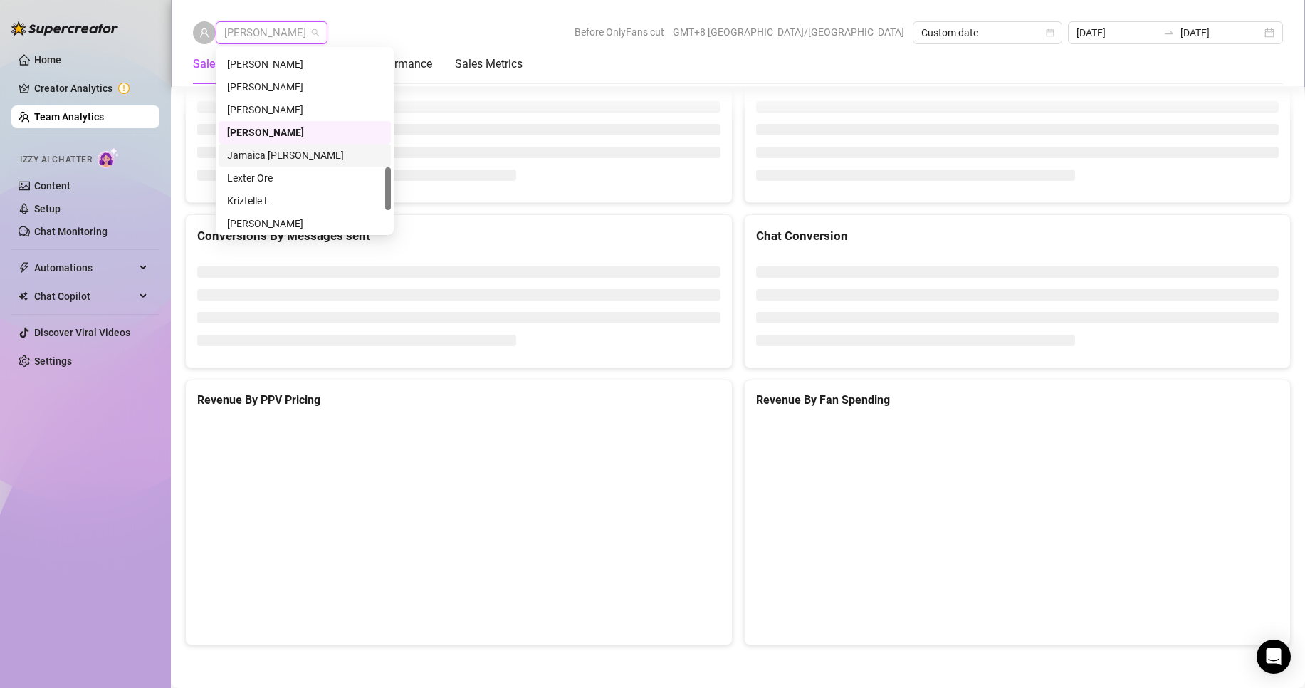
click at [266, 150] on div "Jamaica [PERSON_NAME]" at bounding box center [304, 155] width 155 height 16
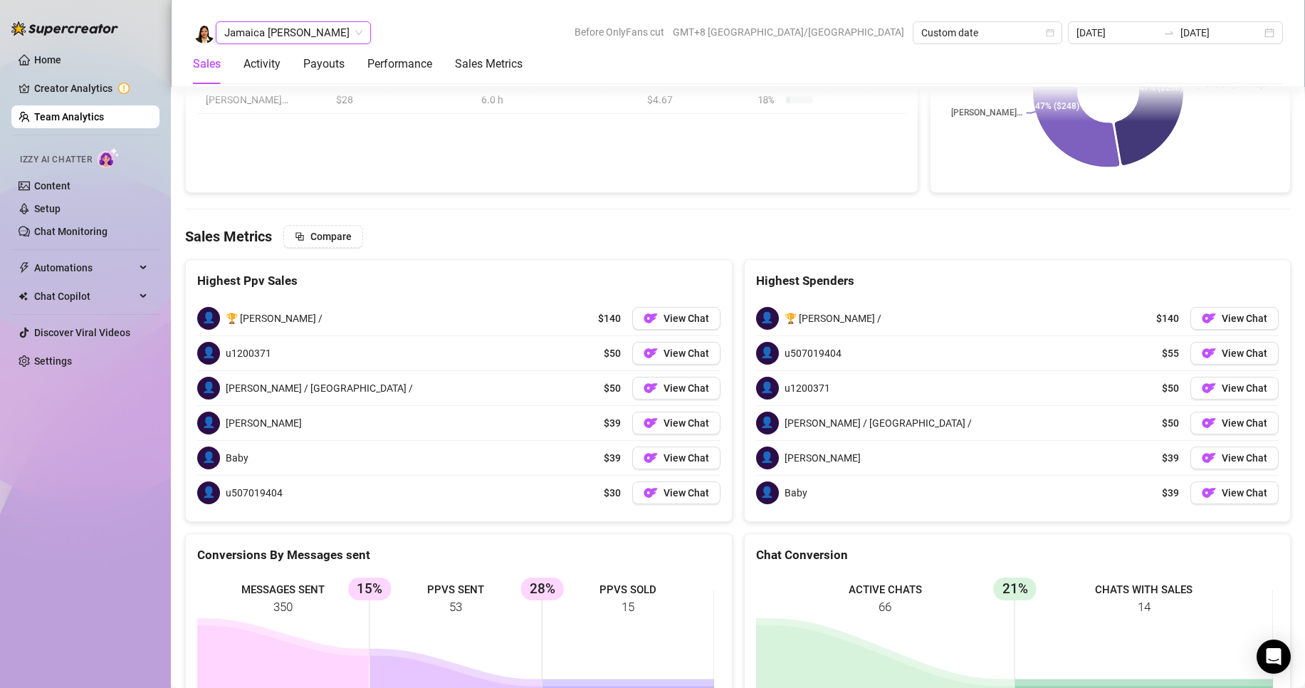
scroll to position [2273, 0]
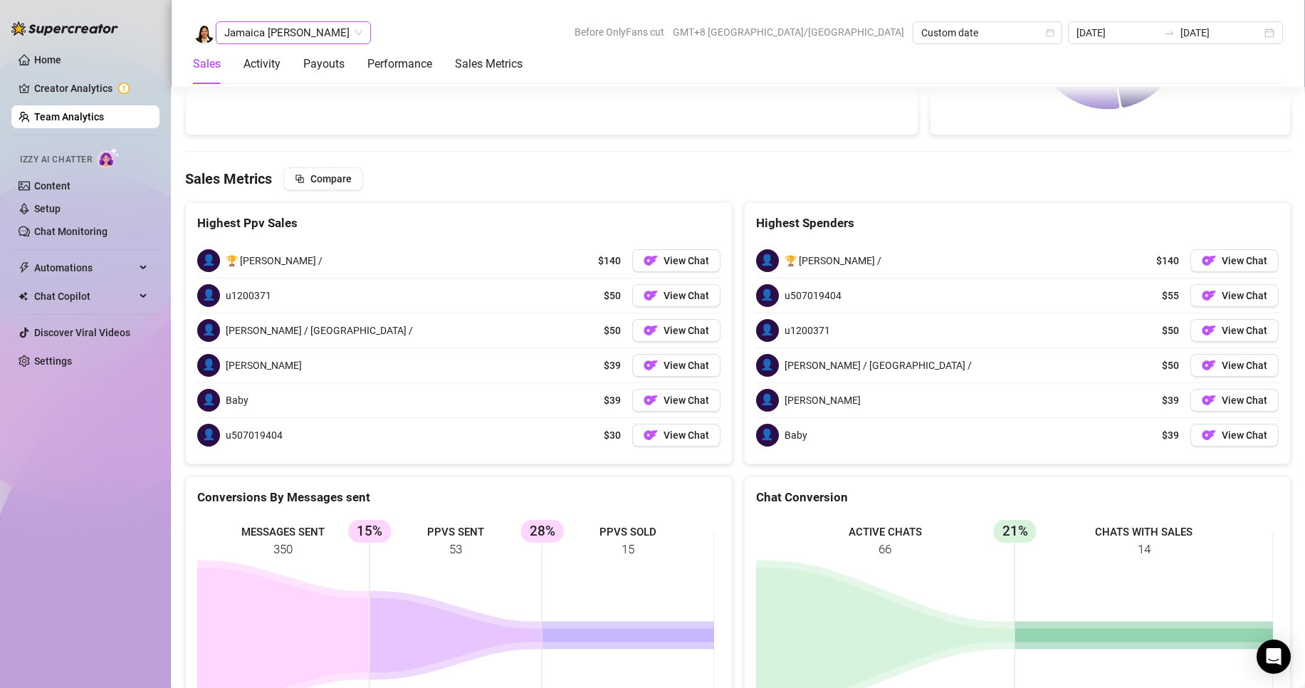
click at [295, 36] on span "Jamaica [PERSON_NAME]" at bounding box center [293, 32] width 138 height 21
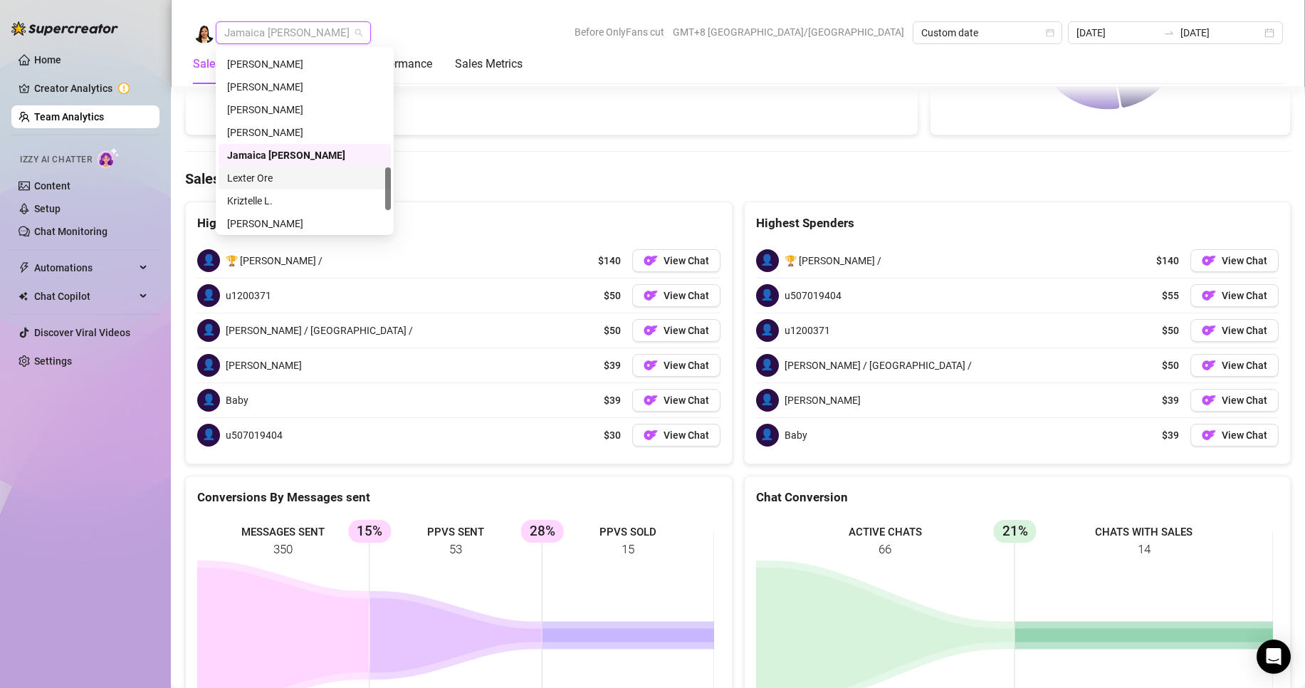
click at [261, 175] on div "Lexter Ore" at bounding box center [304, 178] width 155 height 16
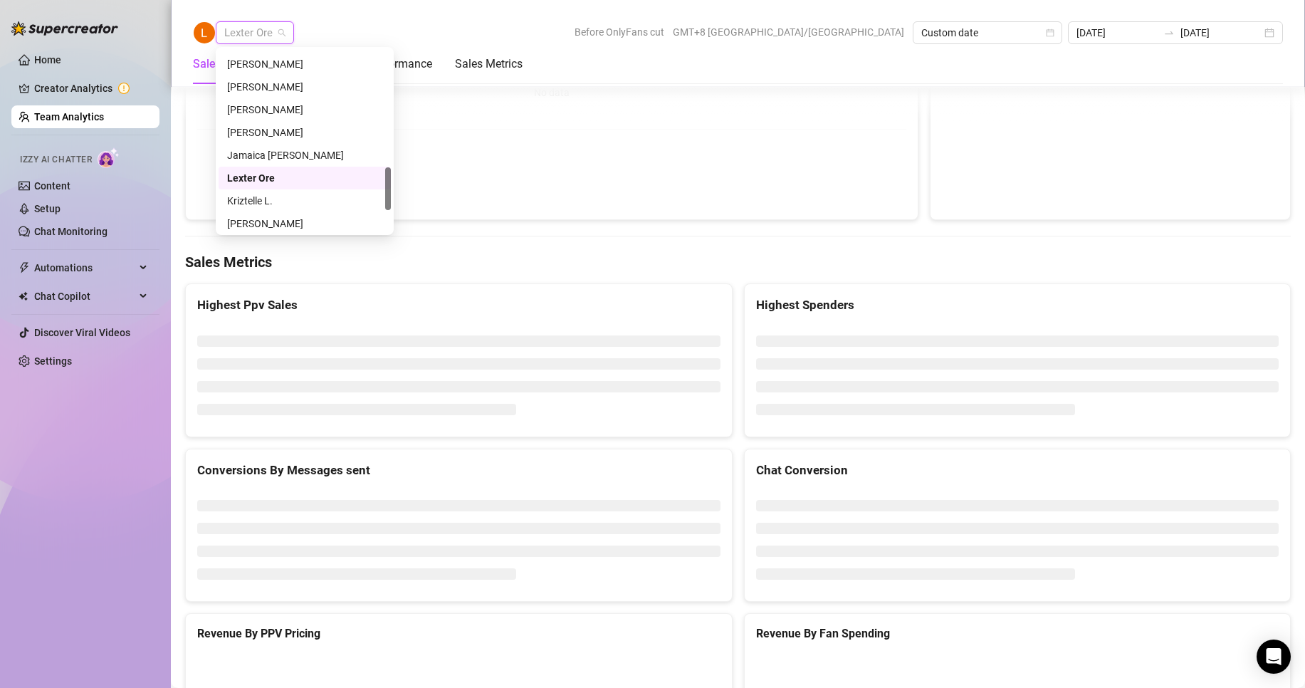
click at [254, 29] on span "Lexter Ore" at bounding box center [254, 32] width 61 height 21
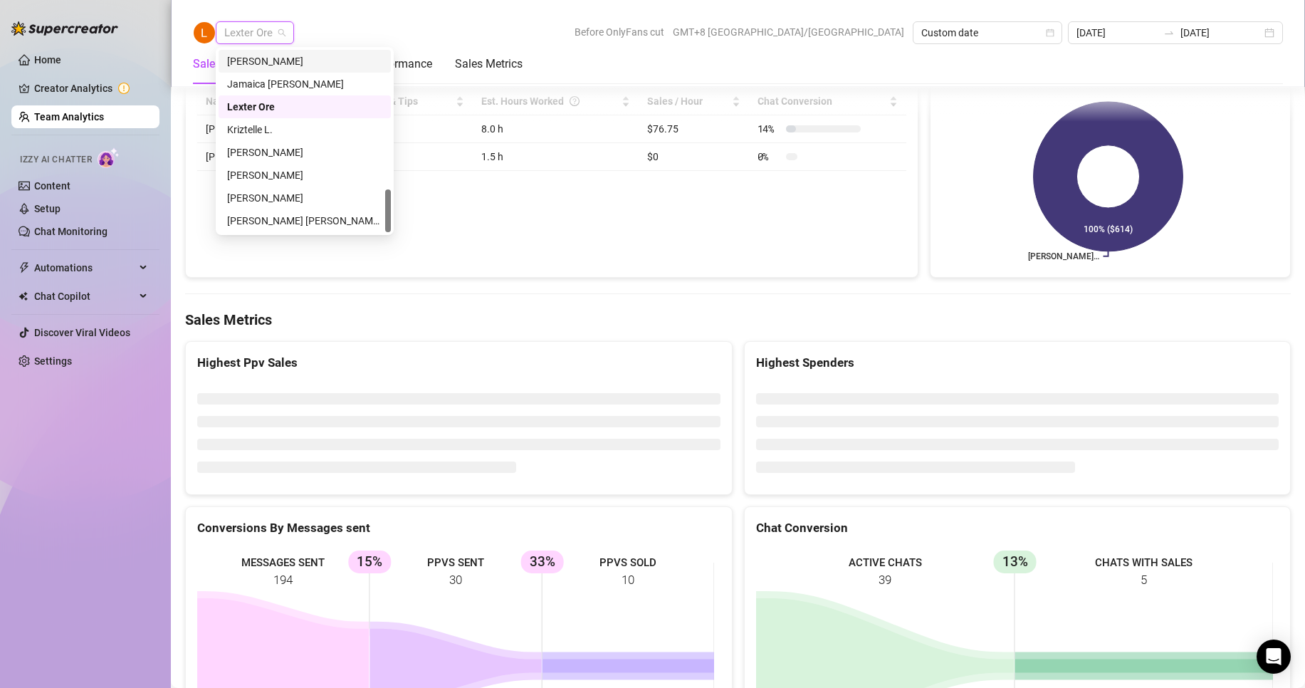
scroll to position [593, 0]
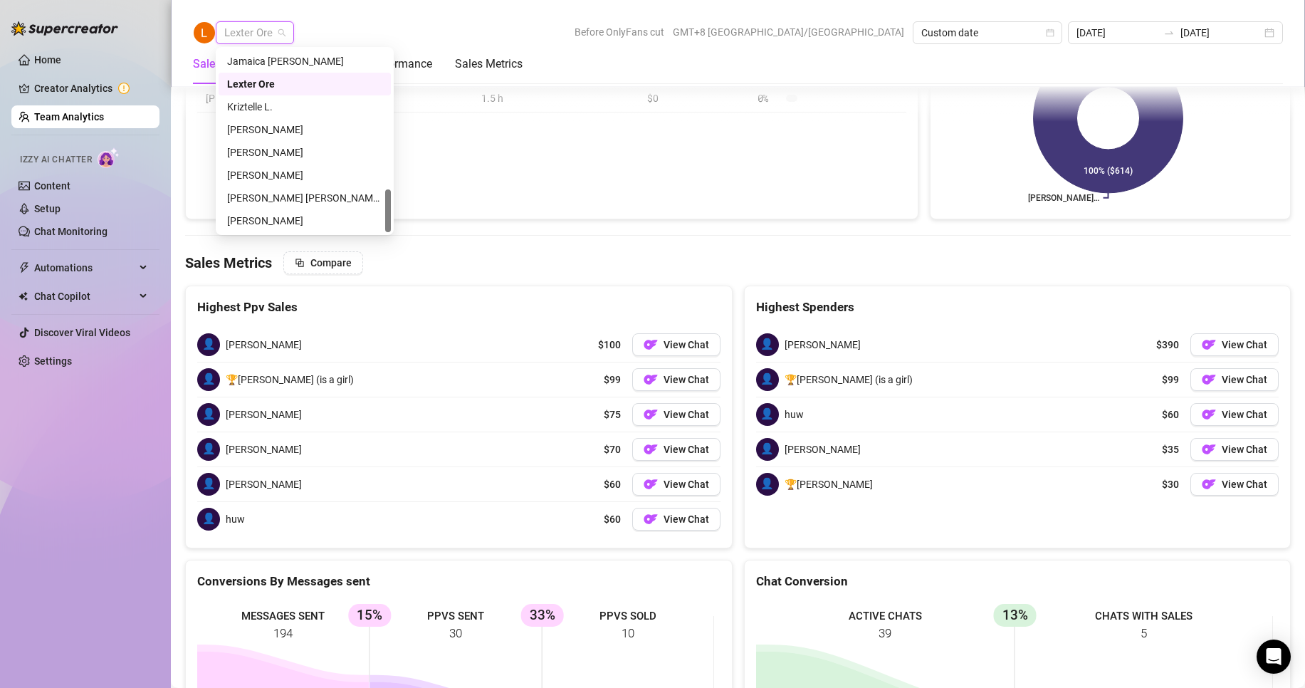
click at [268, 33] on span "Lexter Ore" at bounding box center [254, 32] width 61 height 21
click at [250, 108] on div "Kriztelle L." at bounding box center [304, 107] width 155 height 16
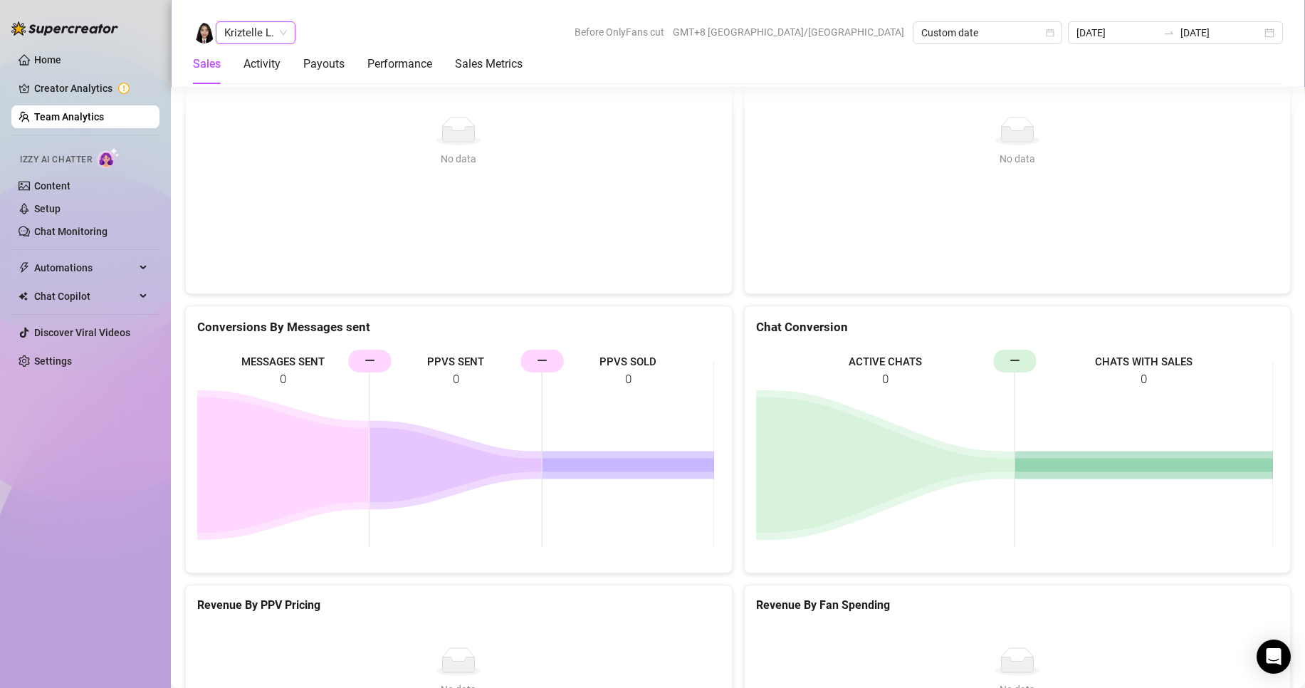
scroll to position [2050, 0]
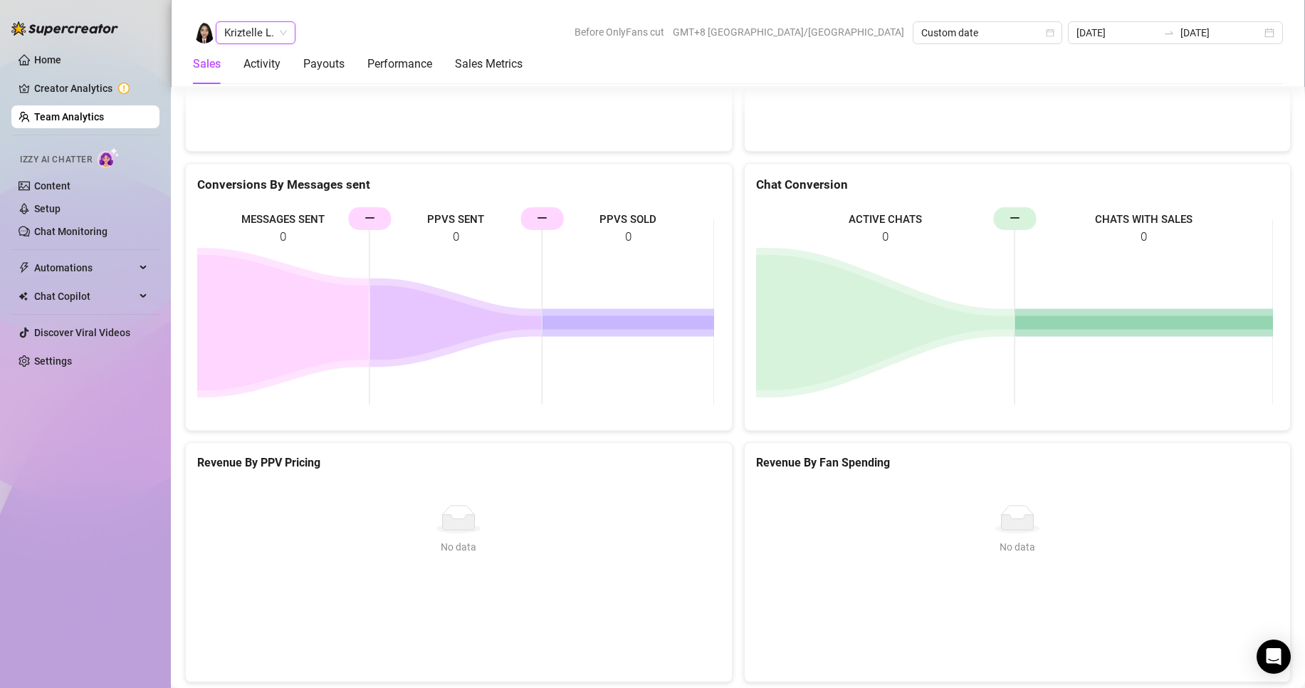
click at [266, 33] on span "Kriztelle L." at bounding box center [255, 32] width 63 height 21
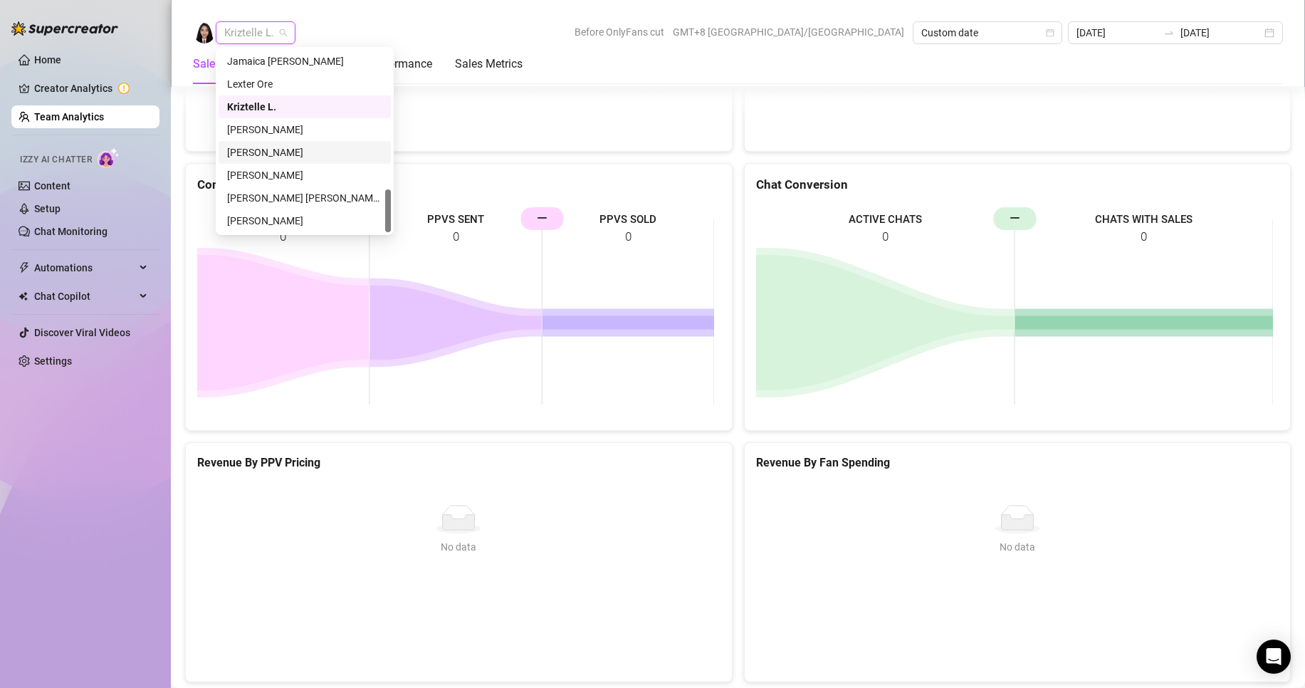
click at [261, 150] on div "[PERSON_NAME]" at bounding box center [304, 153] width 155 height 16
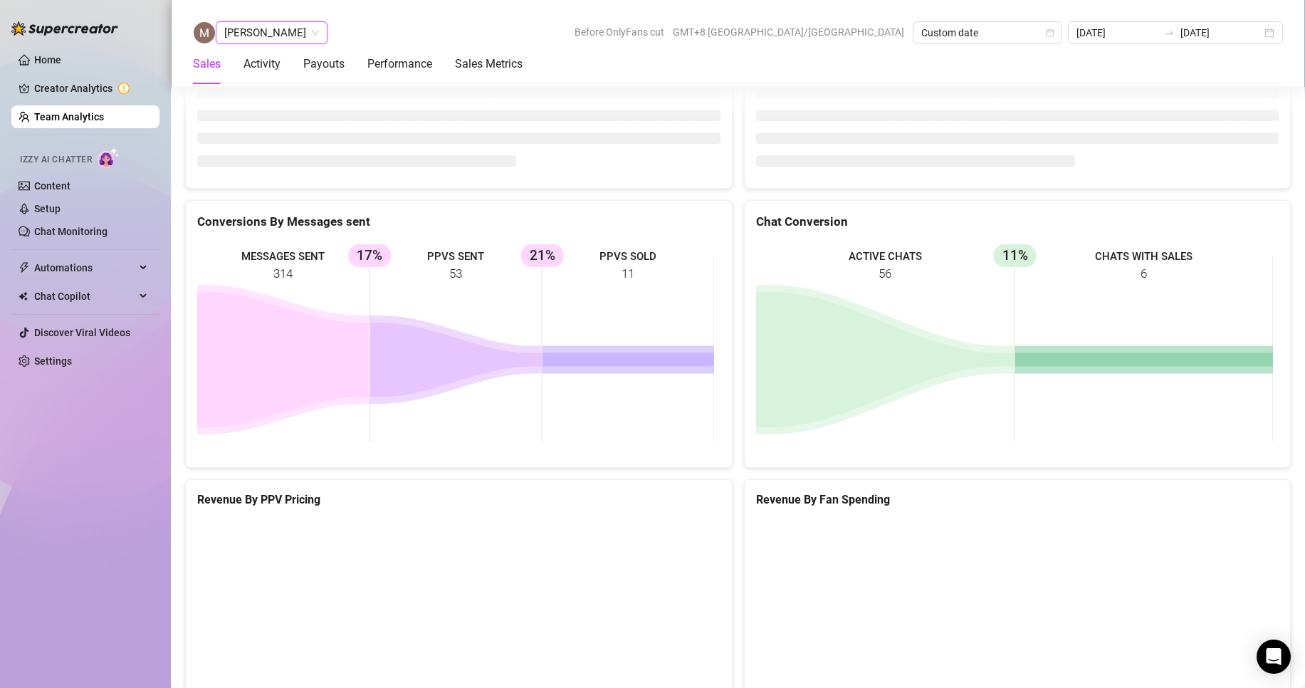
scroll to position [1899, 0]
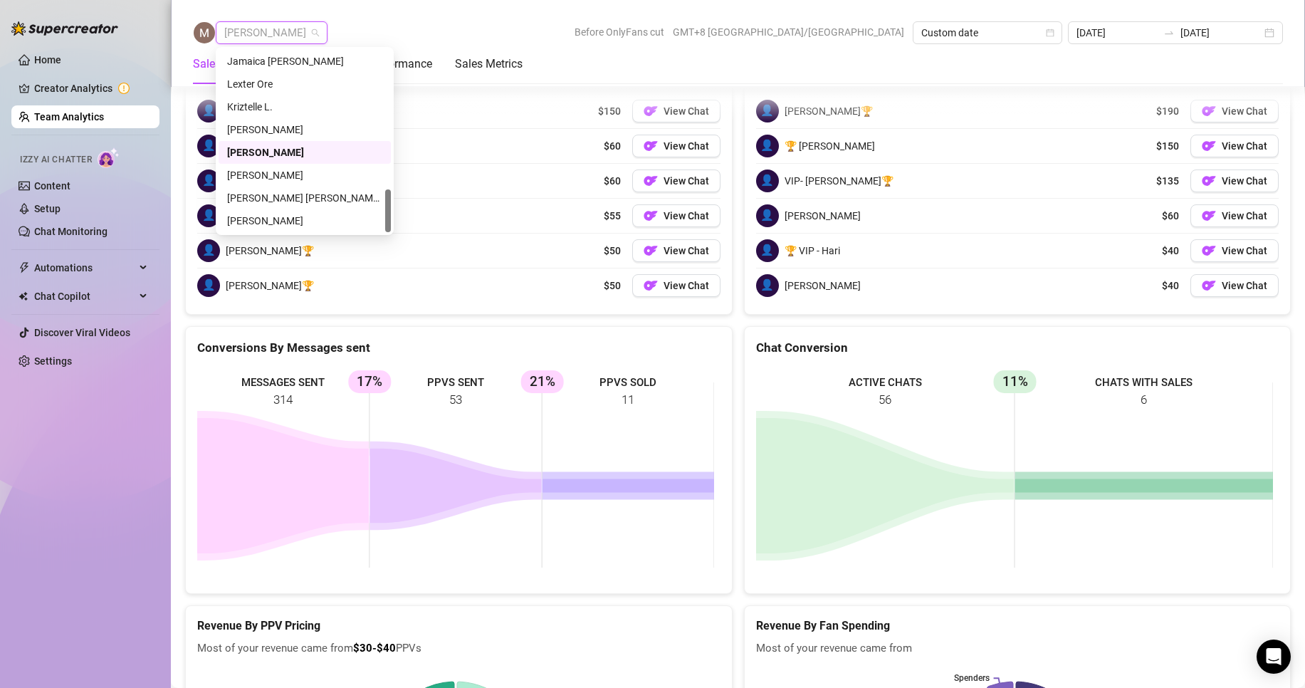
click at [276, 28] on span "[PERSON_NAME]" at bounding box center [271, 32] width 95 height 21
click at [249, 175] on div "[PERSON_NAME]" at bounding box center [304, 175] width 155 height 16
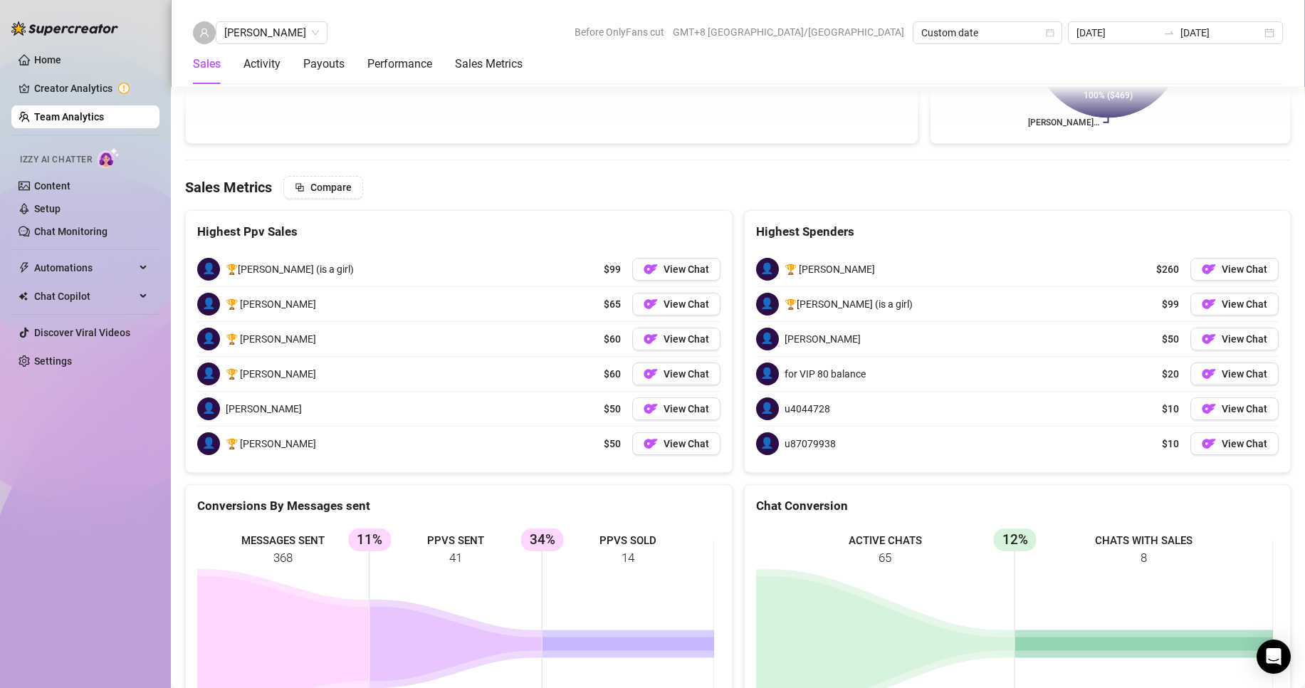
scroll to position [1621, 0]
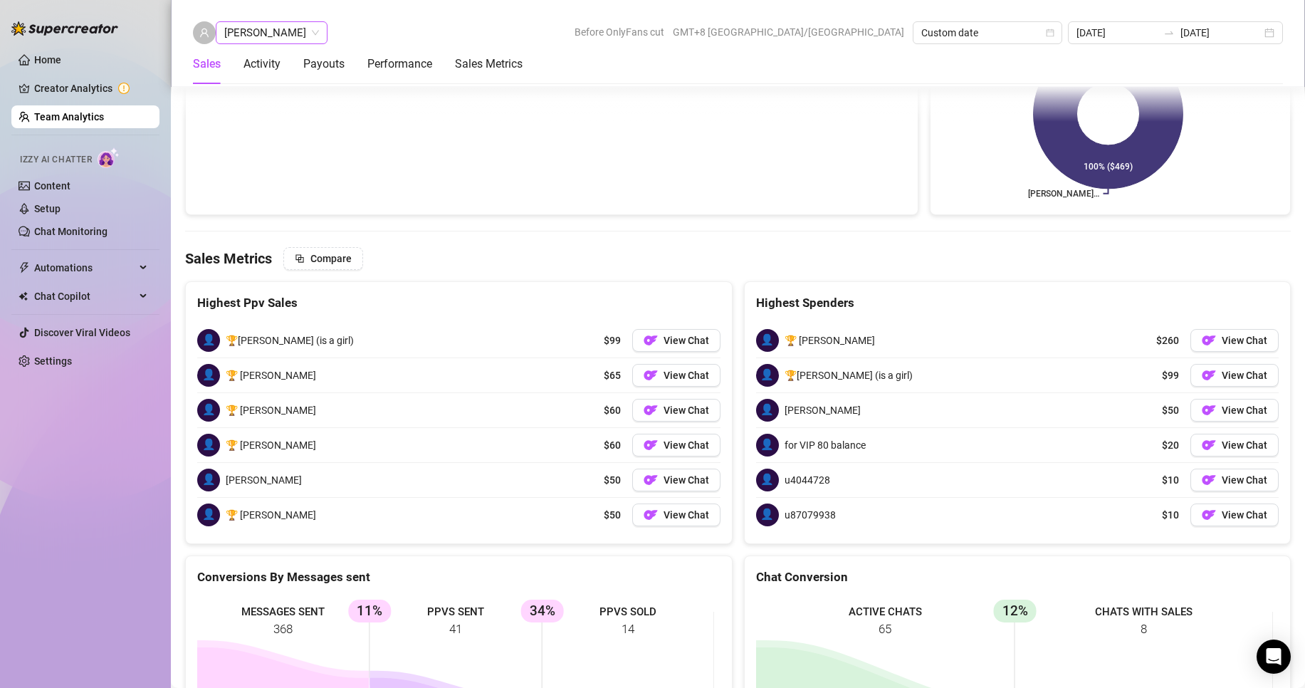
click at [229, 32] on span "[PERSON_NAME]" at bounding box center [271, 32] width 95 height 21
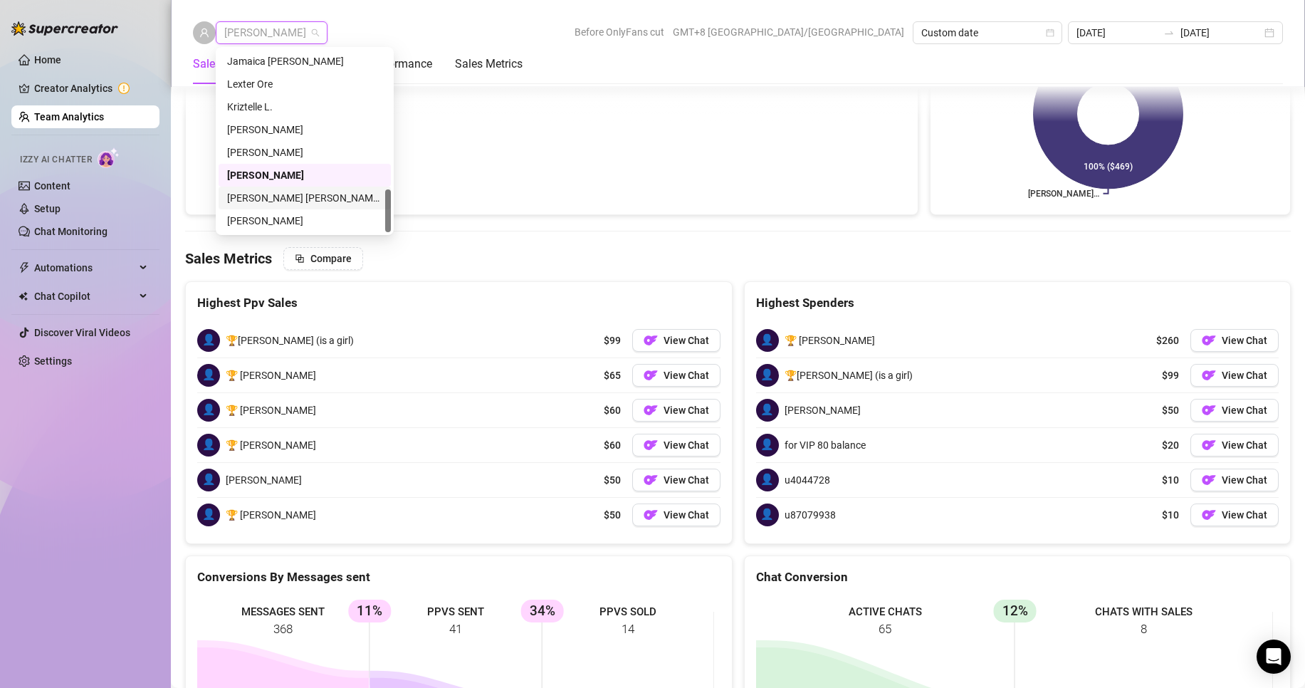
click at [280, 196] on div "[PERSON_NAME] [PERSON_NAME] Tayre" at bounding box center [304, 198] width 155 height 16
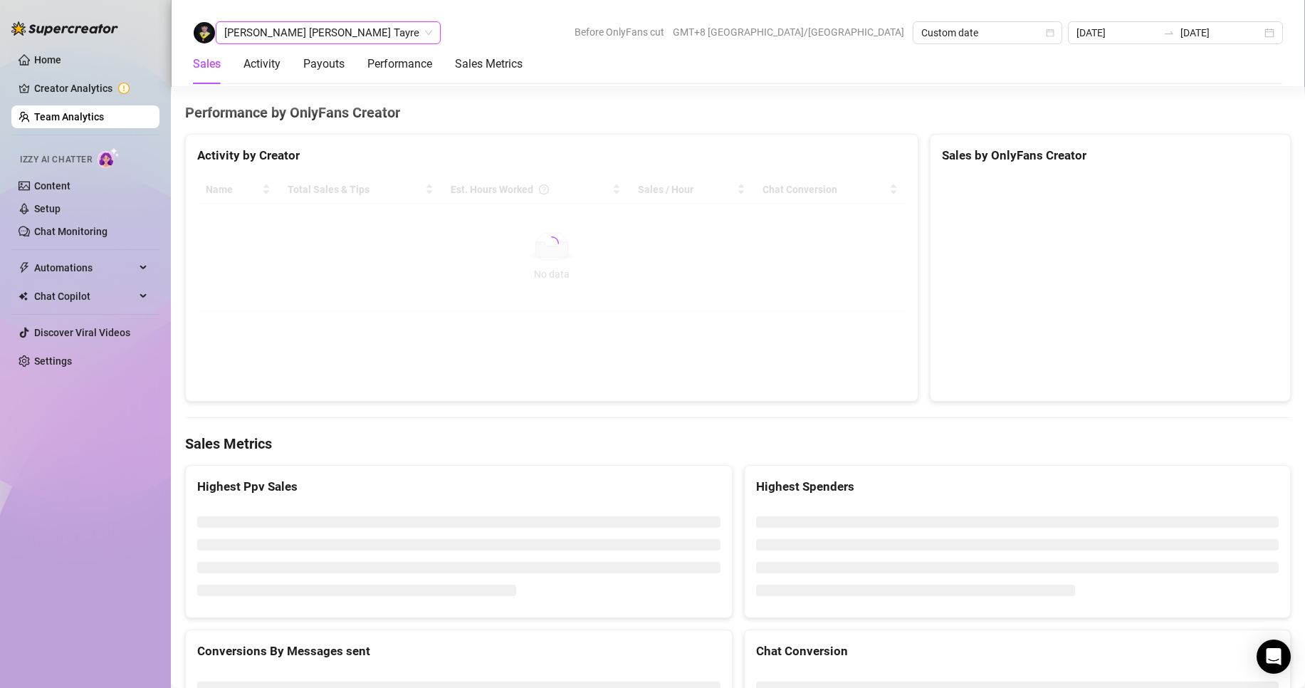
scroll to position [2052, 0]
